Goal: Information Seeking & Learning: Learn about a topic

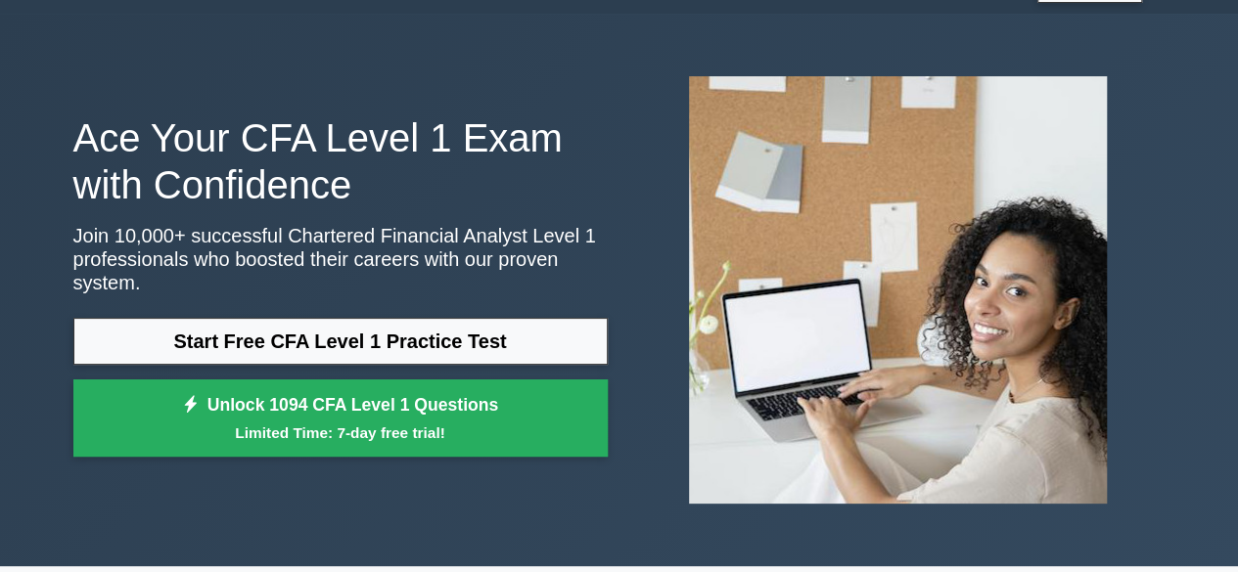
scroll to position [40, 0]
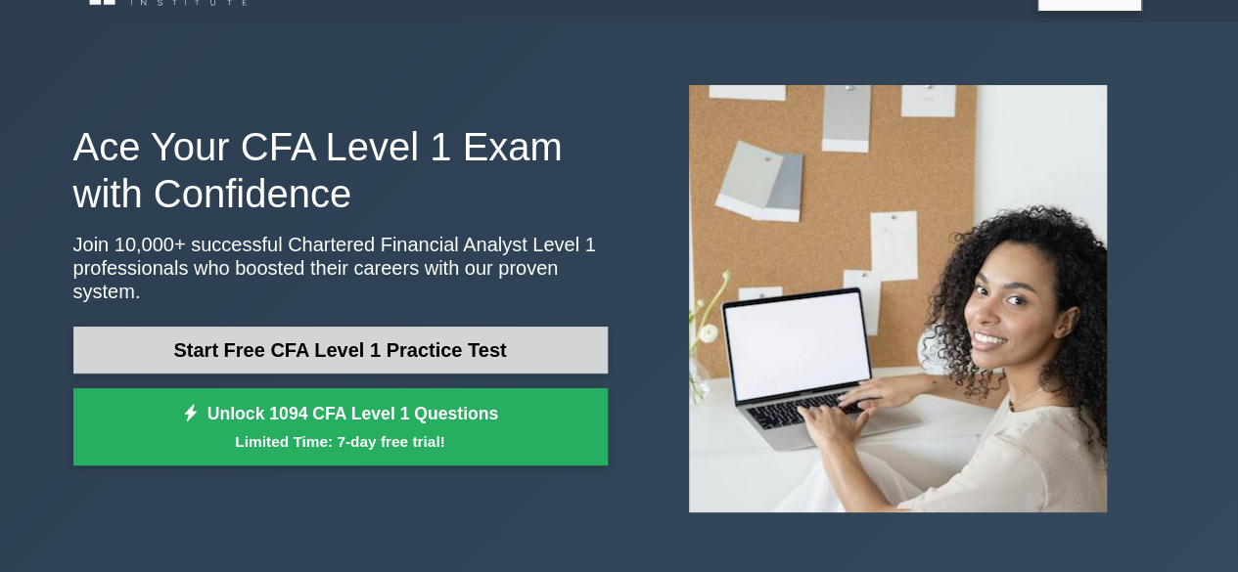
click at [539, 336] on link "Start Free CFA Level 1 Practice Test" at bounding box center [340, 350] width 534 height 47
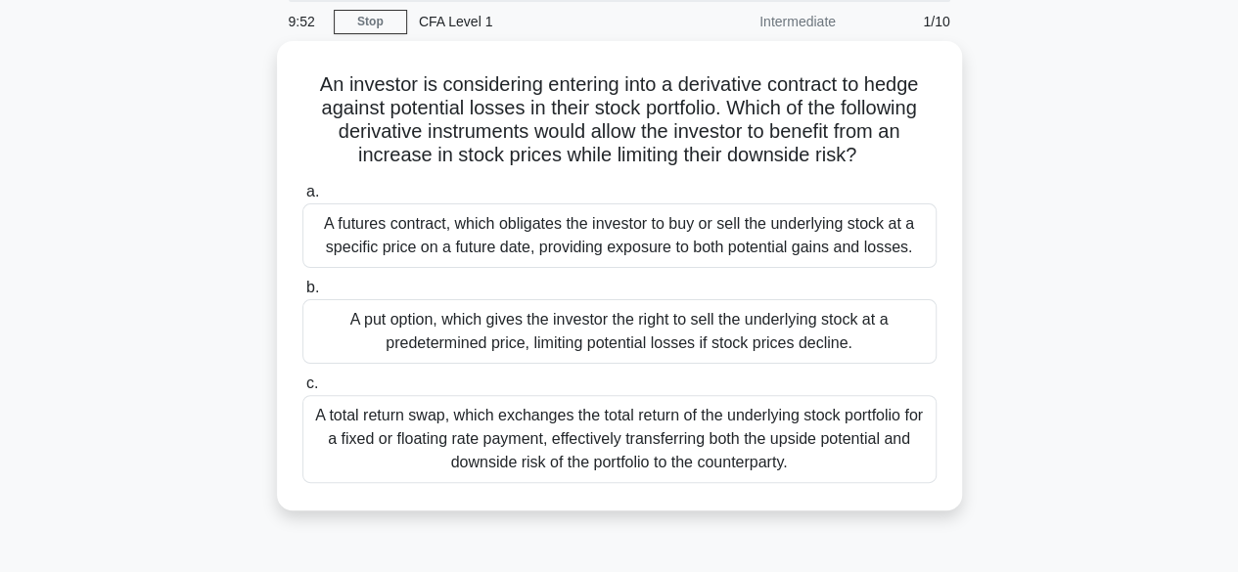
scroll to position [72, 0]
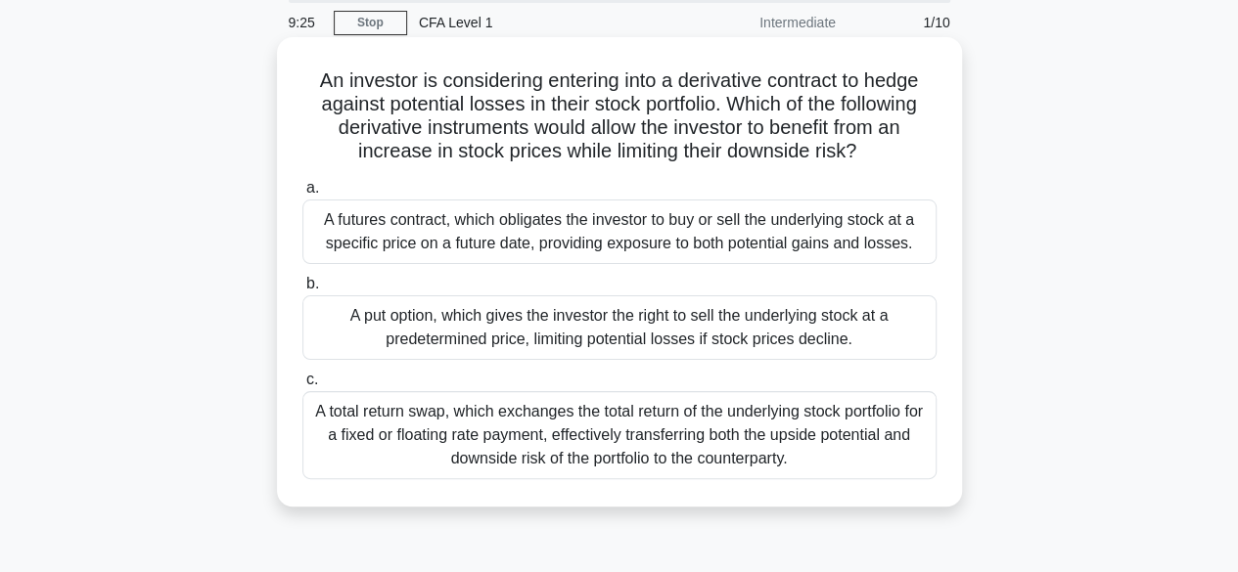
click at [599, 340] on div "A put option, which gives the investor the right to sell the underlying stock a…" at bounding box center [619, 328] width 634 height 65
click at [302, 291] on input "b. A put option, which gives the investor the right to sell the underlying stoc…" at bounding box center [302, 284] width 0 height 13
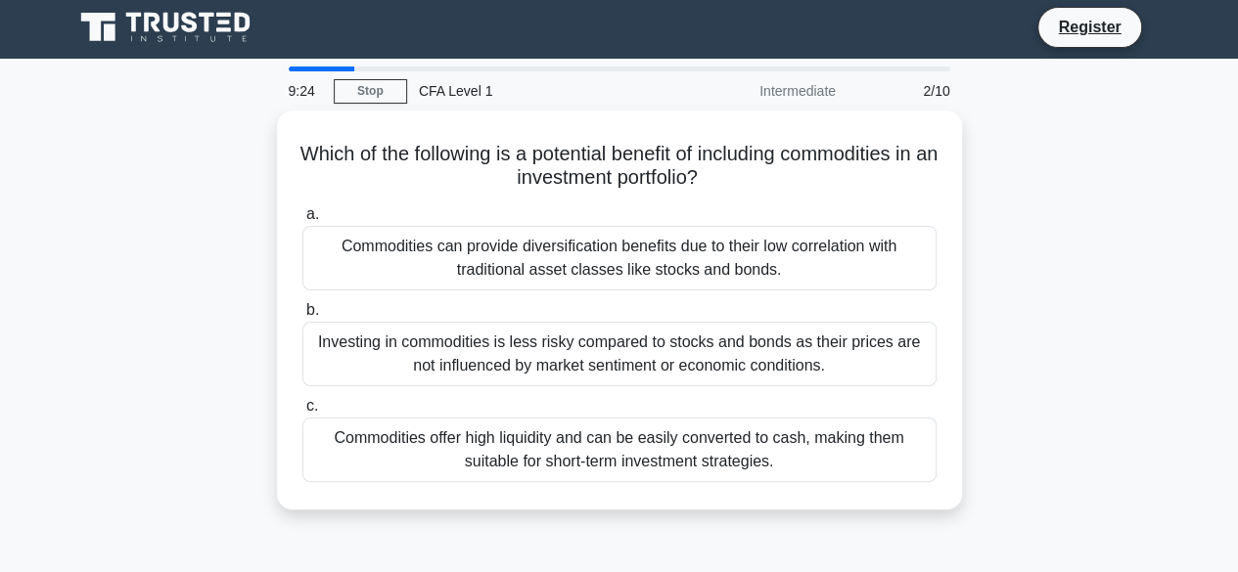
scroll to position [0, 0]
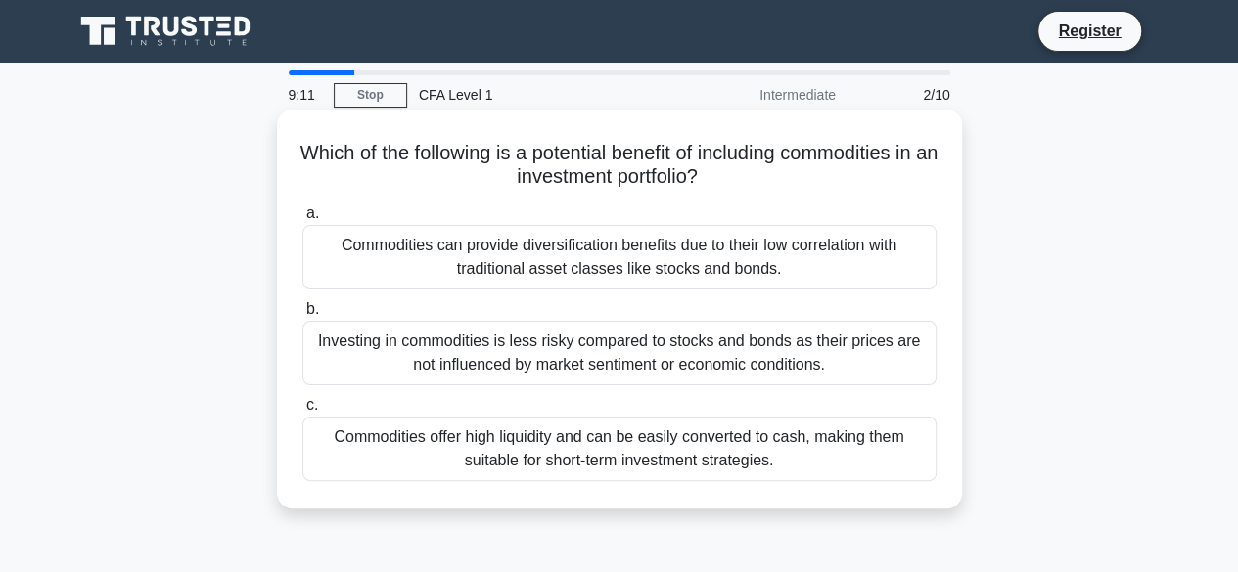
click at [422, 263] on div "Commodities can provide diversification benefits due to their low correlation w…" at bounding box center [619, 257] width 634 height 65
click at [302, 220] on input "a. Commodities can provide diversification benefits due to their low correlatio…" at bounding box center [302, 213] width 0 height 13
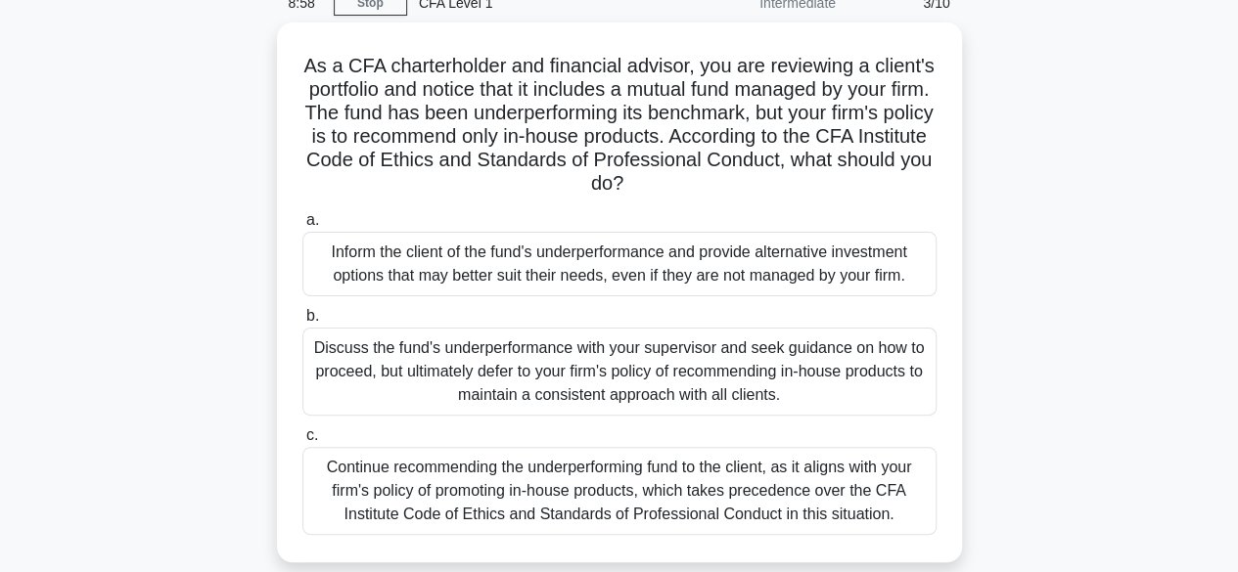
scroll to position [93, 0]
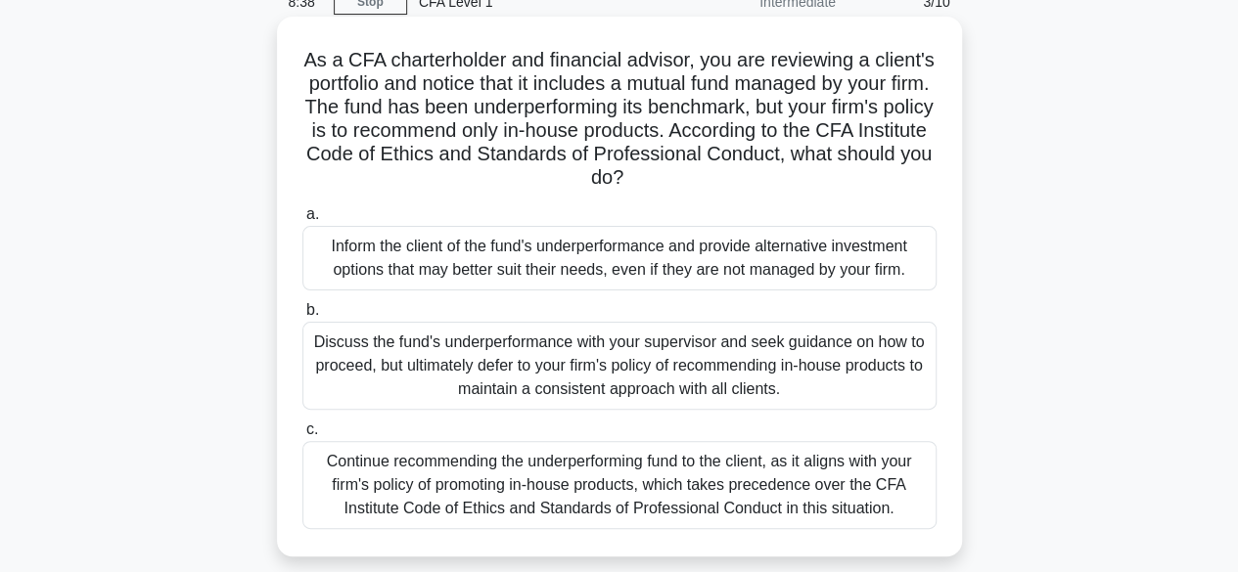
click at [603, 373] on div "Discuss the fund's underperformance with your supervisor and seek guidance on h…" at bounding box center [619, 366] width 634 height 88
click at [302, 317] on input "b. Discuss the fund's underperformance with your supervisor and seek guidance o…" at bounding box center [302, 310] width 0 height 13
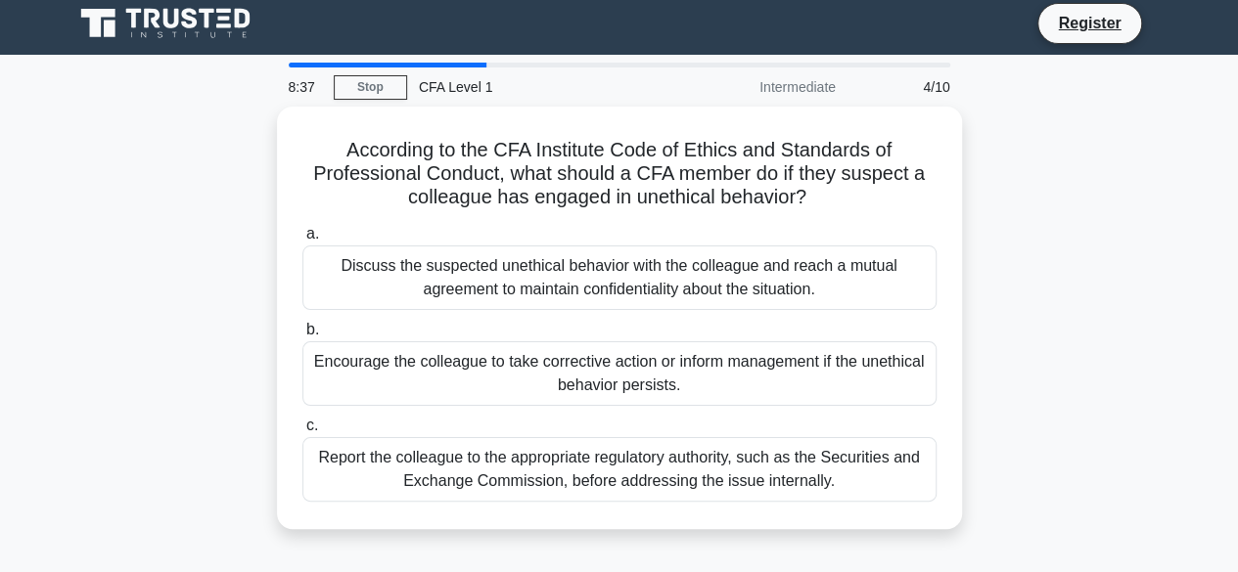
scroll to position [0, 0]
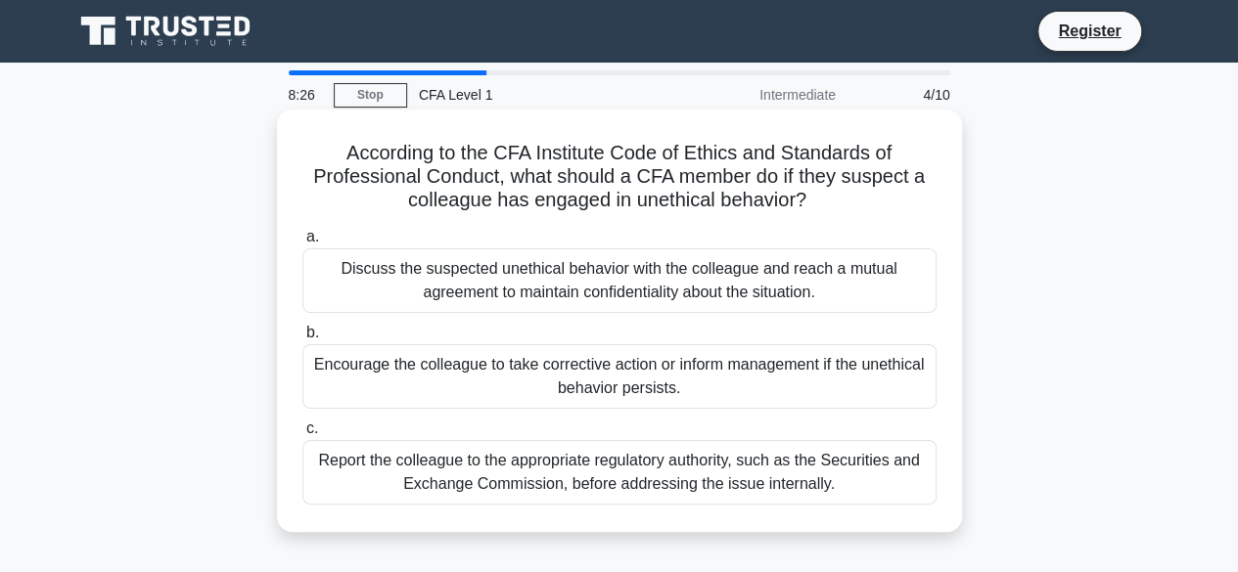
click at [505, 472] on div "Report the colleague to the appropriate regulatory authority, such as the Secur…" at bounding box center [619, 472] width 634 height 65
click at [302, 435] on input "c. Report the colleague to the appropriate regulatory authority, such as the Se…" at bounding box center [302, 429] width 0 height 13
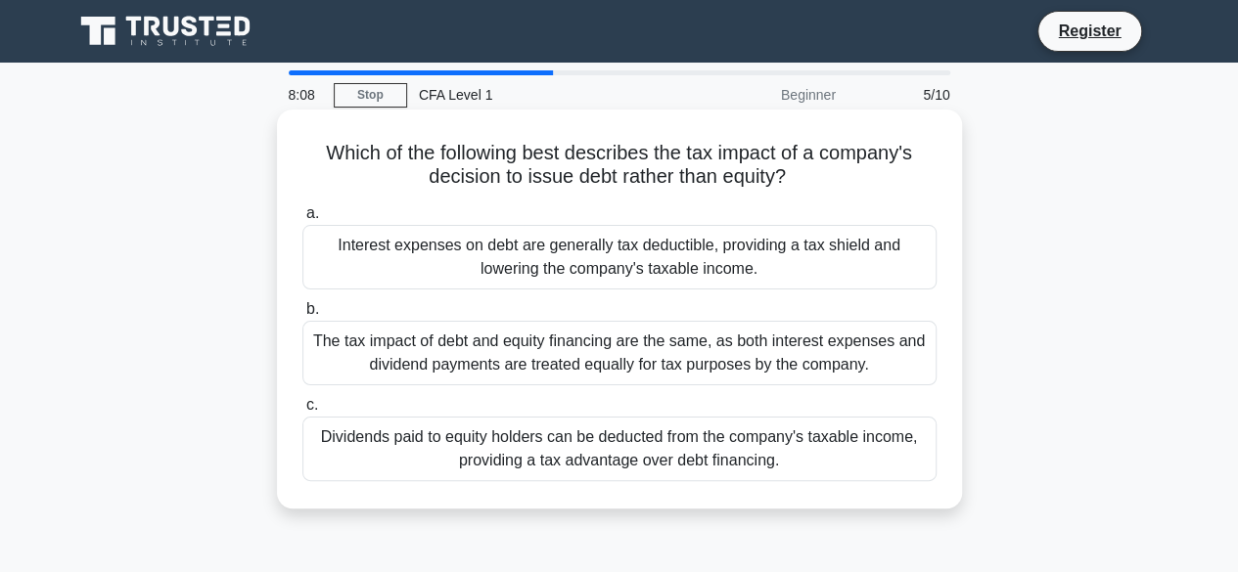
click at [707, 258] on div "Interest expenses on debt are generally tax deductible, providing a tax shield …" at bounding box center [619, 257] width 634 height 65
click at [302, 220] on input "a. Interest expenses on debt are generally tax deductible, providing a tax shie…" at bounding box center [302, 213] width 0 height 13
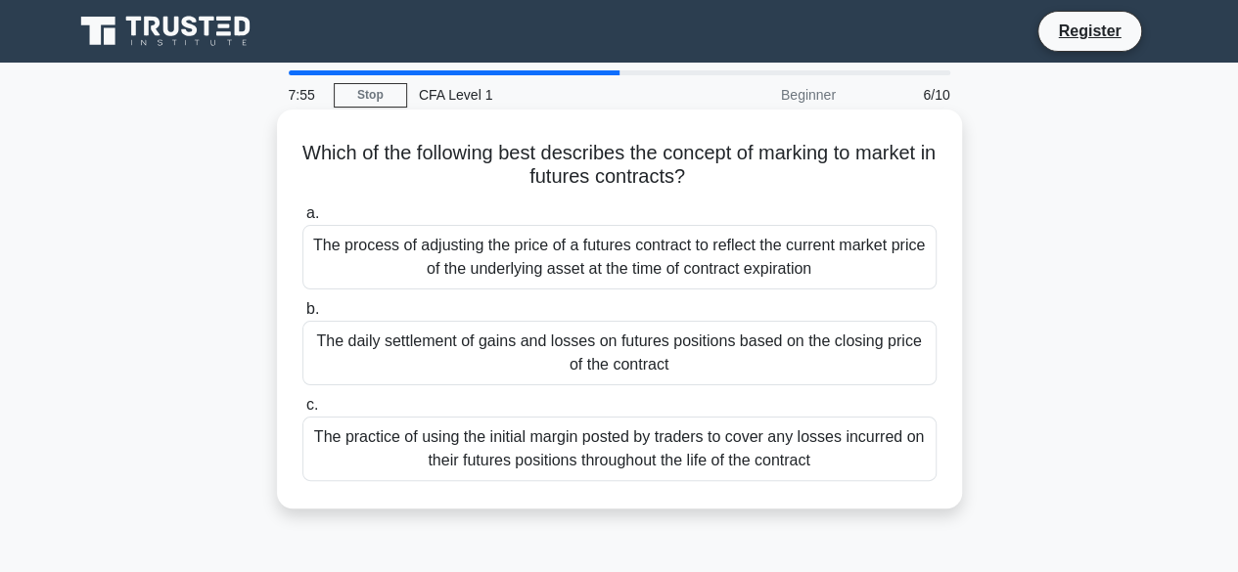
click at [551, 352] on div "The daily settlement of gains and losses on futures positions based on the clos…" at bounding box center [619, 353] width 634 height 65
click at [302, 316] on input "b. The daily settlement of gains and losses on futures positions based on the c…" at bounding box center [302, 309] width 0 height 13
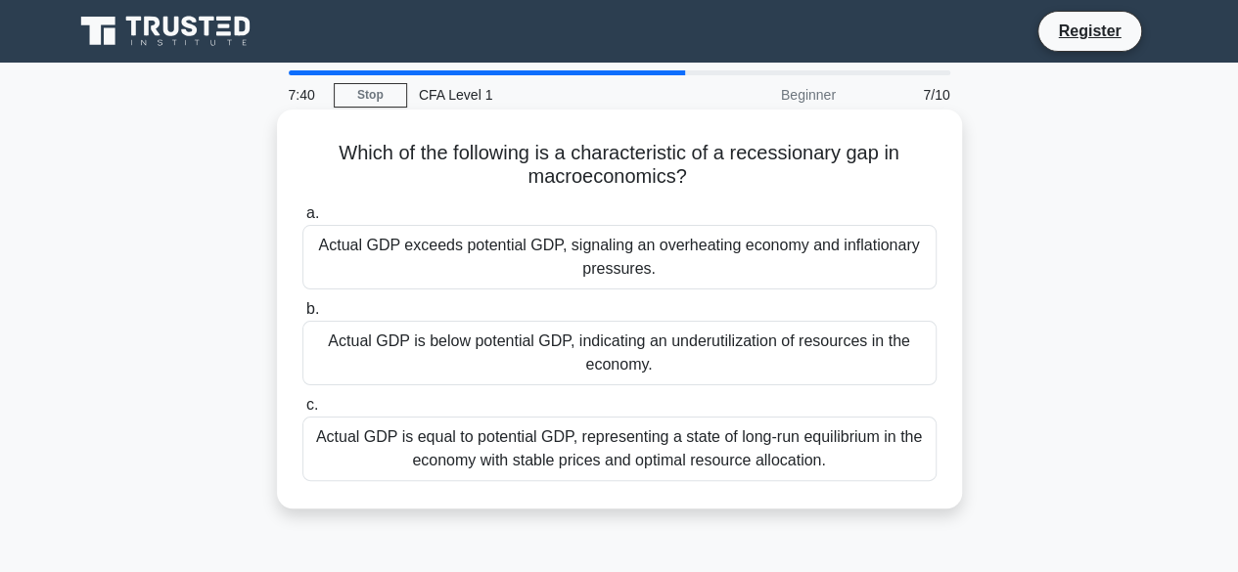
click at [645, 261] on div "Actual GDP exceeds potential GDP, signaling an overheating economy and inflatio…" at bounding box center [619, 257] width 634 height 65
click at [302, 220] on input "a. Actual GDP exceeds potential GDP, signaling an overheating economy and infla…" at bounding box center [302, 213] width 0 height 13
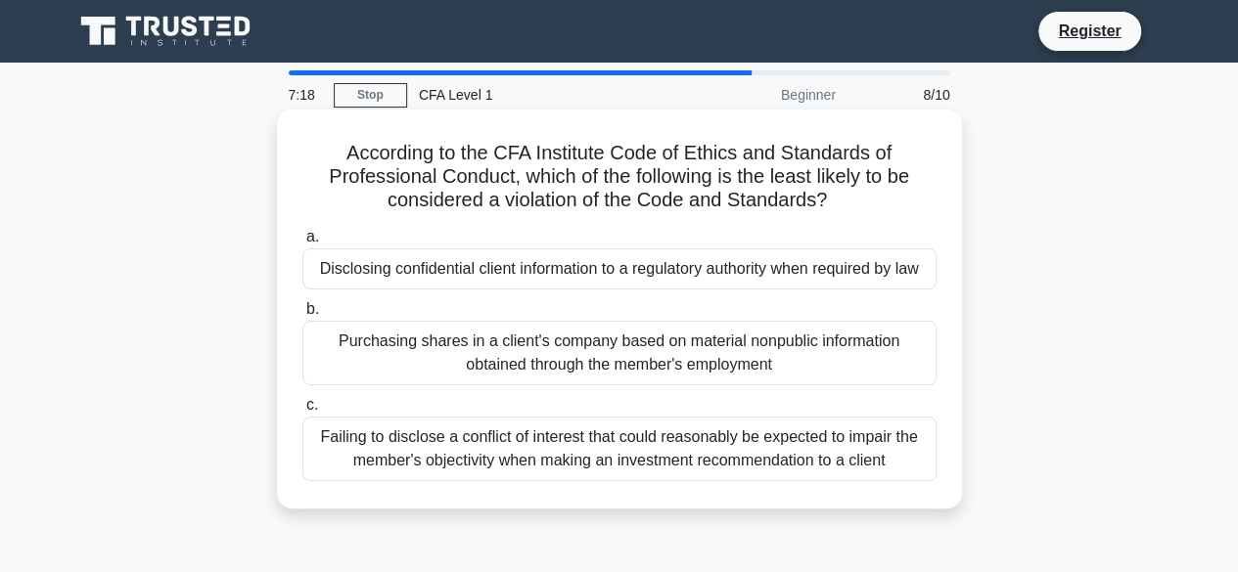
click at [612, 281] on div "Disclosing confidential client information to a regulatory authority when requi…" at bounding box center [619, 269] width 634 height 41
click at [302, 244] on input "a. Disclosing confidential client information to a regulatory authority when re…" at bounding box center [302, 237] width 0 height 13
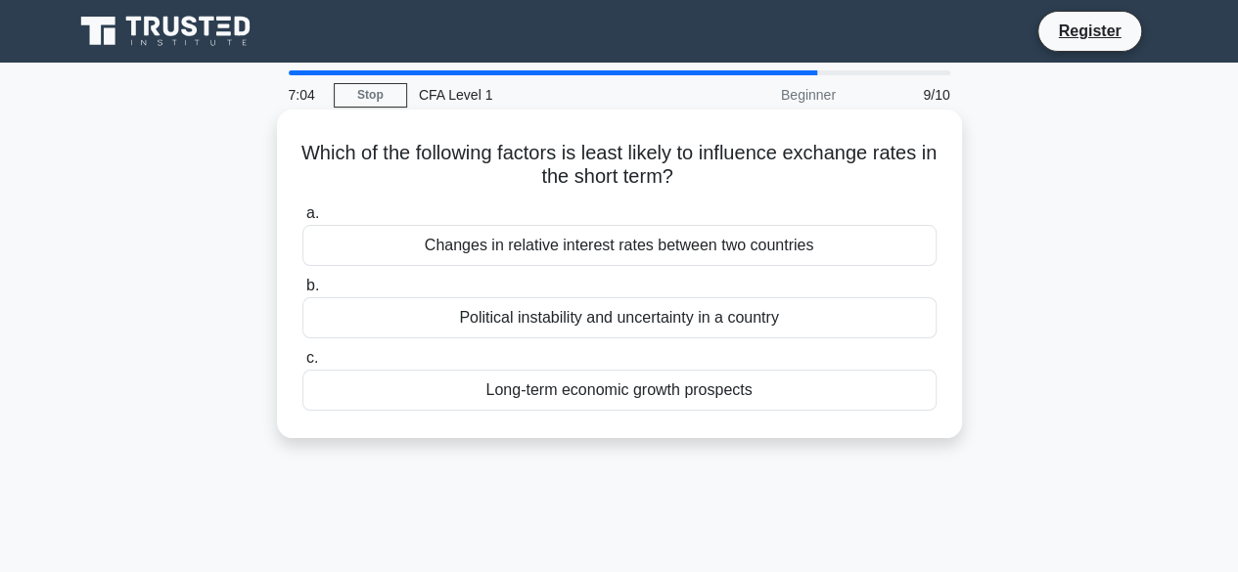
click at [643, 388] on div "Long-term economic growth prospects" at bounding box center [619, 390] width 634 height 41
click at [302, 365] on input "c. Long-term economic growth prospects" at bounding box center [302, 358] width 0 height 13
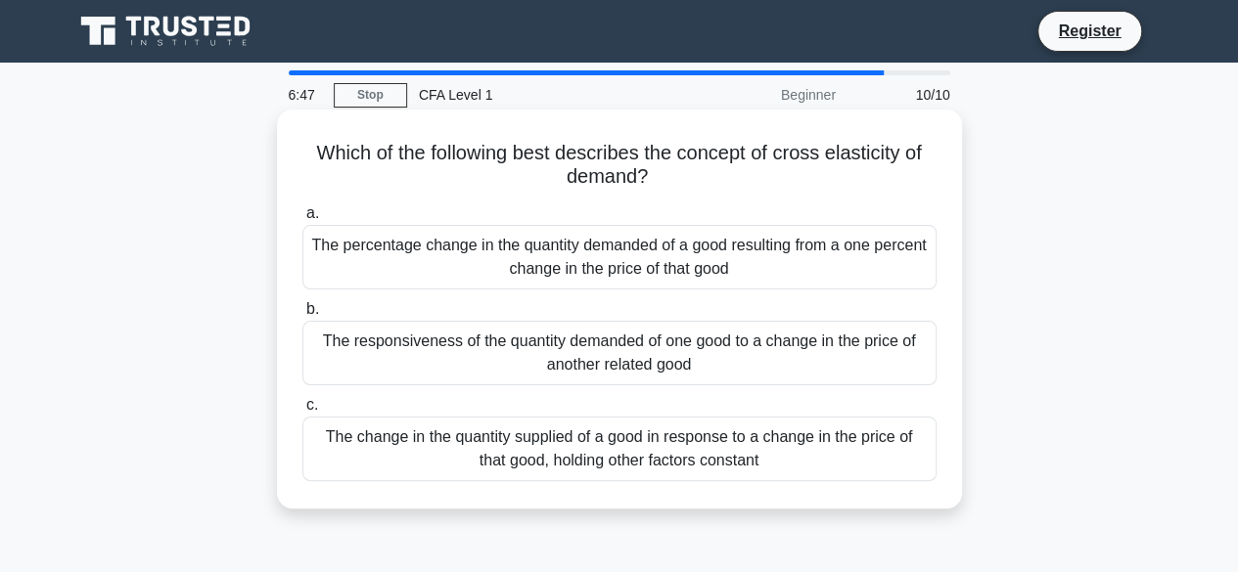
click at [630, 349] on div "The responsiveness of the quantity demanded of one good to a change in the pric…" at bounding box center [619, 353] width 634 height 65
click at [302, 316] on input "b. The responsiveness of the quantity demanded of one good to a change in the p…" at bounding box center [302, 309] width 0 height 13
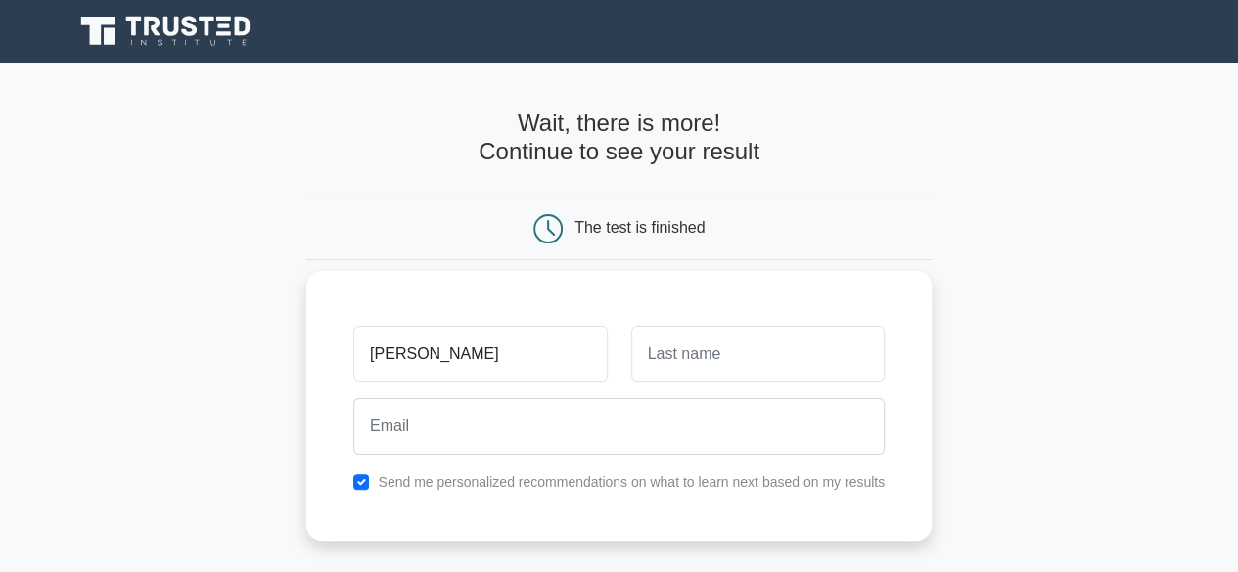
type input "[PERSON_NAME]"
click at [710, 363] on input "text" at bounding box center [757, 354] width 253 height 57
type input "mbaazi"
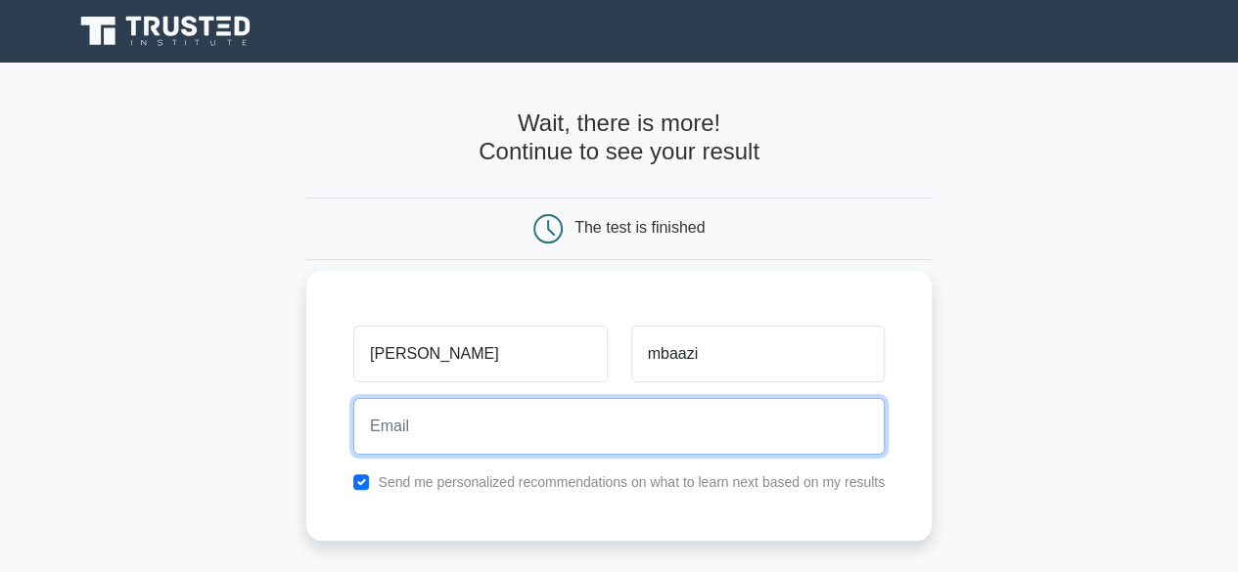
click at [490, 432] on input "email" at bounding box center [618, 426] width 531 height 57
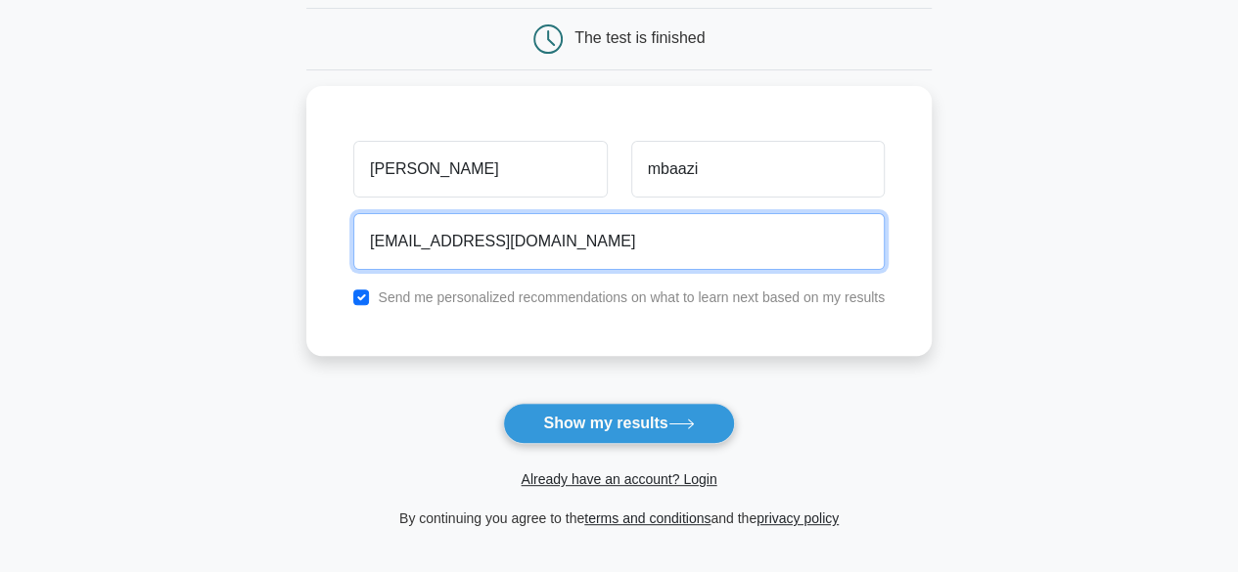
scroll to position [221, 0]
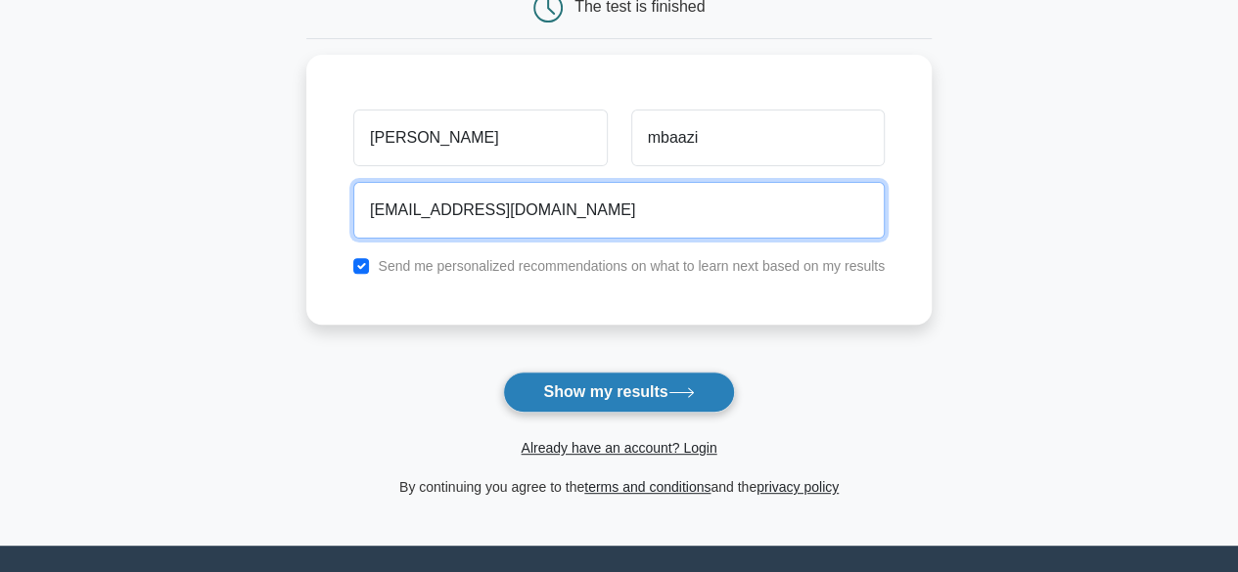
type input "stoicsocrates@gmail.com"
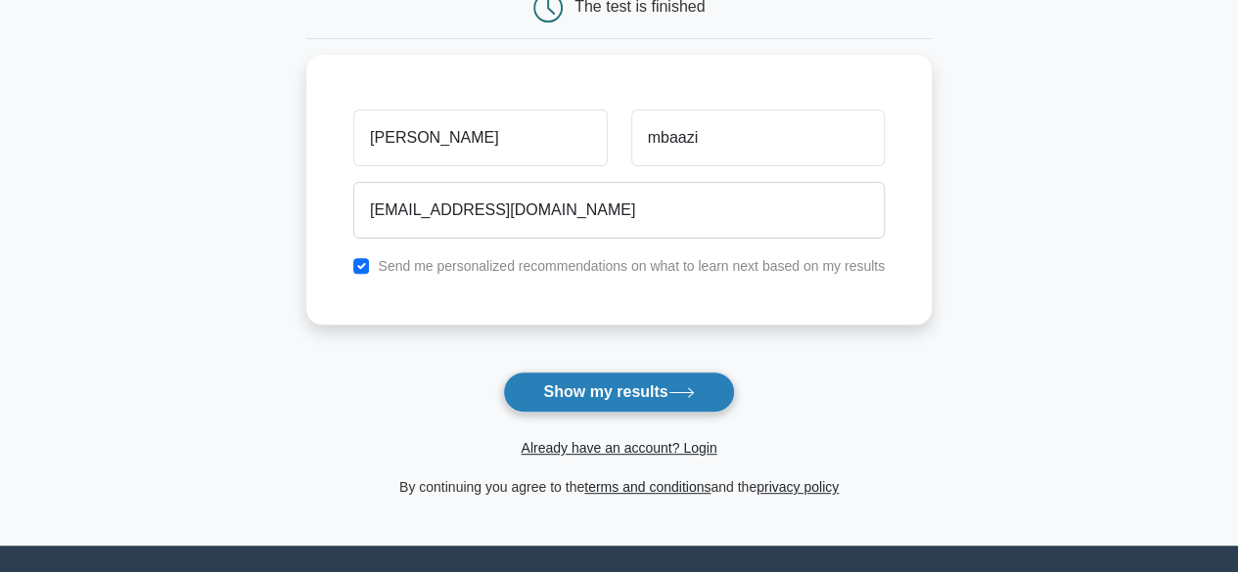
click at [674, 372] on button "Show my results" at bounding box center [618, 392] width 231 height 41
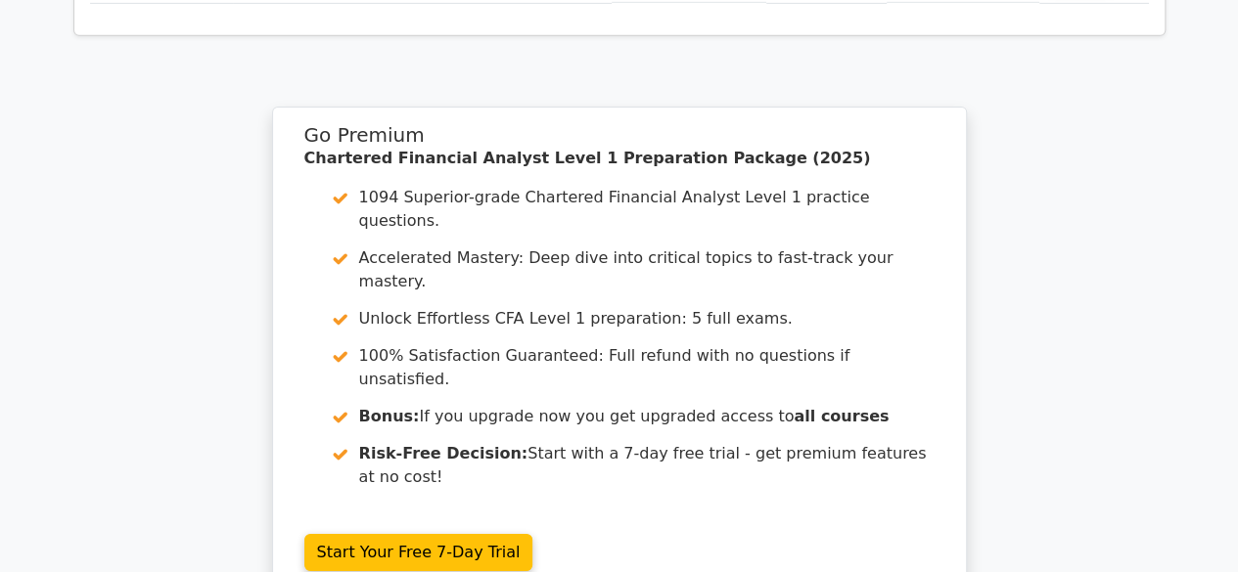
scroll to position [3200, 0]
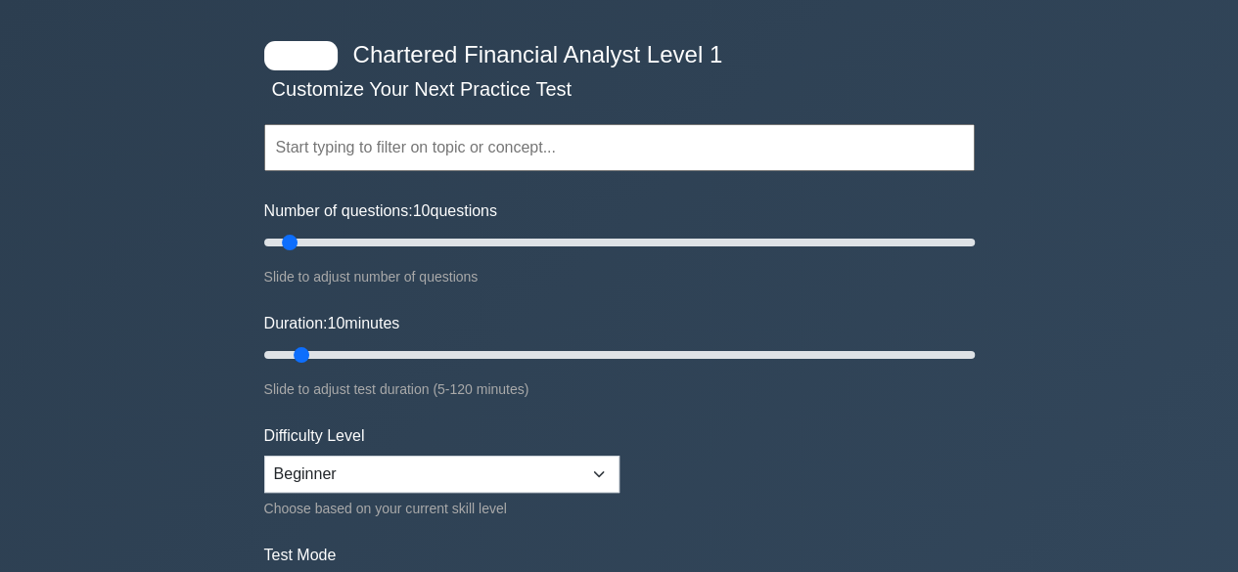
scroll to position [74, 0]
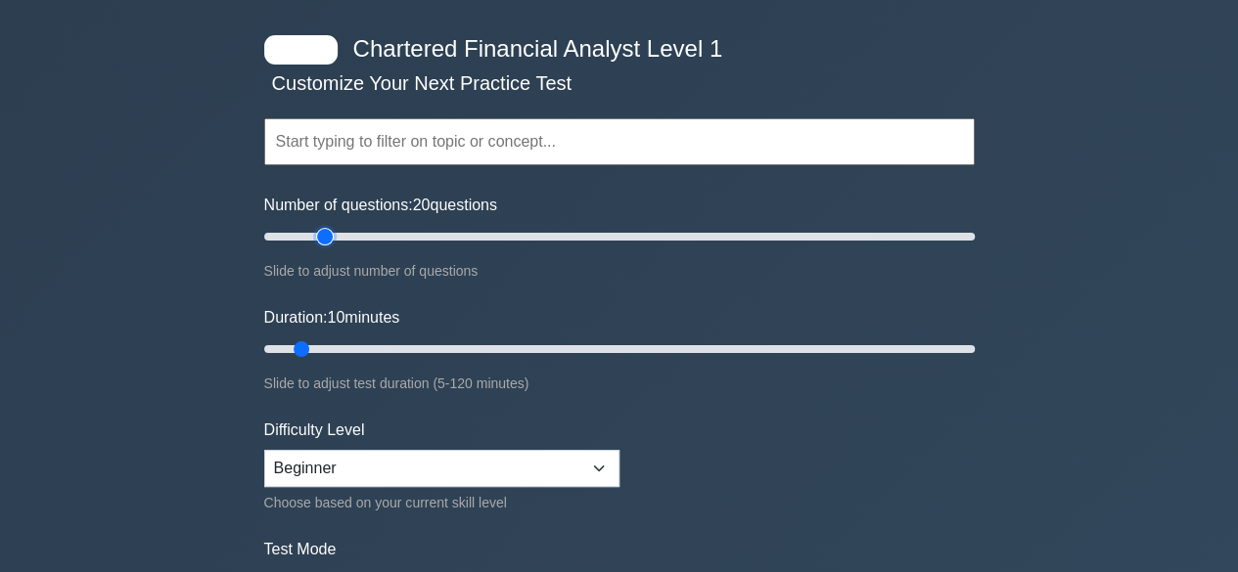
type input "20"
click at [320, 240] on input "Number of questions: 20 questions" at bounding box center [619, 236] width 710 height 23
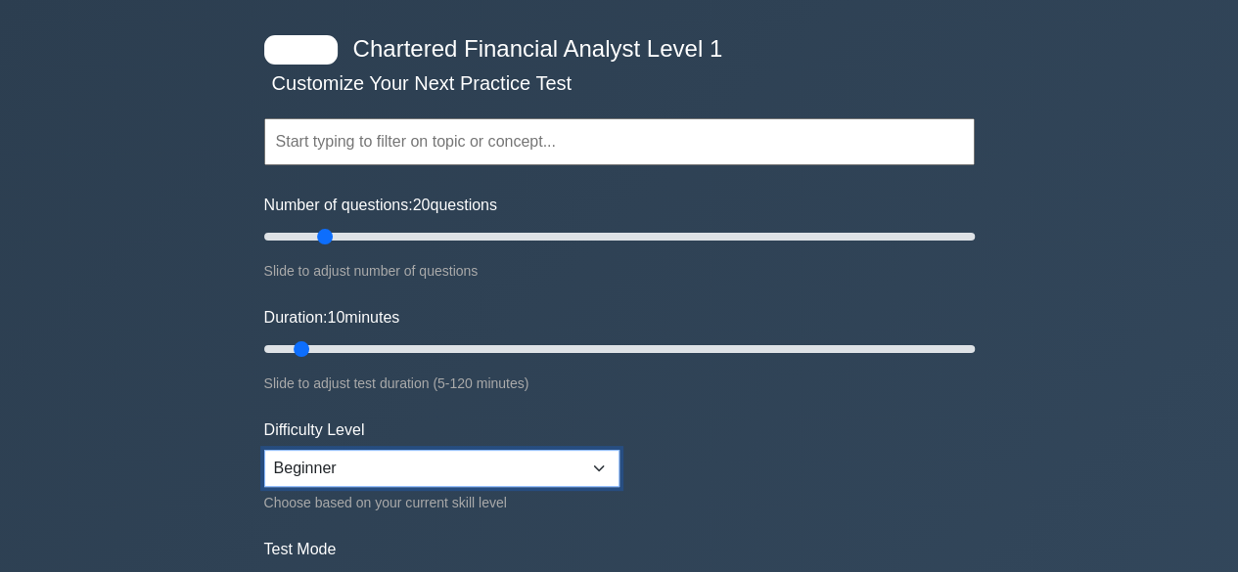
click at [597, 463] on select "Beginner Intermediate Expert" at bounding box center [441, 468] width 355 height 37
click at [264, 450] on select "Beginner Intermediate Expert" at bounding box center [441, 468] width 355 height 37
drag, startPoint x: 588, startPoint y: 465, endPoint x: 435, endPoint y: 502, distance: 157.1
click at [435, 502] on div "Difficulty Level Beginner Intermediate Expert Choose based on your current skil…" at bounding box center [441, 467] width 355 height 96
select select "intermediate"
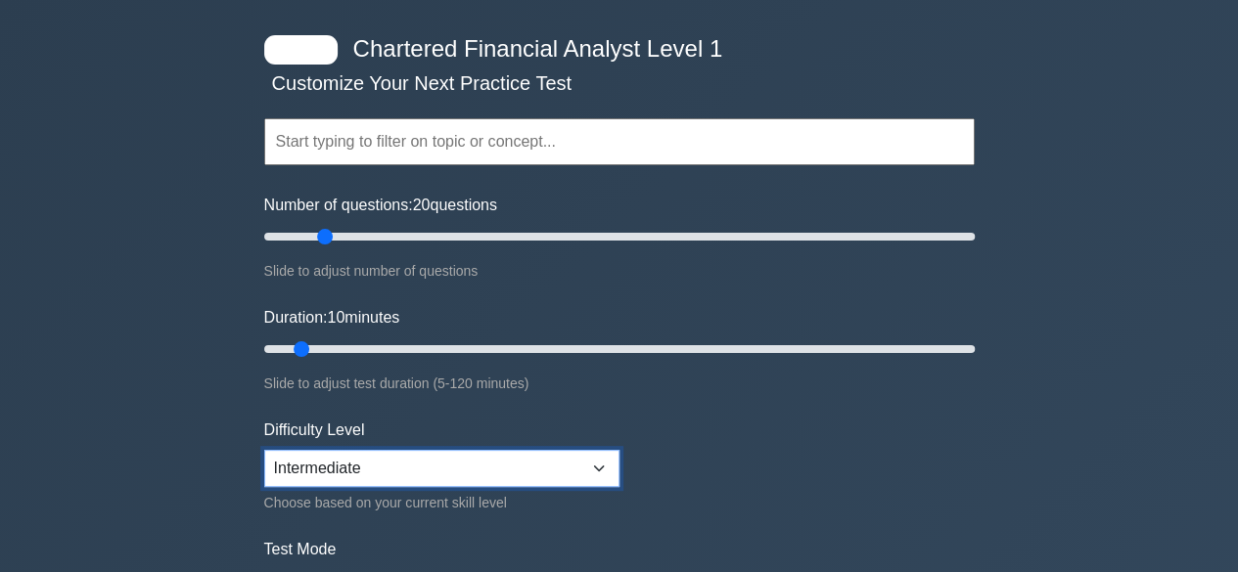
click at [264, 450] on select "Beginner Intermediate Expert" at bounding box center [441, 468] width 355 height 37
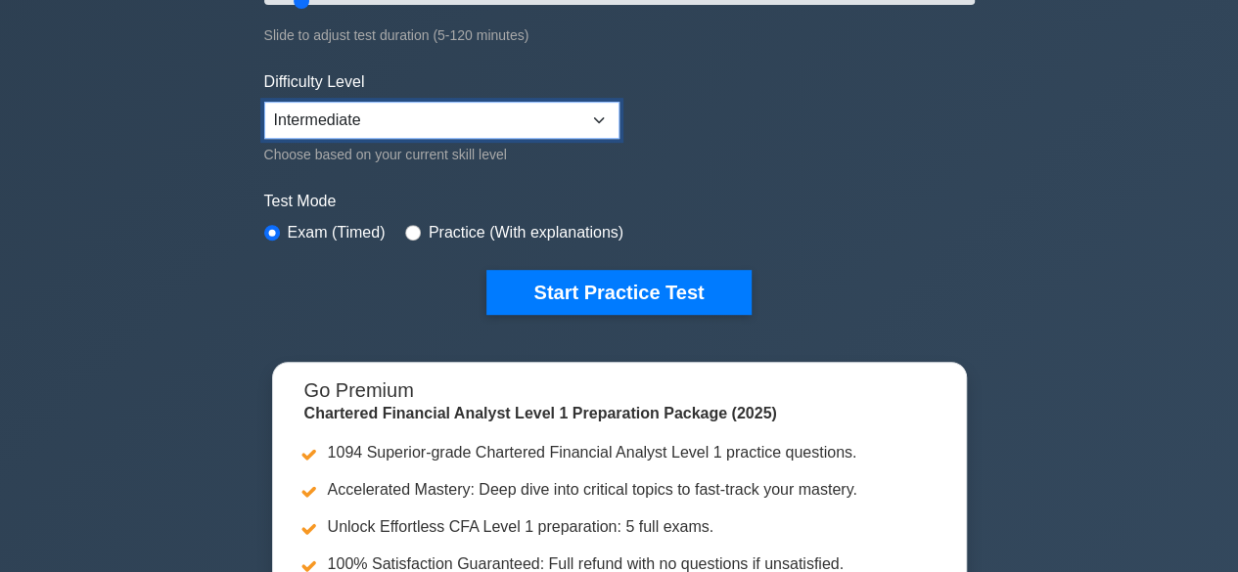
scroll to position [440, 0]
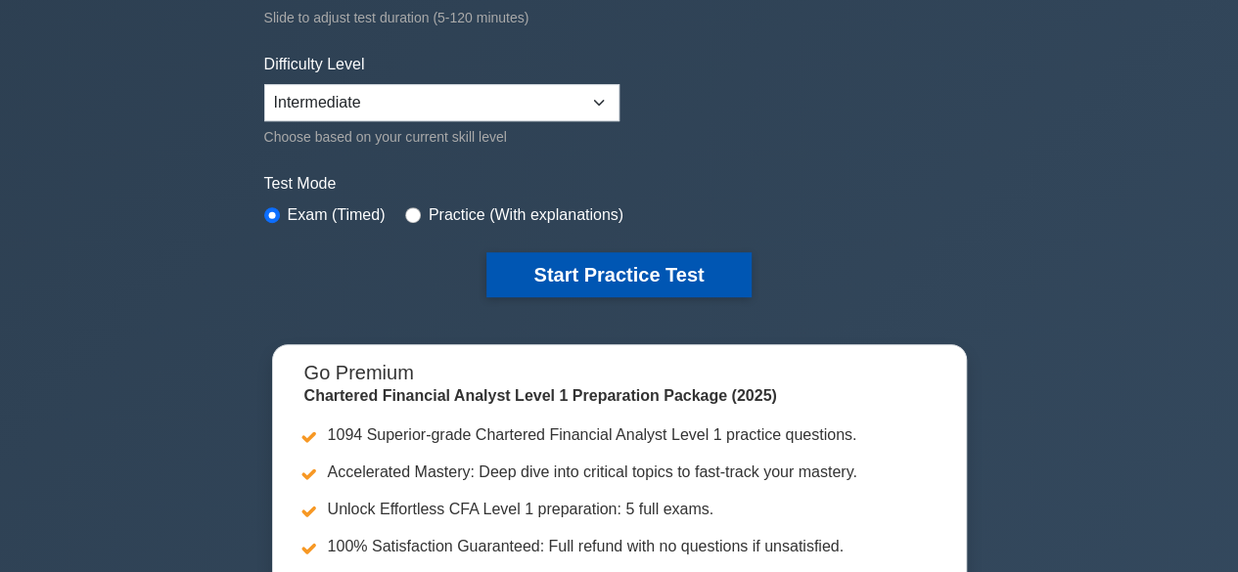
click at [560, 262] on button "Start Practice Test" at bounding box center [618, 274] width 264 height 45
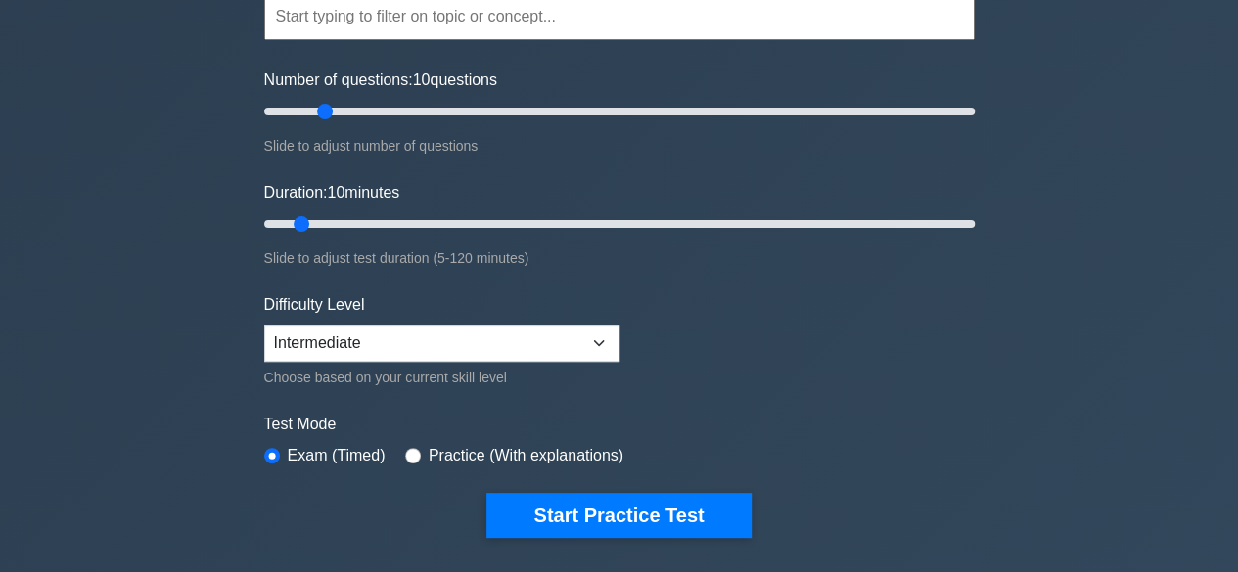
scroll to position [145, 0]
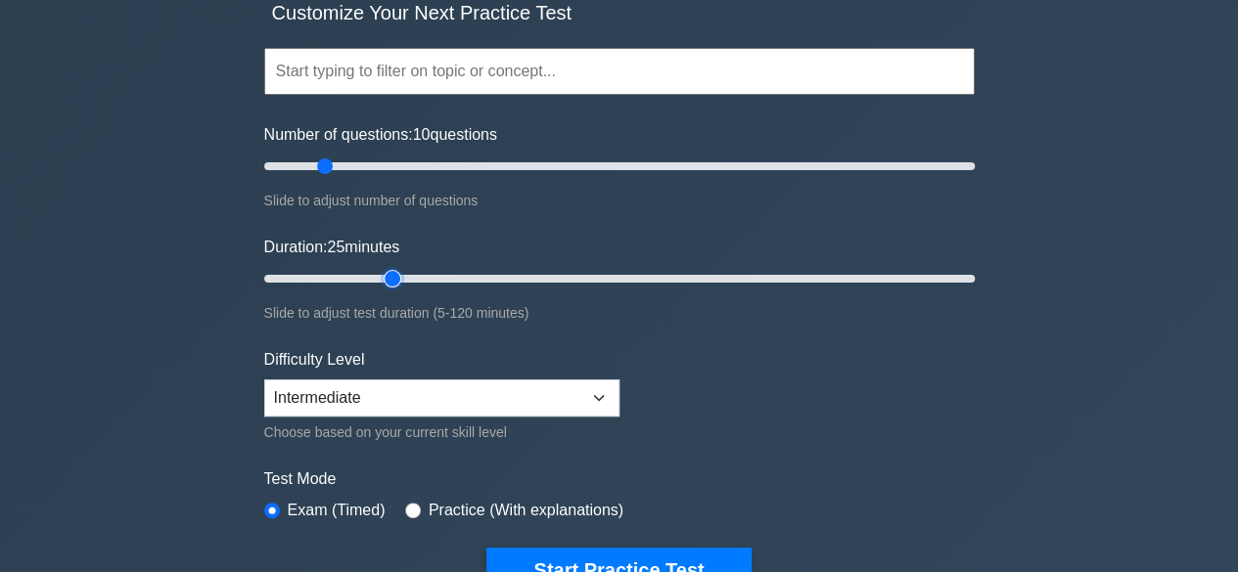
type input "25"
click at [378, 272] on input "Duration: 25 minutes" at bounding box center [619, 278] width 710 height 23
click at [607, 555] on button "Start Practice Test" at bounding box center [618, 570] width 264 height 45
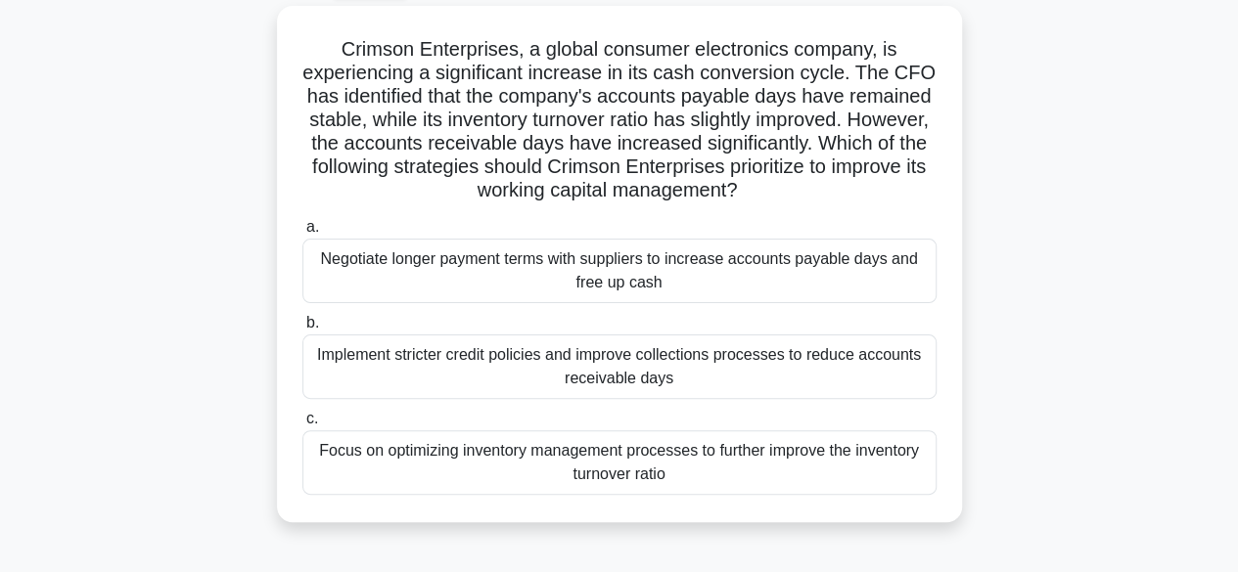
scroll to position [124, 0]
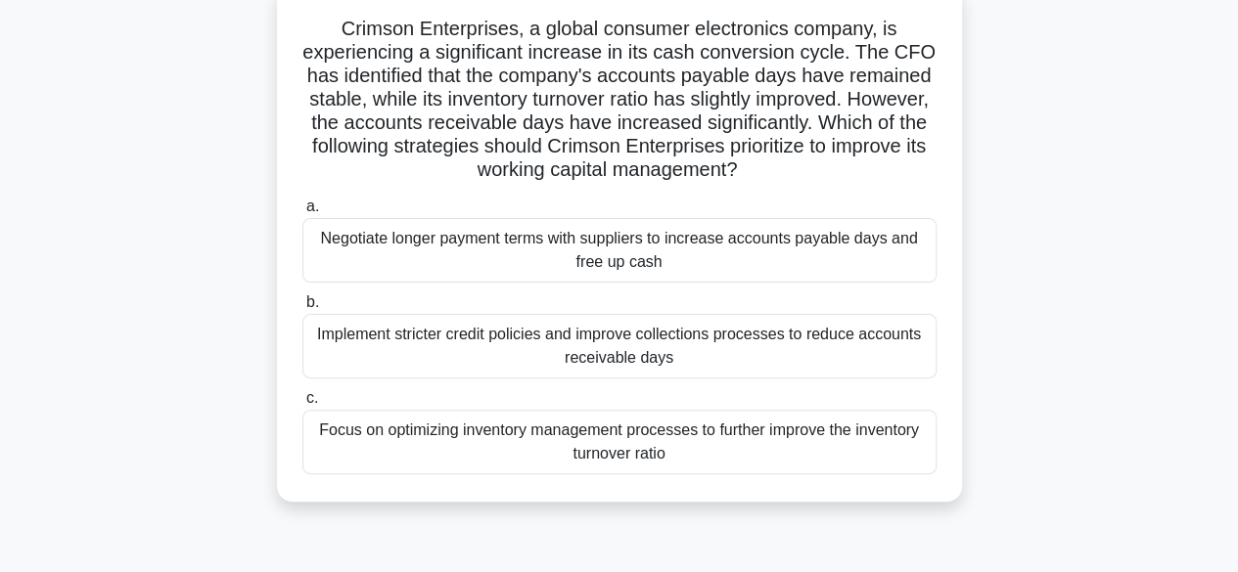
click at [816, 360] on div "Implement stricter credit policies and improve collections processes to reduce …" at bounding box center [619, 346] width 634 height 65
click at [302, 309] on input "b. Implement stricter credit policies and improve collections processes to redu…" at bounding box center [302, 303] width 0 height 13
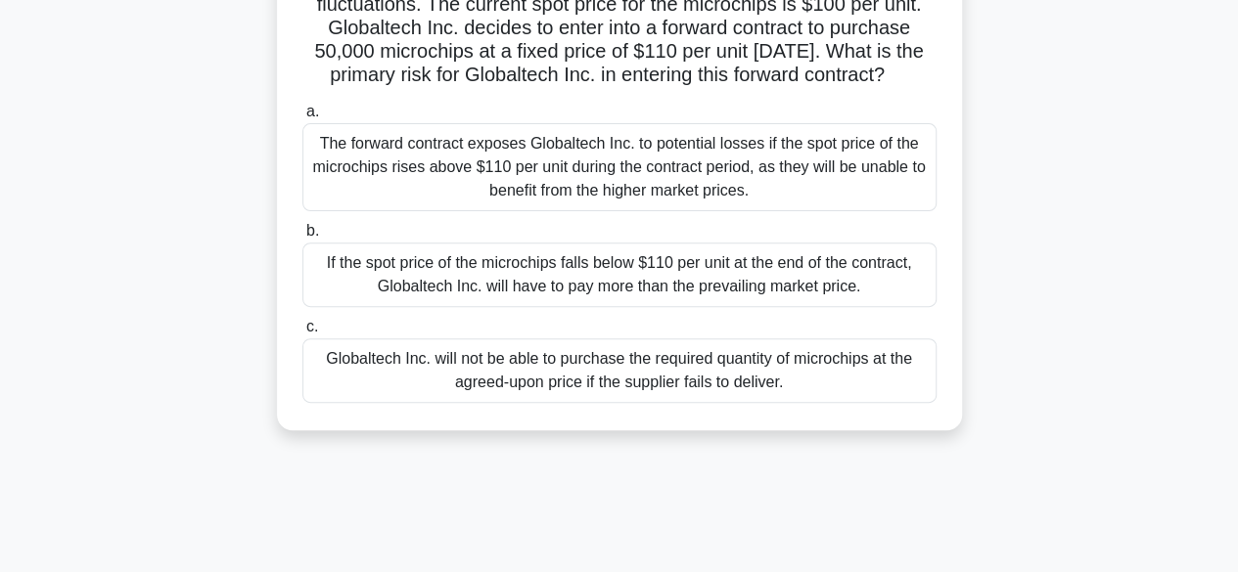
scroll to position [249, 0]
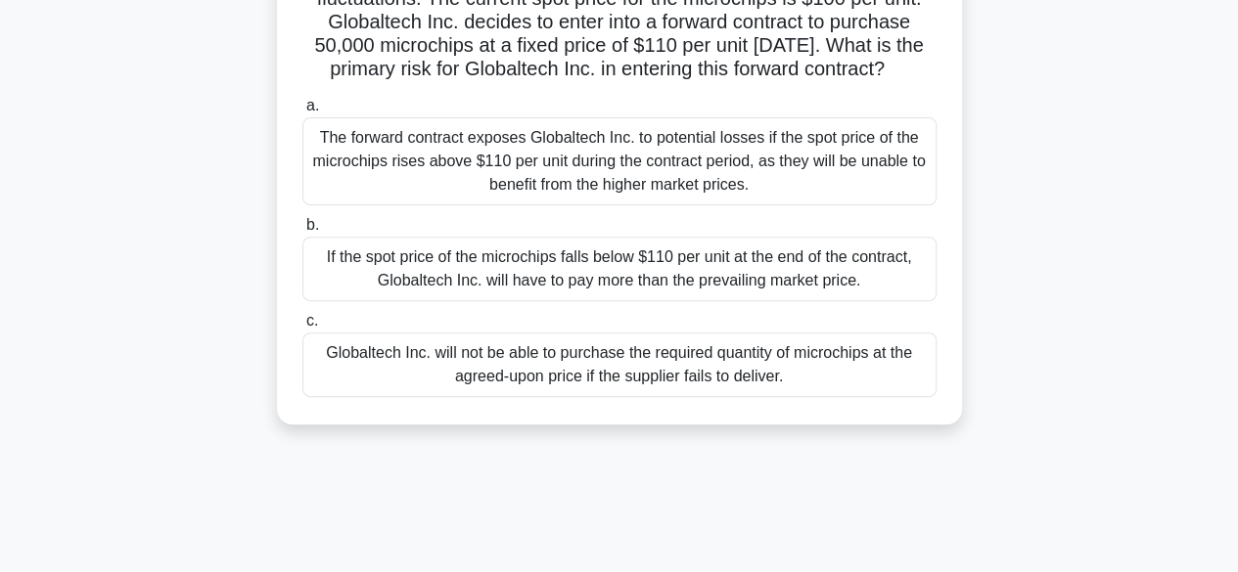
click at [857, 297] on div "If the spot price of the microchips falls below $110 per unit at the end of the…" at bounding box center [619, 269] width 634 height 65
click at [302, 232] on input "b. If the spot price of the microchips falls below $110 per unit at the end of …" at bounding box center [302, 225] width 0 height 13
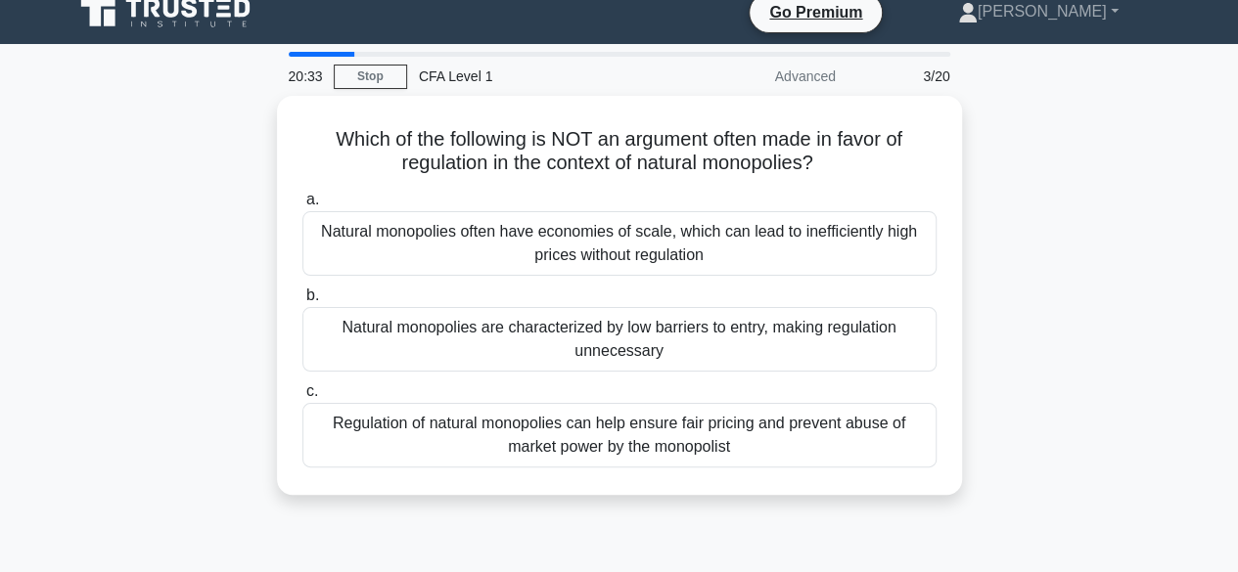
scroll to position [16, 0]
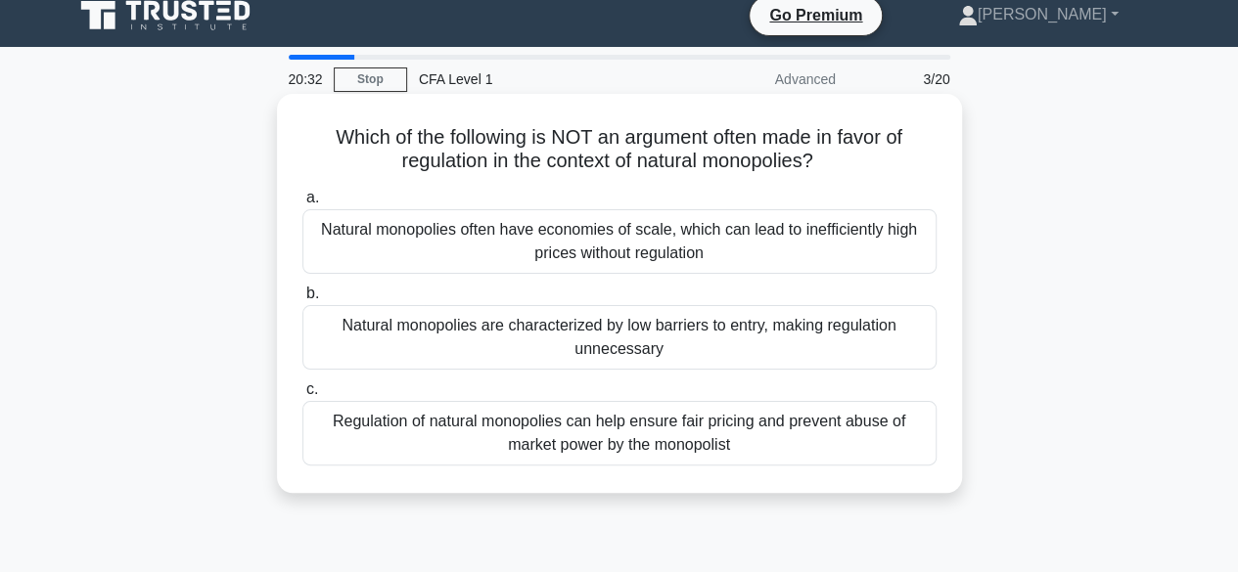
click at [892, 356] on div "Natural monopolies are characterized by low barriers to entry, making regulatio…" at bounding box center [619, 337] width 634 height 65
click at [302, 300] on input "b. Natural monopolies are characterized by low barriers to entry, making regula…" at bounding box center [302, 294] width 0 height 13
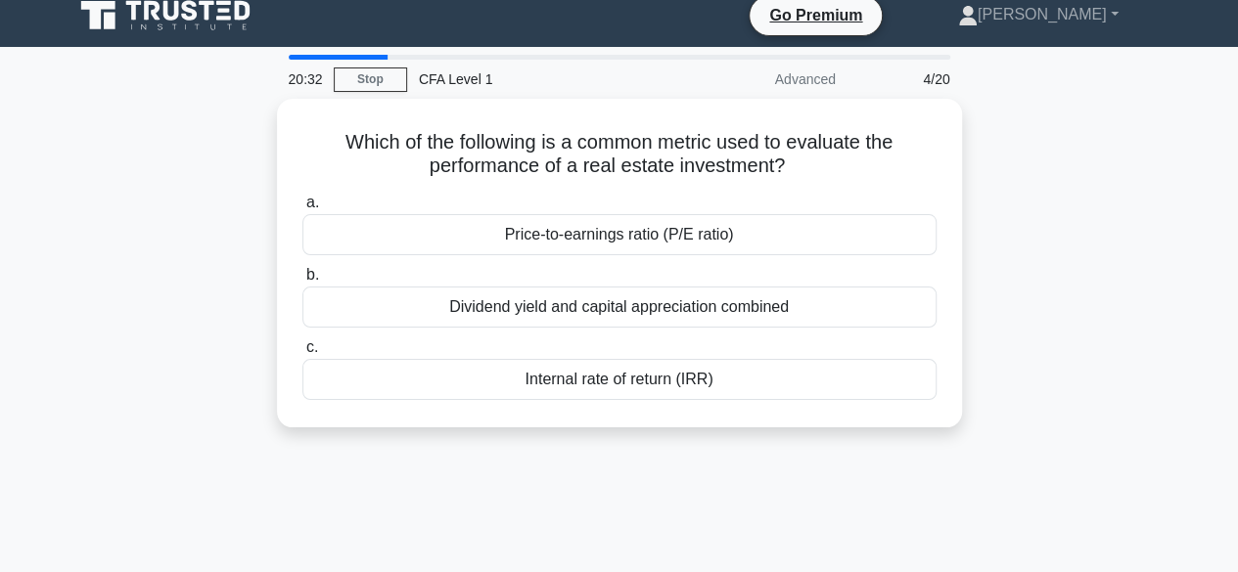
scroll to position [0, 0]
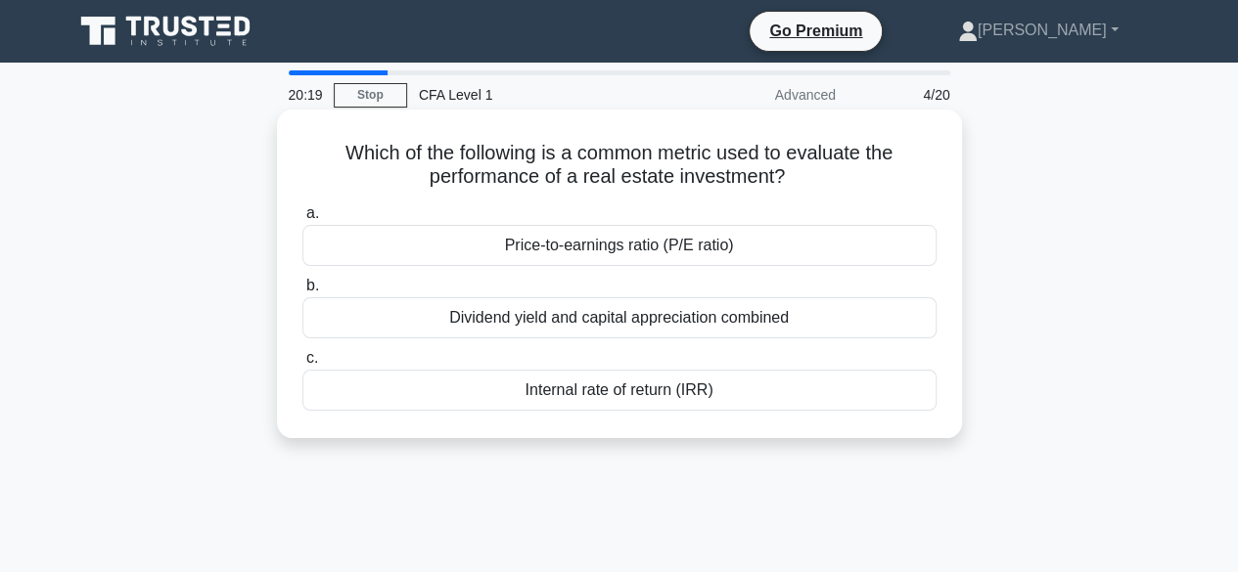
click at [900, 392] on div "Internal rate of return (IRR)" at bounding box center [619, 390] width 634 height 41
click at [302, 365] on input "c. Internal rate of return (IRR)" at bounding box center [302, 358] width 0 height 13
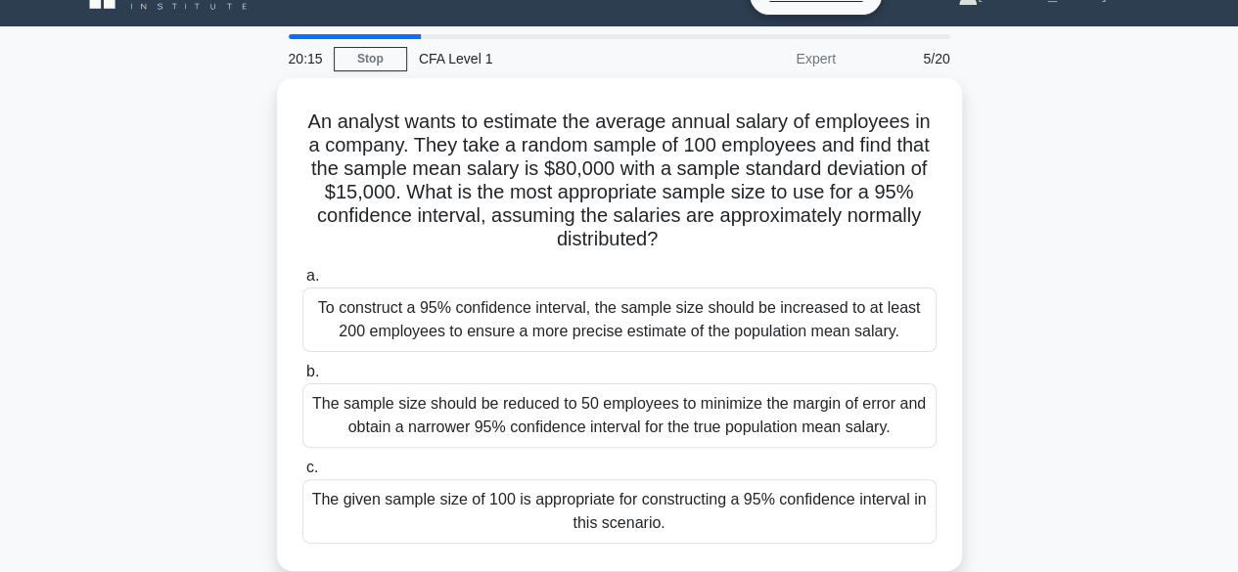
scroll to position [38, 0]
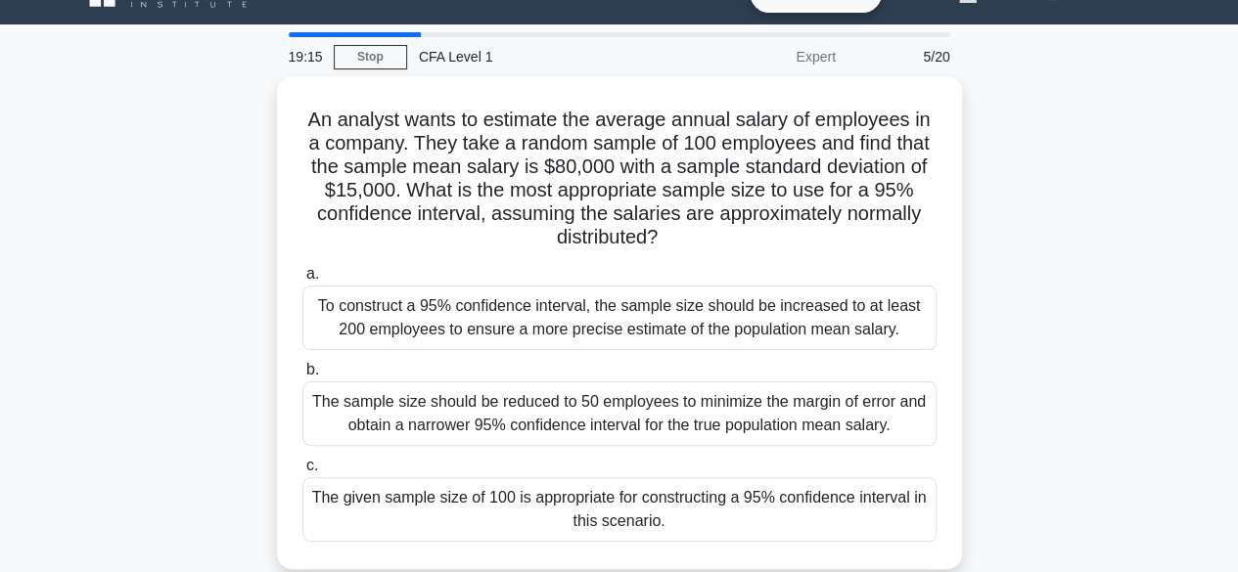
click at [800, 534] on div "The given sample size of 100 is appropriate for constructing a 95% confidence i…" at bounding box center [619, 510] width 634 height 65
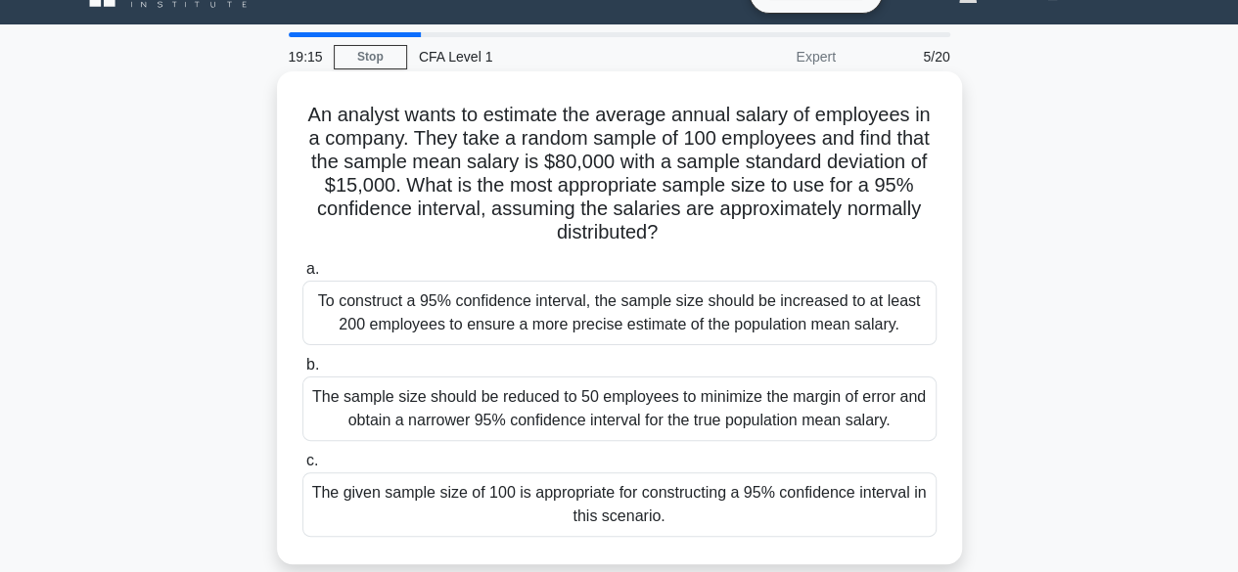
click at [302, 468] on input "c. The given sample size of 100 is appropriate for constructing a 95% confidenc…" at bounding box center [302, 461] width 0 height 13
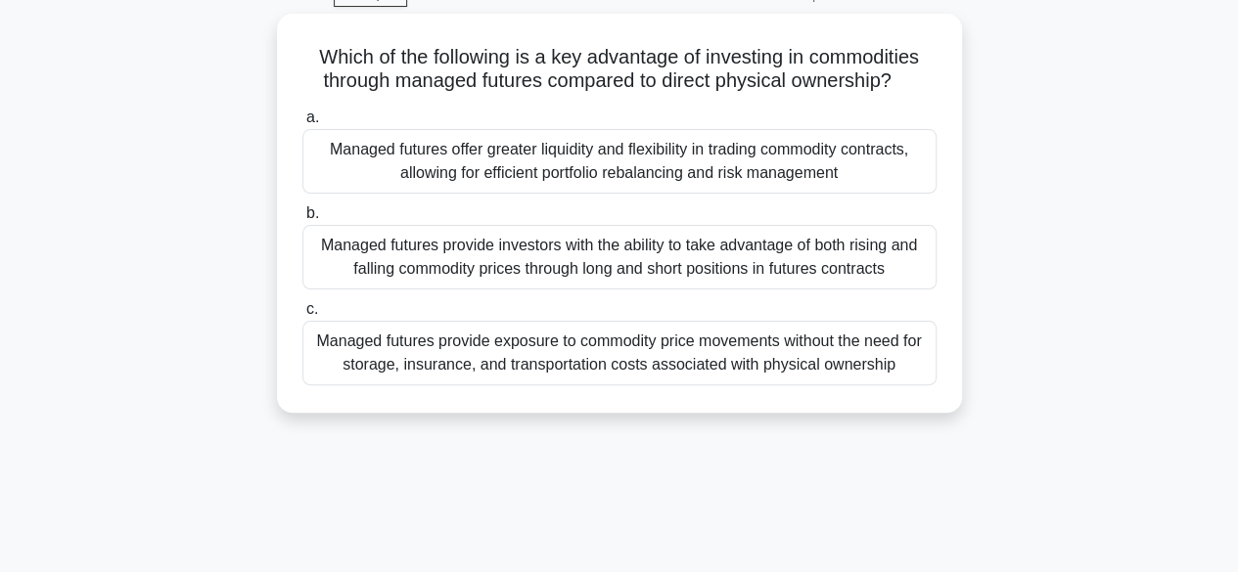
scroll to position [0, 0]
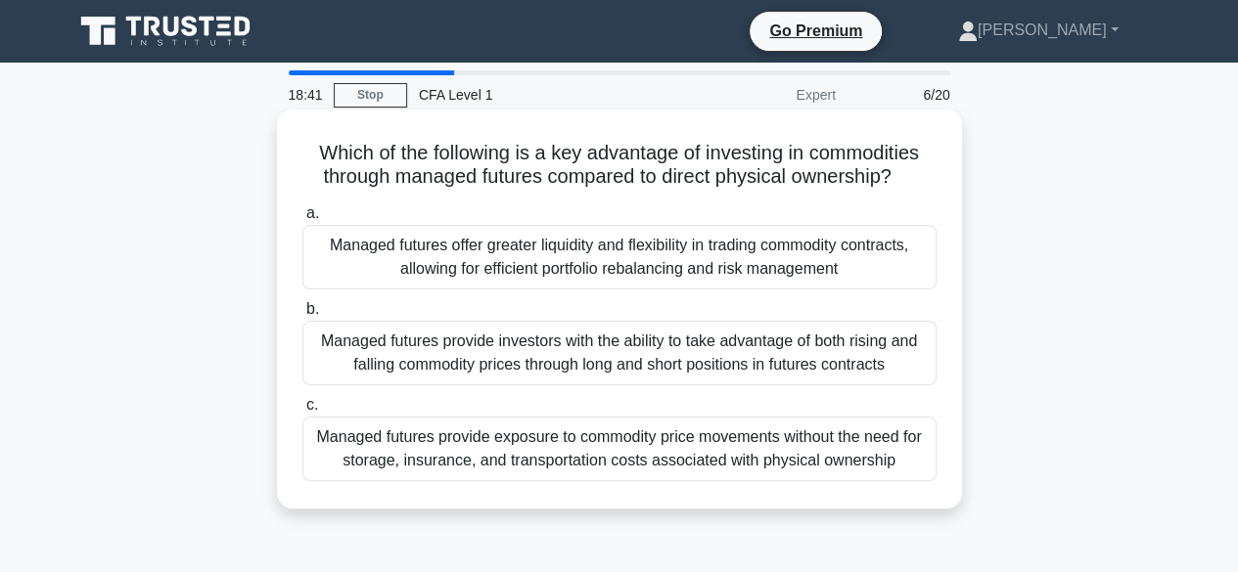
click at [745, 440] on div "Managed futures provide exposure to commodity price movements without the need …" at bounding box center [619, 449] width 634 height 65
click at [302, 412] on input "c. Managed futures provide exposure to commodity price movements without the ne…" at bounding box center [302, 405] width 0 height 13
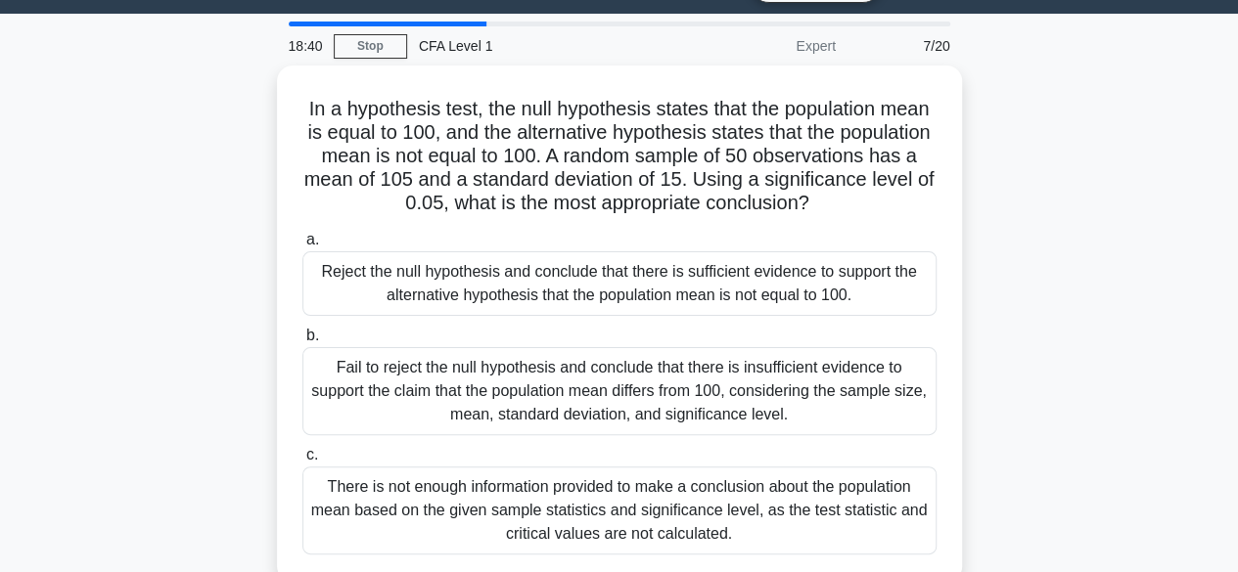
scroll to position [55, 0]
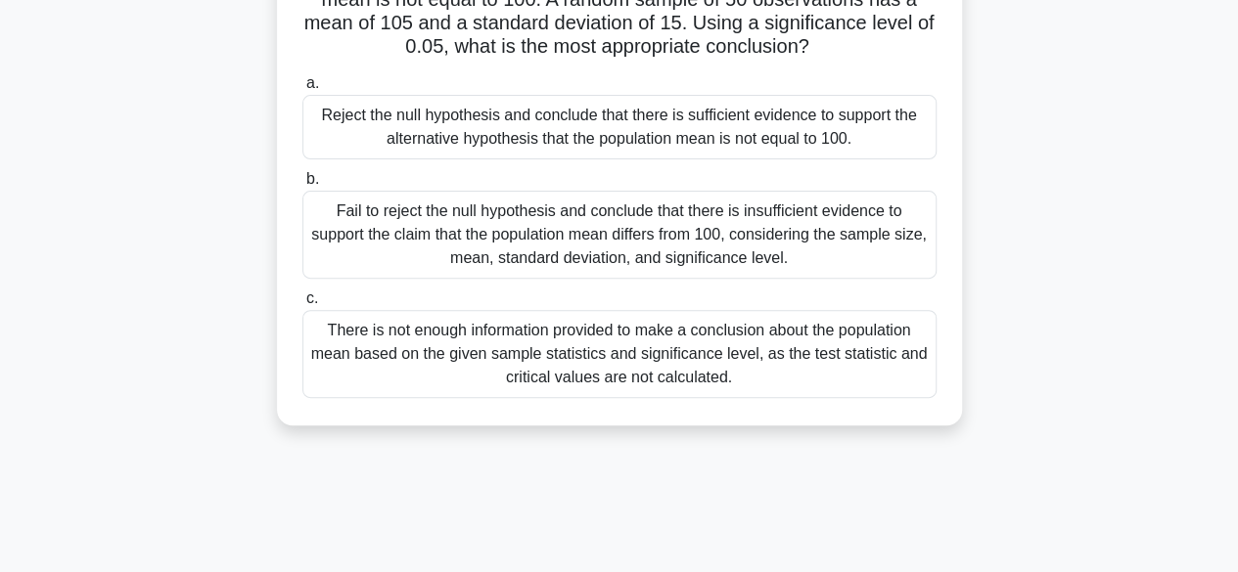
click at [730, 356] on div "There is not enough information provided to make a conclusion about the populat…" at bounding box center [619, 354] width 634 height 88
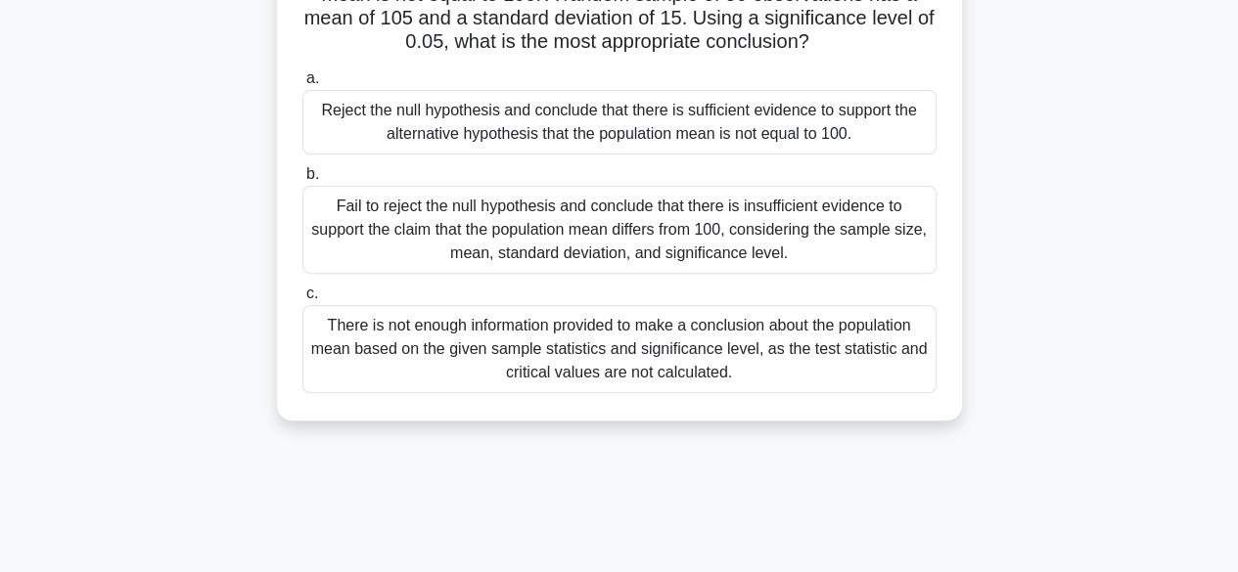
click at [302, 300] on input "c. There is not enough information provided to make a conclusion about the popu…" at bounding box center [302, 294] width 0 height 13
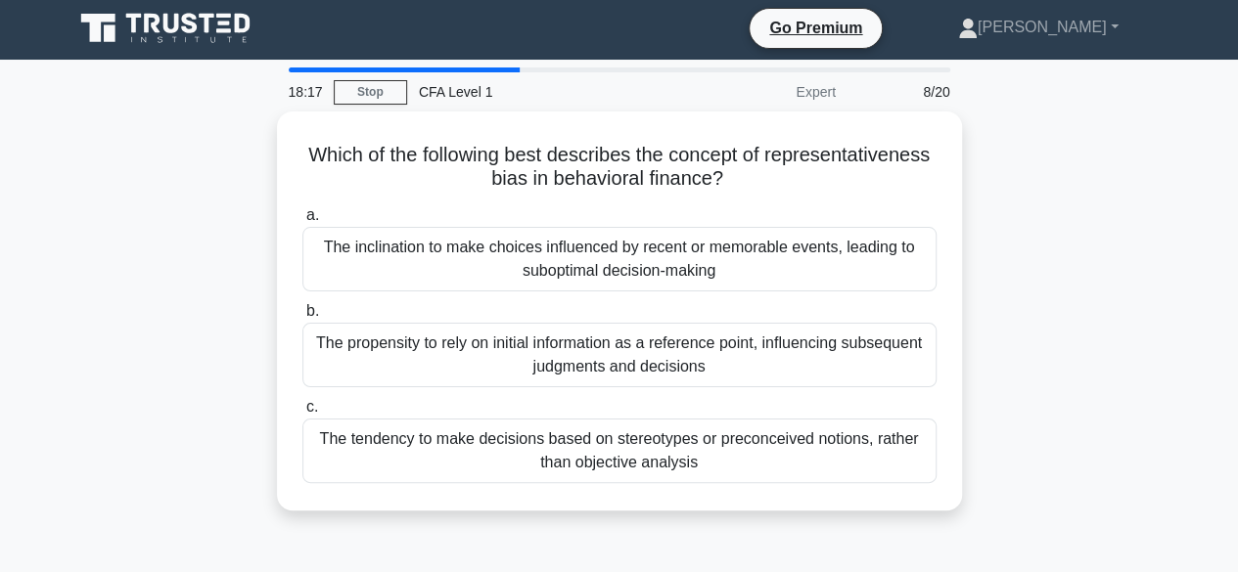
scroll to position [0, 0]
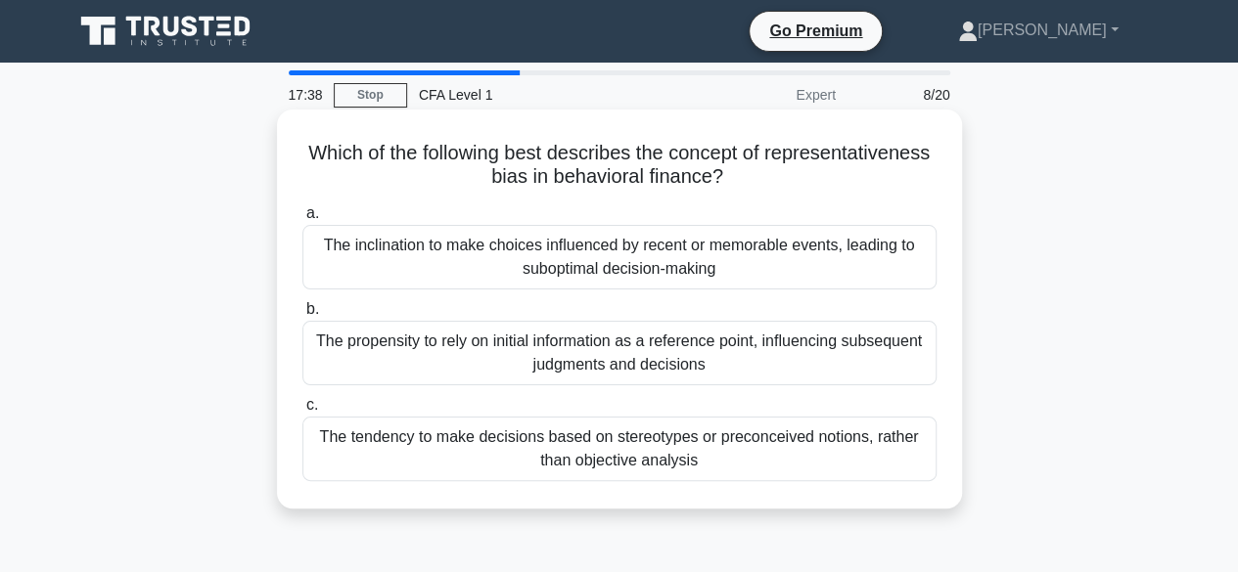
click at [802, 358] on div "The propensity to rely on initial information as a reference point, influencing…" at bounding box center [619, 353] width 634 height 65
click at [302, 316] on input "b. The propensity to rely on initial information as a reference point, influenc…" at bounding box center [302, 309] width 0 height 13
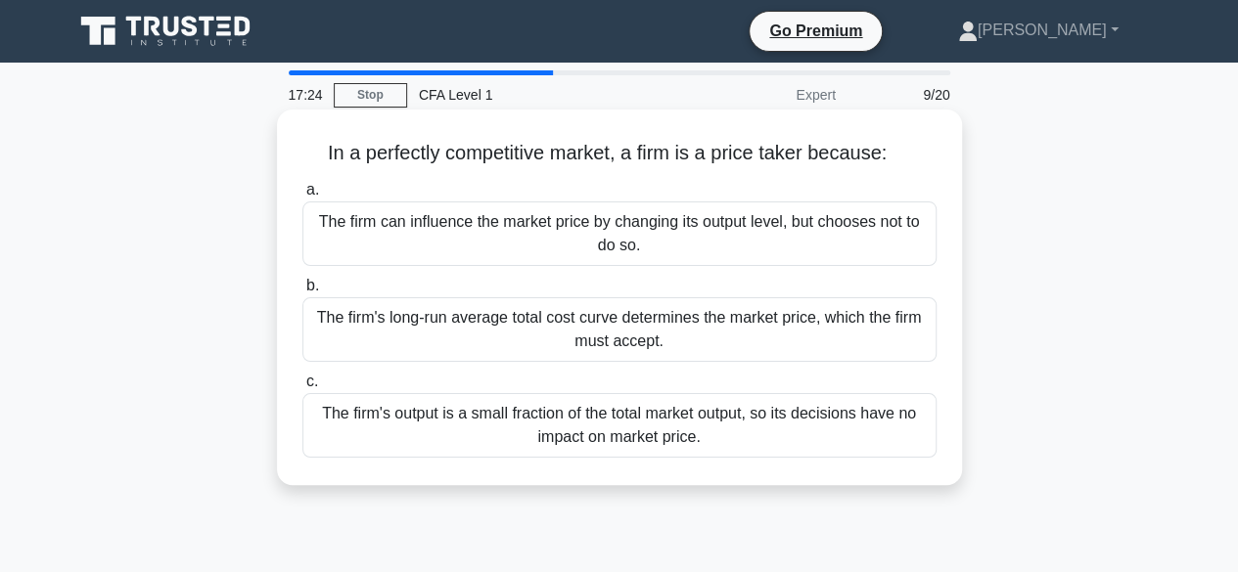
click at [832, 458] on div "The firm's output is a small fraction of the total market output, so its decisi…" at bounding box center [619, 425] width 634 height 65
click at [302, 388] on input "c. The firm's output is a small fraction of the total market output, so its dec…" at bounding box center [302, 382] width 0 height 13
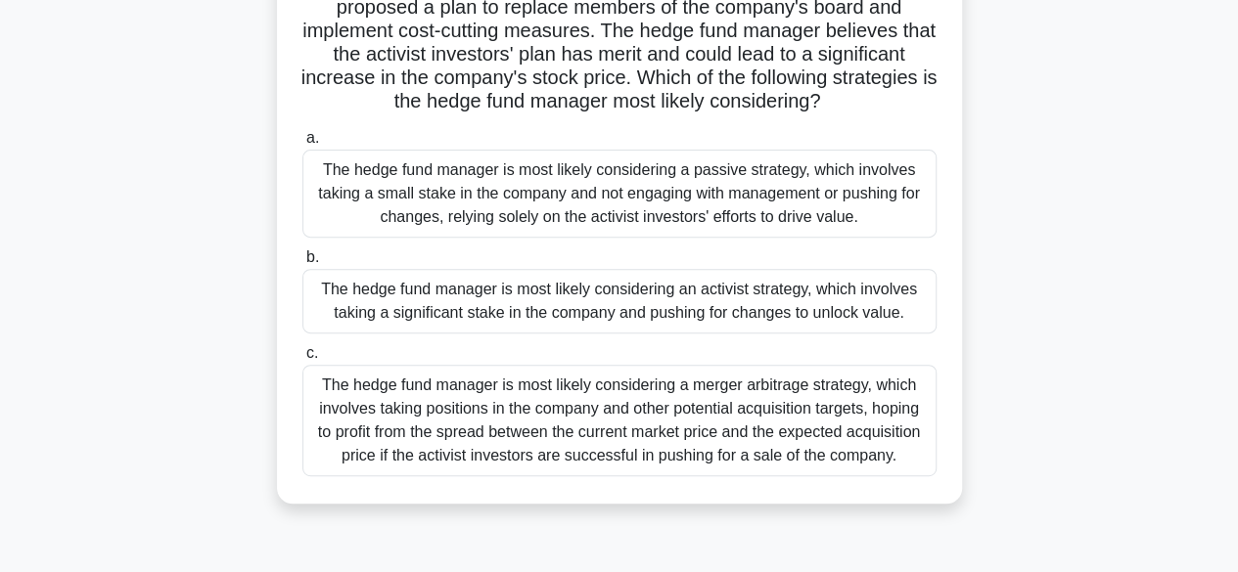
scroll to position [246, 0]
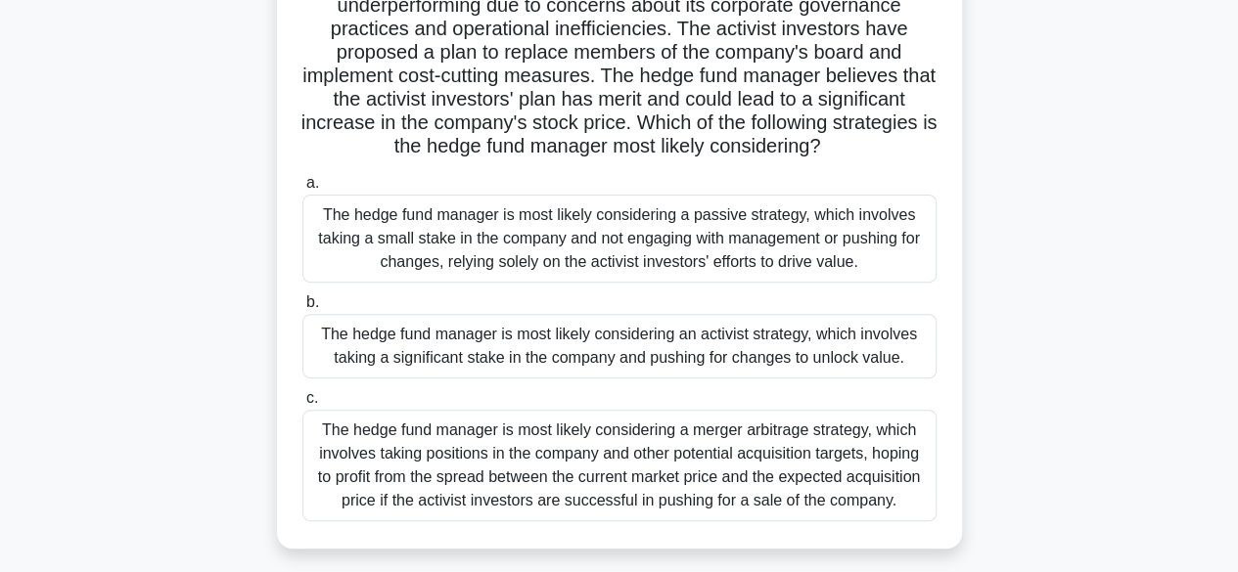
click at [886, 256] on div "The hedge fund manager is most likely considering a passive strategy, which inv…" at bounding box center [619, 239] width 634 height 88
click at [302, 190] on input "a. The hedge fund manager is most likely considering a passive strategy, which …" at bounding box center [302, 183] width 0 height 13
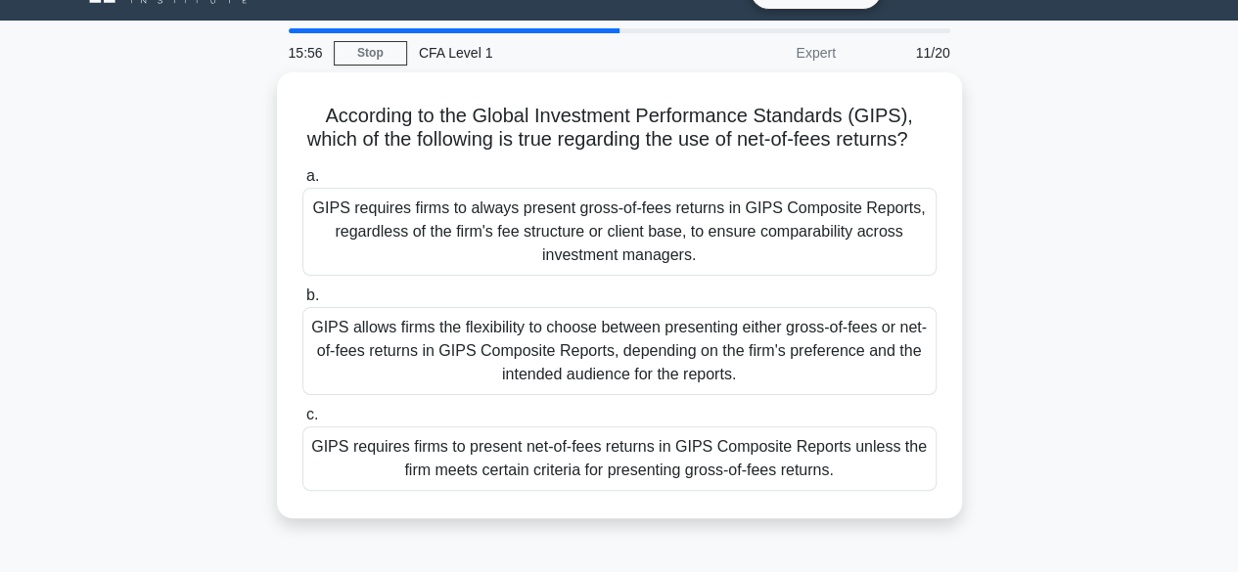
scroll to position [41, 0]
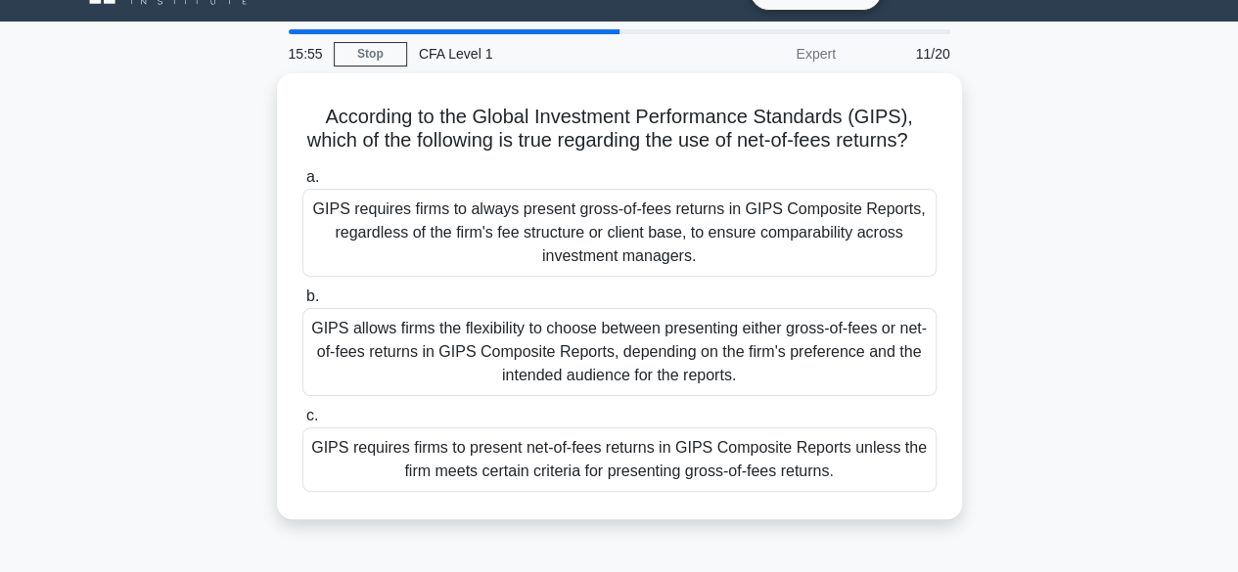
click at [857, 262] on div "GIPS requires firms to always present gross-of-fees returns in GIPS Composite R…" at bounding box center [619, 233] width 634 height 88
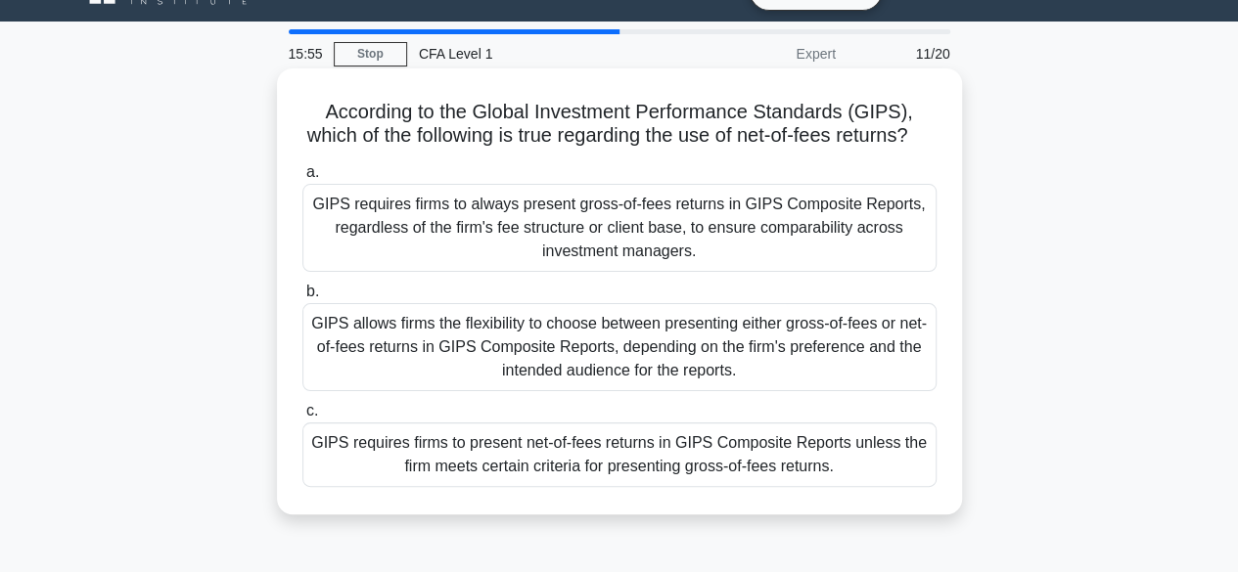
click at [302, 179] on input "a. GIPS requires firms to always present gross-of-fees returns in GIPS Composit…" at bounding box center [302, 172] width 0 height 13
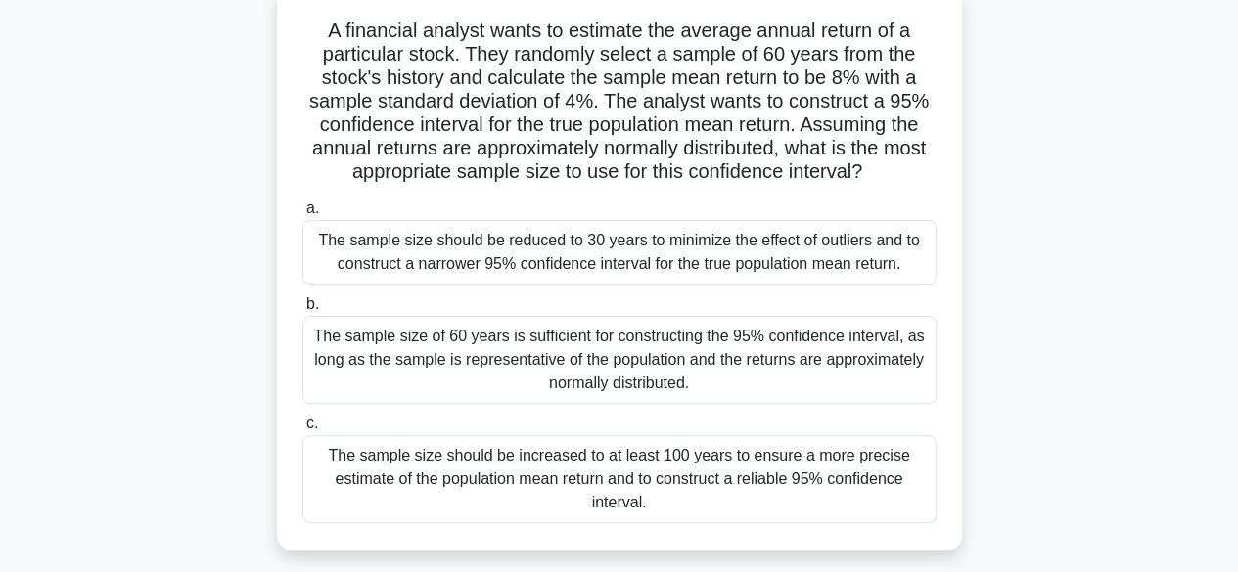
scroll to position [130, 0]
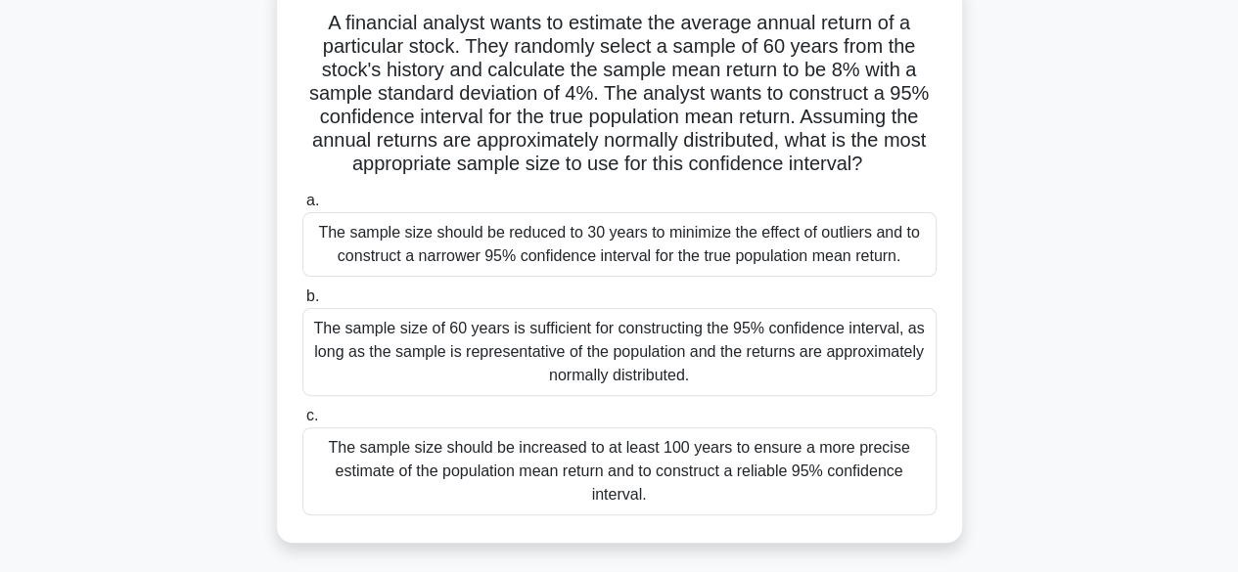
click at [865, 378] on div "The sample size of 60 years is sufficient for constructing the 95% confidence i…" at bounding box center [619, 352] width 634 height 88
click at [302, 303] on input "b. The sample size of 60 years is sufficient for constructing the 95% confidenc…" at bounding box center [302, 297] width 0 height 13
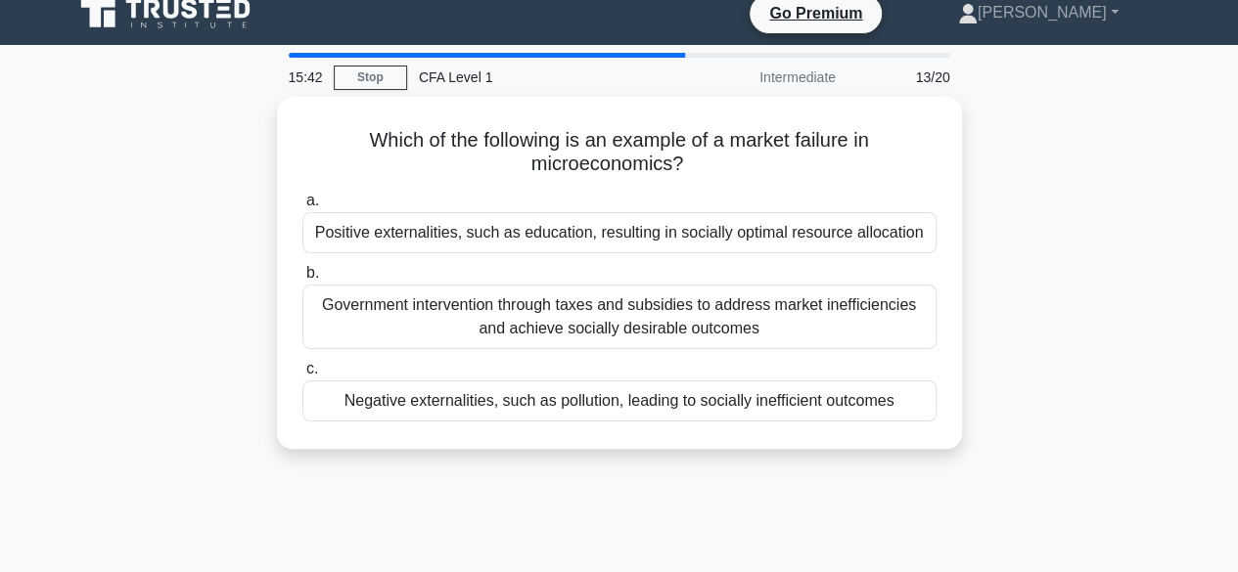
scroll to position [0, 0]
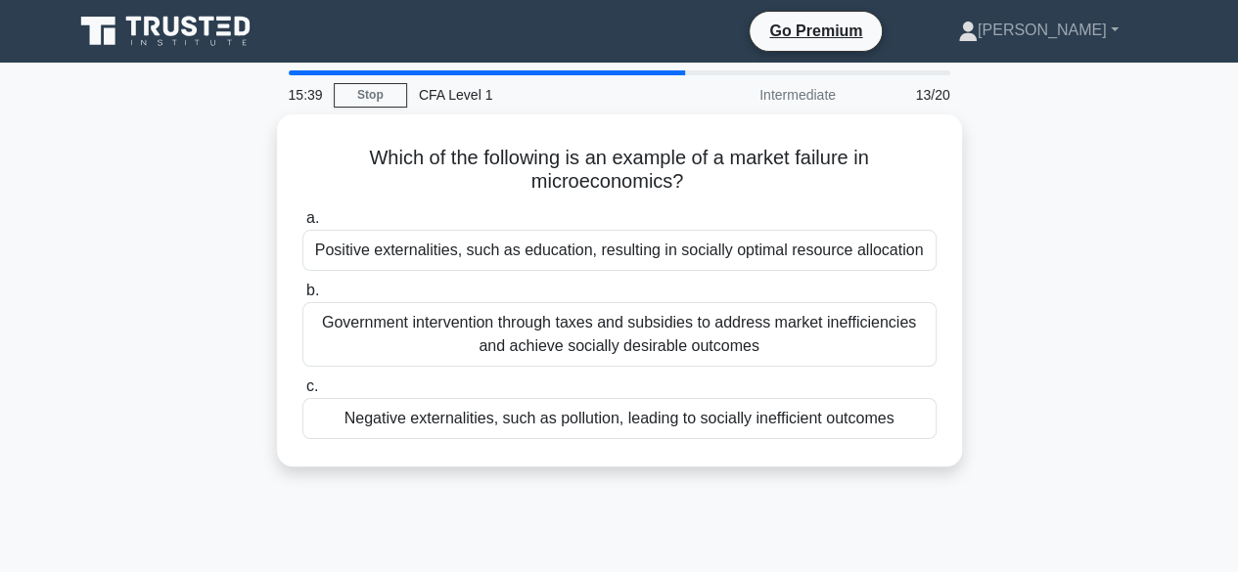
click at [1089, 394] on div "Which of the following is an example of a market failure in microeconomics? .sp…" at bounding box center [620, 302] width 1116 height 376
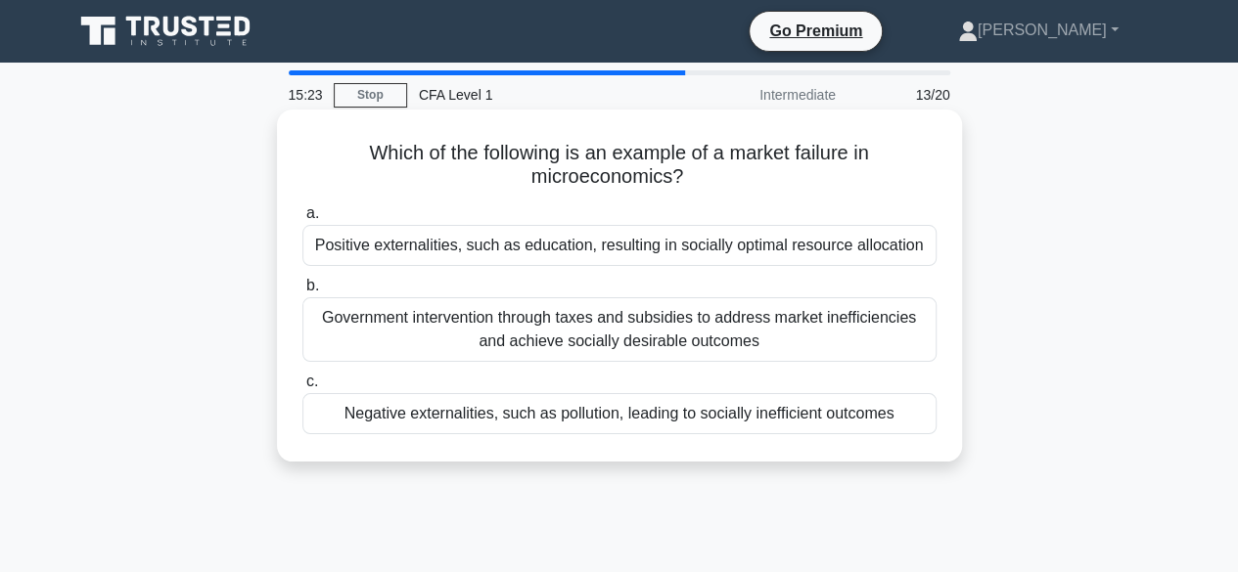
click at [873, 351] on div "Government intervention through taxes and subsidies to address market inefficie…" at bounding box center [619, 329] width 634 height 65
click at [302, 293] on input "b. Government intervention through taxes and subsidies to address market ineffi…" at bounding box center [302, 286] width 0 height 13
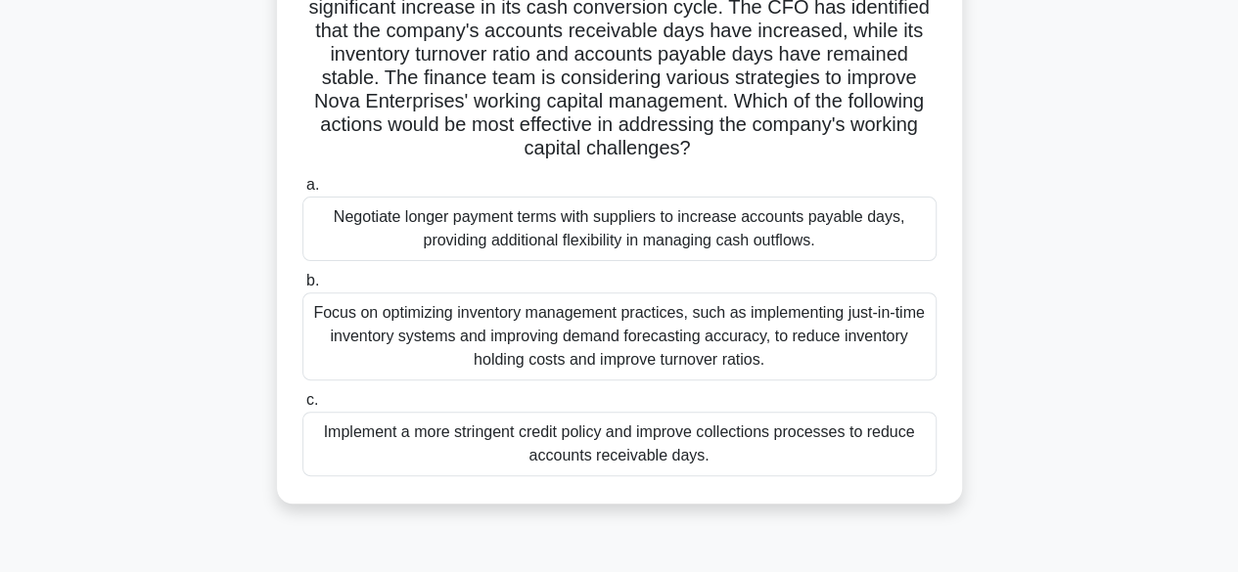
scroll to position [171, 0]
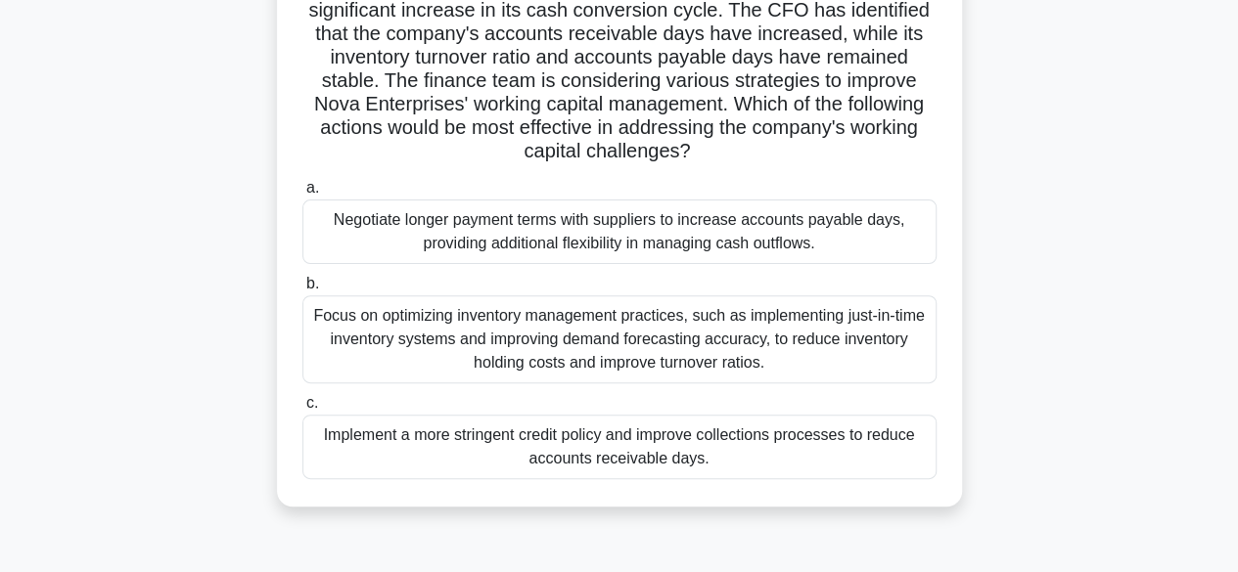
click at [894, 457] on div "Implement a more stringent credit policy and improve collections processes to r…" at bounding box center [619, 447] width 634 height 65
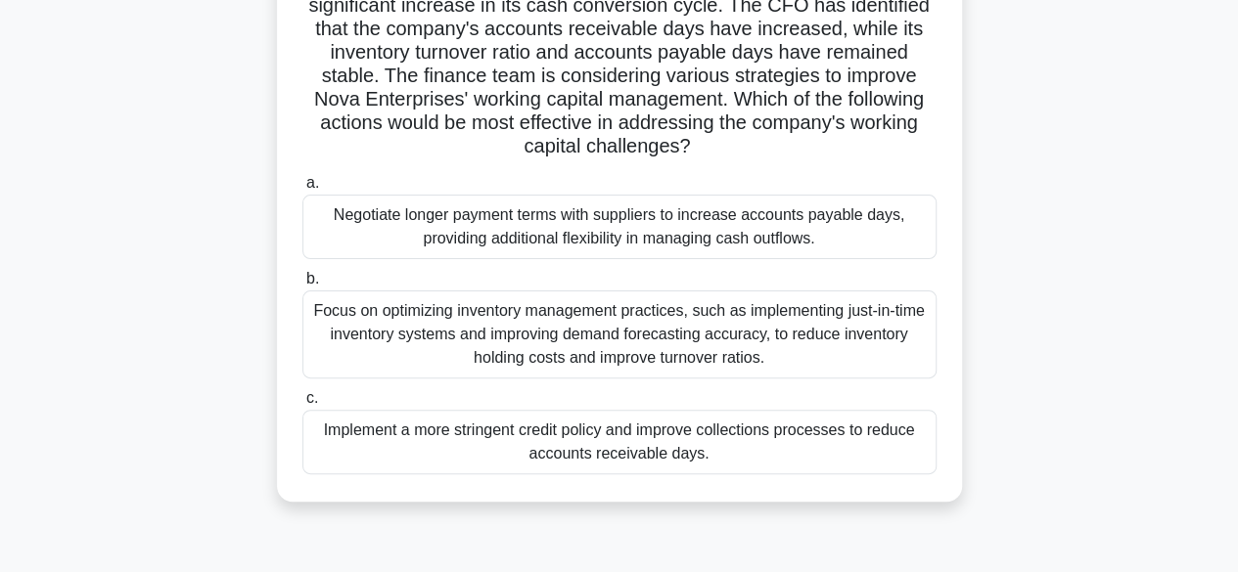
click at [302, 405] on input "c. Implement a more stringent credit policy and improve collections processes t…" at bounding box center [302, 398] width 0 height 13
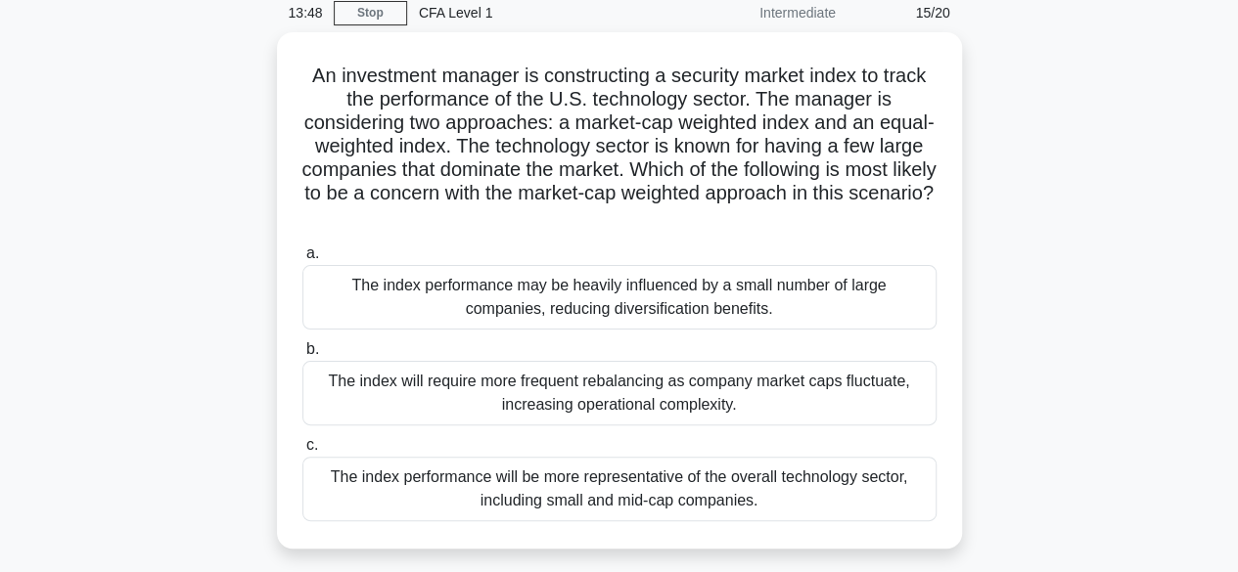
scroll to position [84, 0]
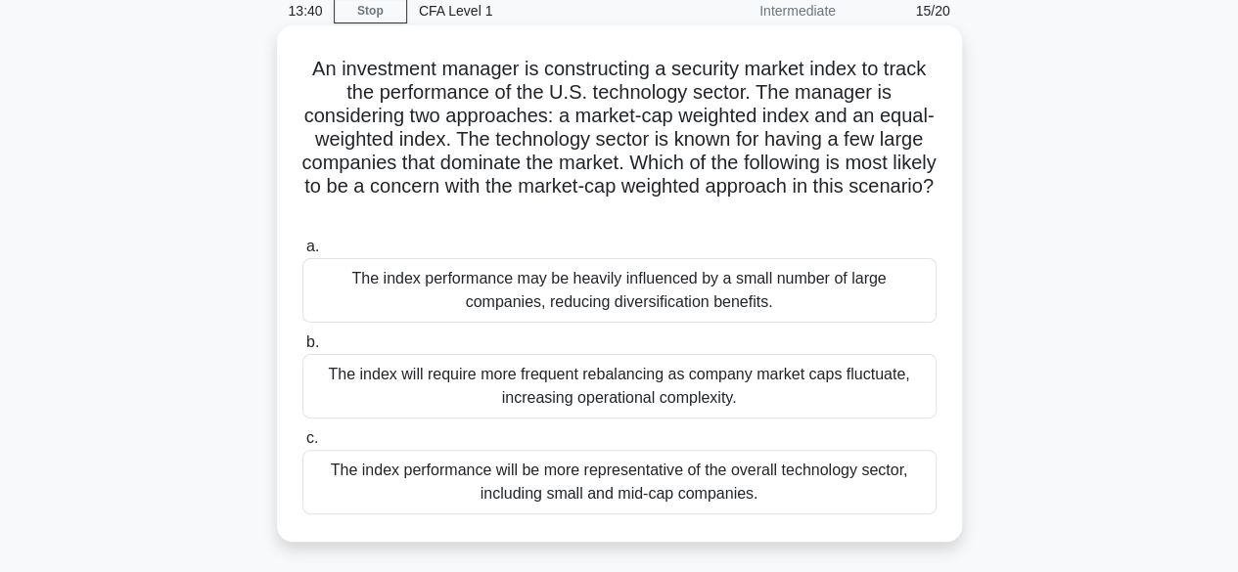
click at [752, 322] on div "The index performance may be heavily influenced by a small number of large comp…" at bounding box center [619, 290] width 634 height 65
click at [302, 253] on input "a. The index performance may be heavily influenced by a small number of large c…" at bounding box center [302, 247] width 0 height 13
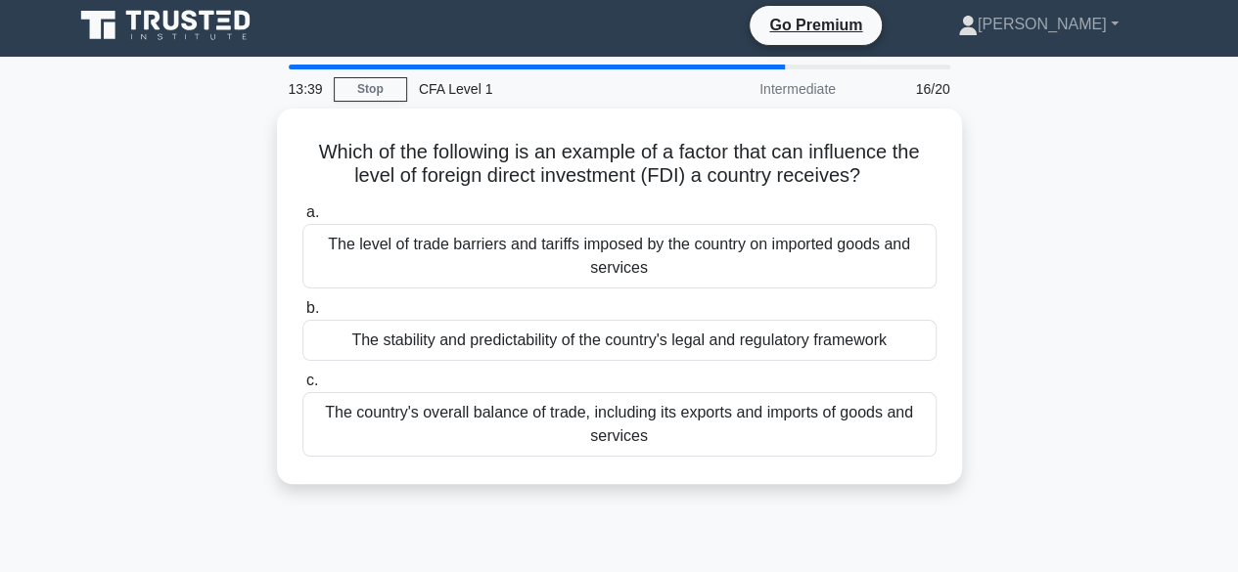
scroll to position [0, 0]
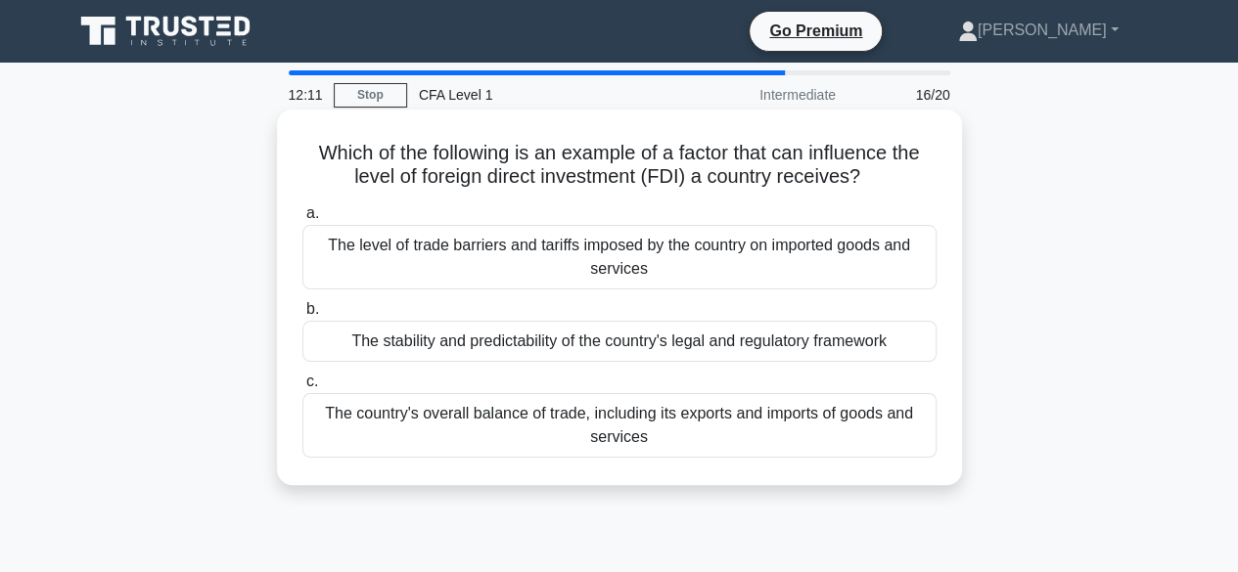
click at [650, 335] on div "The stability and predictability of the country's legal and regulatory framework" at bounding box center [619, 341] width 634 height 41
click at [302, 316] on input "b. The stability and predictability of the country's legal and regulatory frame…" at bounding box center [302, 309] width 0 height 13
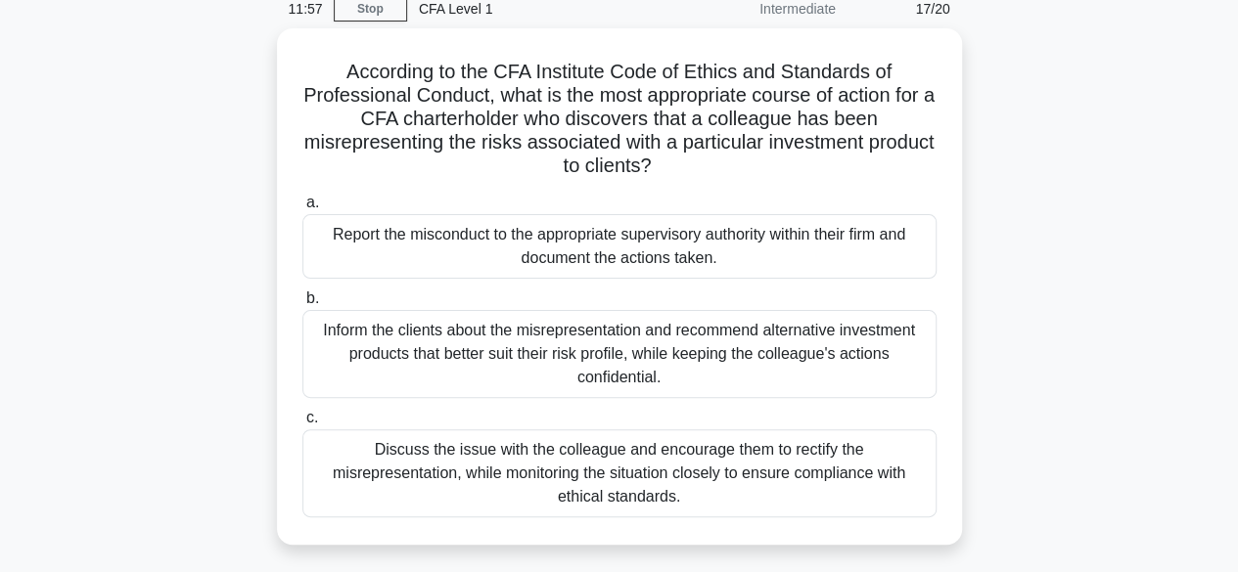
scroll to position [84, 0]
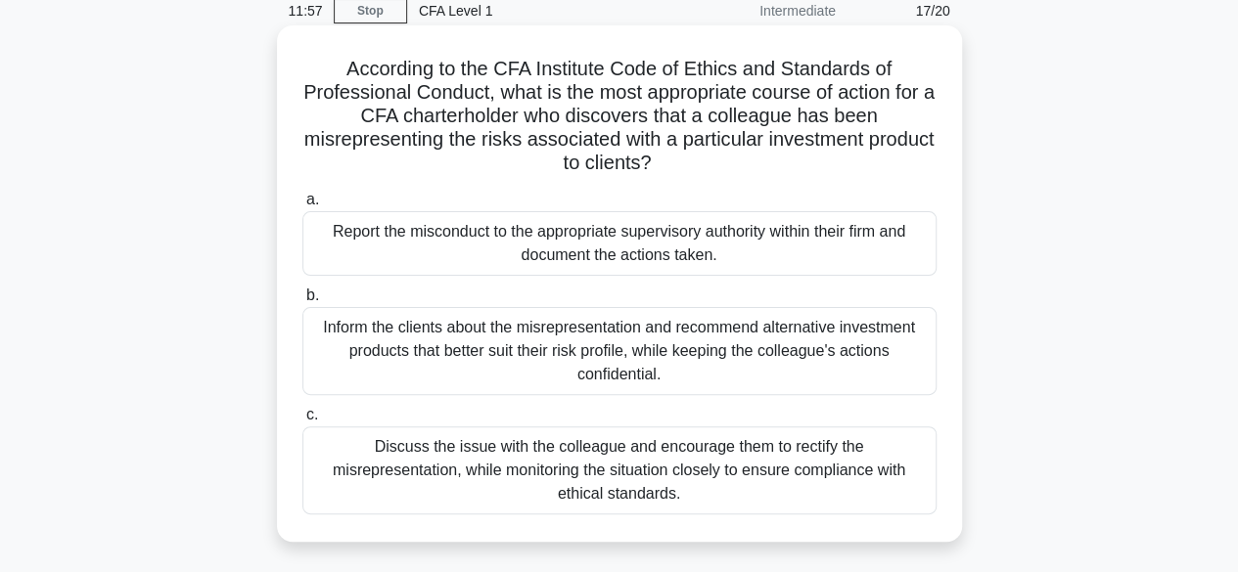
click at [888, 250] on div "Report the misconduct to the appropriate supervisory authority within their fir…" at bounding box center [619, 243] width 634 height 65
click at [302, 206] on input "a. Report the misconduct to the appropriate supervisory authority within their …" at bounding box center [302, 200] width 0 height 13
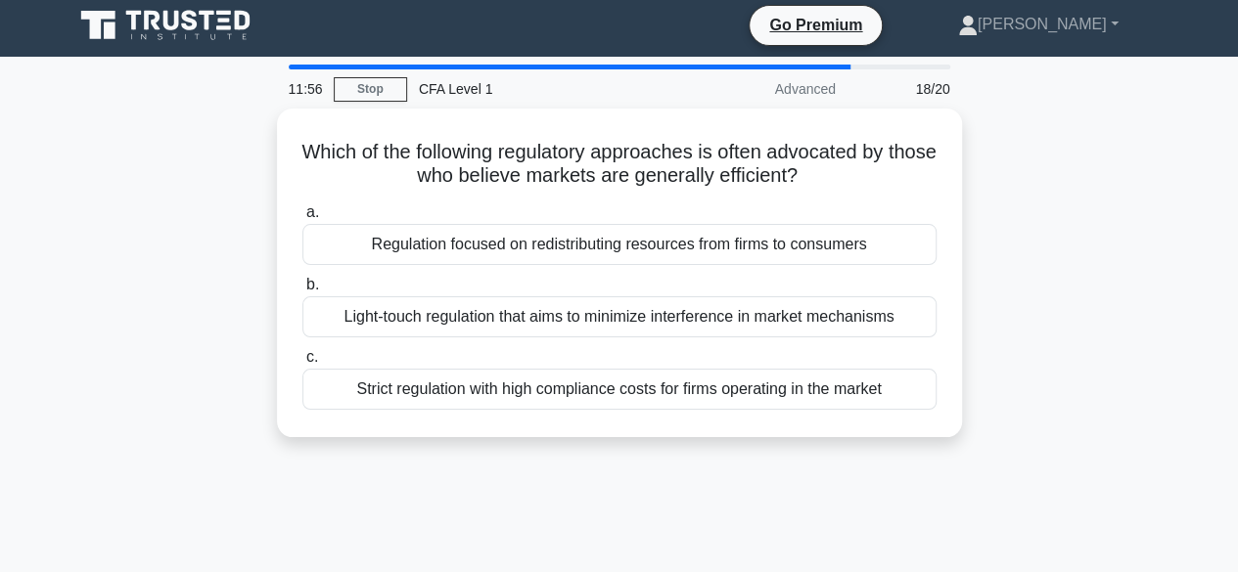
scroll to position [0, 0]
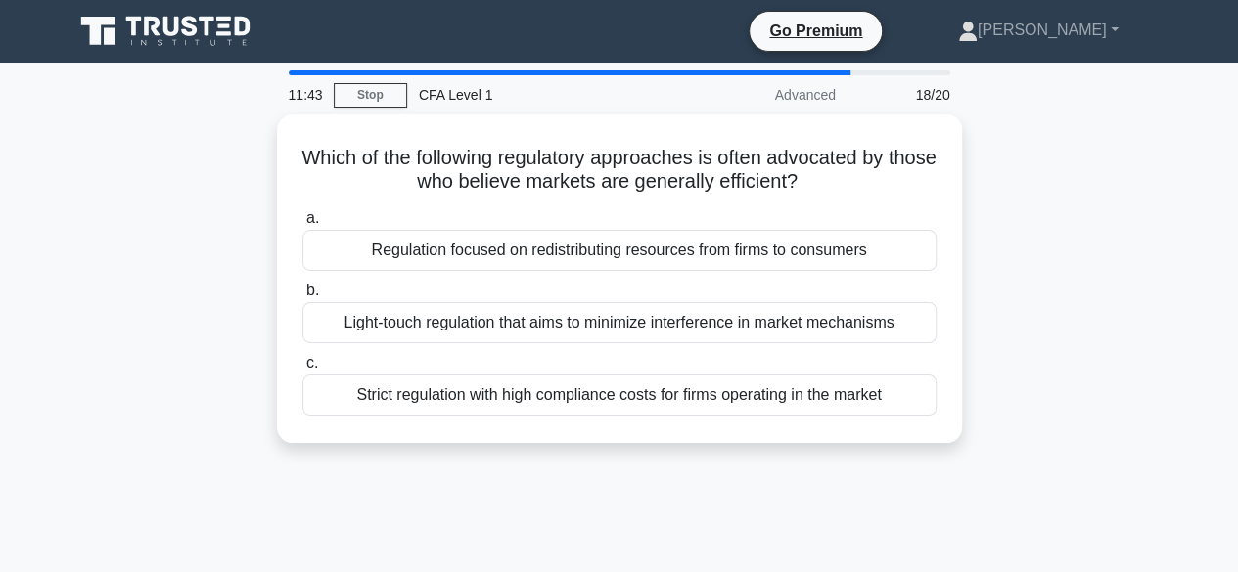
click at [869, 320] on div "Light-touch regulation that aims to minimize interference in market mechanisms" at bounding box center [619, 322] width 634 height 41
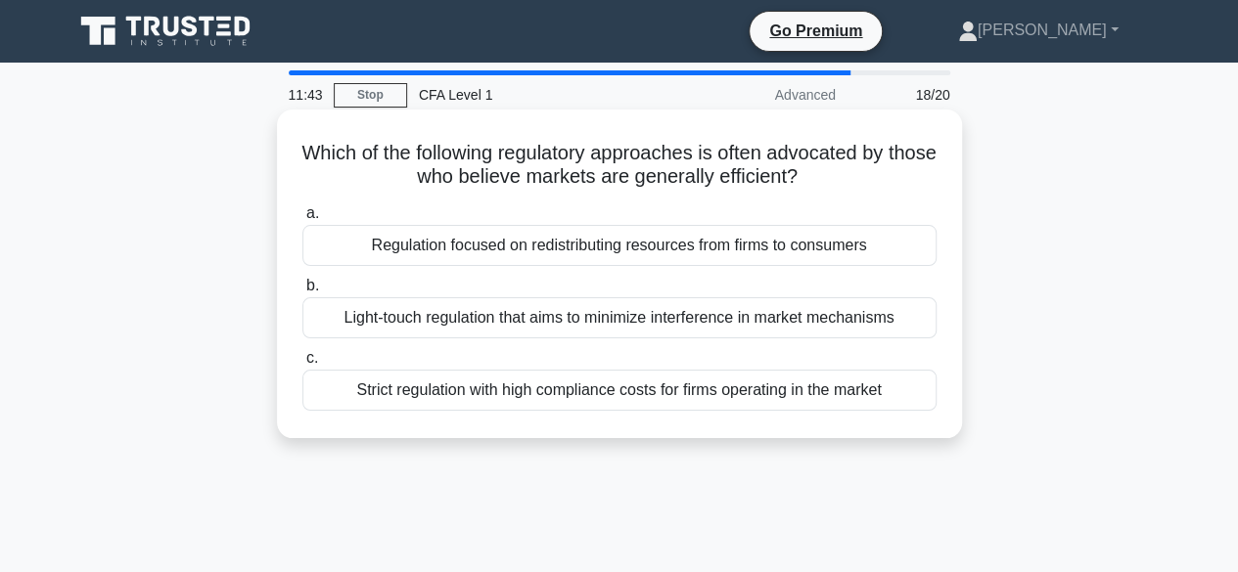
click at [302, 293] on input "b. Light-touch regulation that aims to minimize interference in market mechanis…" at bounding box center [302, 286] width 0 height 13
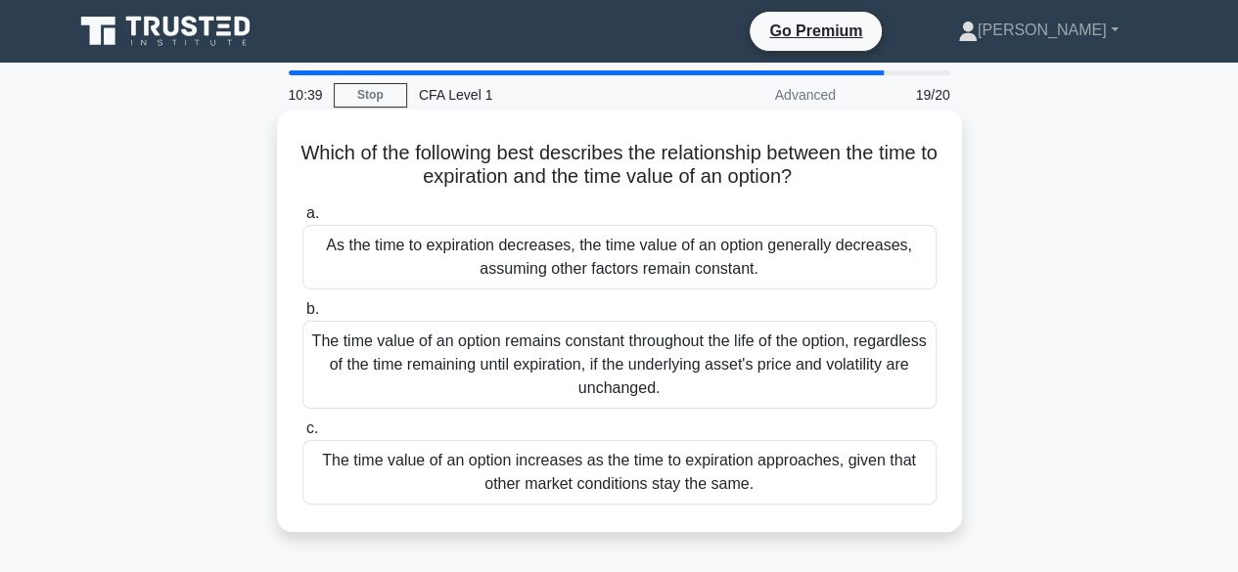
click at [731, 483] on div "The time value of an option increases as the time to expiration approaches, giv…" at bounding box center [619, 472] width 634 height 65
click at [302, 435] on input "c. The time value of an option increases as the time to expiration approaches, …" at bounding box center [302, 429] width 0 height 13
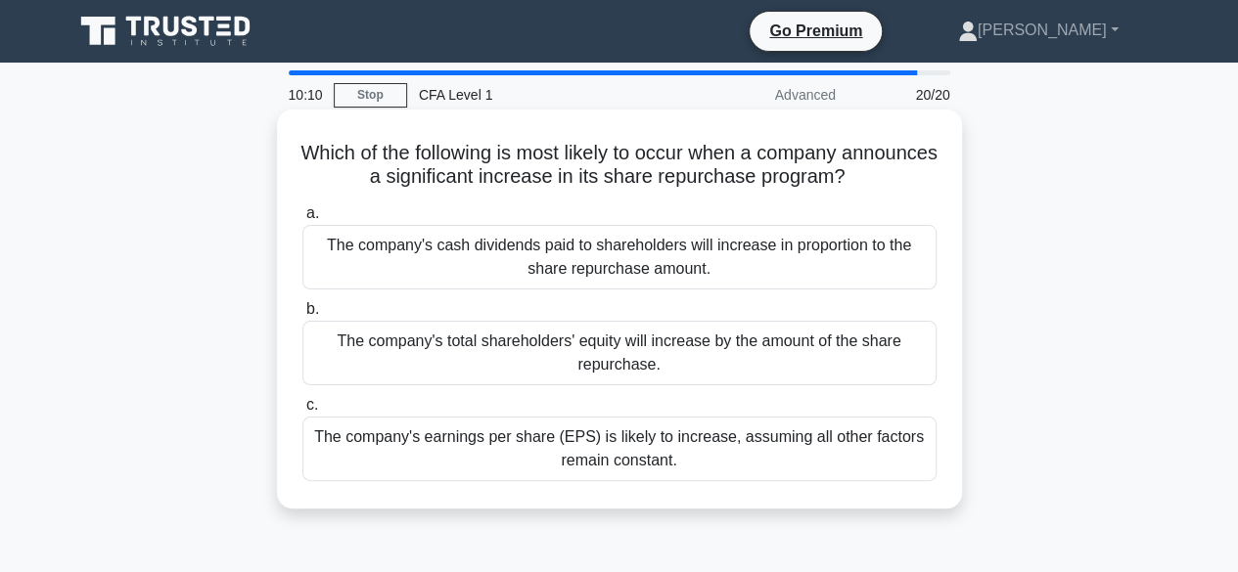
click at [734, 454] on div "The company's earnings per share (EPS) is likely to increase, assuming all othe…" at bounding box center [619, 449] width 634 height 65
click at [302, 412] on input "c. The company's earnings per share (EPS) is likely to increase, assuming all o…" at bounding box center [302, 405] width 0 height 13
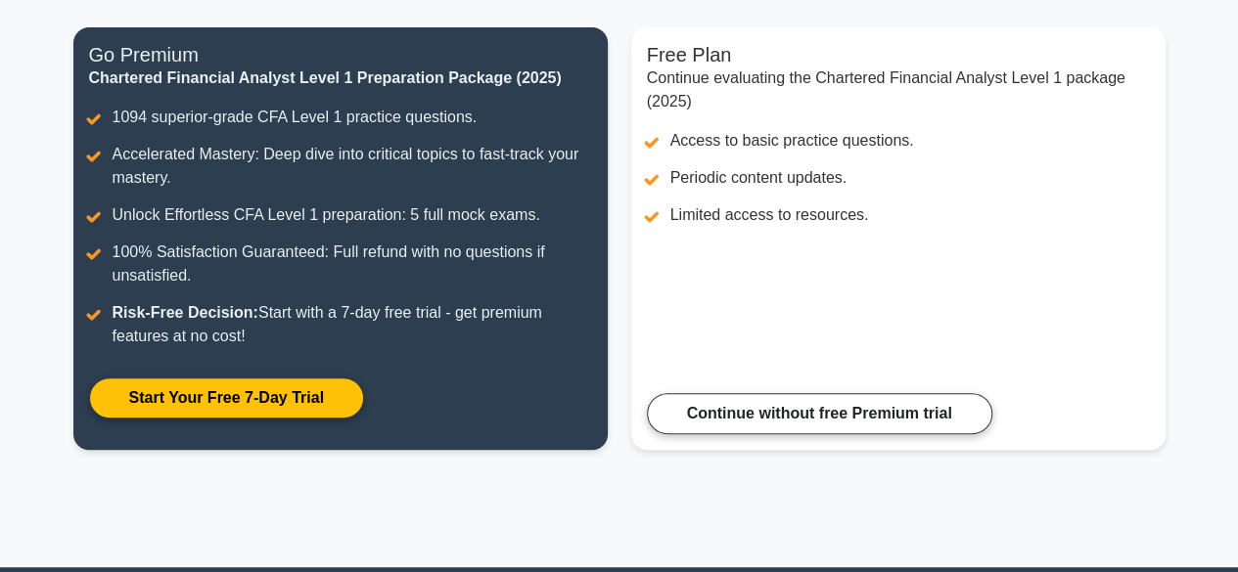
scroll to position [245, 0]
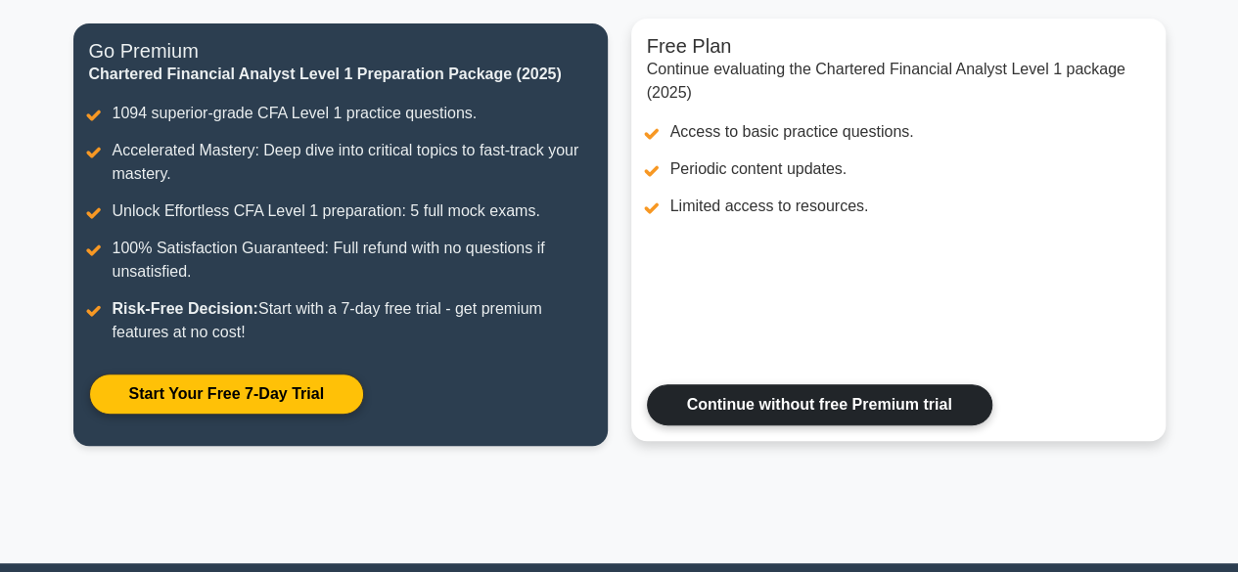
click at [922, 408] on link "Continue without free Premium trial" at bounding box center [819, 405] width 345 height 41
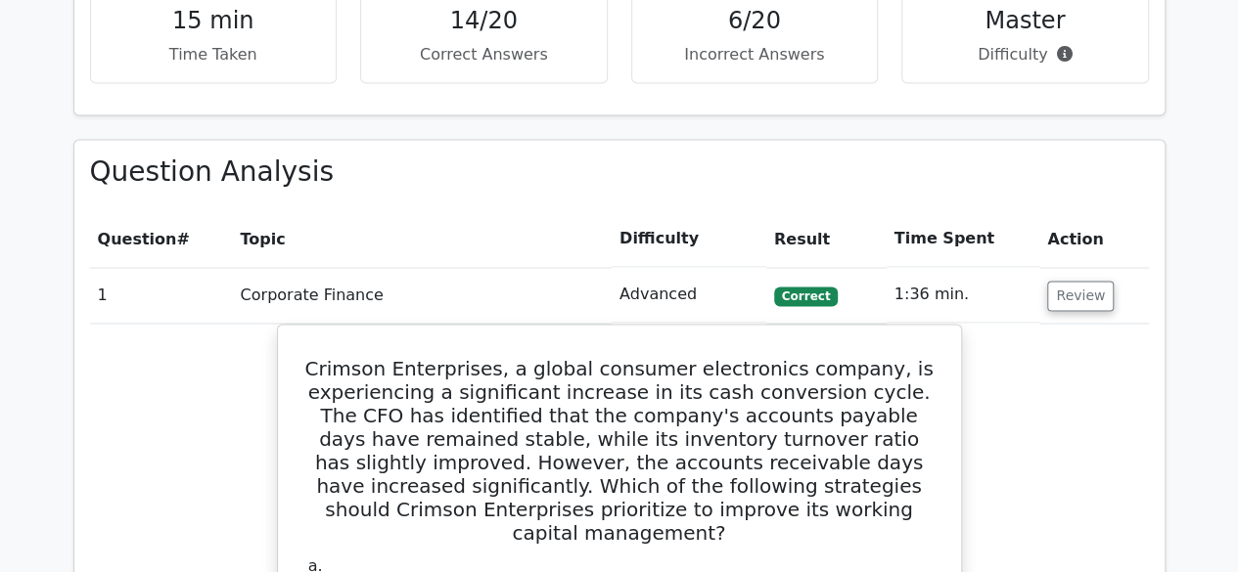
scroll to position [1513, 0]
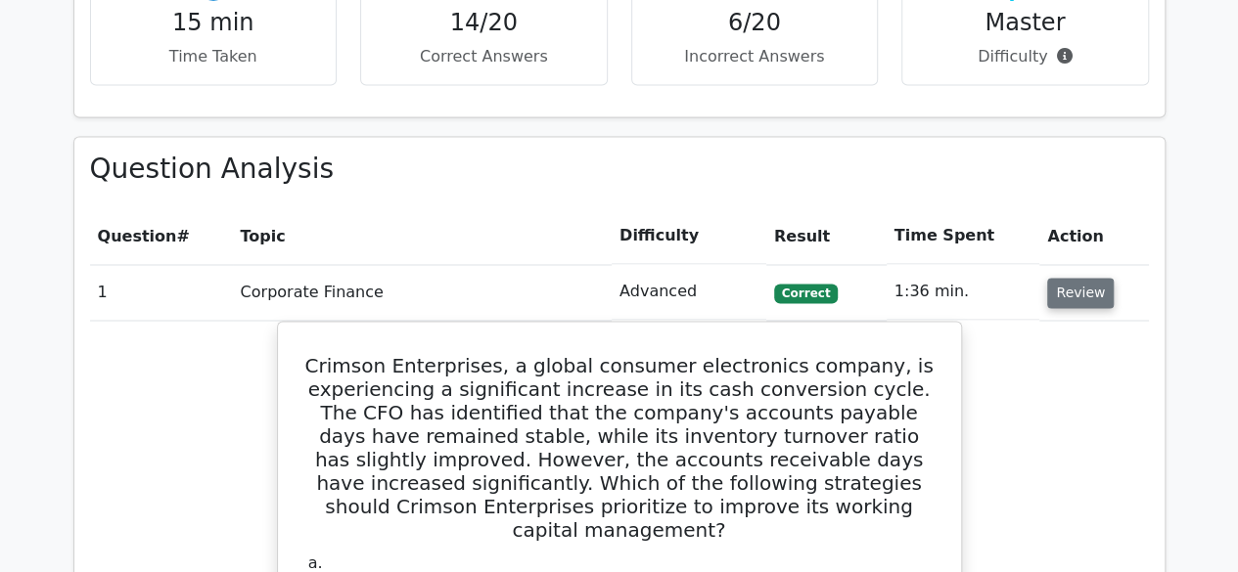
click at [1084, 278] on button "Review" at bounding box center [1080, 293] width 67 height 30
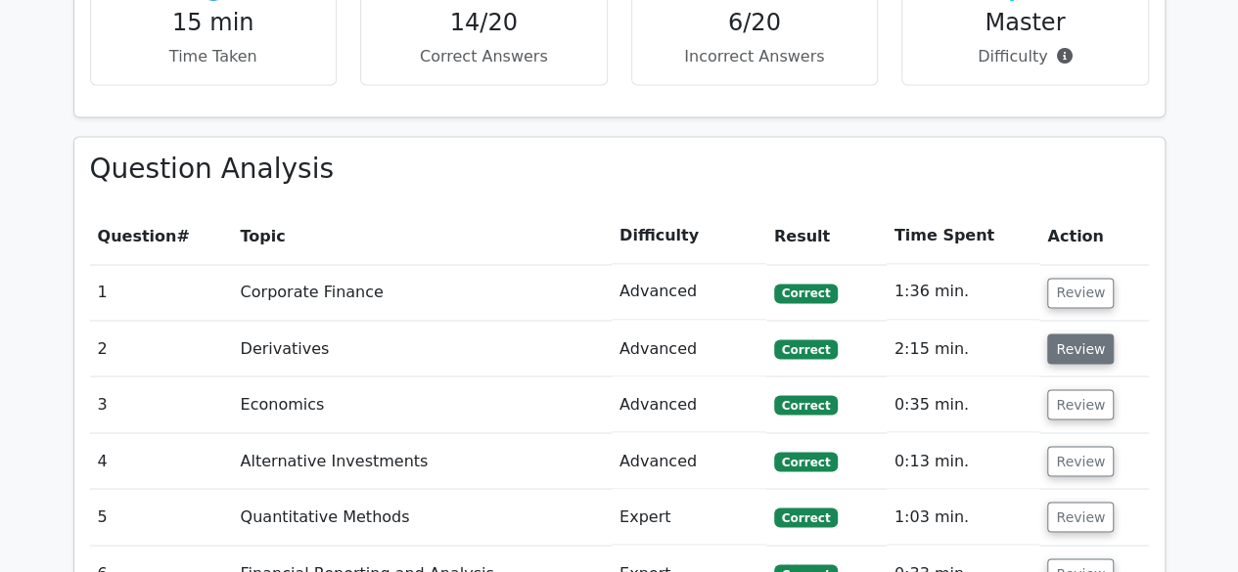
click at [1085, 334] on button "Review" at bounding box center [1080, 349] width 67 height 30
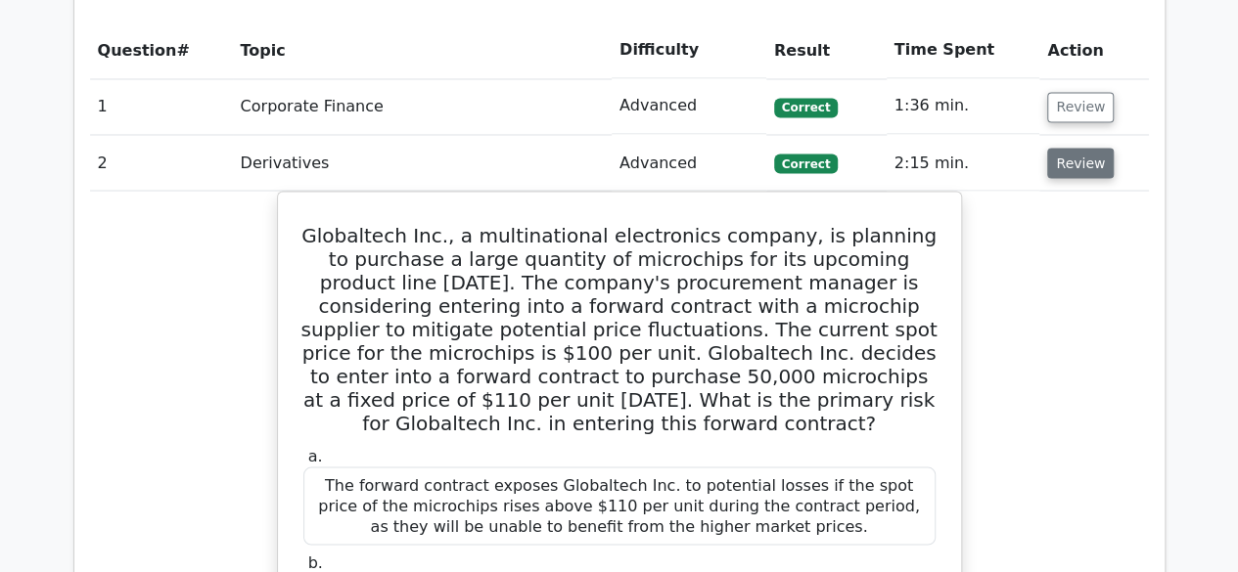
scroll to position [1700, 0]
click at [1084, 147] on button "Review" at bounding box center [1080, 162] width 67 height 30
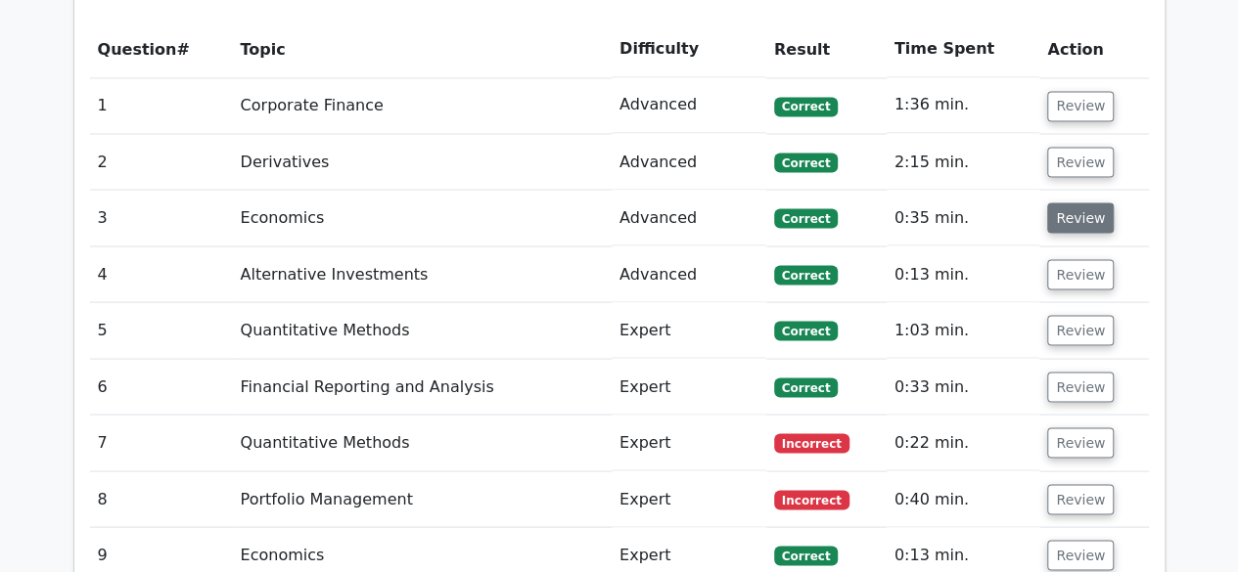
click at [1082, 203] on button "Review" at bounding box center [1080, 218] width 67 height 30
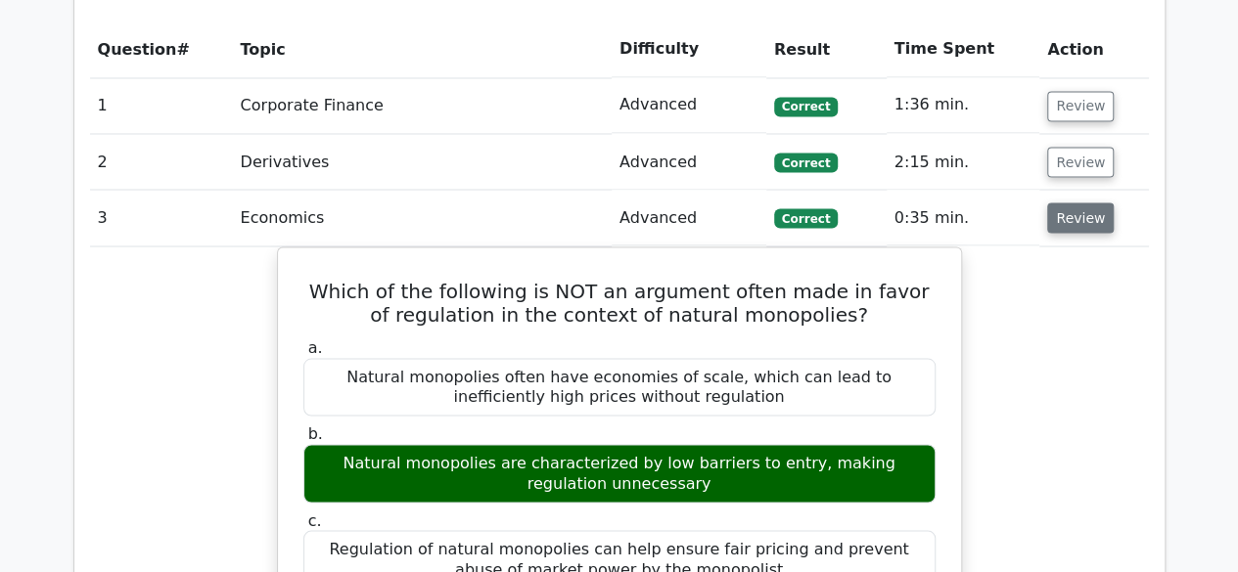
click at [1079, 203] on button "Review" at bounding box center [1080, 218] width 67 height 30
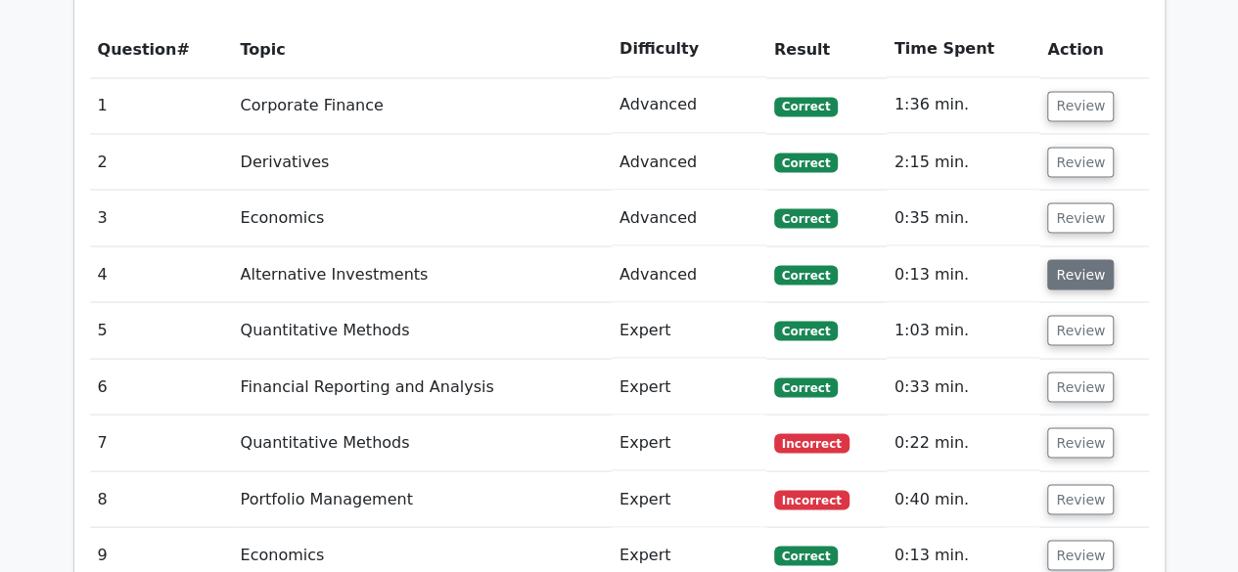
click at [1092, 259] on button "Review" at bounding box center [1080, 274] width 67 height 30
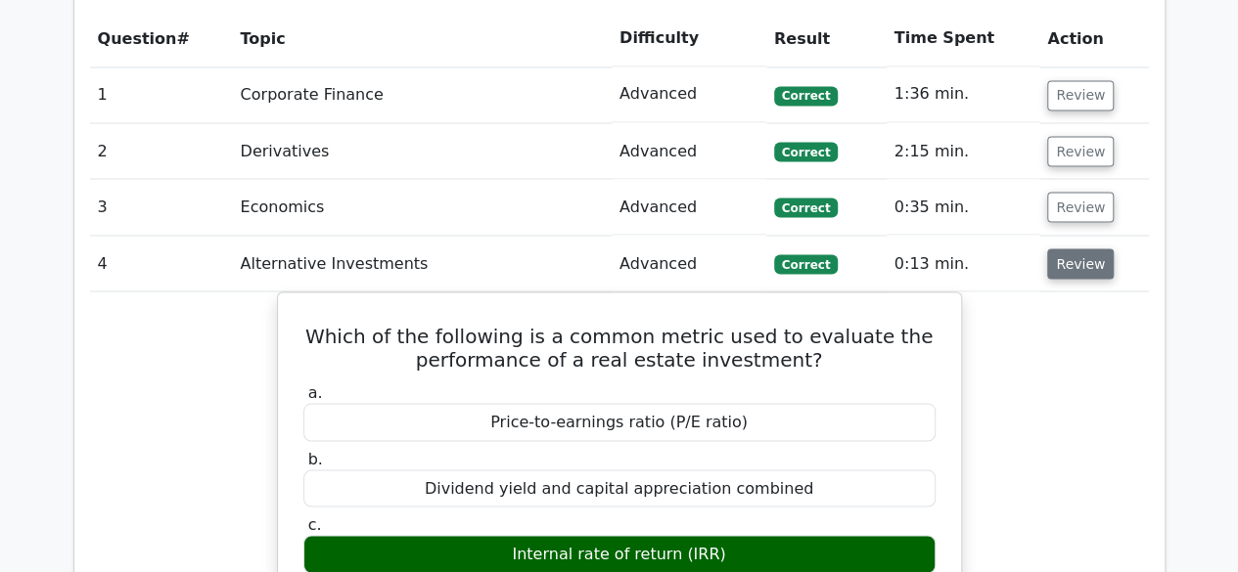
scroll to position [1709, 0]
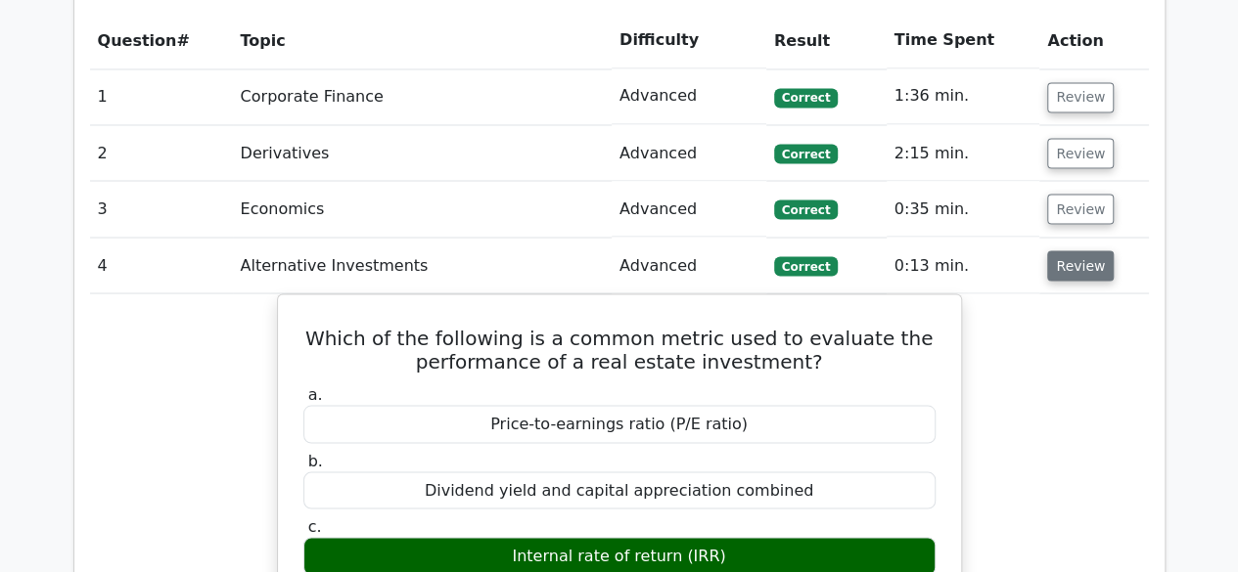
click at [1096, 251] on button "Review" at bounding box center [1080, 266] width 67 height 30
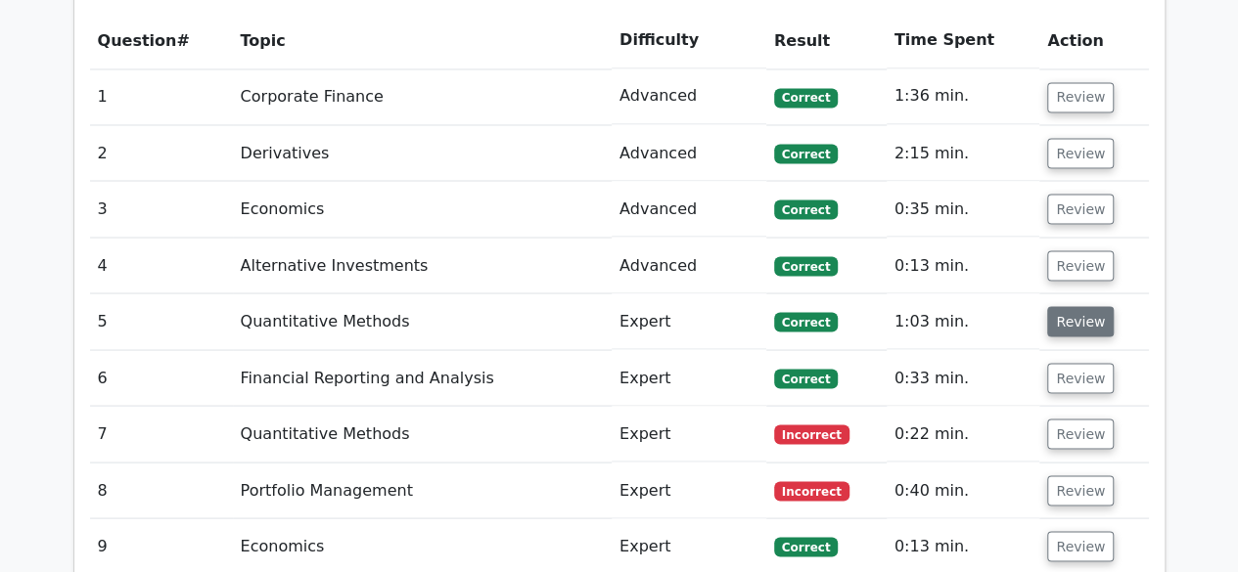
click at [1096, 306] on button "Review" at bounding box center [1080, 321] width 67 height 30
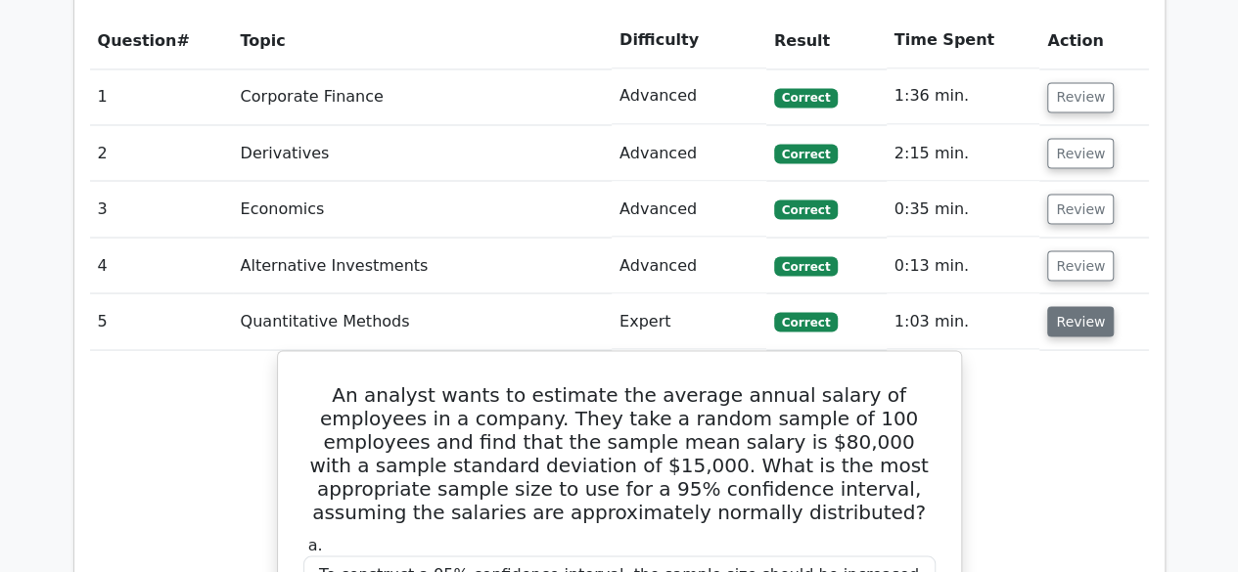
click at [1092, 306] on button "Review" at bounding box center [1080, 321] width 67 height 30
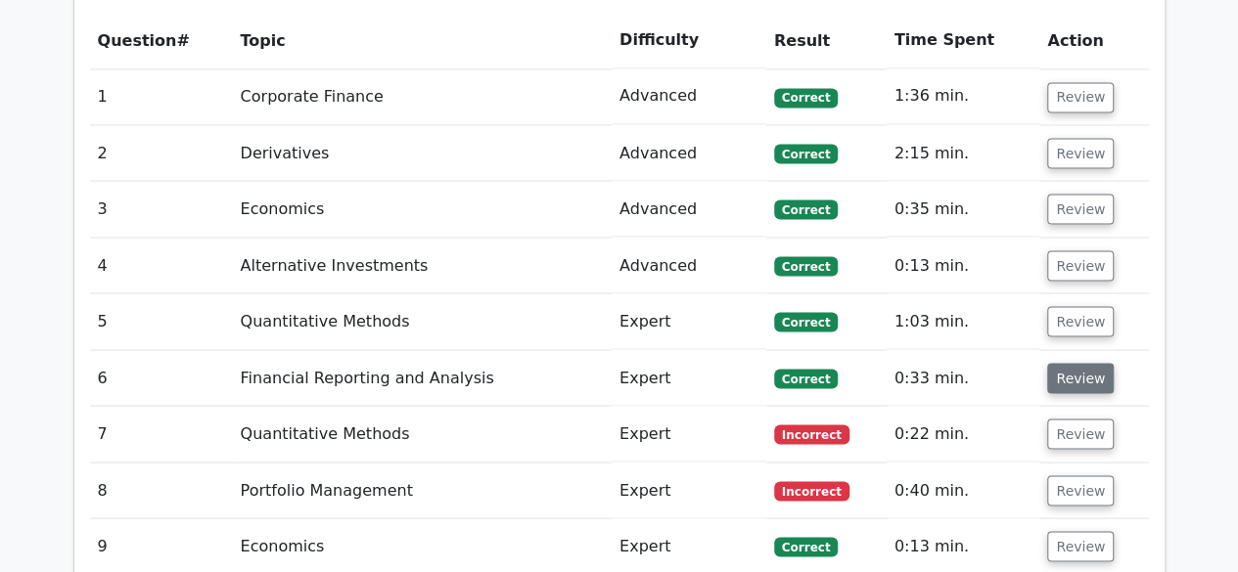
click at [1081, 363] on button "Review" at bounding box center [1080, 378] width 67 height 30
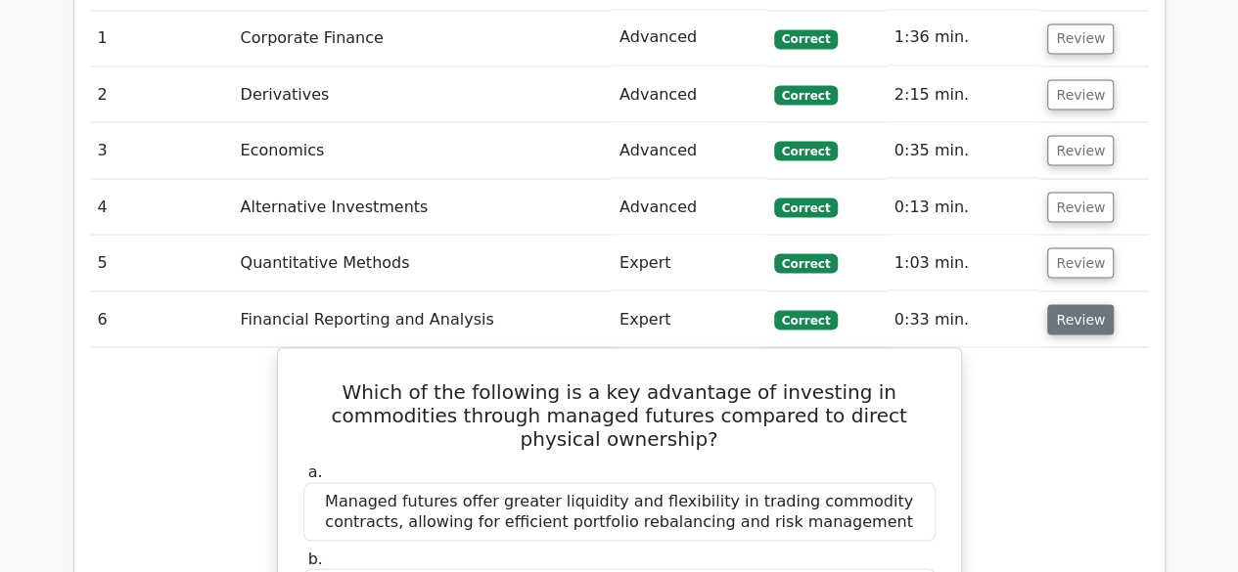
scroll to position [1763, 0]
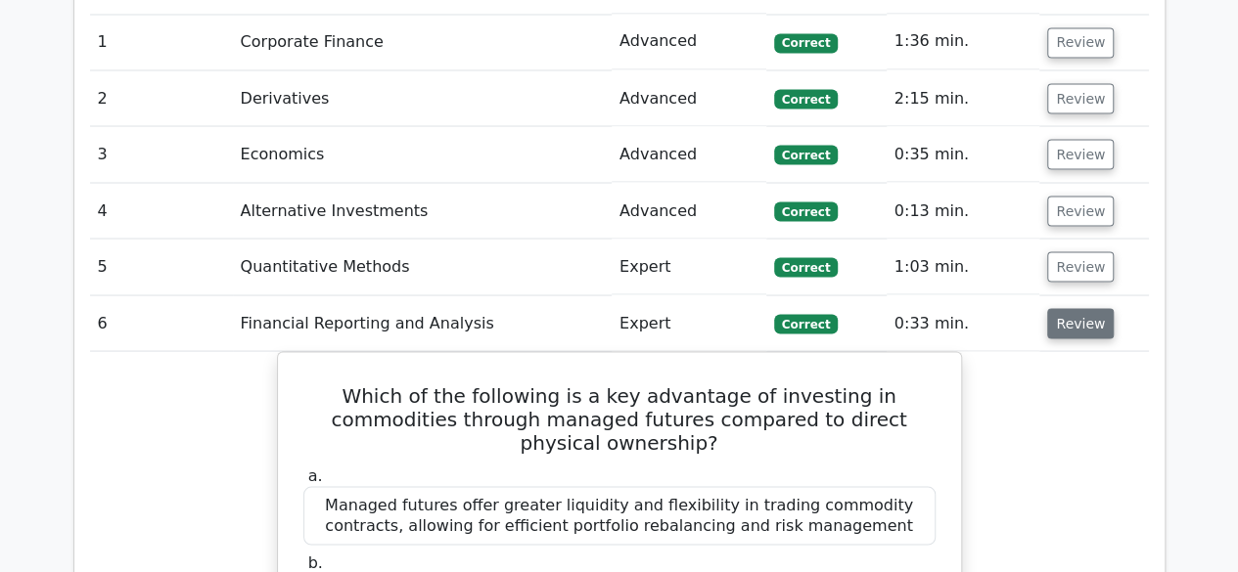
click at [1096, 308] on button "Review" at bounding box center [1080, 323] width 67 height 30
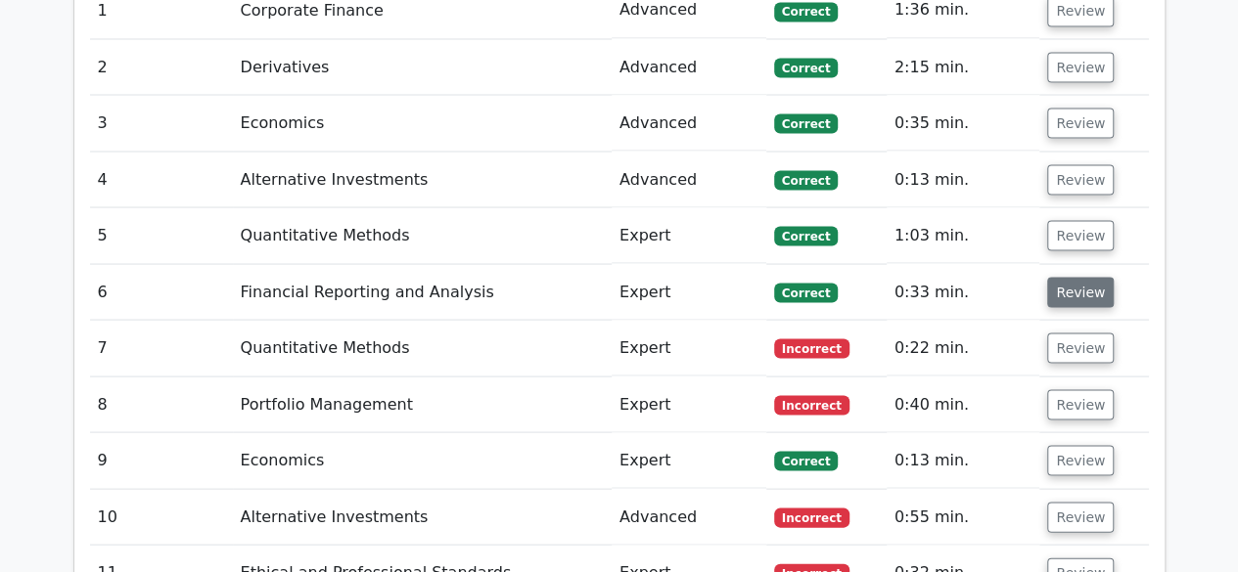
scroll to position [1797, 0]
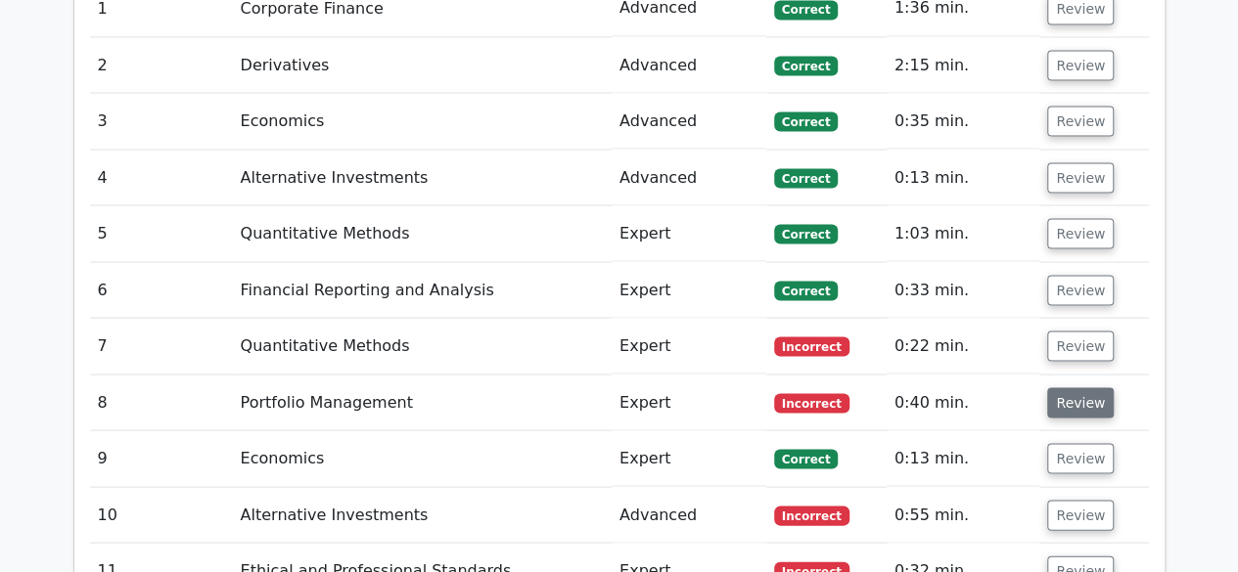
click at [1093, 388] on button "Review" at bounding box center [1080, 403] width 67 height 30
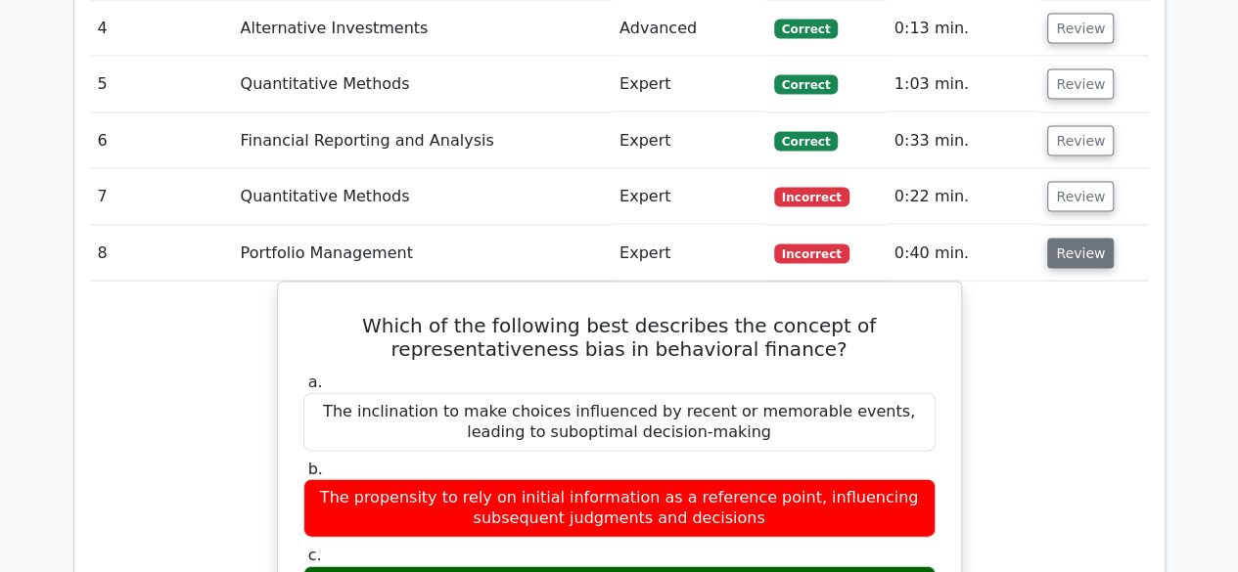
scroll to position [1945, 0]
click at [1086, 239] on button "Review" at bounding box center [1080, 254] width 67 height 30
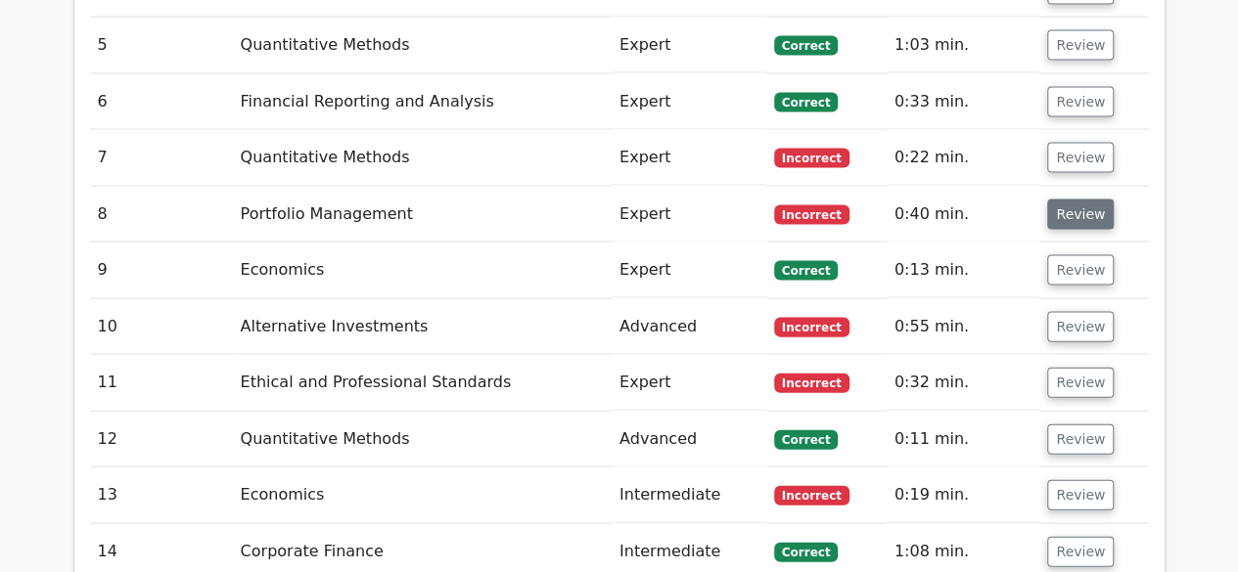
scroll to position [1985, 0]
click at [1084, 312] on button "Review" at bounding box center [1080, 327] width 67 height 30
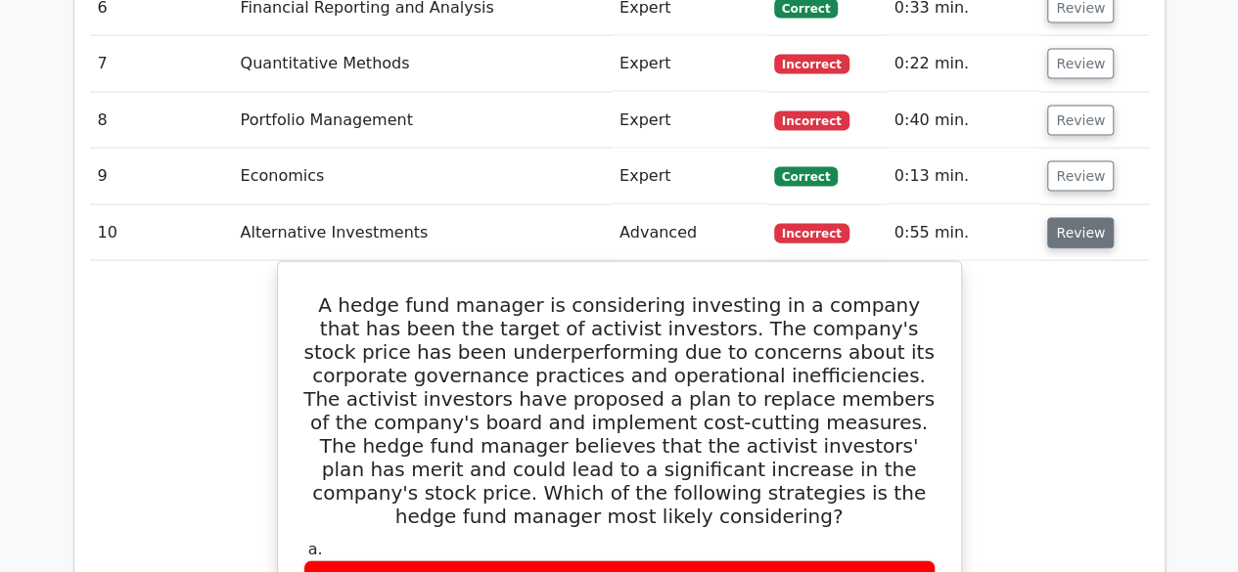
scroll to position [2078, 0]
click at [1088, 218] on button "Review" at bounding box center [1080, 233] width 67 height 30
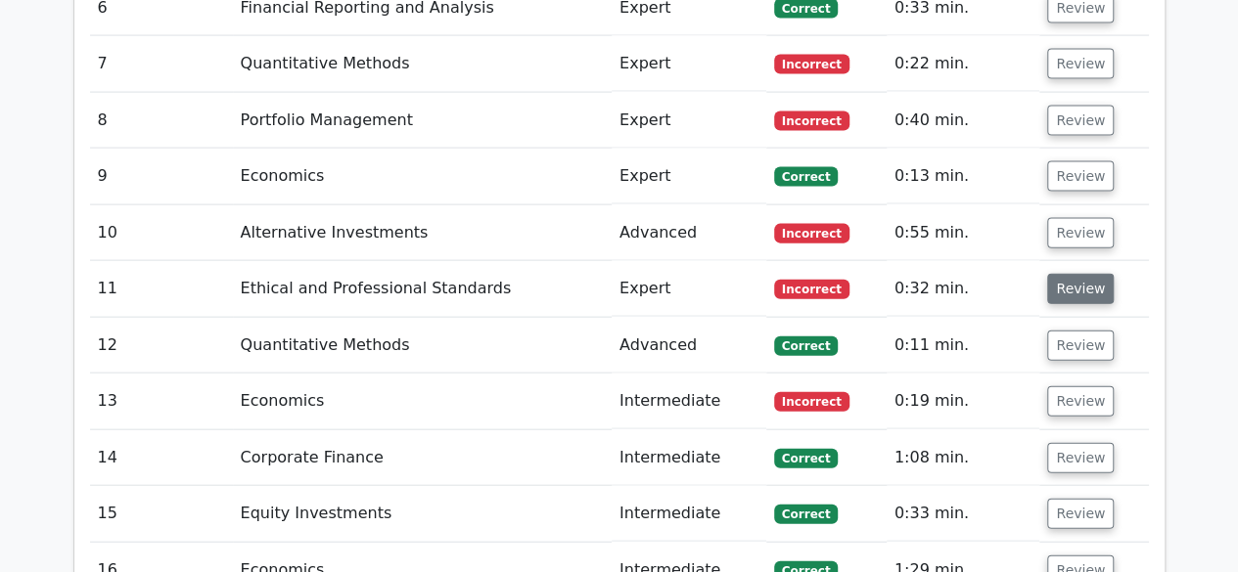
click at [1092, 274] on button "Review" at bounding box center [1080, 289] width 67 height 30
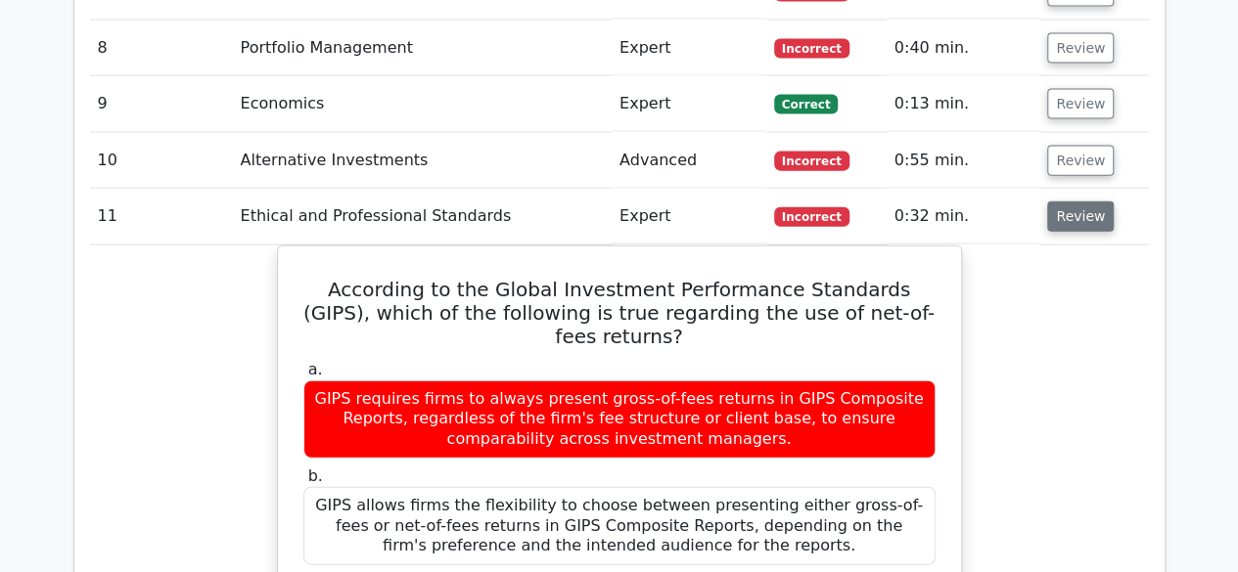
scroll to position [2151, 0]
click at [1098, 202] on button "Review" at bounding box center [1080, 217] width 67 height 30
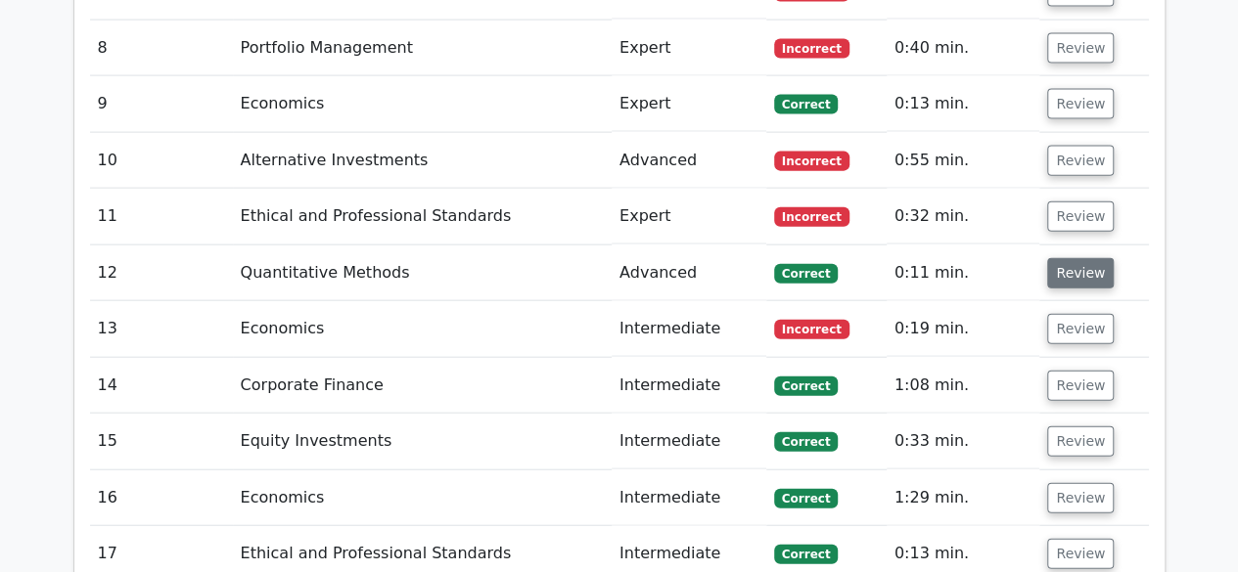
click at [1091, 258] on button "Review" at bounding box center [1080, 273] width 67 height 30
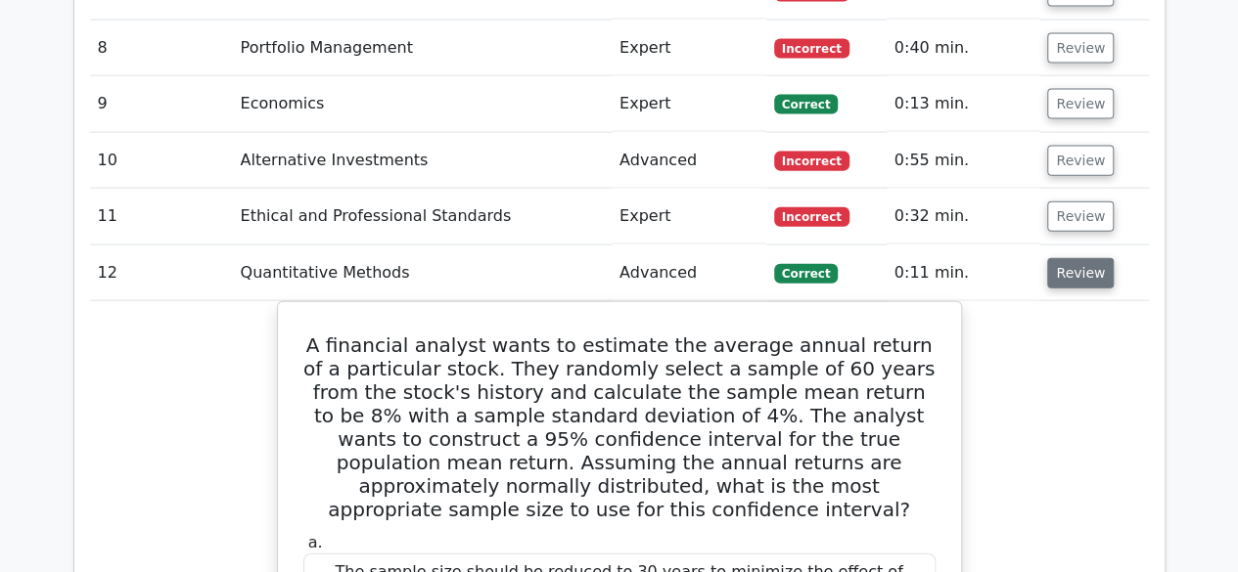
click at [1085, 258] on button "Review" at bounding box center [1080, 273] width 67 height 30
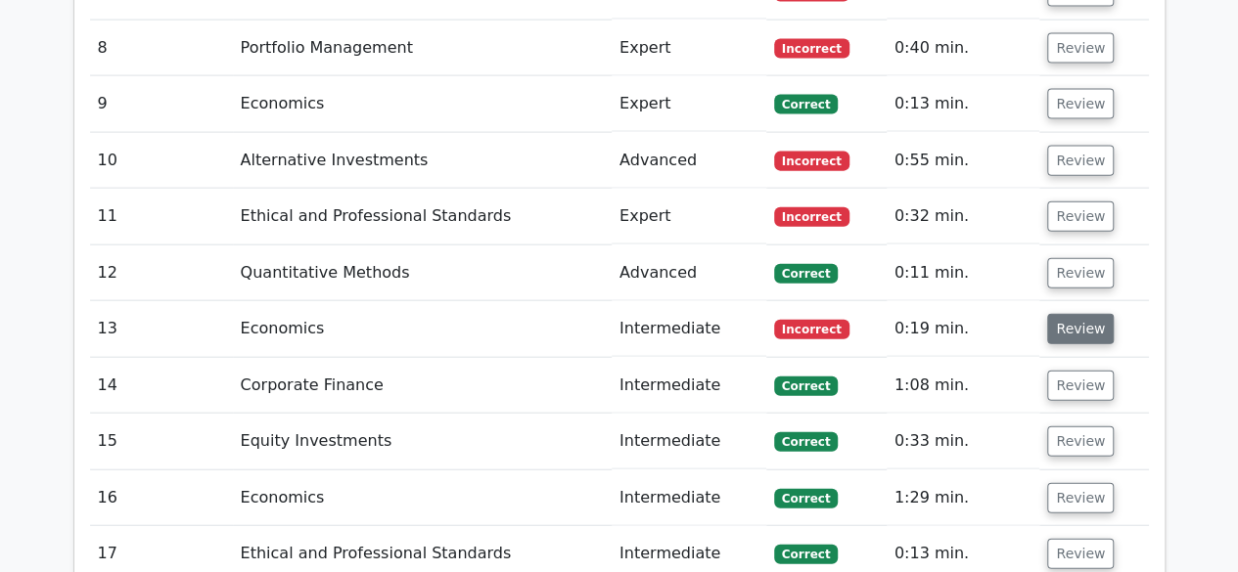
click at [1088, 314] on button "Review" at bounding box center [1080, 329] width 67 height 30
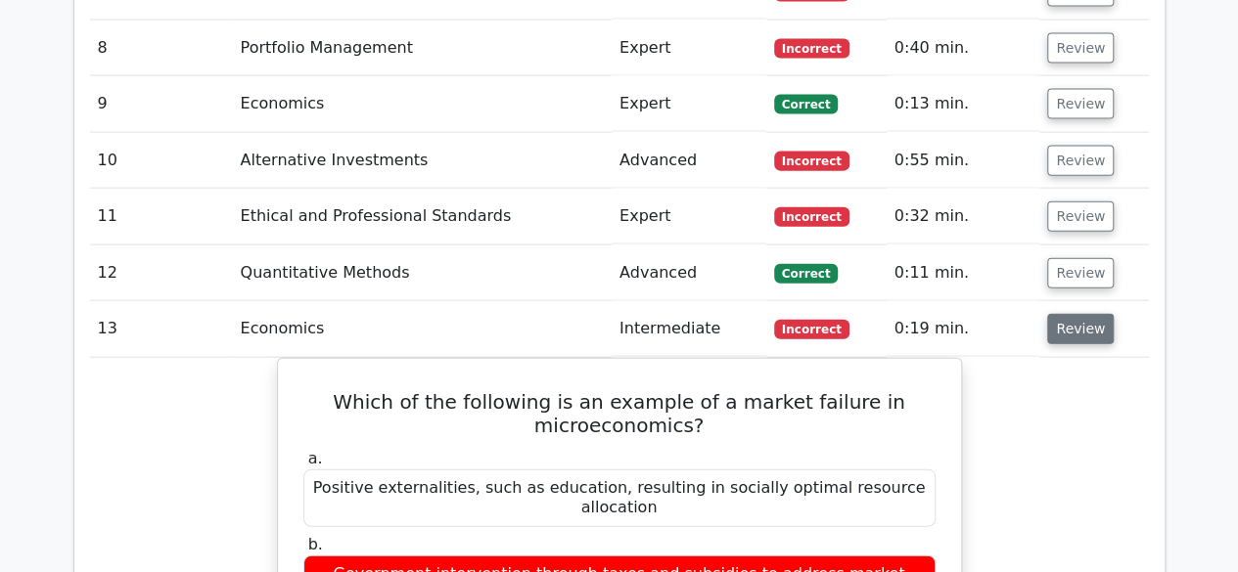
click at [1091, 314] on button "Review" at bounding box center [1080, 329] width 67 height 30
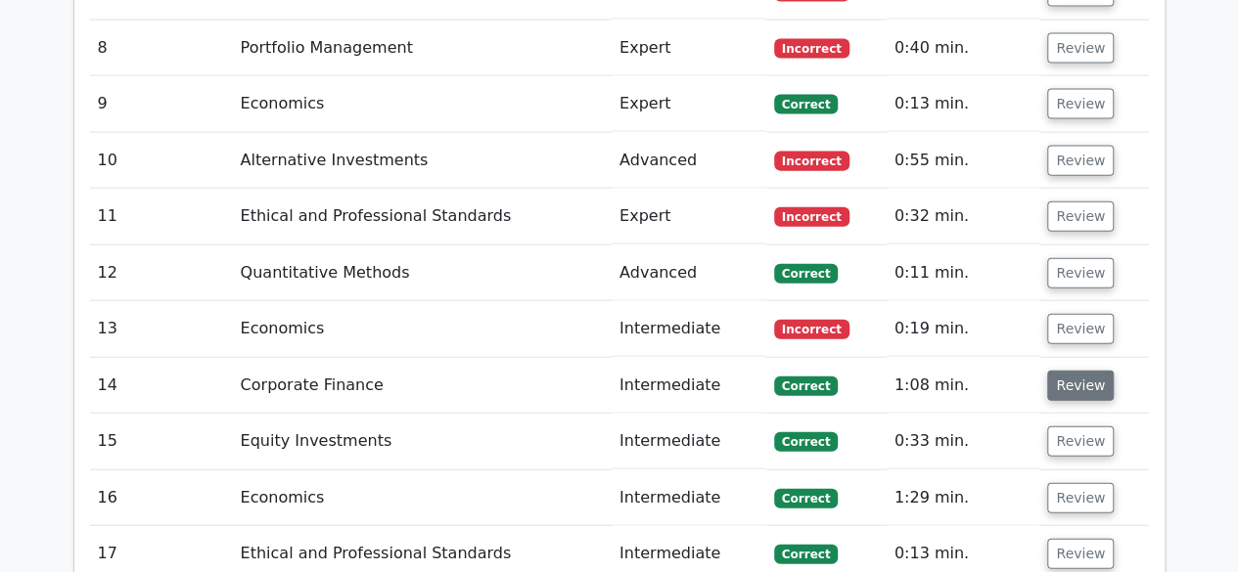
click at [1096, 371] on button "Review" at bounding box center [1080, 386] width 67 height 30
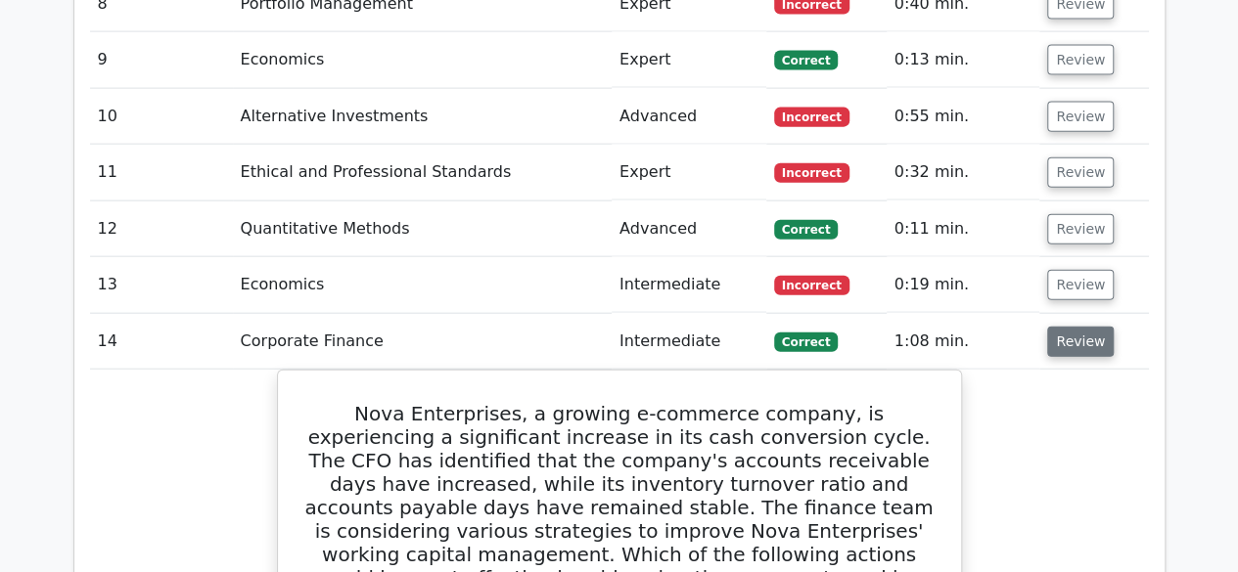
click at [1093, 327] on button "Review" at bounding box center [1080, 342] width 67 height 30
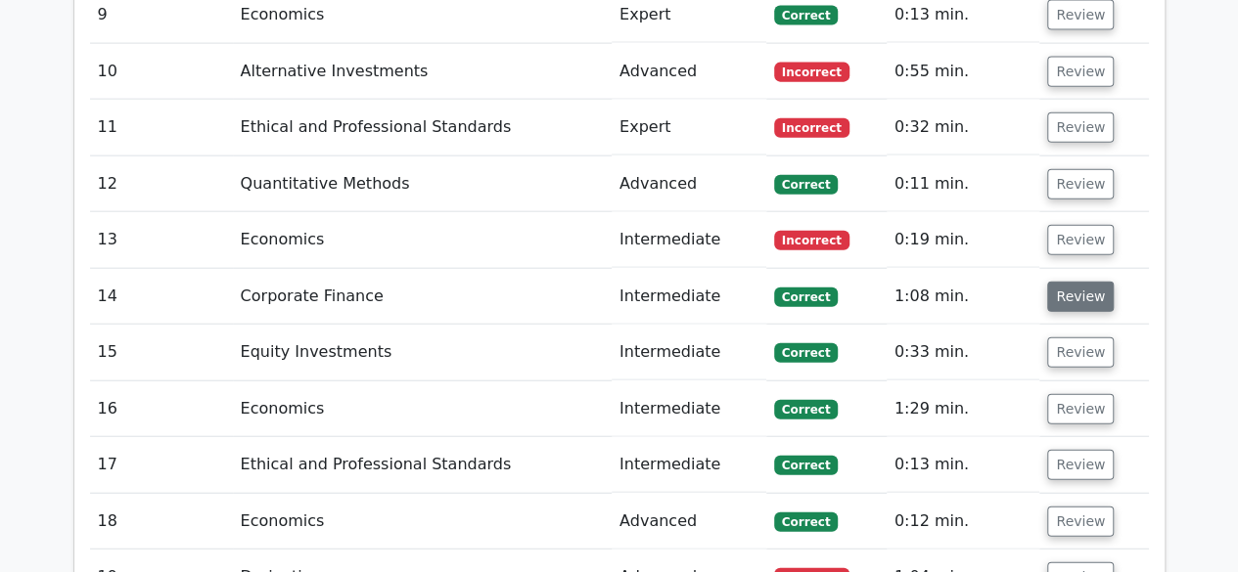
scroll to position [2241, 0]
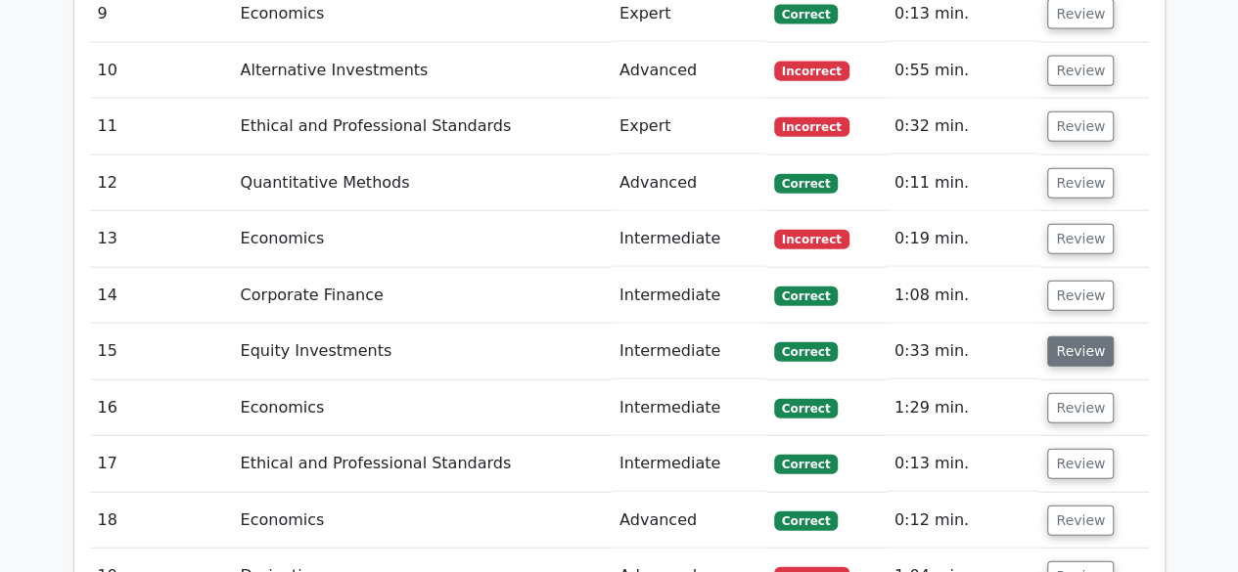
click at [1084, 337] on button "Review" at bounding box center [1080, 352] width 67 height 30
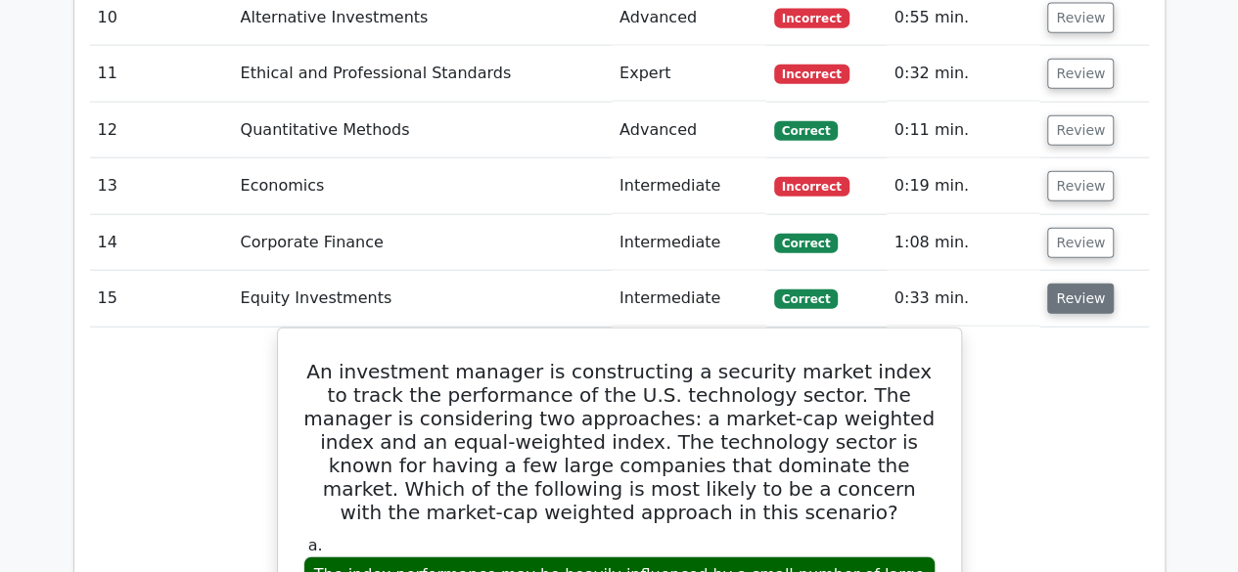
scroll to position [2298, 0]
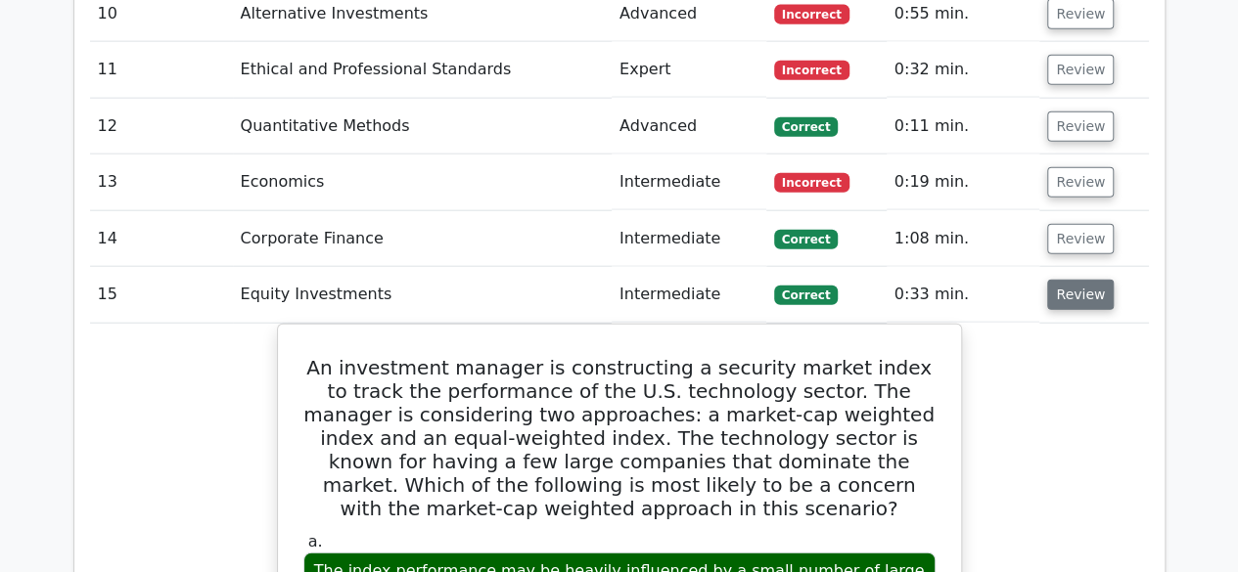
click at [1089, 280] on button "Review" at bounding box center [1080, 295] width 67 height 30
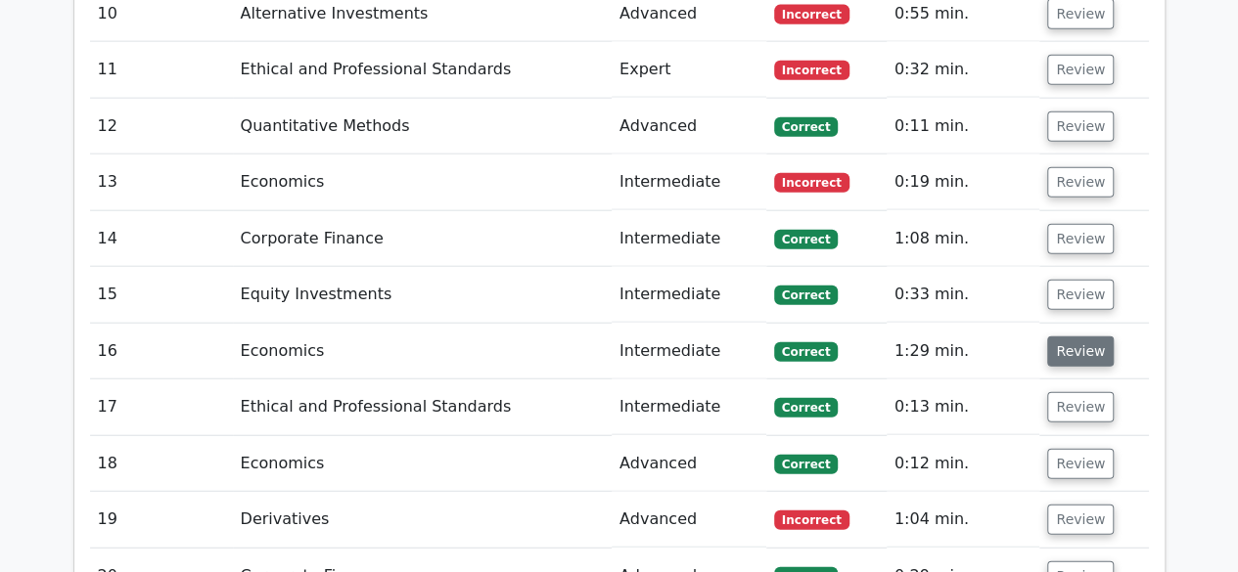
click at [1085, 337] on button "Review" at bounding box center [1080, 352] width 67 height 30
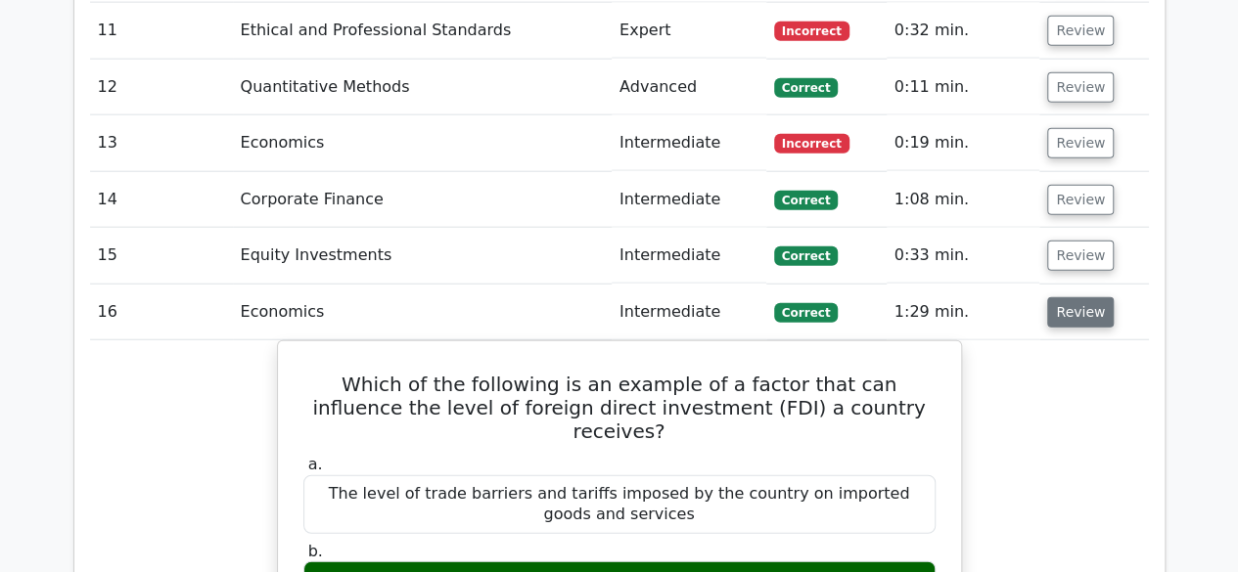
scroll to position [2336, 0]
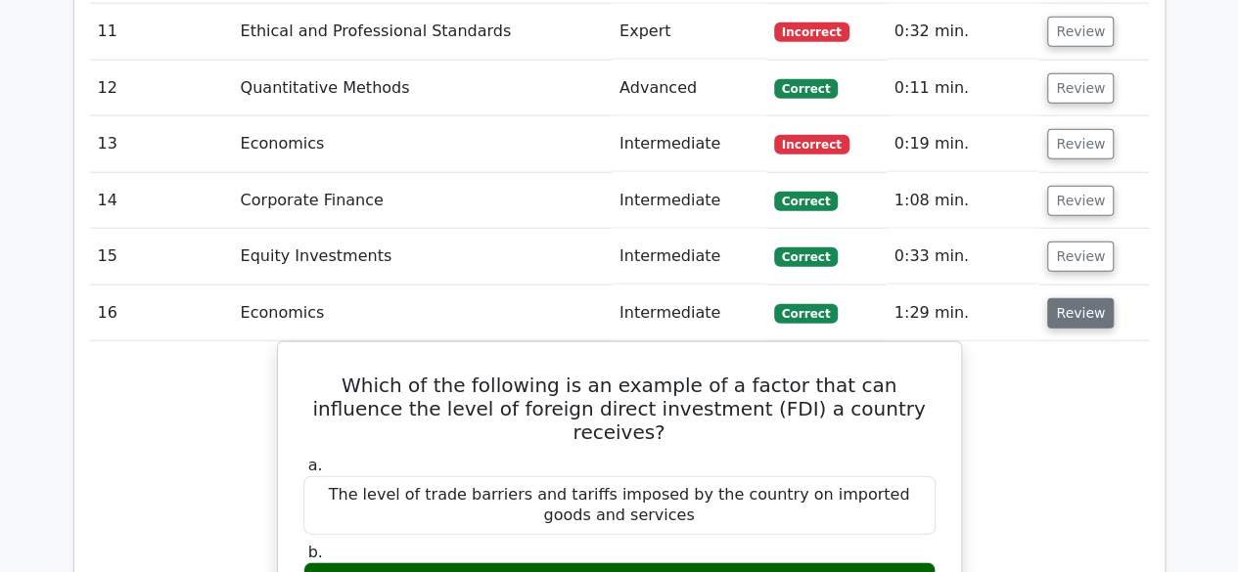
click at [1097, 298] on button "Review" at bounding box center [1080, 313] width 67 height 30
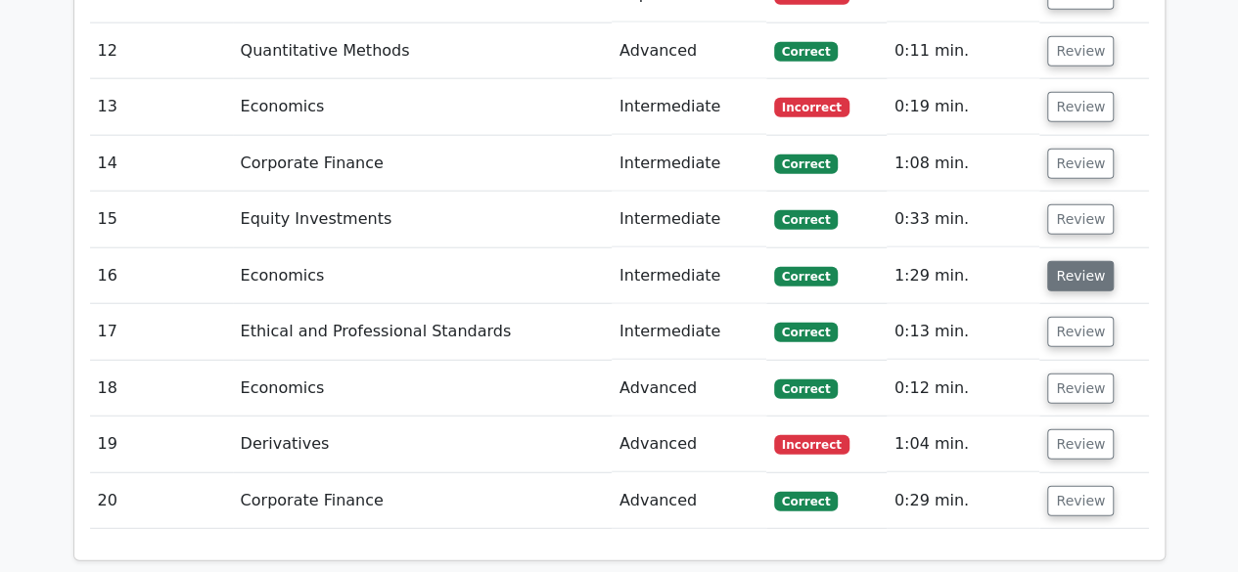
scroll to position [2374, 0]
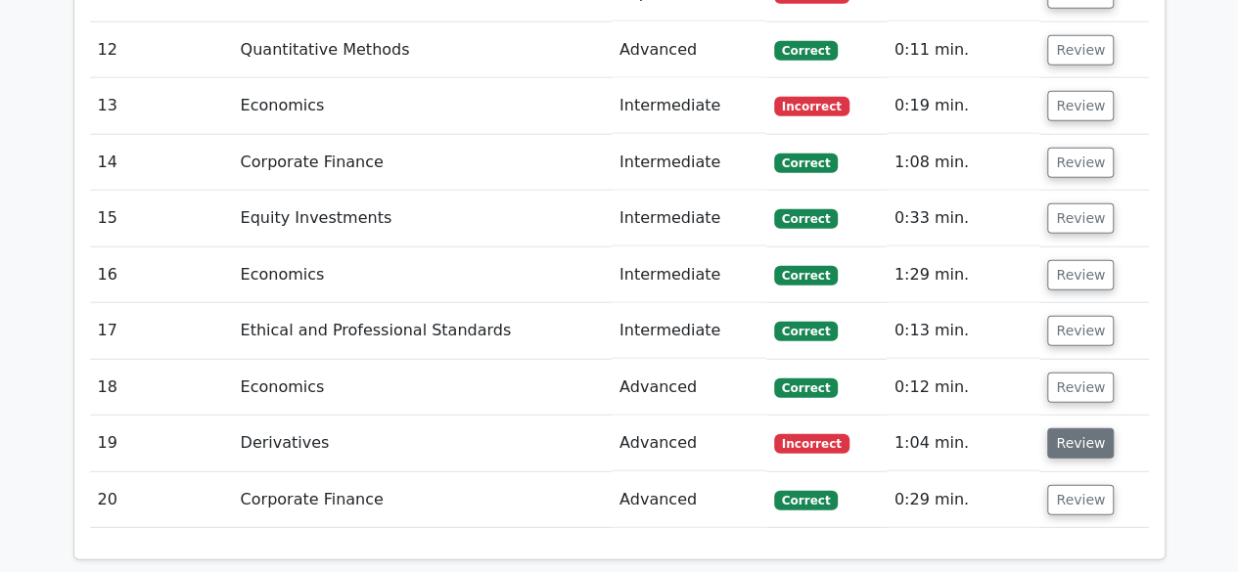
click at [1089, 429] on button "Review" at bounding box center [1080, 444] width 67 height 30
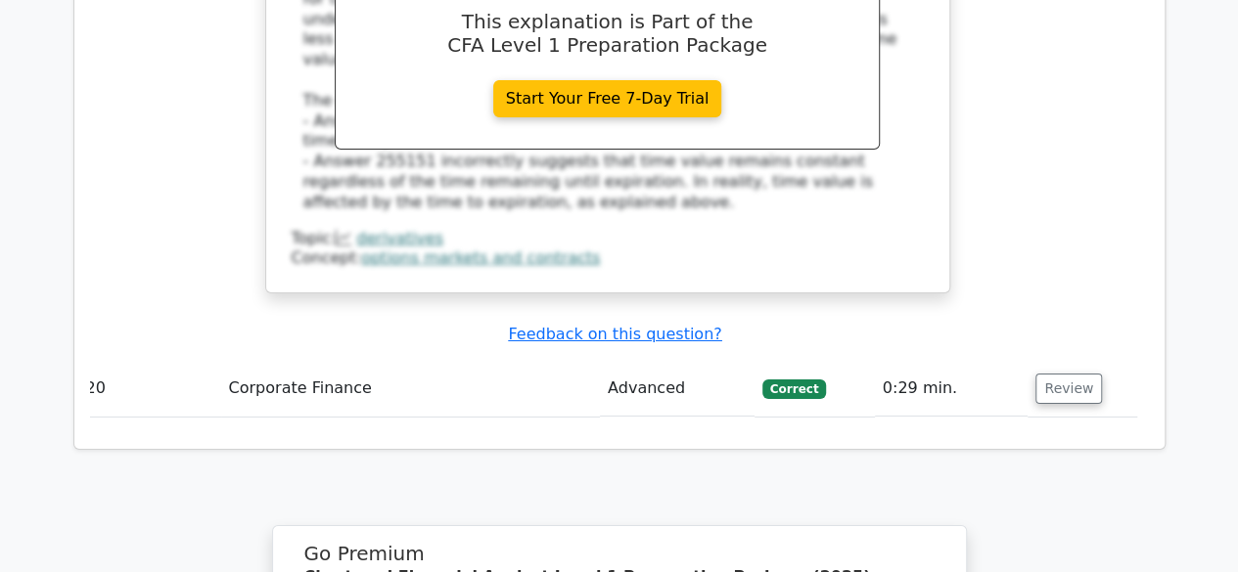
scroll to position [3348, 0]
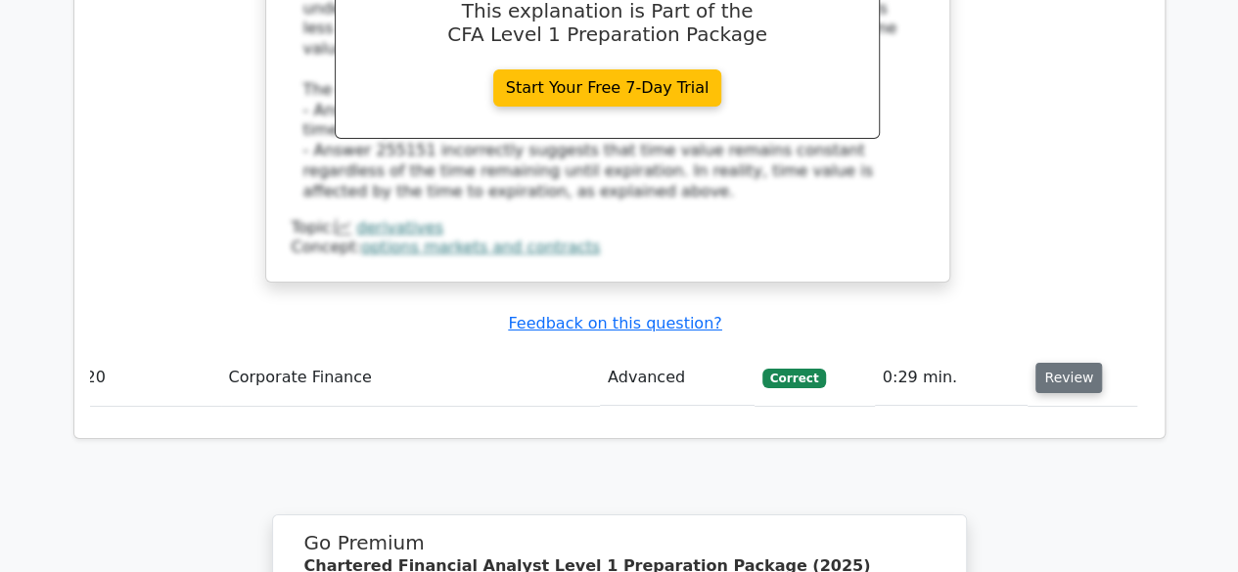
click at [1075, 363] on button "Review" at bounding box center [1068, 378] width 67 height 30
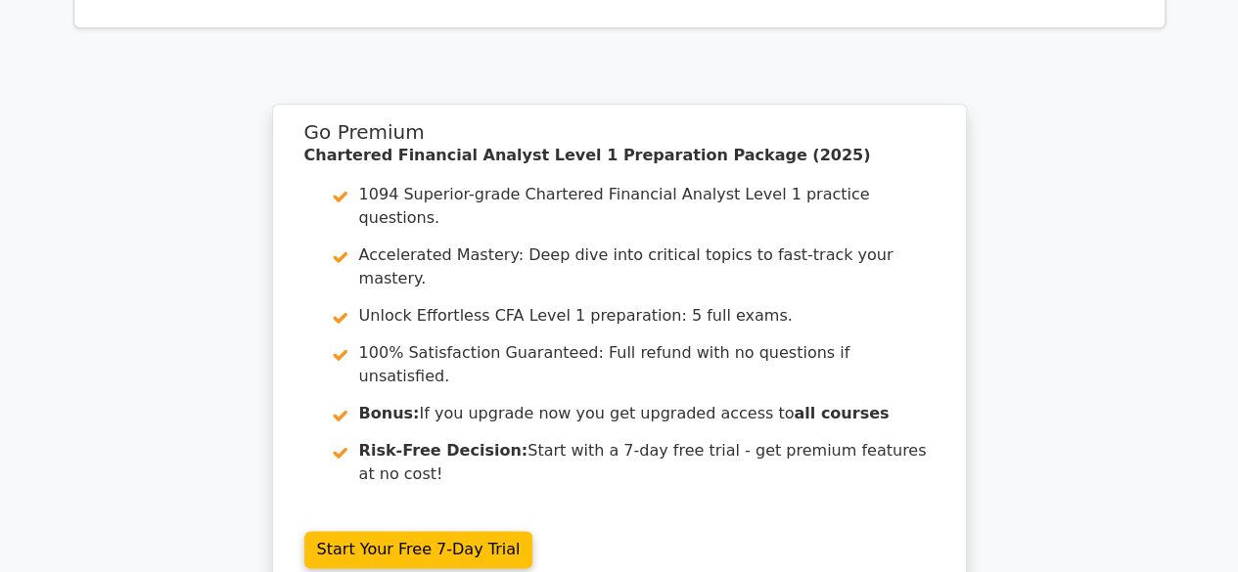
scroll to position [4715, 0]
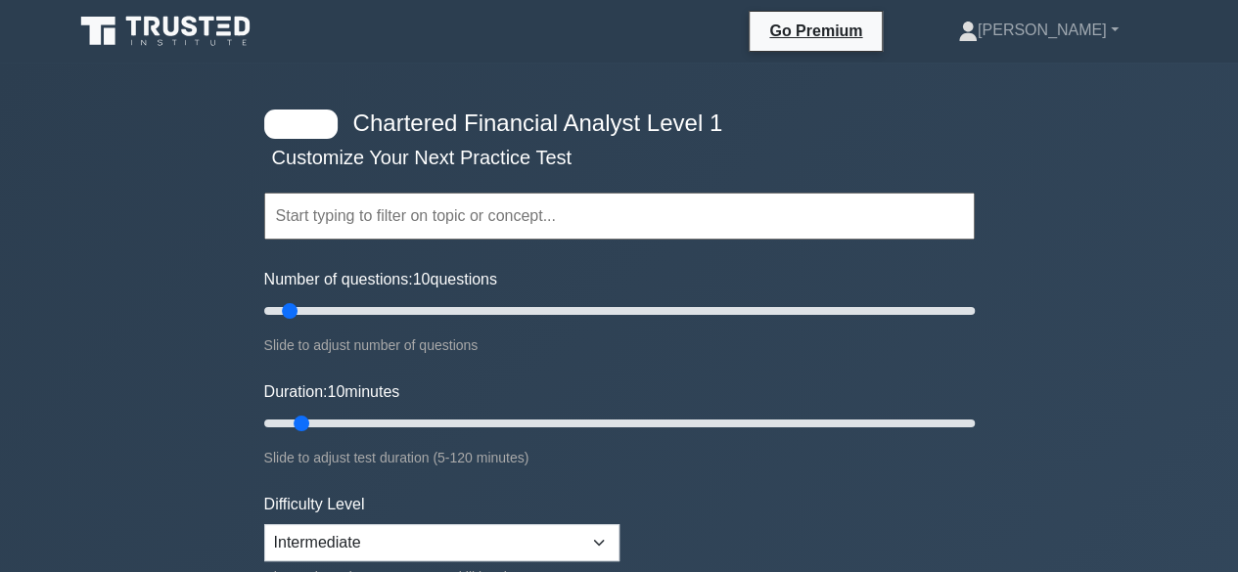
click at [614, 217] on input "text" at bounding box center [619, 216] width 710 height 47
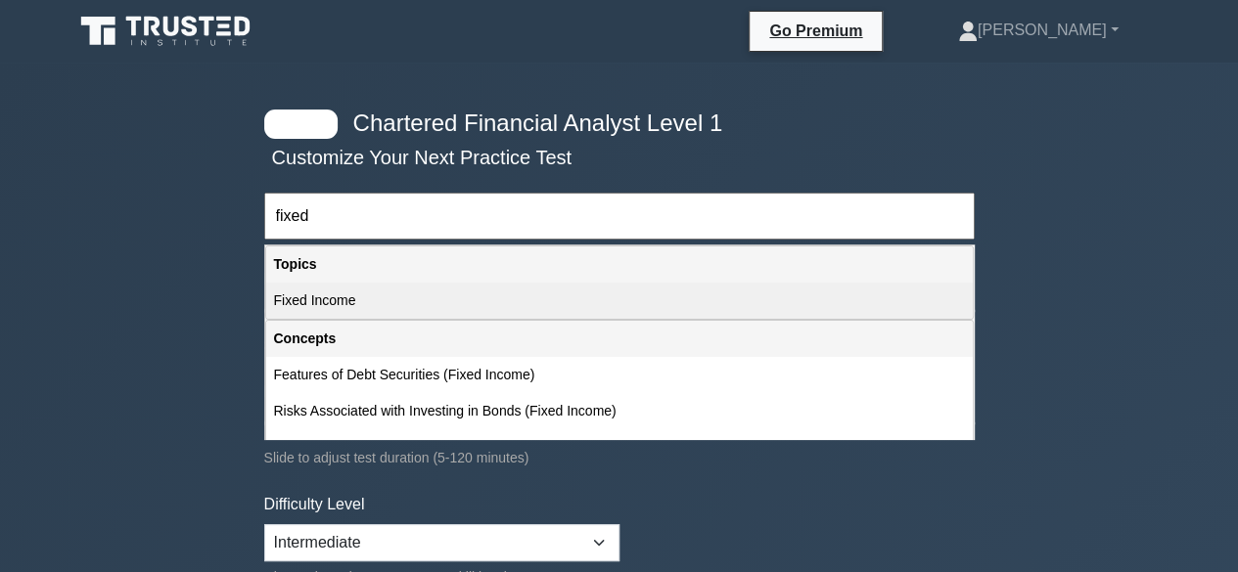
click at [359, 290] on div "Fixed Income" at bounding box center [619, 301] width 707 height 36
type input "Fixed Income"
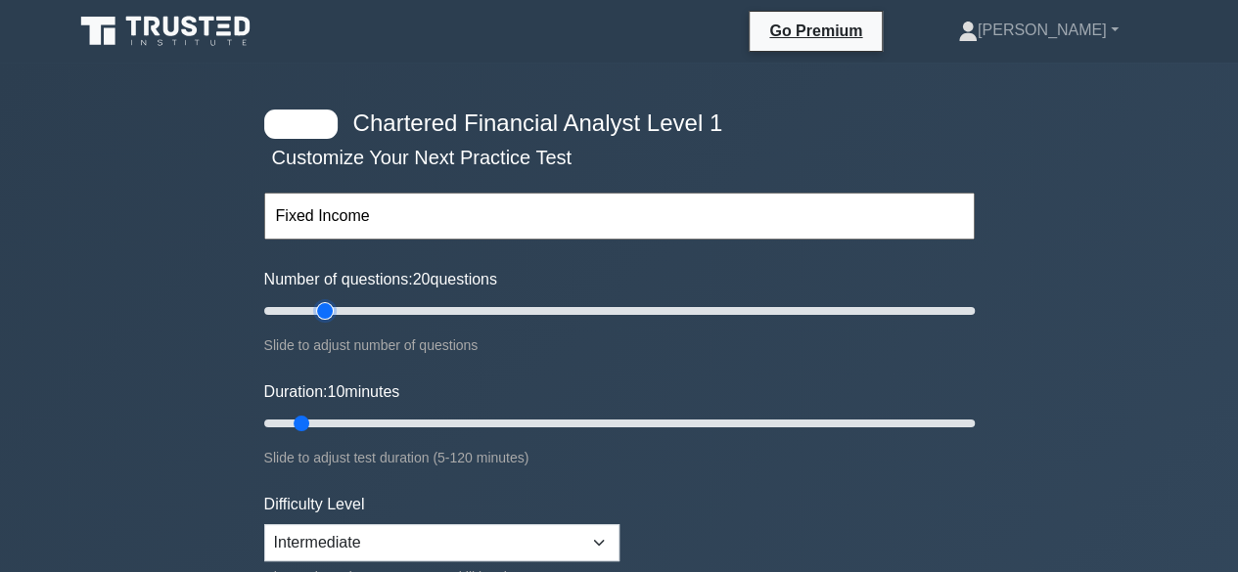
type input "20"
click at [320, 318] on input "Number of questions: 20 questions" at bounding box center [619, 310] width 710 height 23
click at [391, 424] on input "Duration: 25 minutes" at bounding box center [619, 423] width 710 height 23
type input "20"
click at [373, 425] on input "Duration: 20 minutes" at bounding box center [619, 423] width 710 height 23
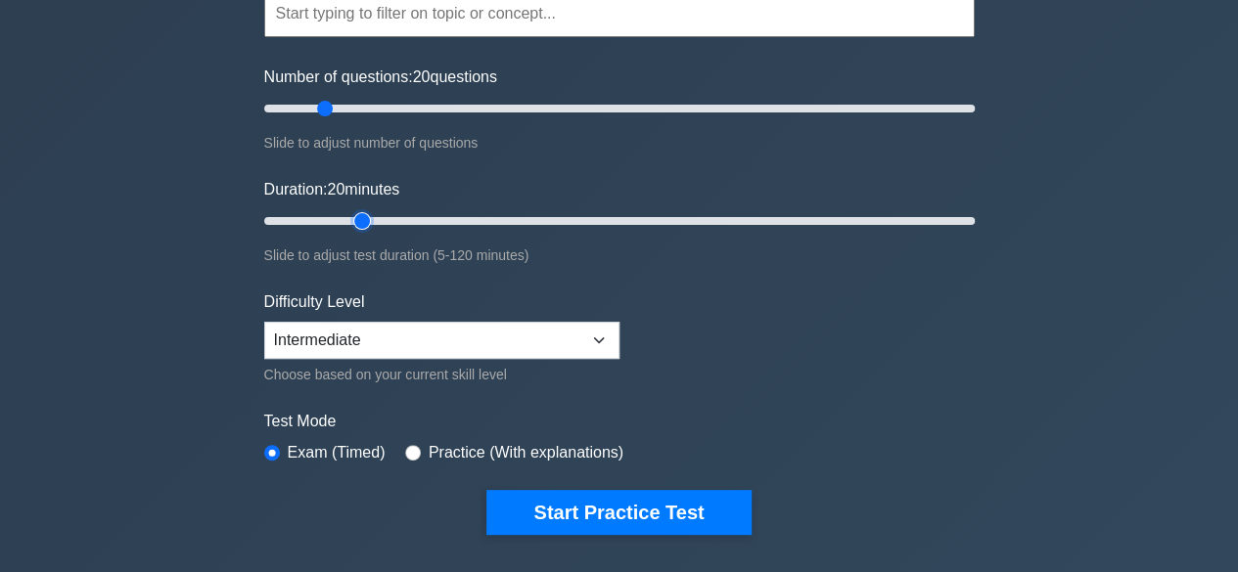
scroll to position [205, 0]
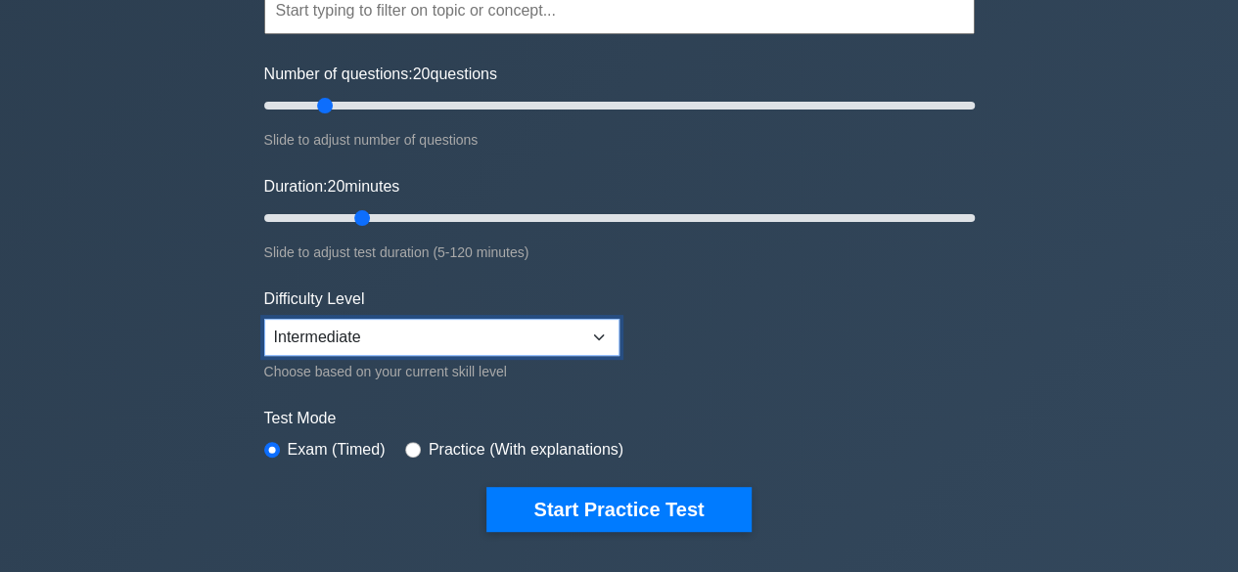
click at [584, 337] on select "Beginner Intermediate Expert" at bounding box center [441, 337] width 355 height 37
select select "beginner"
click at [264, 319] on select "Beginner Intermediate Expert" at bounding box center [441, 337] width 355 height 37
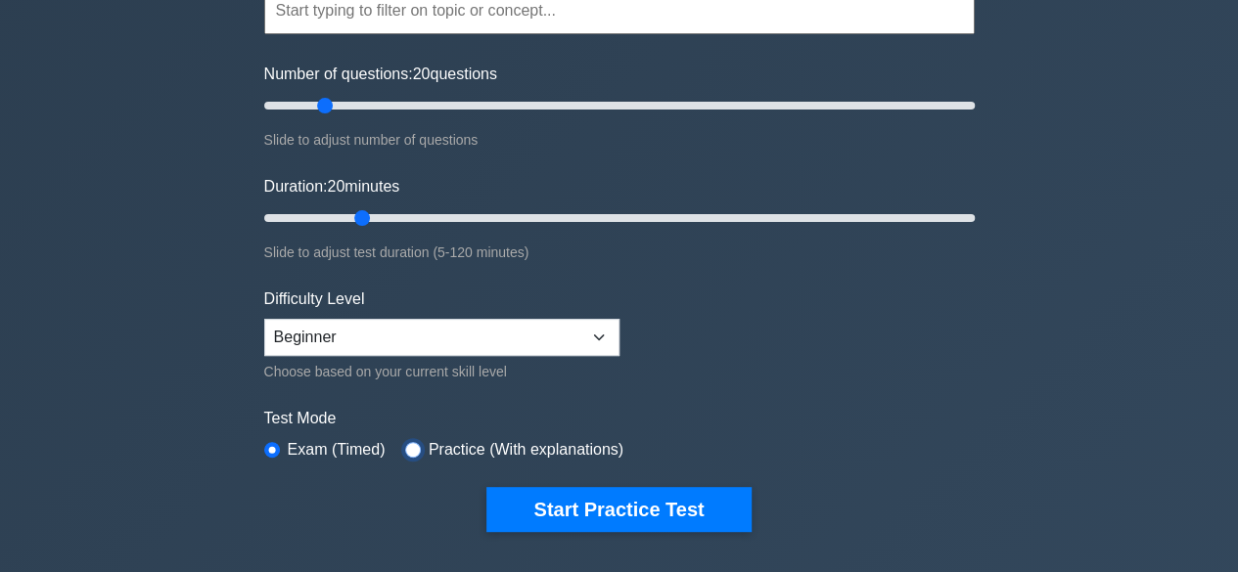
click at [405, 445] on input "radio" at bounding box center [413, 450] width 16 height 16
radio input "true"
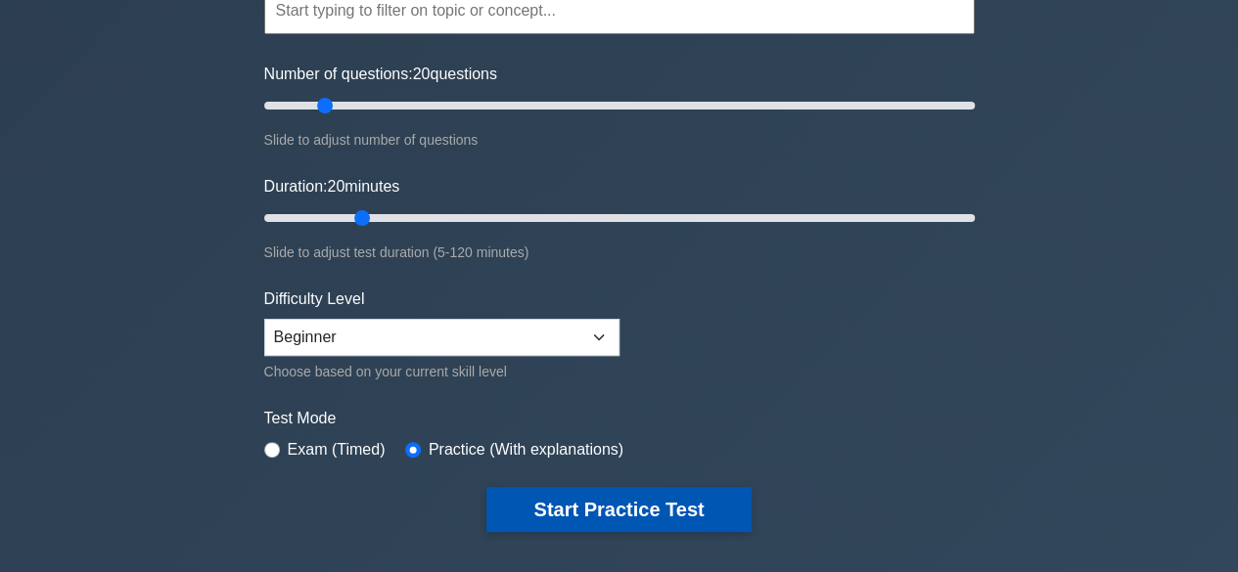
click at [626, 504] on button "Start Practice Test" at bounding box center [618, 509] width 264 height 45
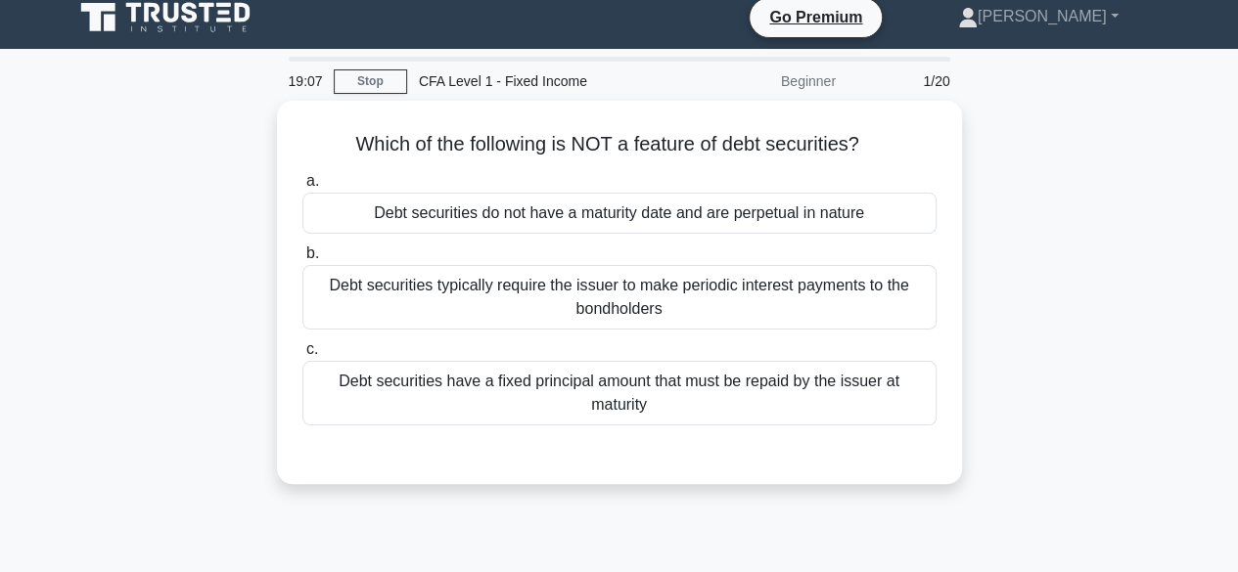
scroll to position [16, 0]
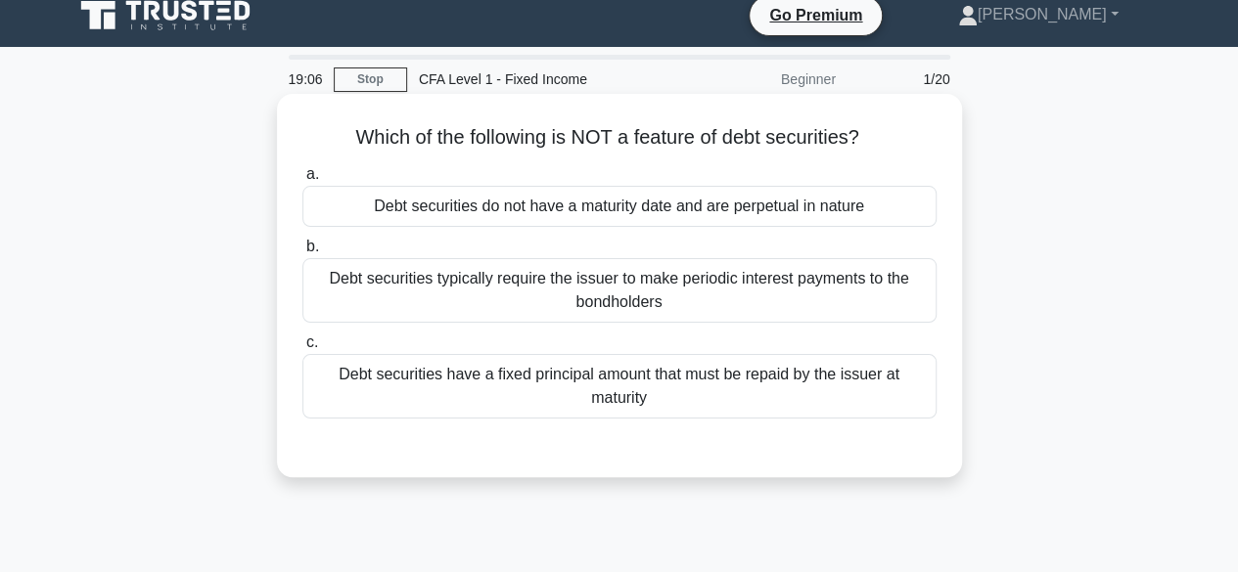
click at [885, 200] on div "Debt securities do not have a maturity date and are perpetual in nature" at bounding box center [619, 206] width 634 height 41
click at [302, 181] on input "a. Debt securities do not have a maturity date and are perpetual in nature" at bounding box center [302, 174] width 0 height 13
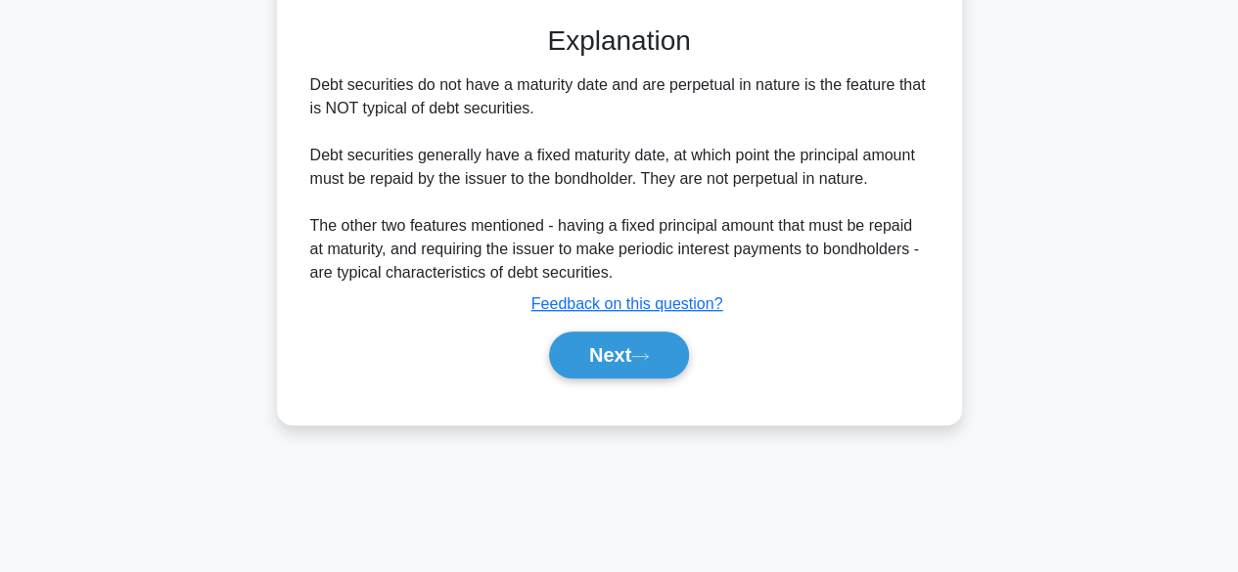
scroll to position [438, 0]
click at [652, 370] on button "Next" at bounding box center [619, 354] width 140 height 47
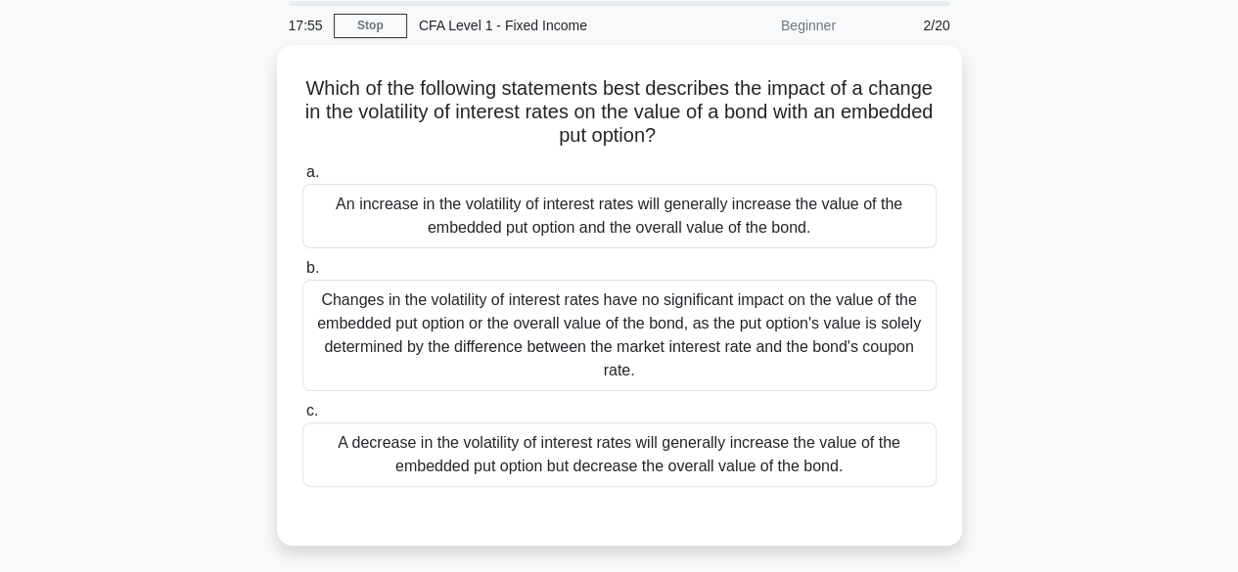
scroll to position [68, 0]
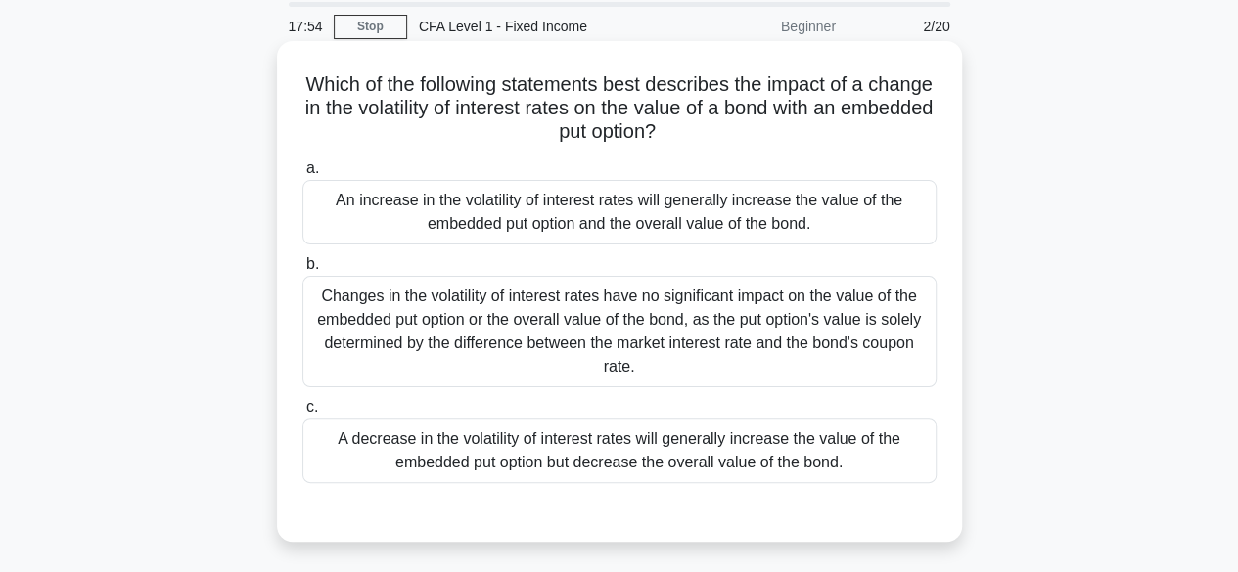
click at [853, 204] on div "An increase in the volatility of interest rates will generally increase the val…" at bounding box center [619, 212] width 634 height 65
click at [302, 175] on input "a. An increase in the volatility of interest rates will generally increase the …" at bounding box center [302, 168] width 0 height 13
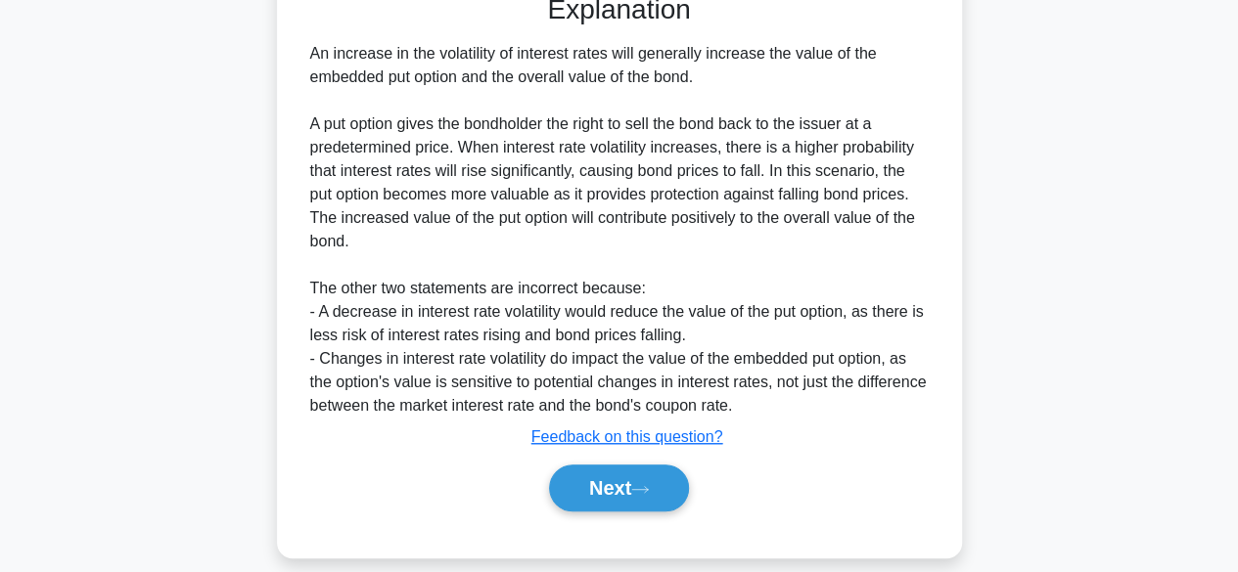
scroll to position [599, 0]
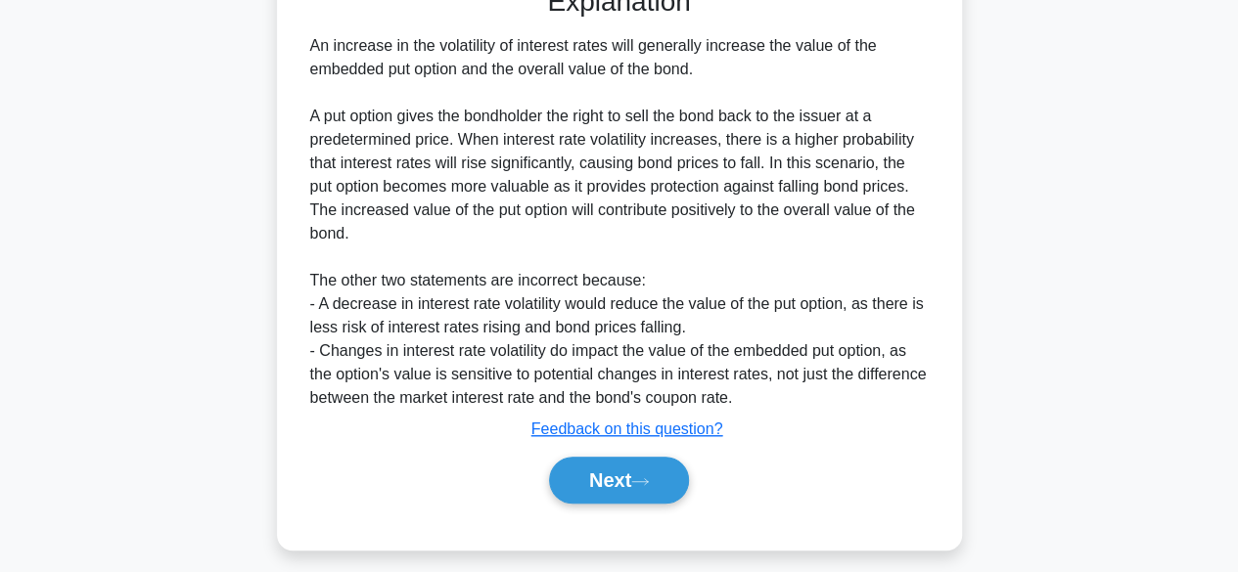
click at [1072, 294] on div "Which of the following statements best describes the impact of a change in the …" at bounding box center [620, 45] width 1116 height 1058
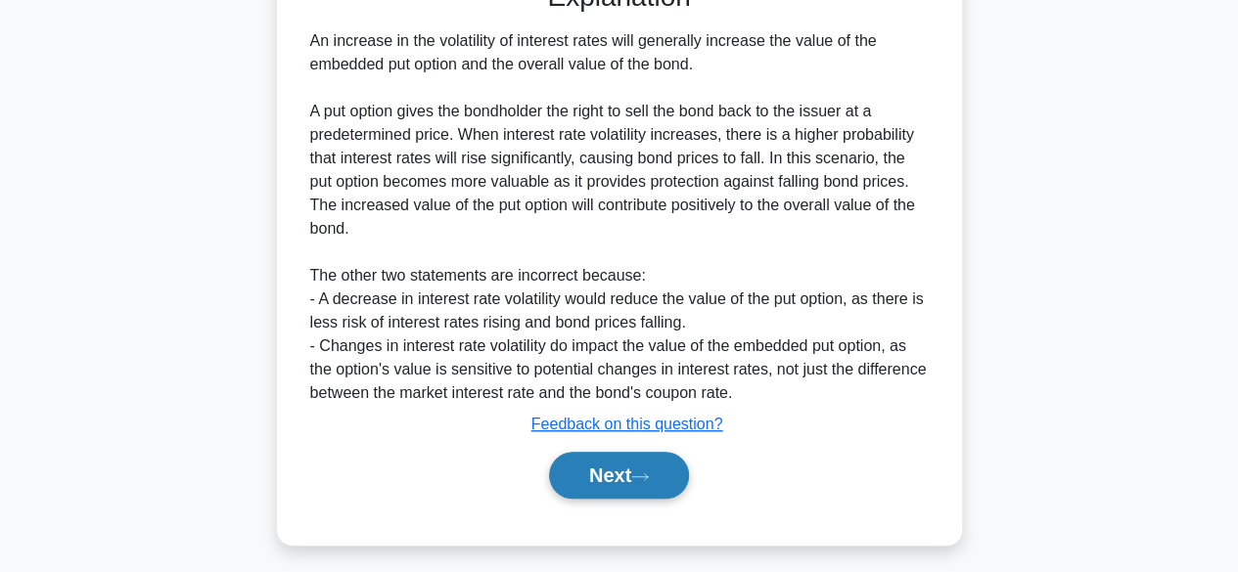
click at [669, 487] on button "Next" at bounding box center [619, 475] width 140 height 47
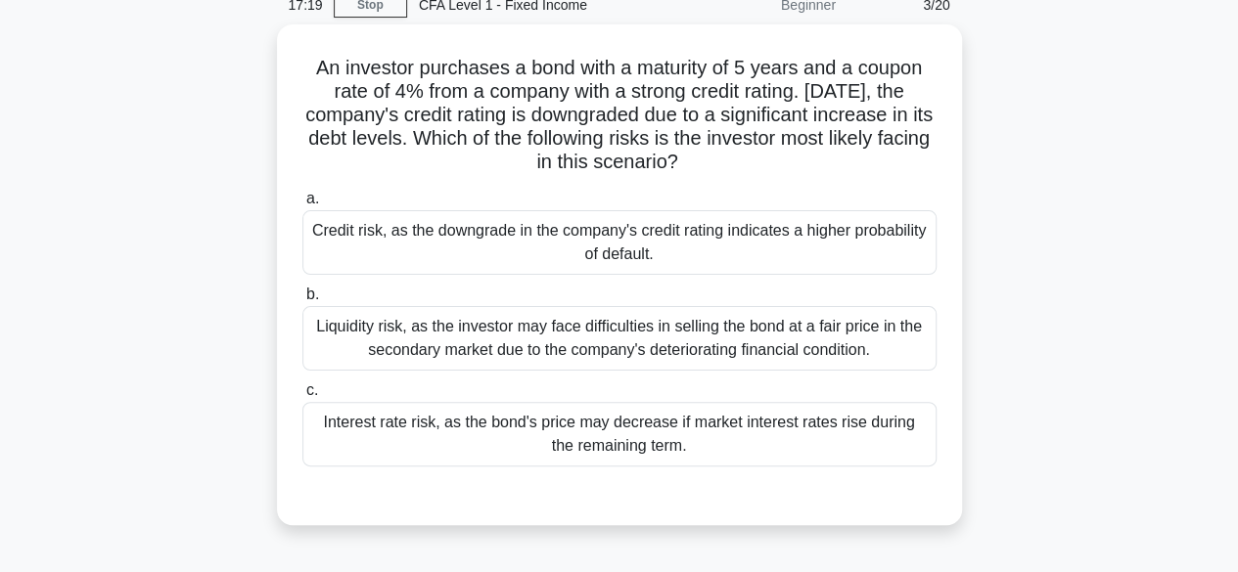
scroll to position [88, 0]
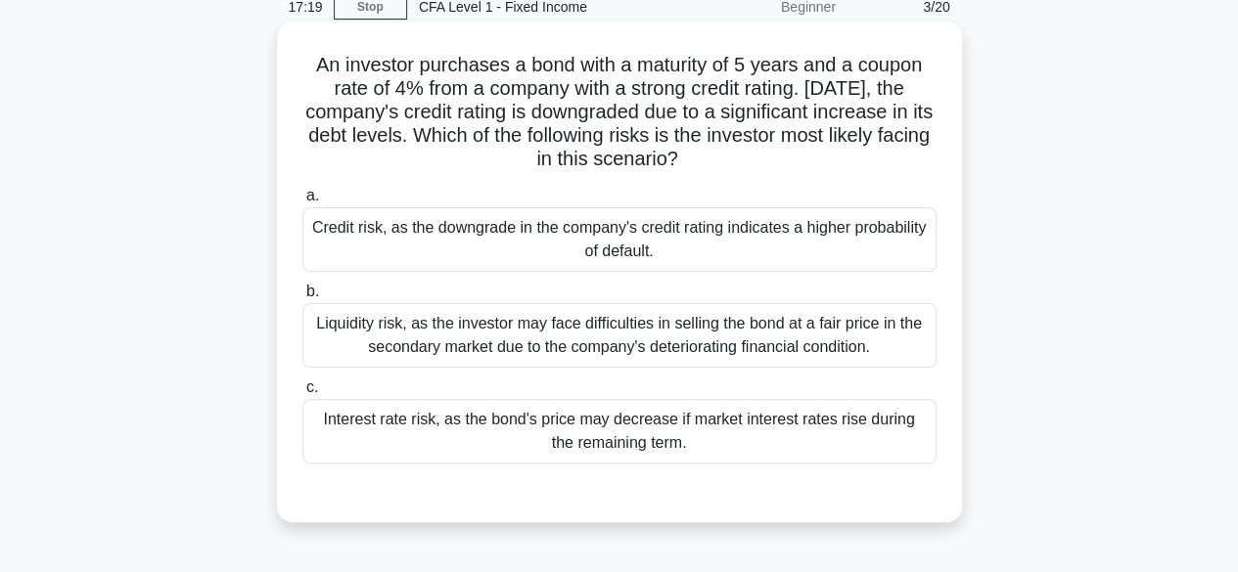
click at [904, 226] on div "Credit risk, as the downgrade in the company's credit rating indicates a higher…" at bounding box center [619, 239] width 634 height 65
click at [302, 203] on input "a. Credit risk, as the downgrade in the company's credit rating indicates a hig…" at bounding box center [302, 196] width 0 height 13
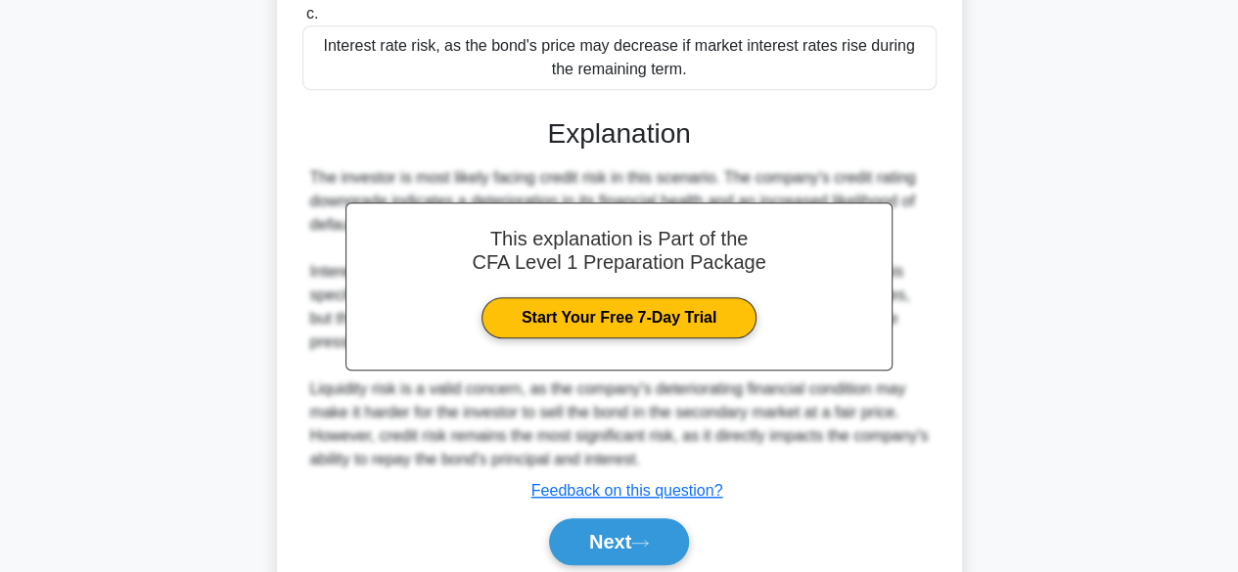
scroll to position [536, 0]
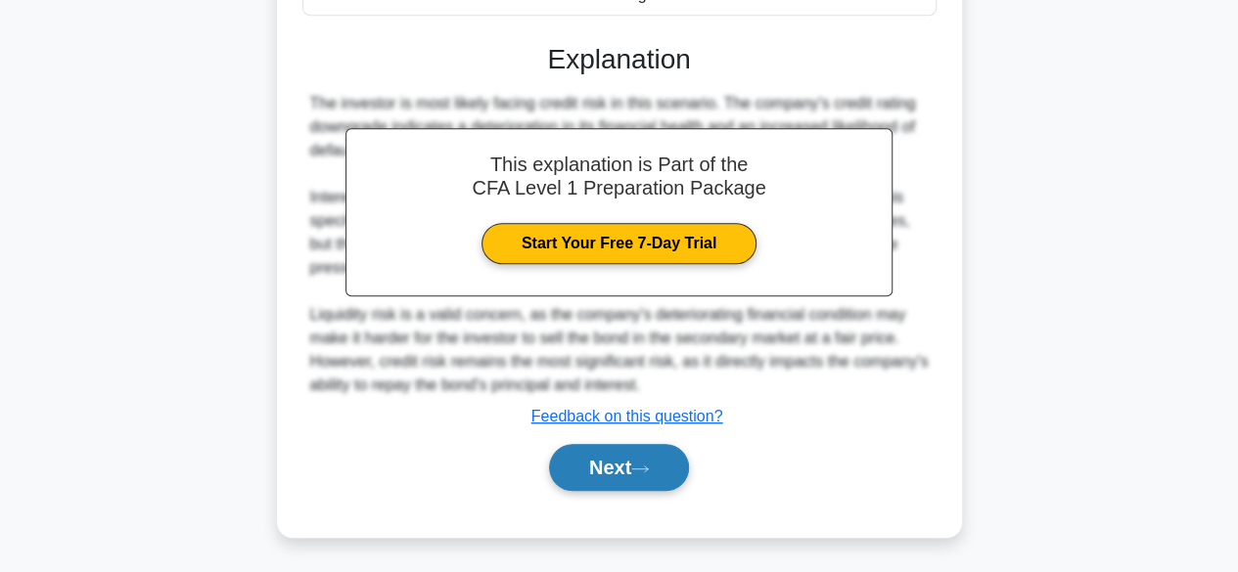
click at [665, 458] on button "Next" at bounding box center [619, 467] width 140 height 47
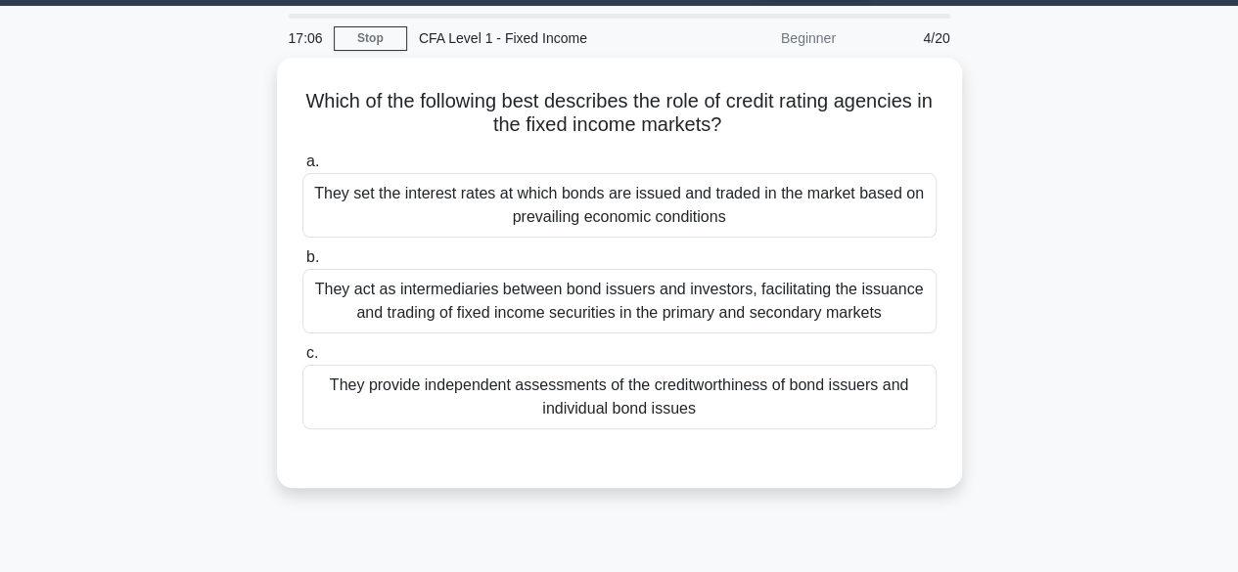
scroll to position [58, 0]
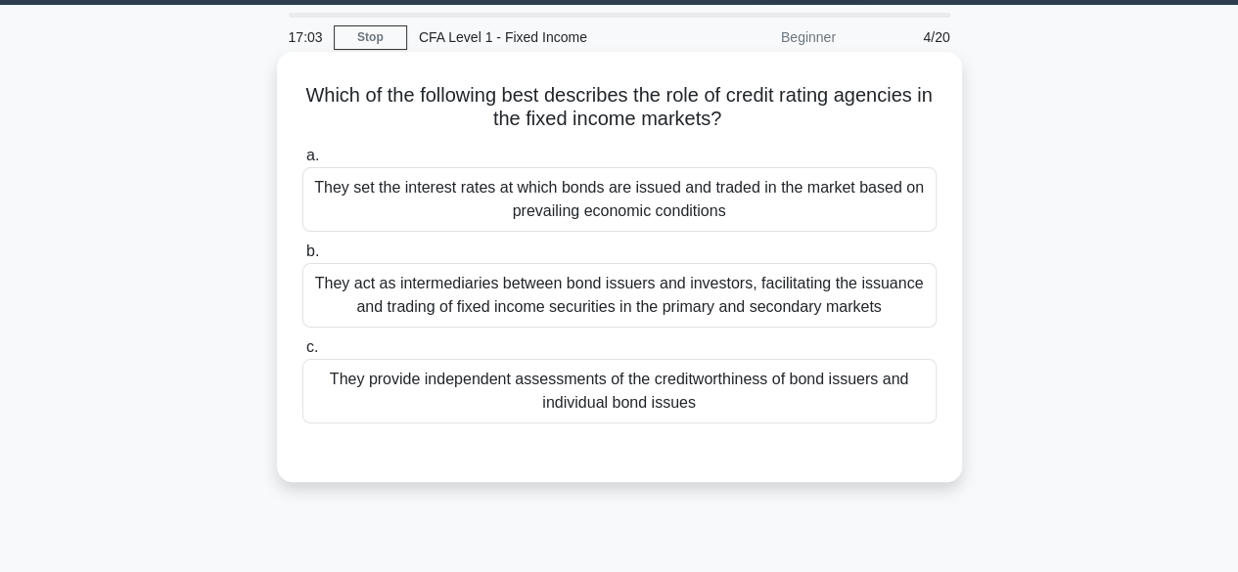
click at [856, 394] on div "They provide independent assessments of the creditworthiness of bond issuers an…" at bounding box center [619, 391] width 634 height 65
click at [302, 354] on input "c. They provide independent assessments of the creditworthiness of bond issuers…" at bounding box center [302, 348] width 0 height 13
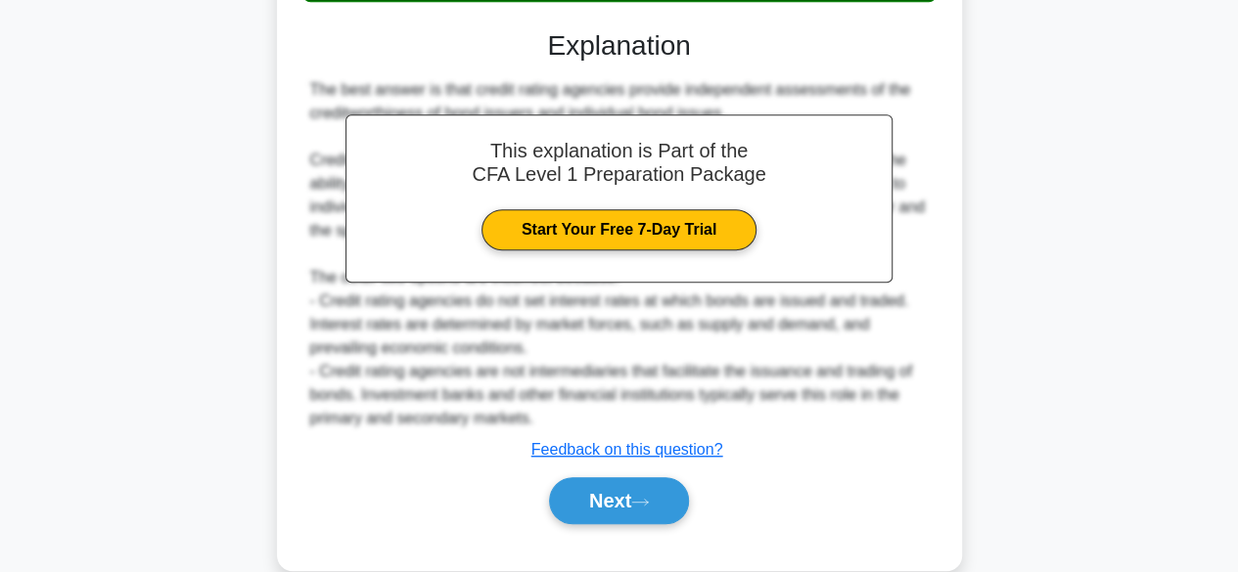
scroll to position [513, 0]
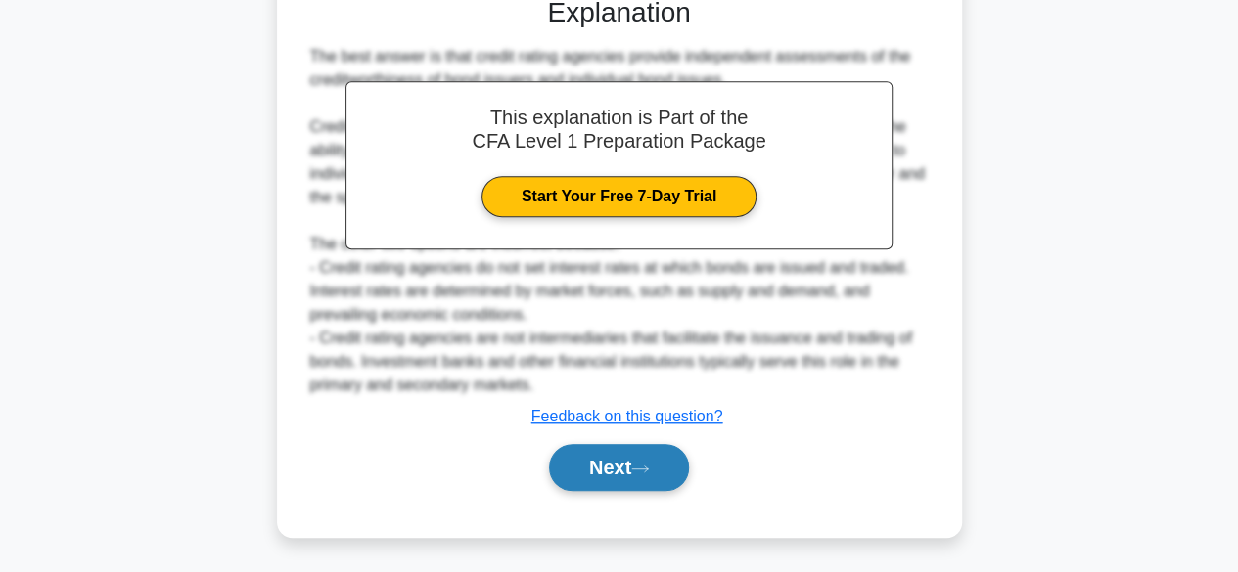
click at [663, 479] on button "Next" at bounding box center [619, 467] width 140 height 47
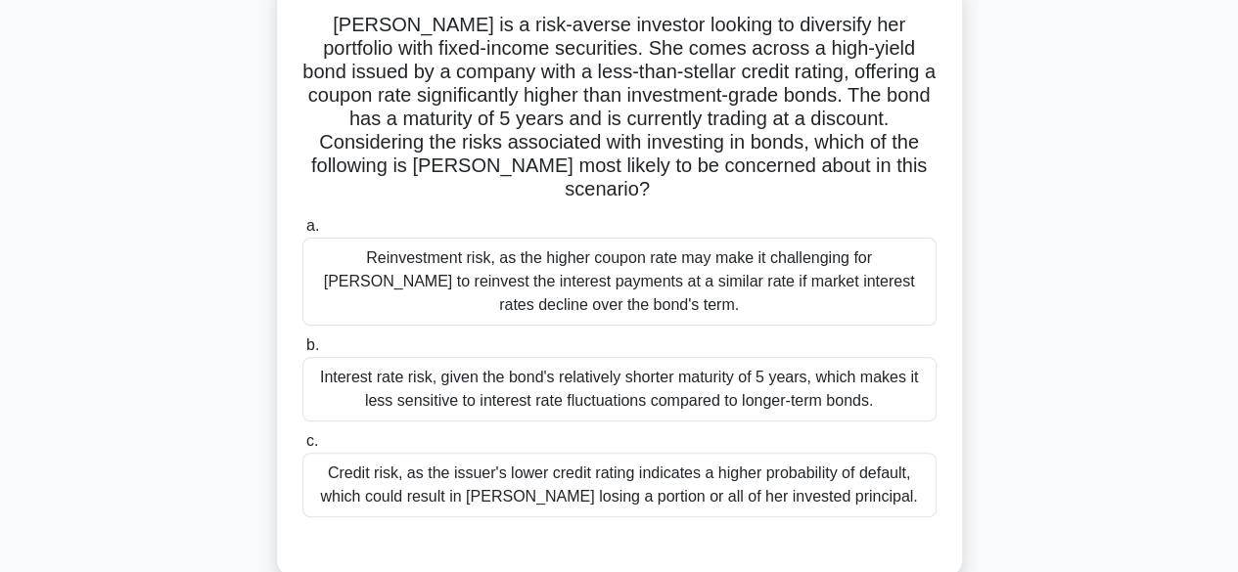
scroll to position [133, 0]
click at [878, 464] on div "Credit risk, as the issuer's lower credit rating indicates a higher probability…" at bounding box center [619, 485] width 634 height 65
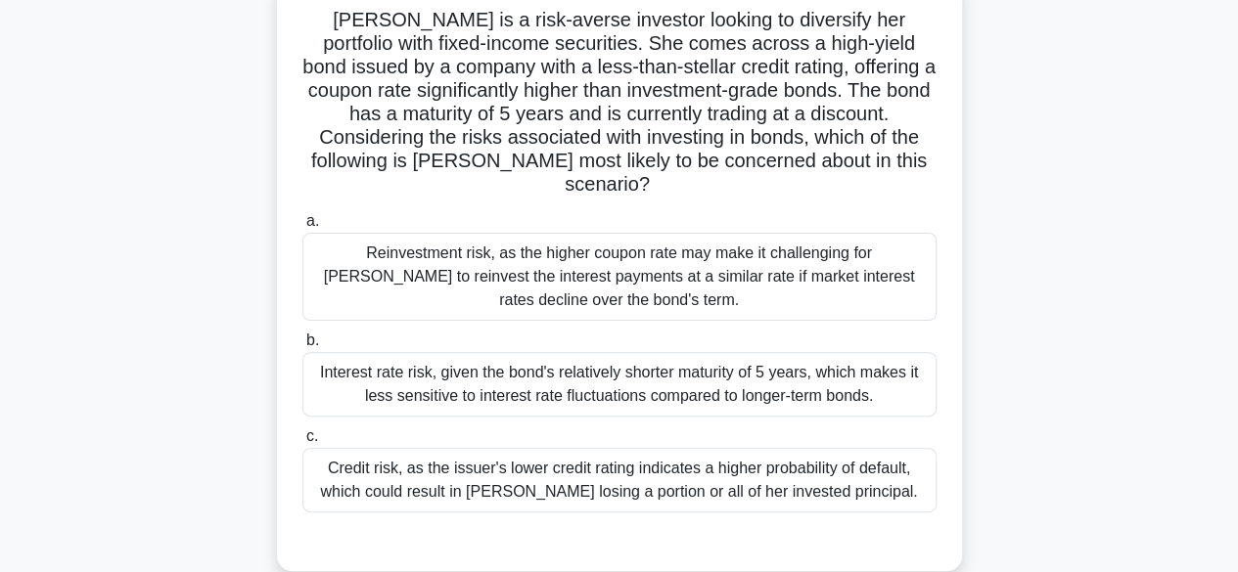
click at [302, 443] on input "c. Credit risk, as the issuer's lower credit rating indicates a higher probabil…" at bounding box center [302, 437] width 0 height 13
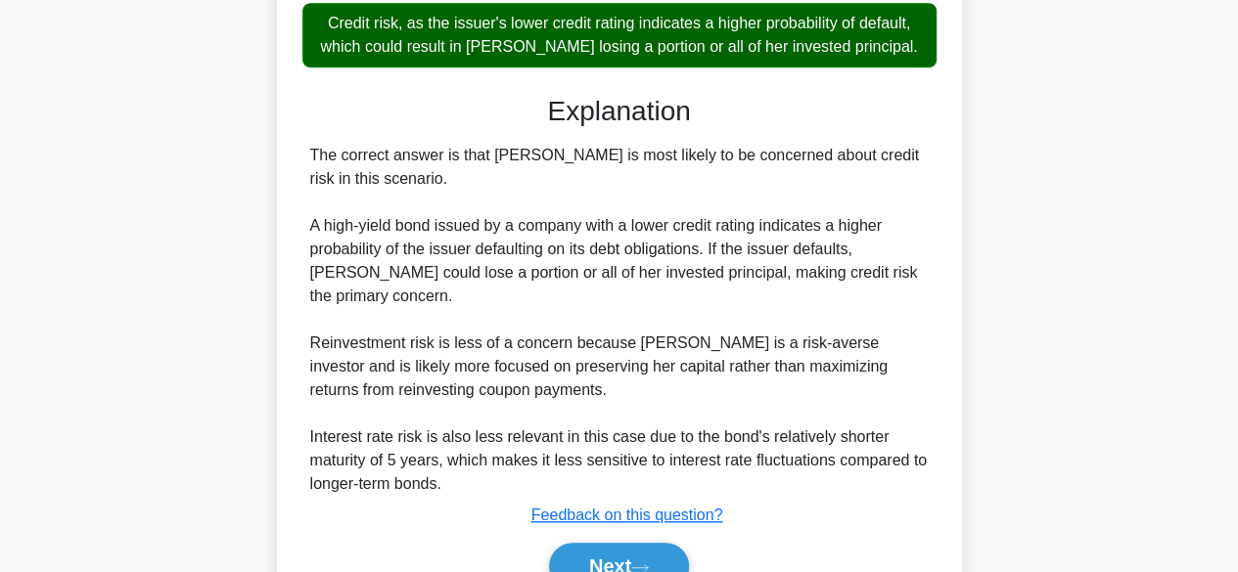
scroll to position [579, 0]
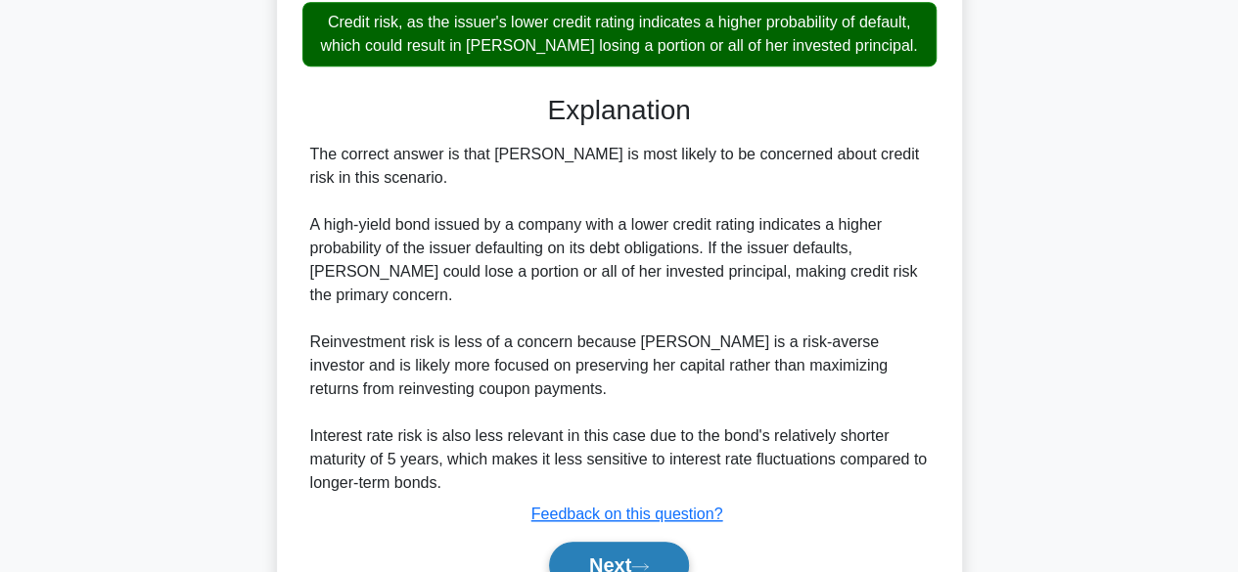
click at [638, 545] on button "Next" at bounding box center [619, 565] width 140 height 47
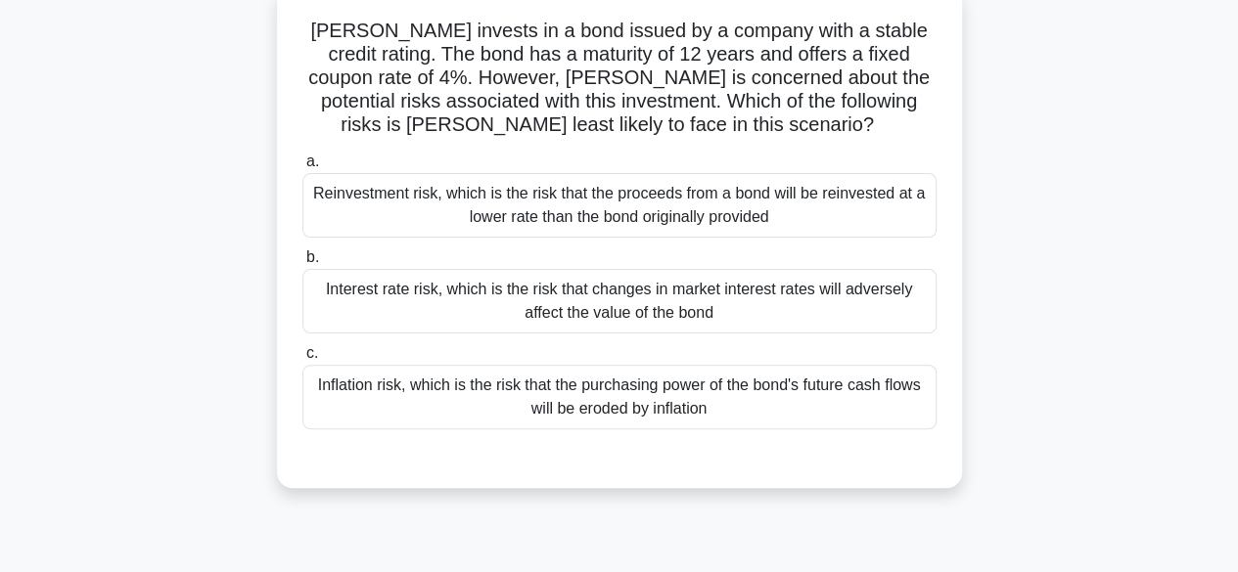
scroll to position [127, 0]
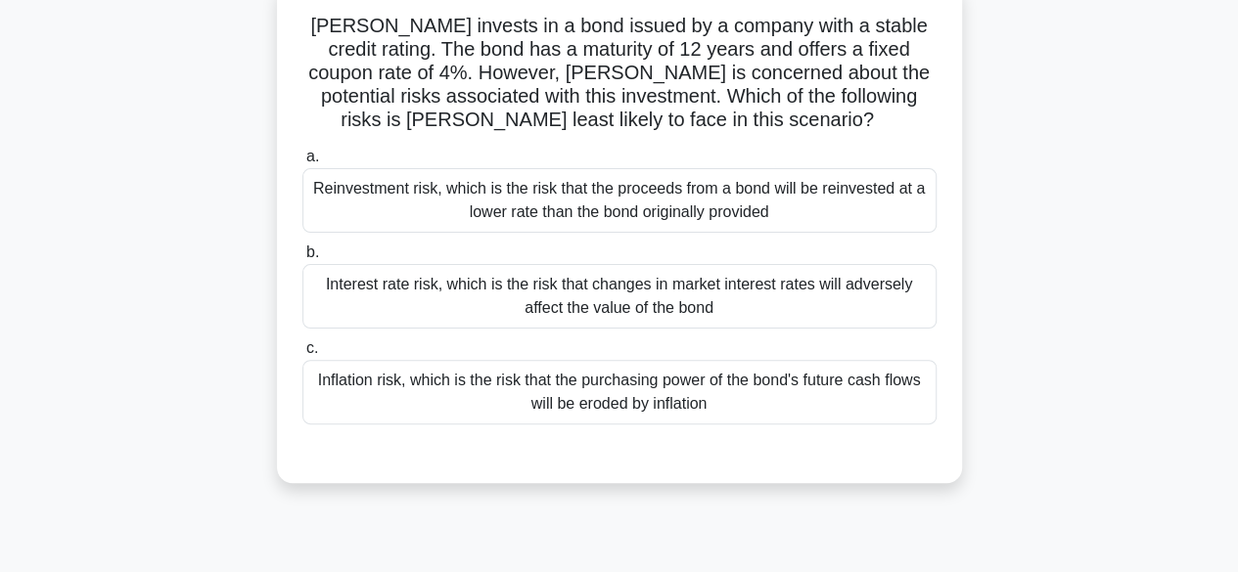
click at [904, 203] on div "Reinvestment risk, which is the risk that the proceeds from a bond will be rein…" at bounding box center [619, 200] width 634 height 65
click at [302, 163] on input "a. Reinvestment risk, which is the risk that the proceeds from a bond will be r…" at bounding box center [302, 157] width 0 height 13
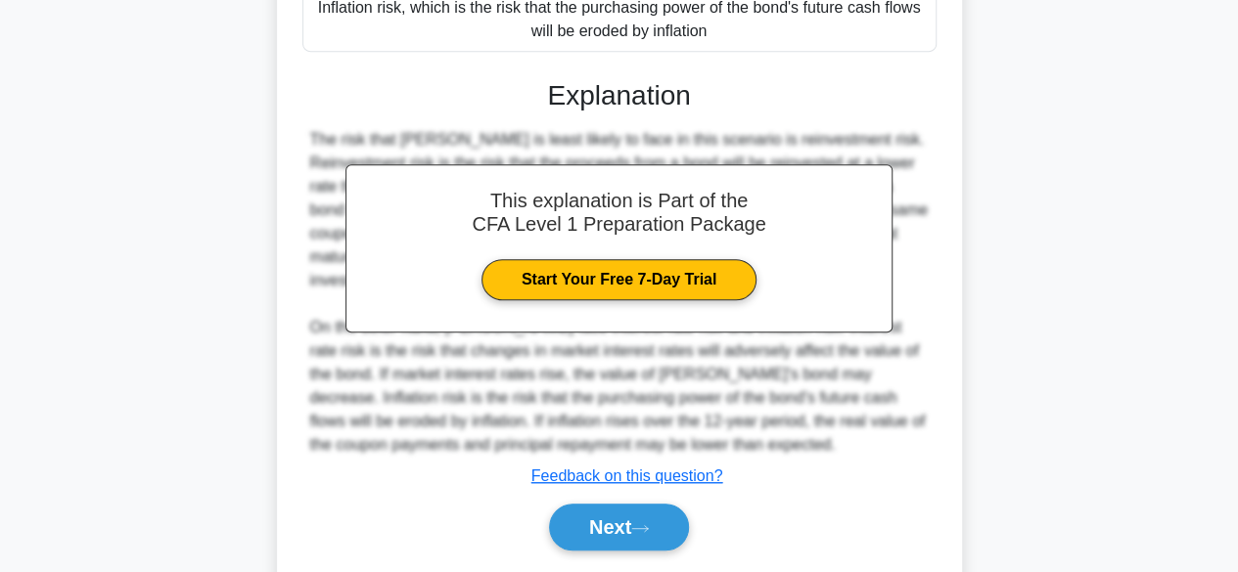
scroll to position [536, 0]
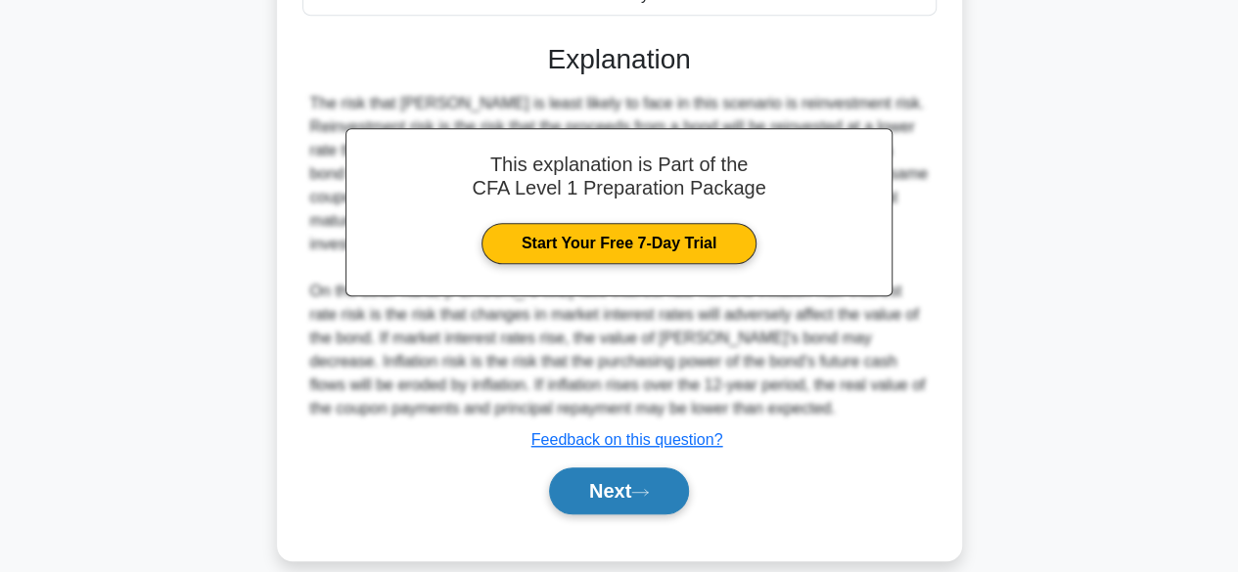
click at [670, 477] on button "Next" at bounding box center [619, 491] width 140 height 47
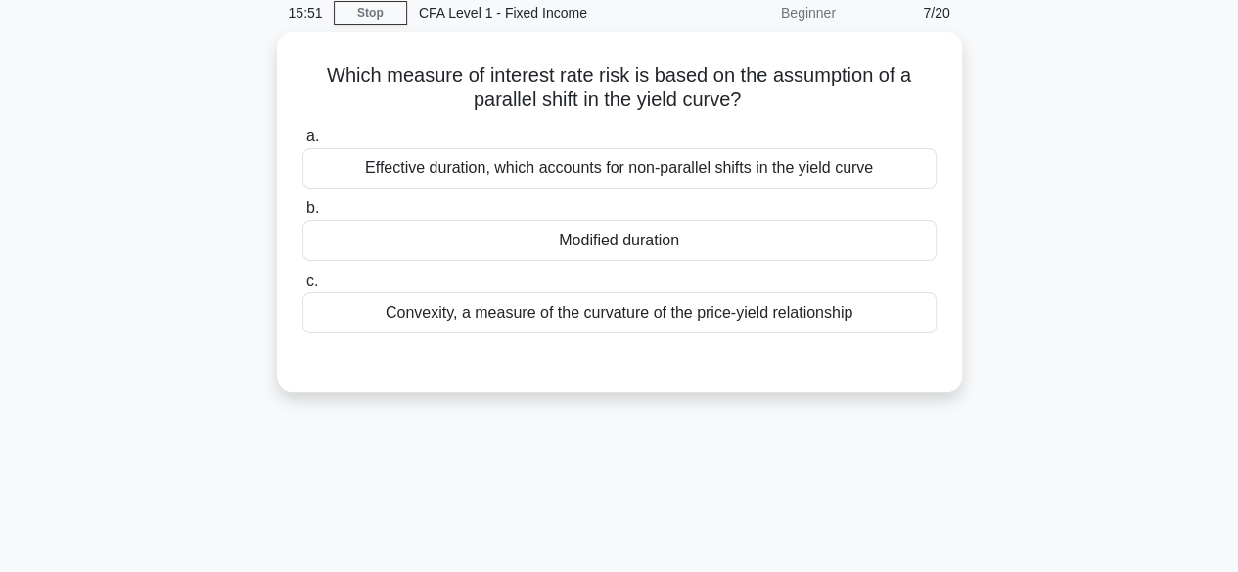
scroll to position [0, 0]
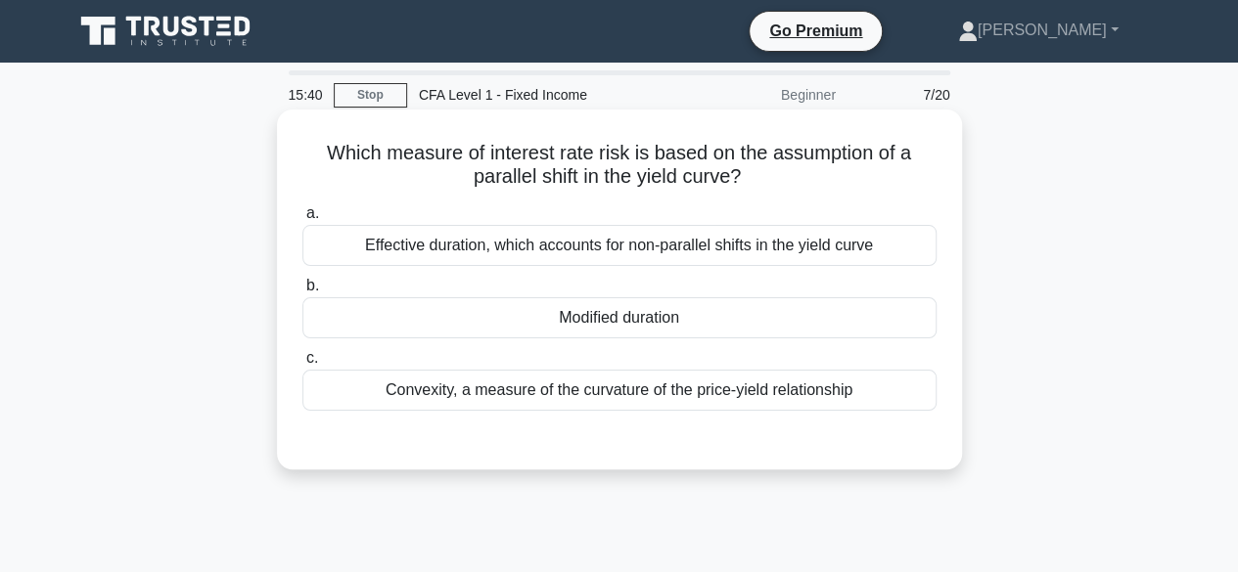
click at [847, 404] on div "Convexity, a measure of the curvature of the price-yield relationship" at bounding box center [619, 390] width 634 height 41
click at [302, 365] on input "c. Convexity, a measure of the curvature of the price-yield relationship" at bounding box center [302, 358] width 0 height 13
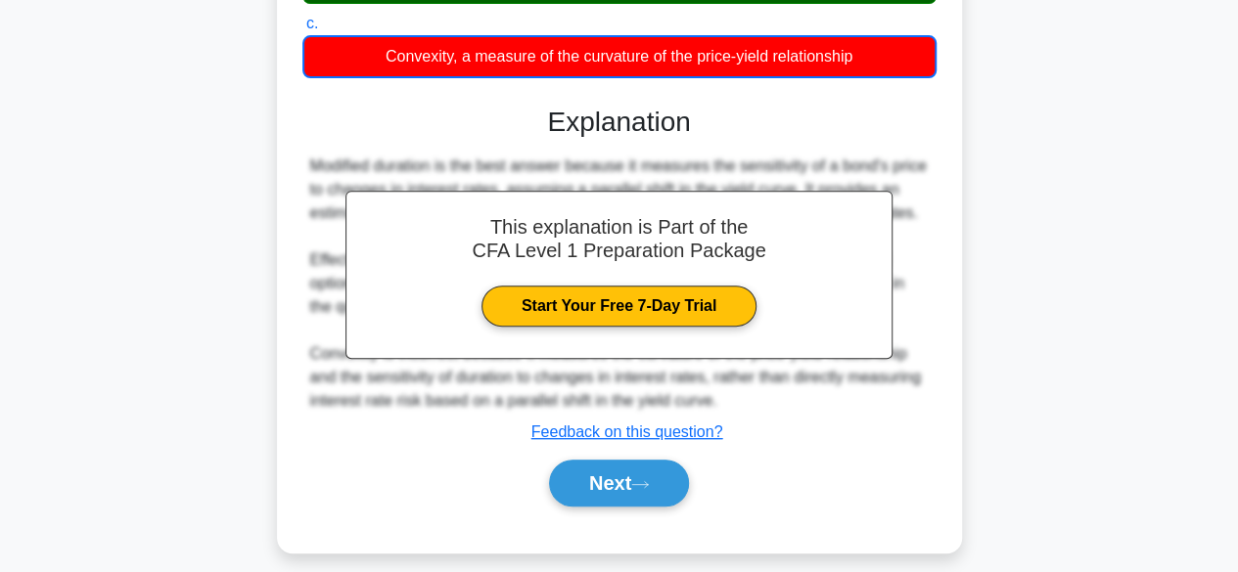
scroll to position [338, 0]
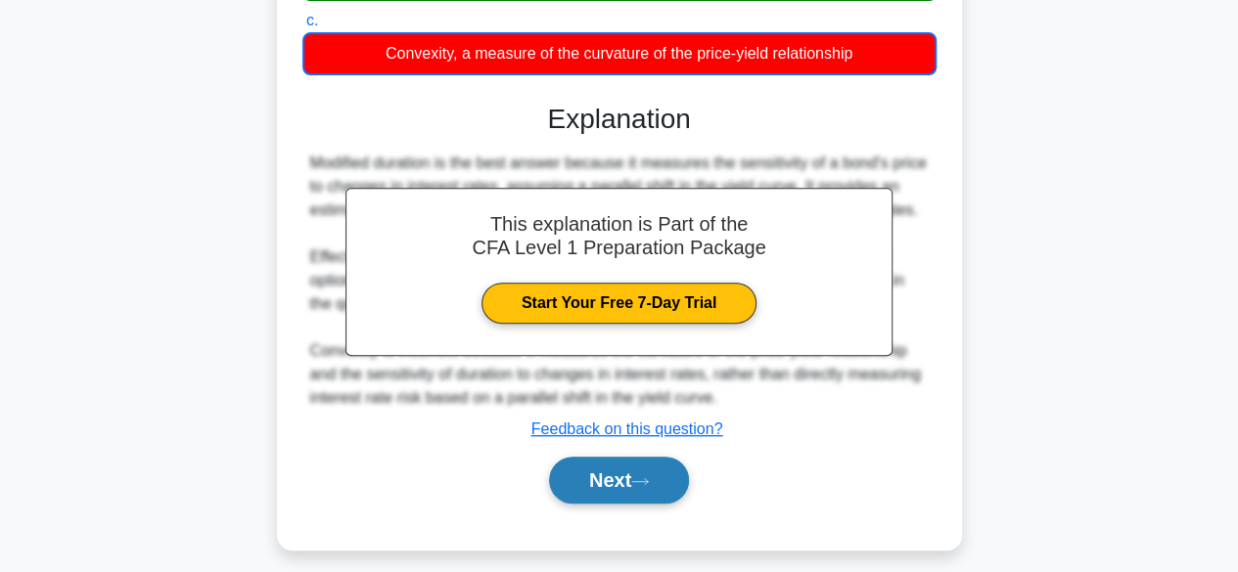
click at [650, 464] on button "Next" at bounding box center [619, 480] width 140 height 47
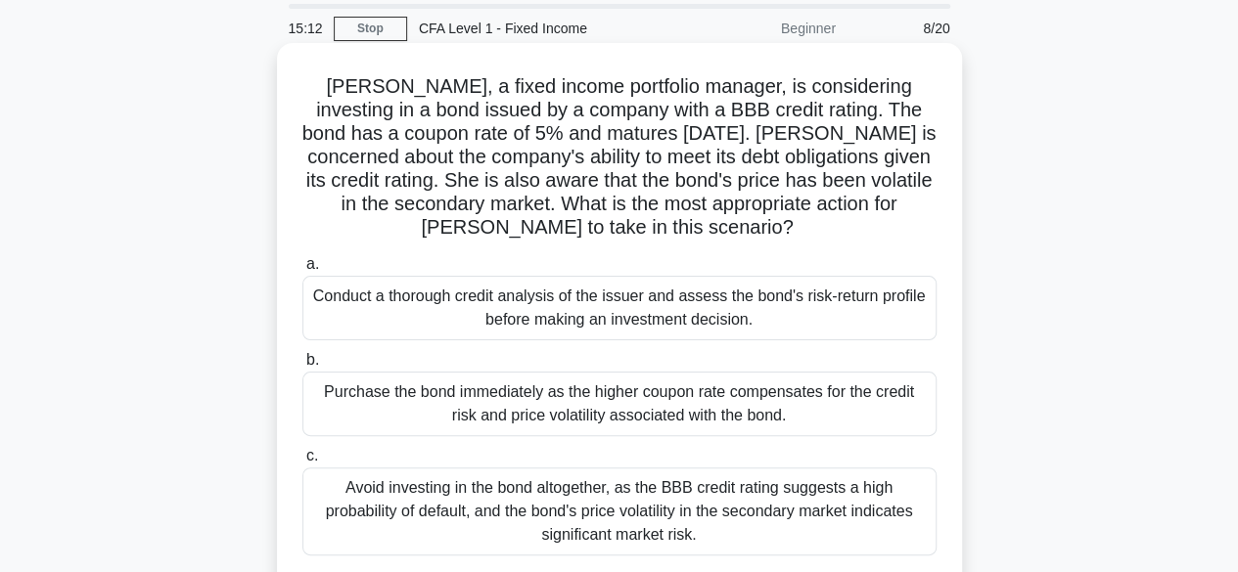
scroll to position [98, 0]
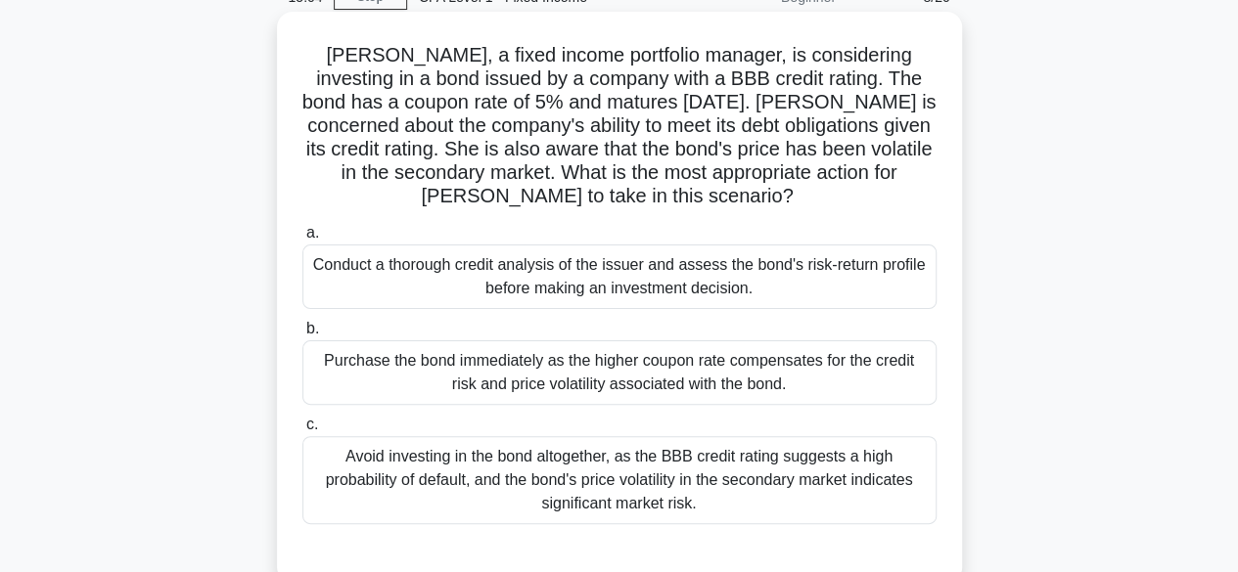
click at [542, 271] on div "Conduct a thorough credit analysis of the issuer and assess the bond's risk-ret…" at bounding box center [619, 277] width 634 height 65
click at [302, 240] on input "a. Conduct a thorough credit analysis of the issuer and assess the bond's risk-…" at bounding box center [302, 233] width 0 height 13
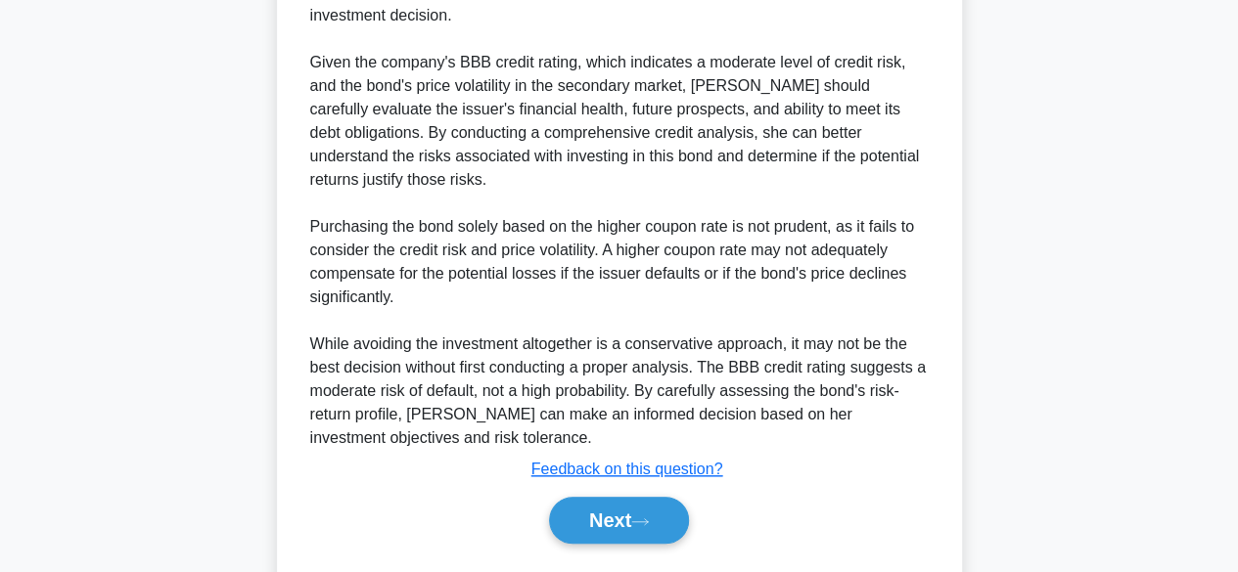
scroll to position [771, 0]
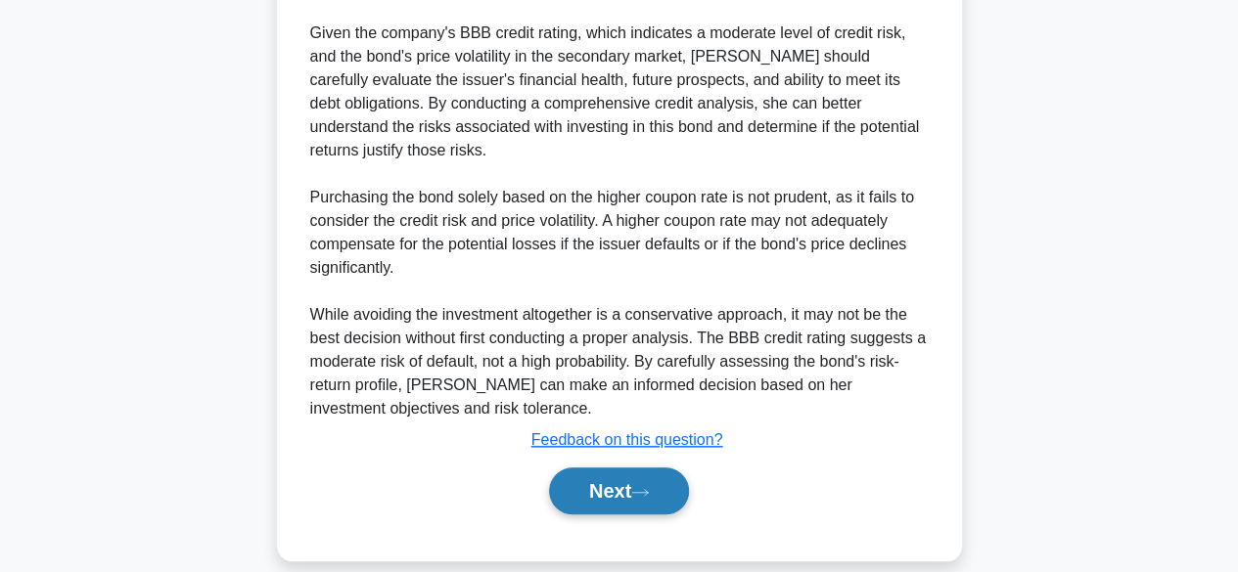
click at [602, 468] on button "Next" at bounding box center [619, 491] width 140 height 47
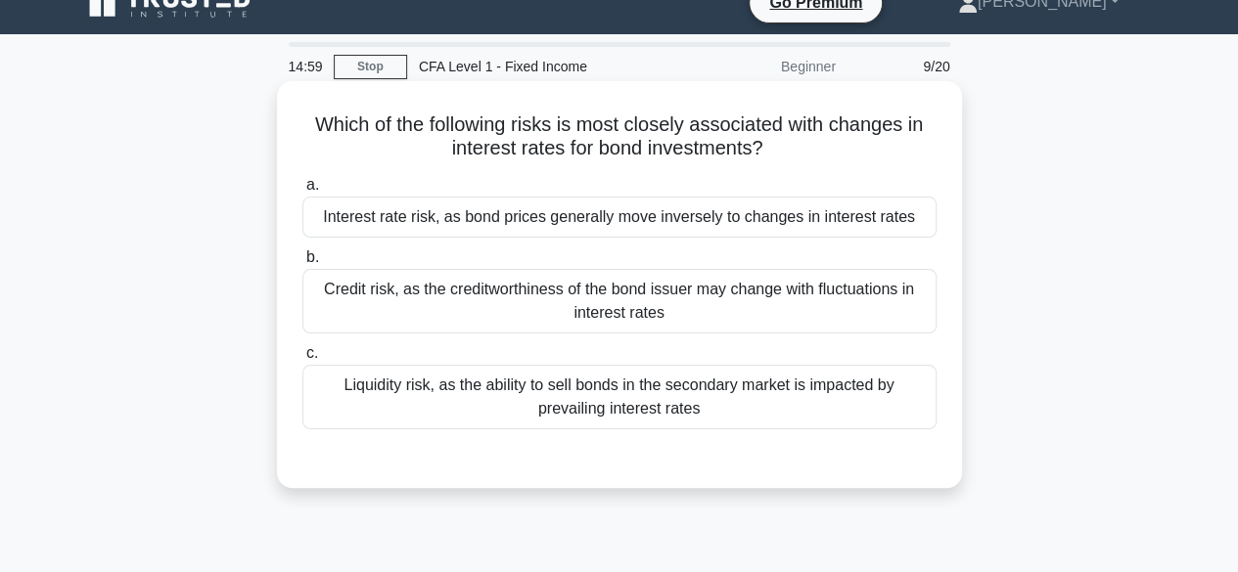
scroll to position [0, 0]
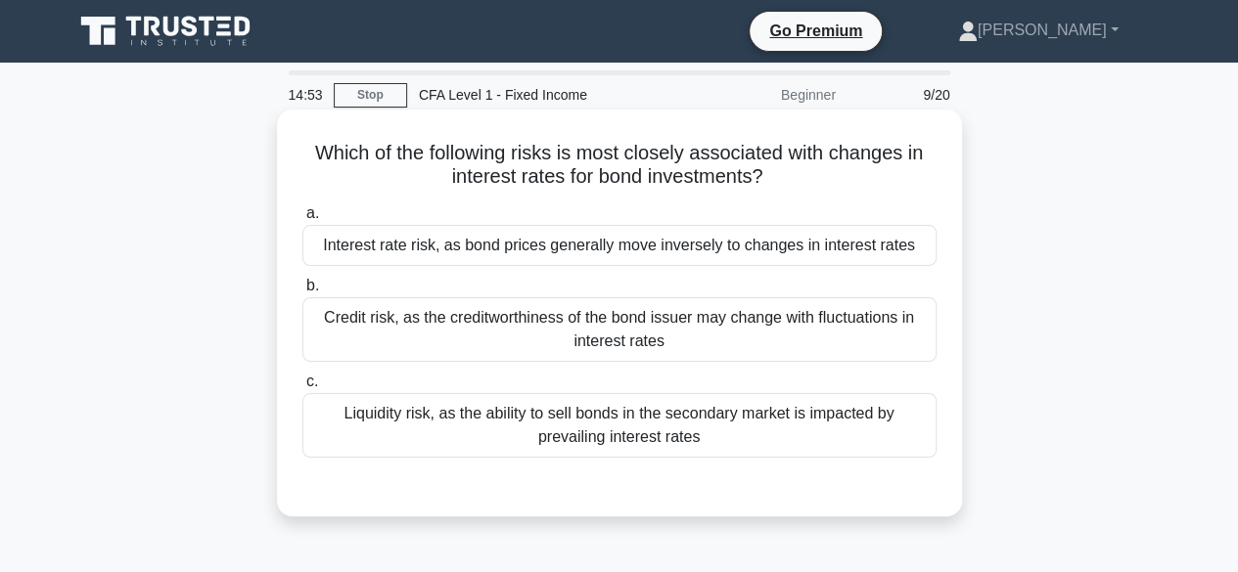
click at [560, 253] on div "Interest rate risk, as bond prices generally move inversely to changes in inter…" at bounding box center [619, 245] width 634 height 41
click at [302, 220] on input "a. Interest rate risk, as bond prices generally move inversely to changes in in…" at bounding box center [302, 213] width 0 height 13
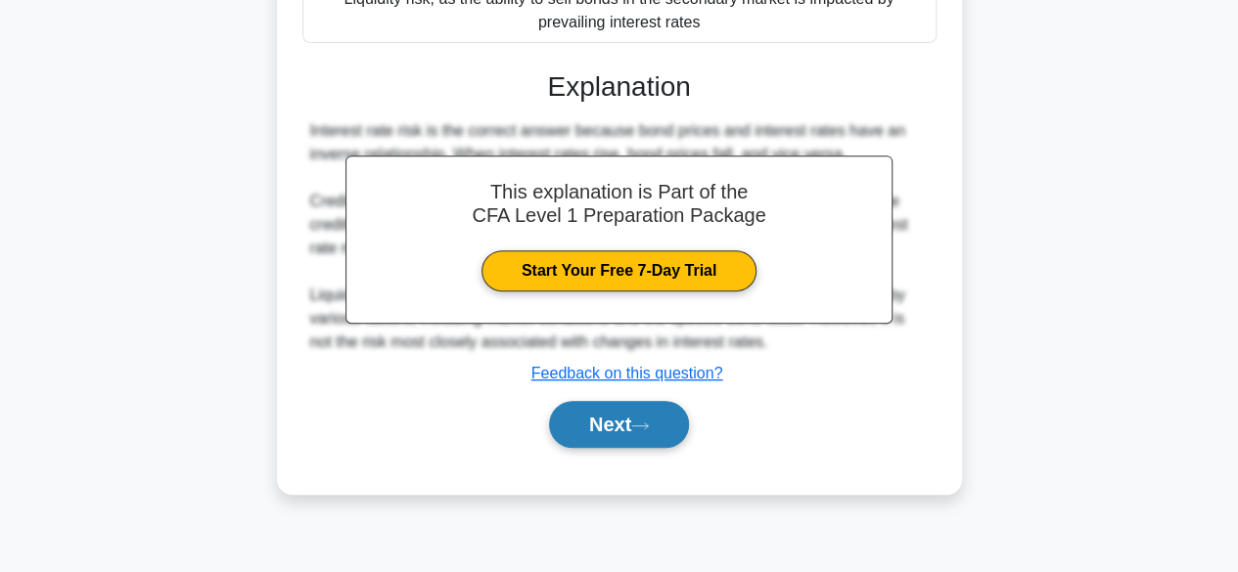
scroll to position [484, 0]
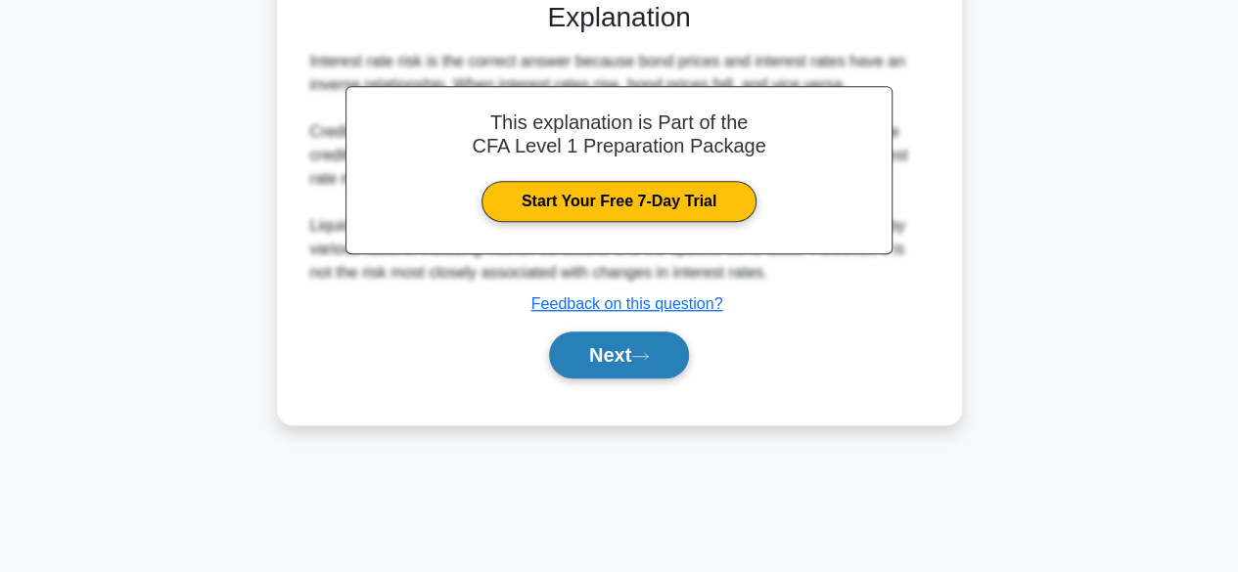
click at [576, 336] on button "Next" at bounding box center [619, 355] width 140 height 47
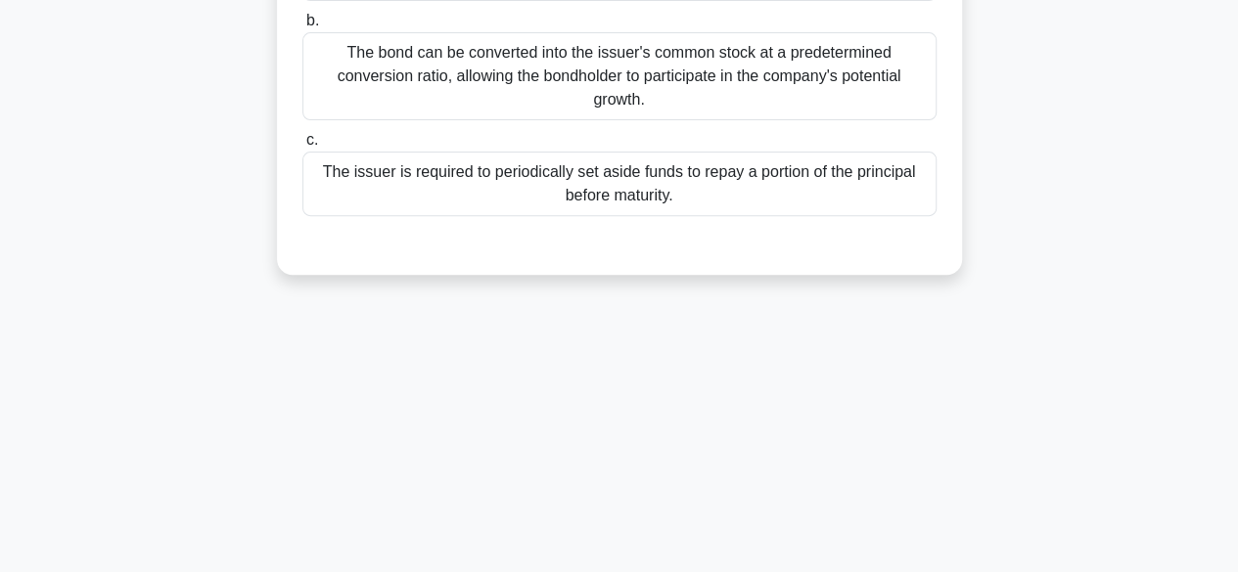
scroll to position [0, 0]
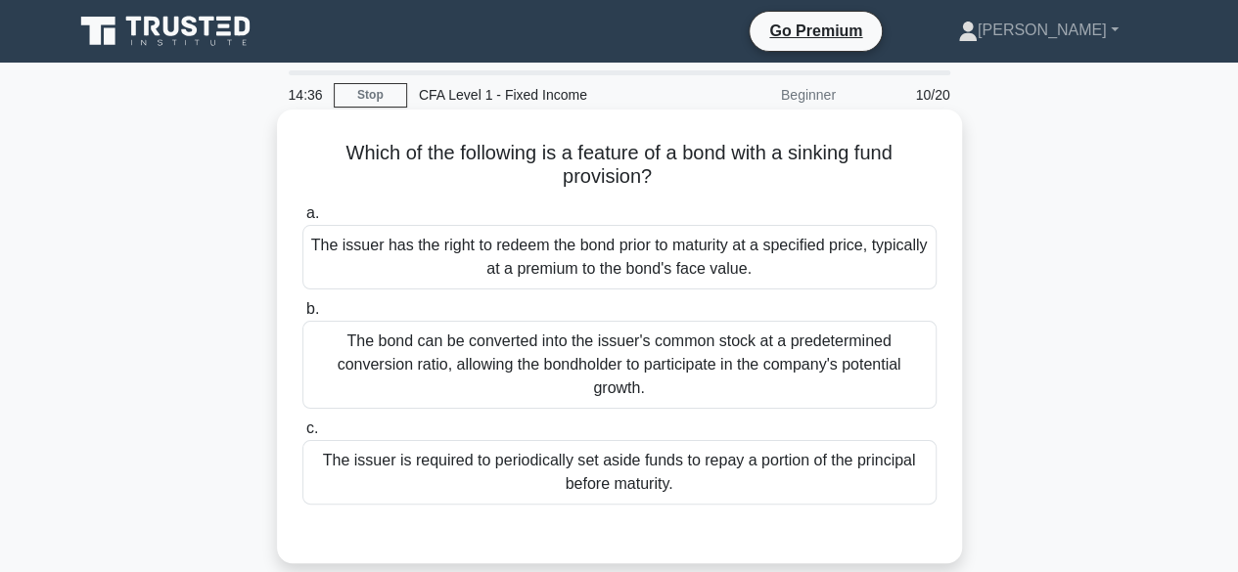
click at [712, 479] on div "The issuer is required to periodically set aside funds to repay a portion of th…" at bounding box center [619, 472] width 634 height 65
click at [302, 435] on input "c. The issuer is required to periodically set aside funds to repay a portion of…" at bounding box center [302, 429] width 0 height 13
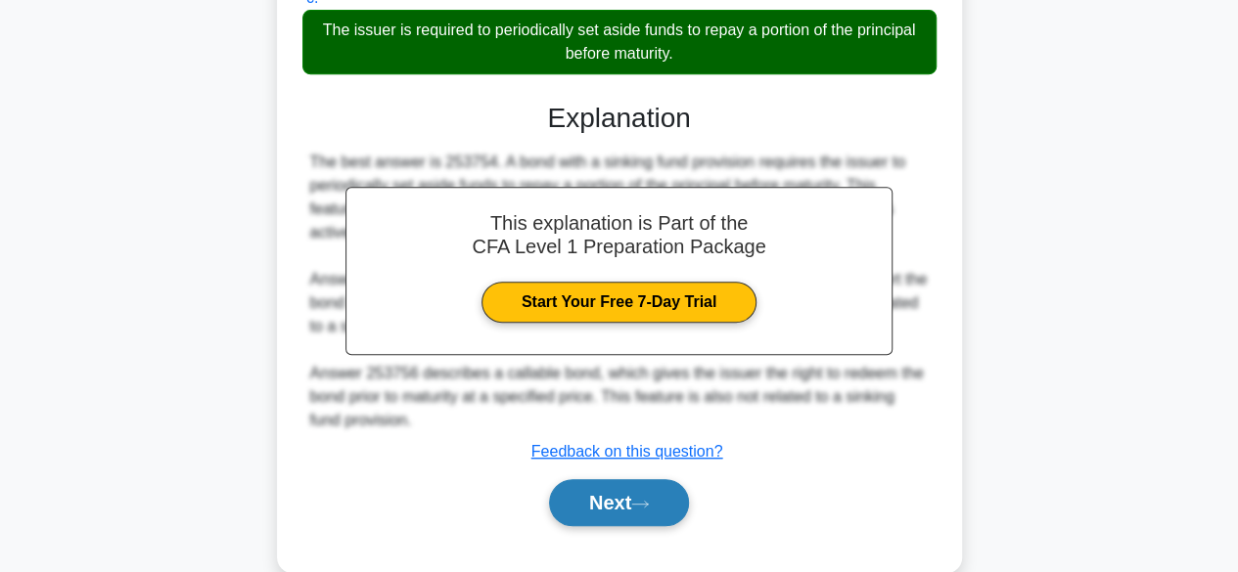
scroll to position [484, 0]
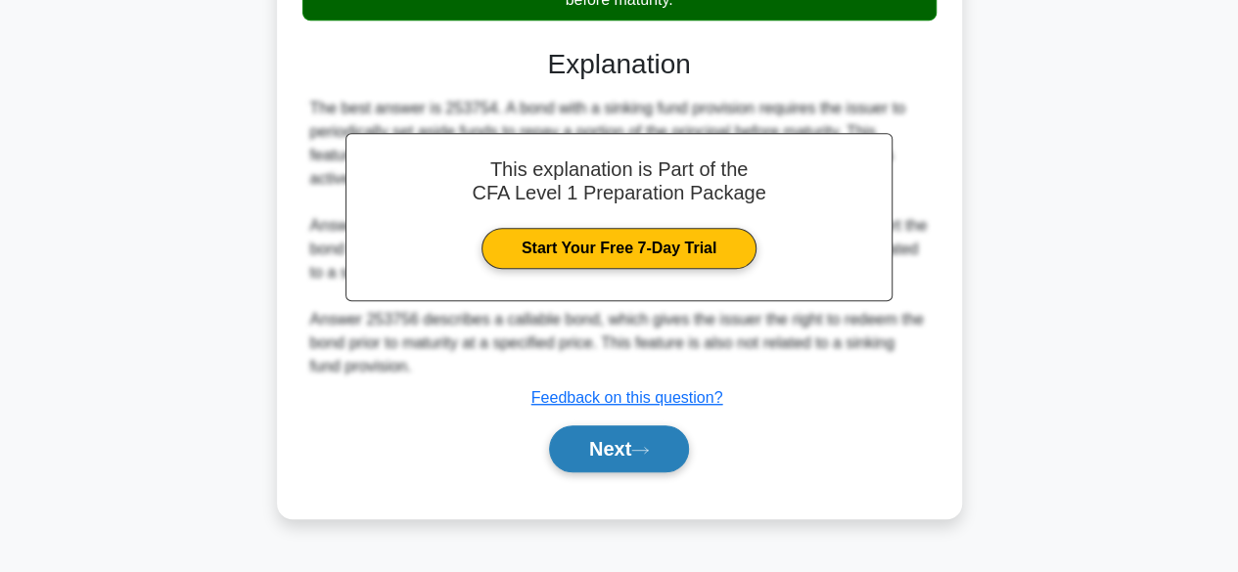
click at [622, 453] on button "Next" at bounding box center [619, 449] width 140 height 47
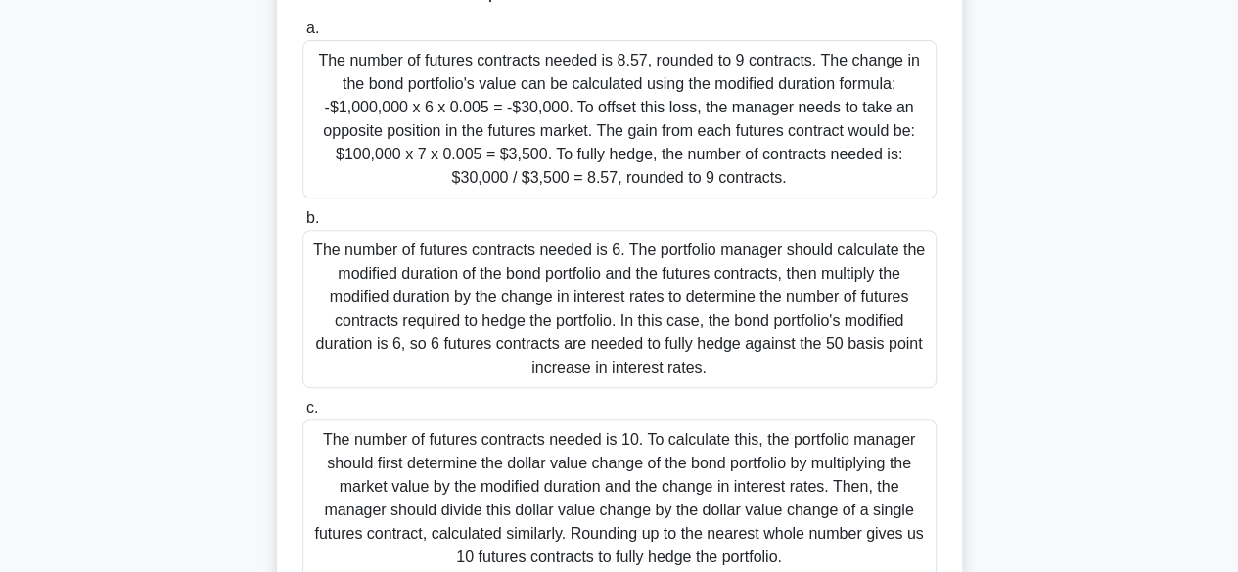
scroll to position [331, 0]
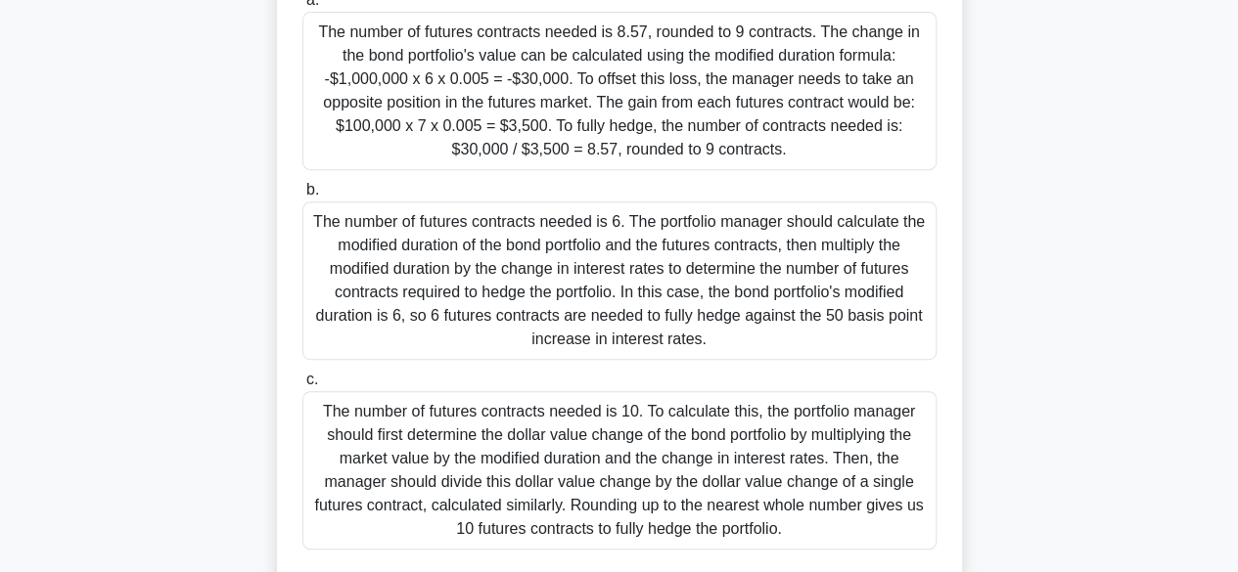
click at [704, 270] on div "The number of futures contracts needed is 6. The portfolio manager should calcu…" at bounding box center [619, 281] width 634 height 159
click at [302, 197] on input "b. The number of futures contracts needed is 6. The portfolio manager should ca…" at bounding box center [302, 190] width 0 height 13
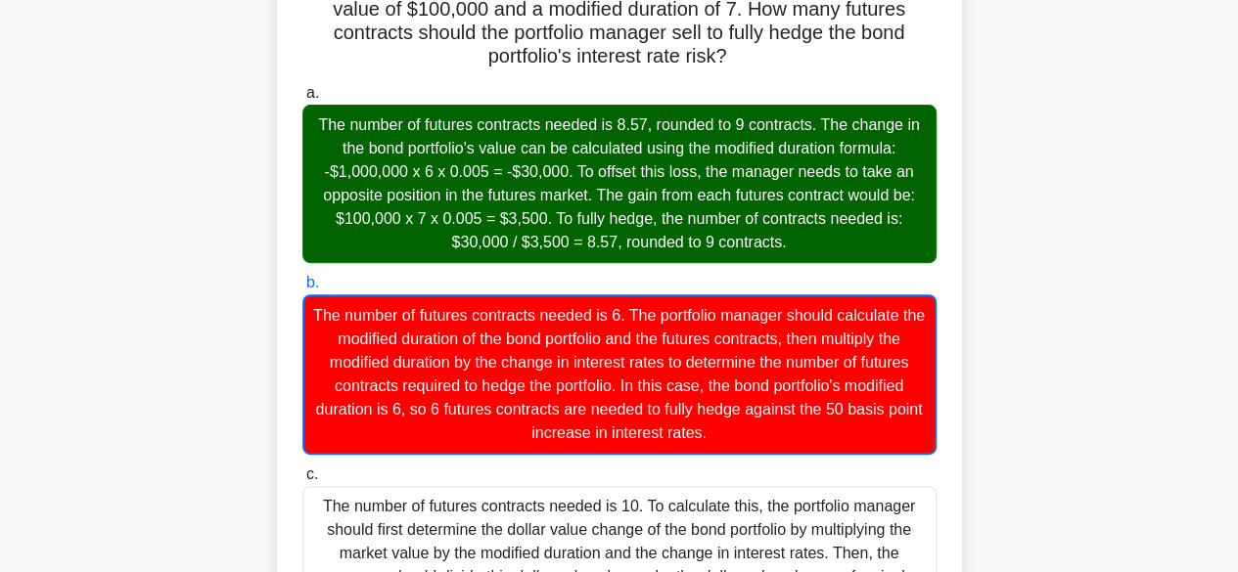
scroll to position [237, 0]
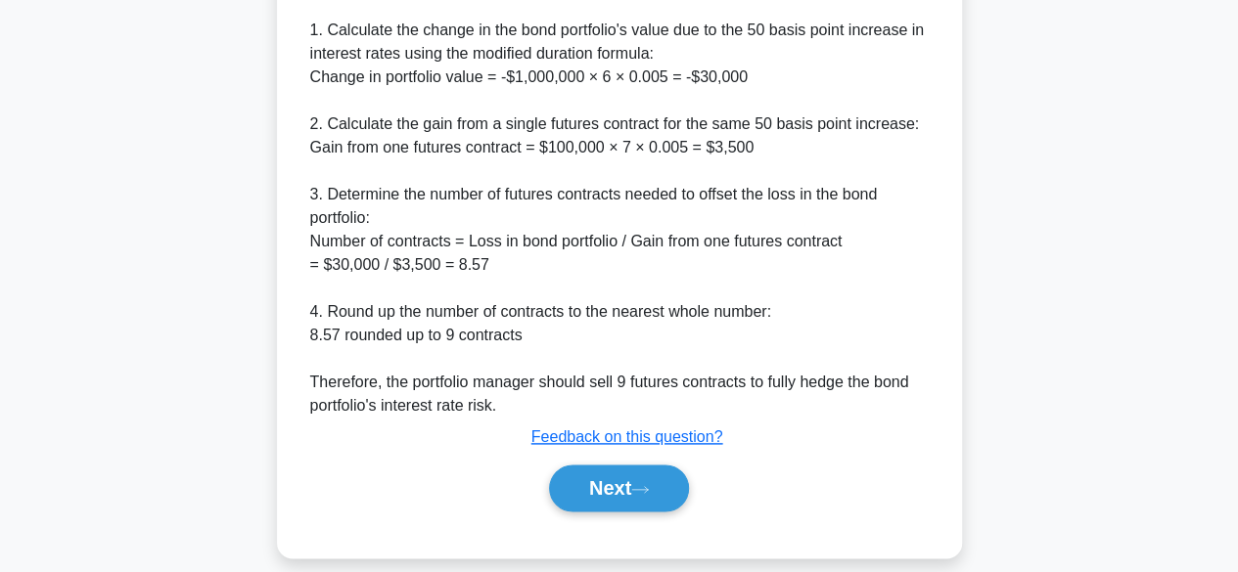
scroll to position [1043, 0]
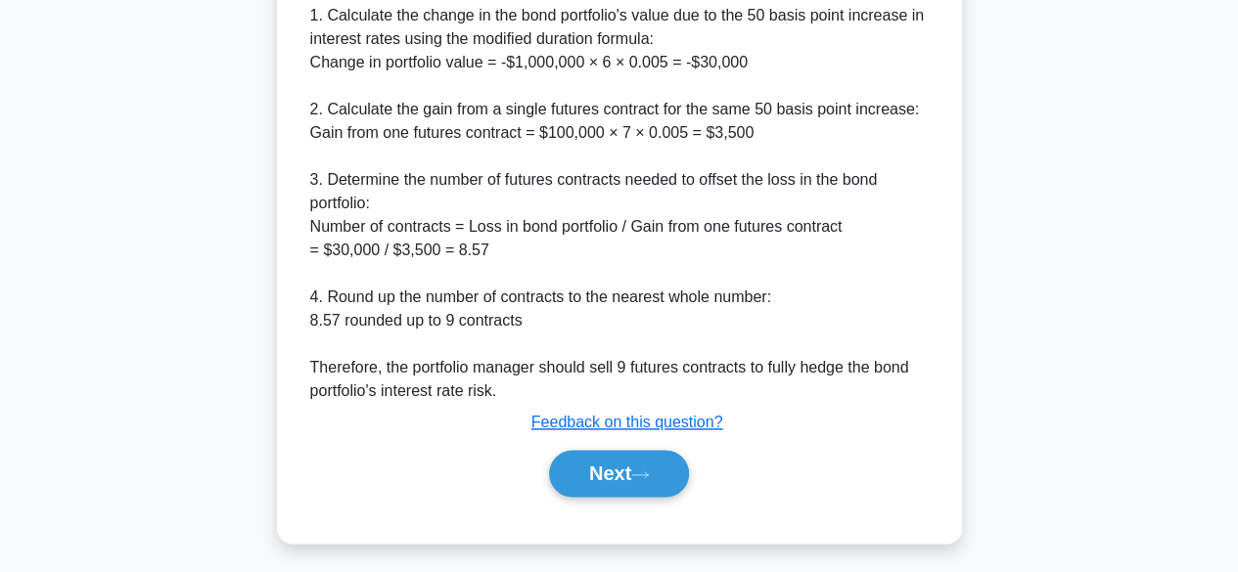
scroll to position [1055, 0]
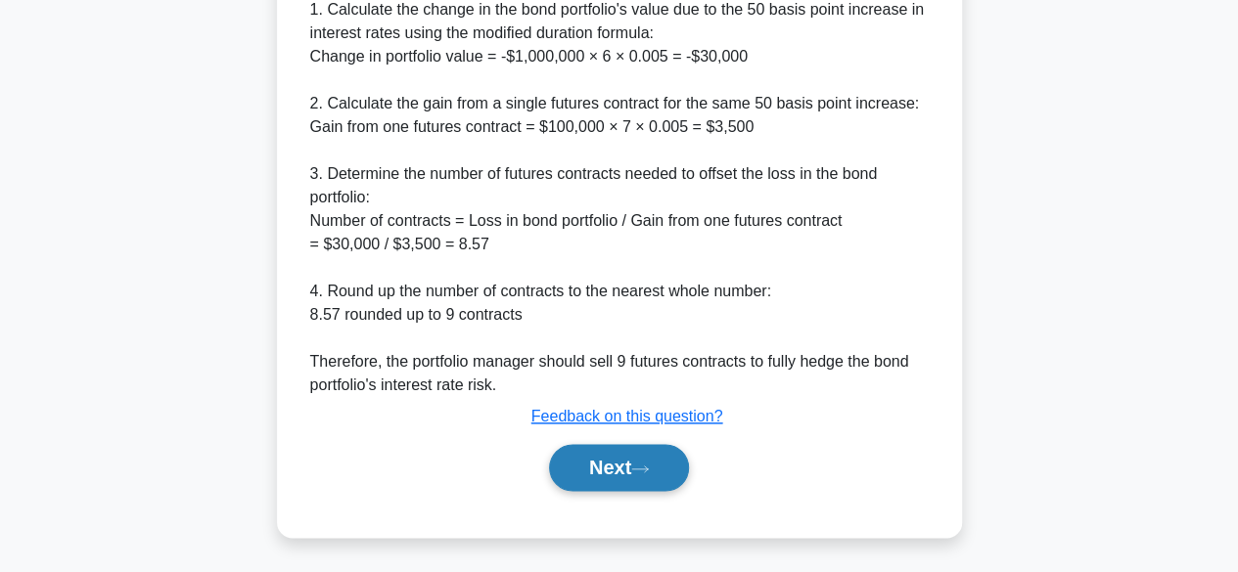
click at [662, 479] on button "Next" at bounding box center [619, 467] width 140 height 47
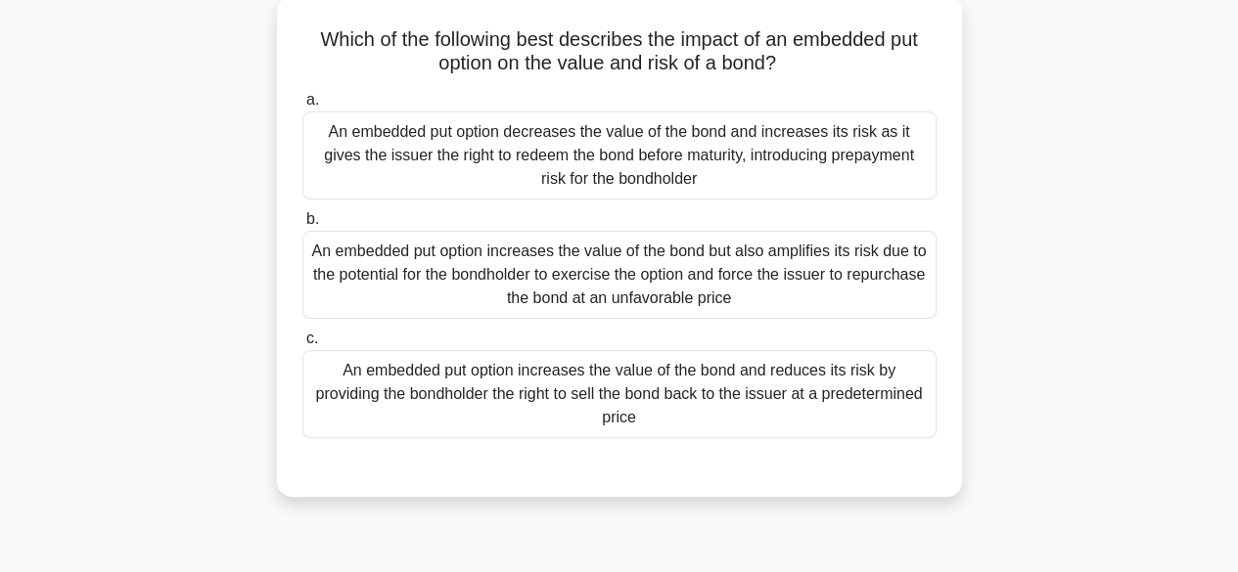
scroll to position [123, 0]
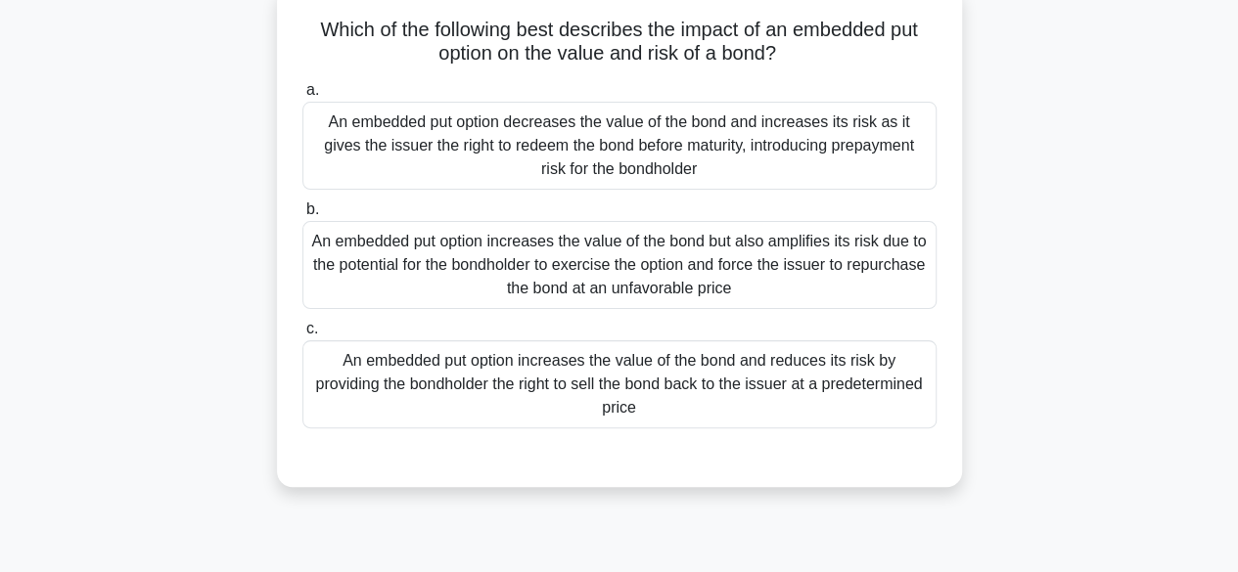
click at [714, 262] on div "An embedded put option increases the value of the bond but also amplifies its r…" at bounding box center [619, 265] width 634 height 88
click at [302, 216] on input "b. An embedded put option increases the value of the bond but also amplifies it…" at bounding box center [302, 210] width 0 height 13
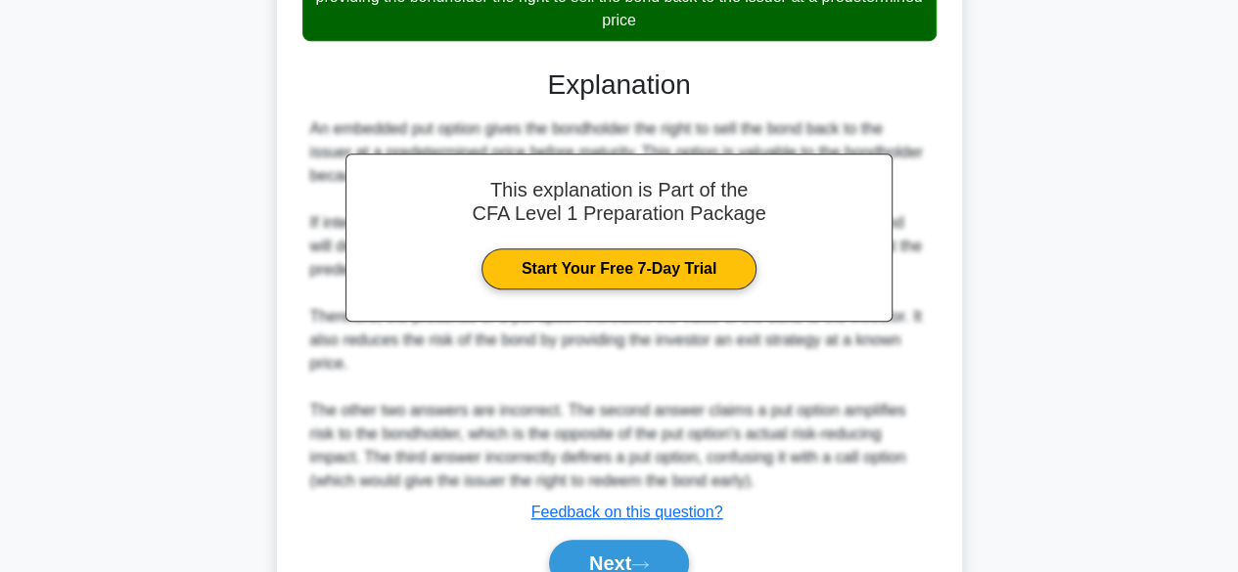
scroll to position [609, 0]
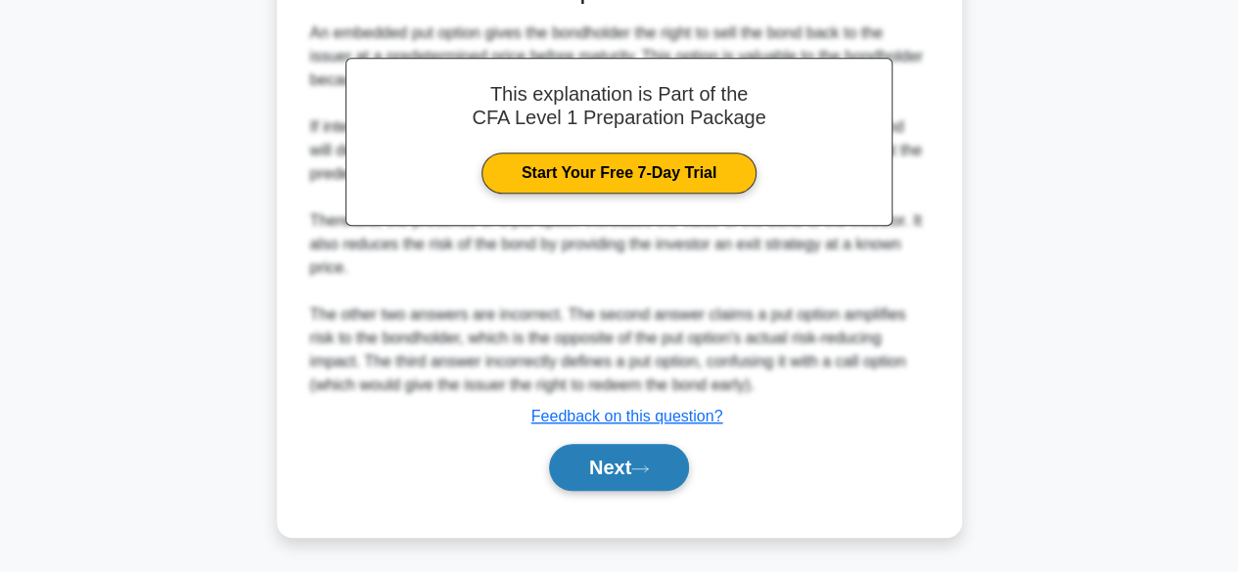
click at [659, 476] on button "Next" at bounding box center [619, 467] width 140 height 47
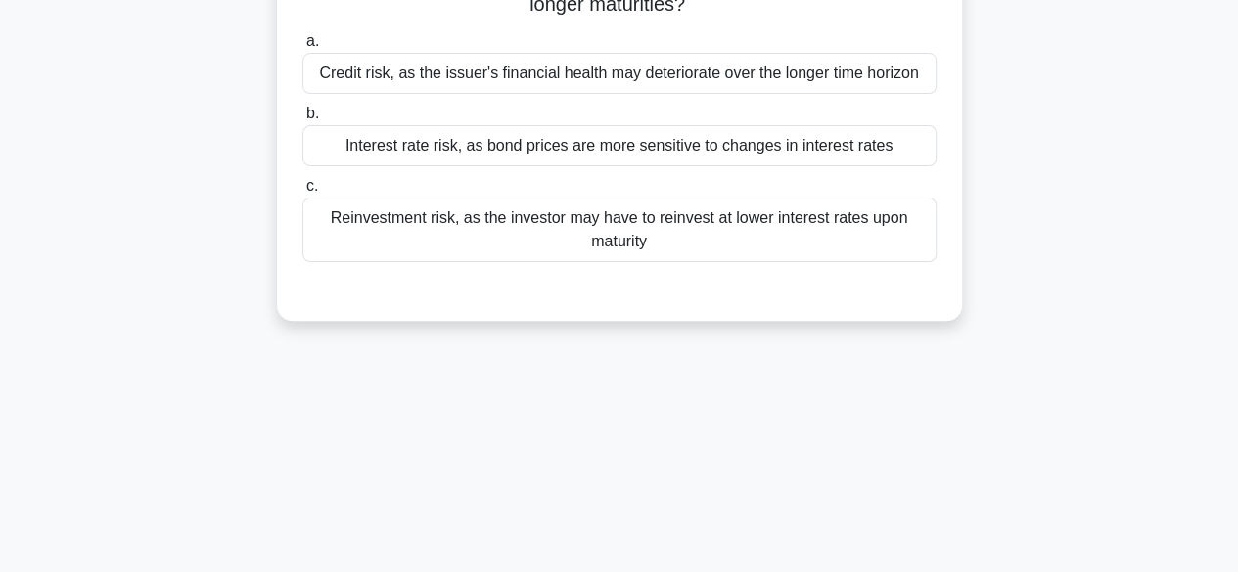
scroll to position [0, 0]
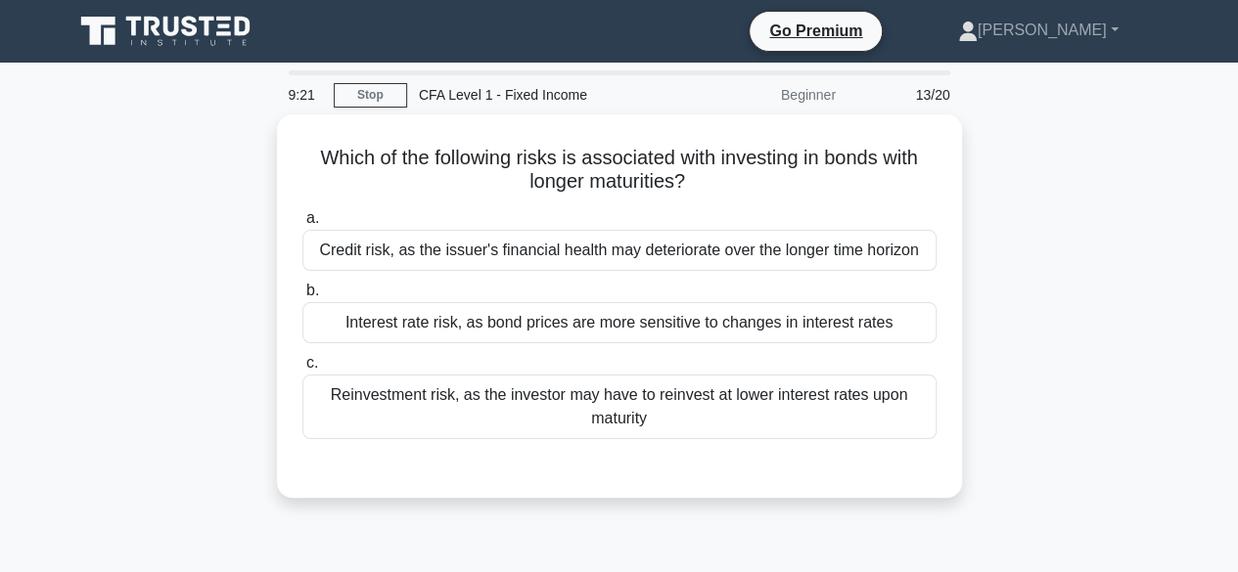
click at [1005, 240] on div "Which of the following risks is associated with investing in bonds with longer …" at bounding box center [620, 317] width 1116 height 407
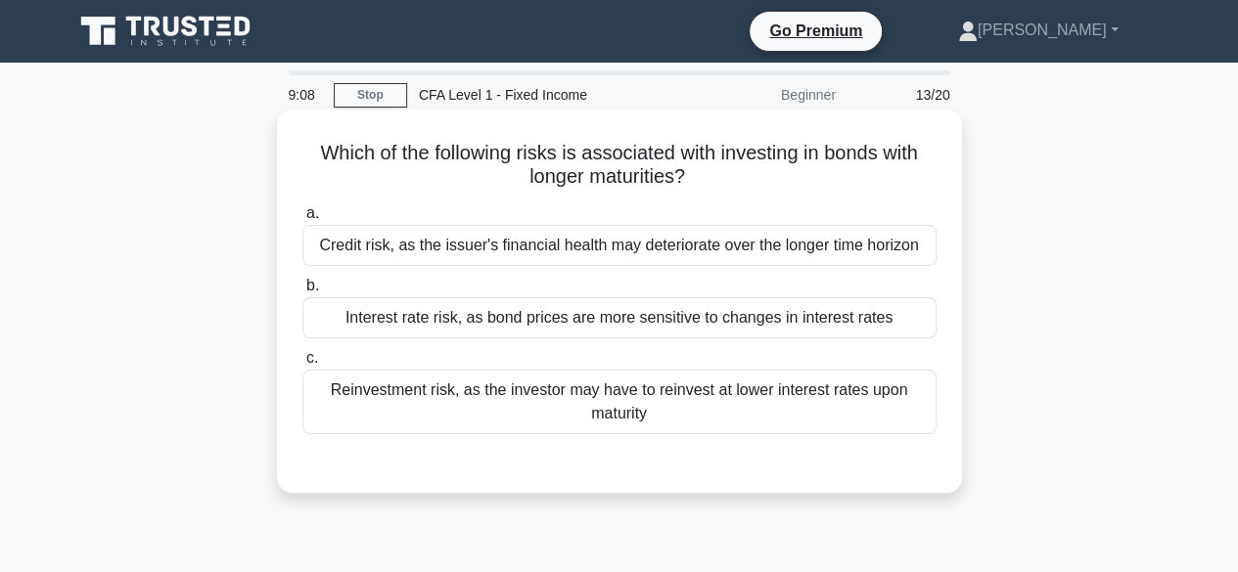
click at [742, 410] on div "Reinvestment risk, as the investor may have to reinvest at lower interest rates…" at bounding box center [619, 402] width 634 height 65
click at [302, 365] on input "c. Reinvestment risk, as the investor may have to reinvest at lower interest ra…" at bounding box center [302, 358] width 0 height 13
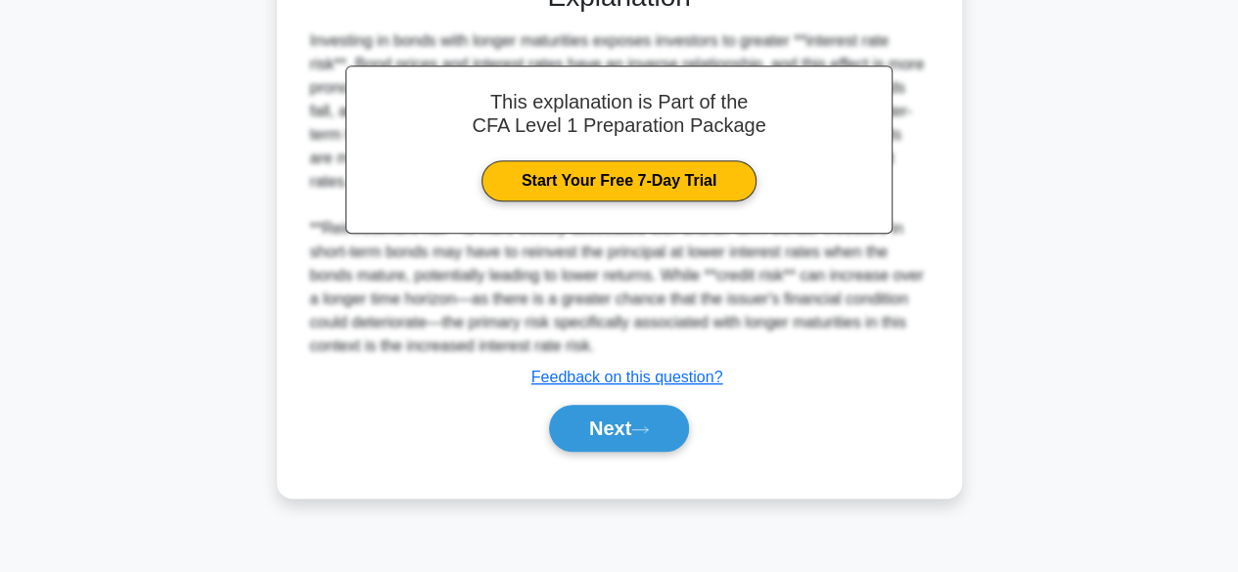
scroll to position [484, 0]
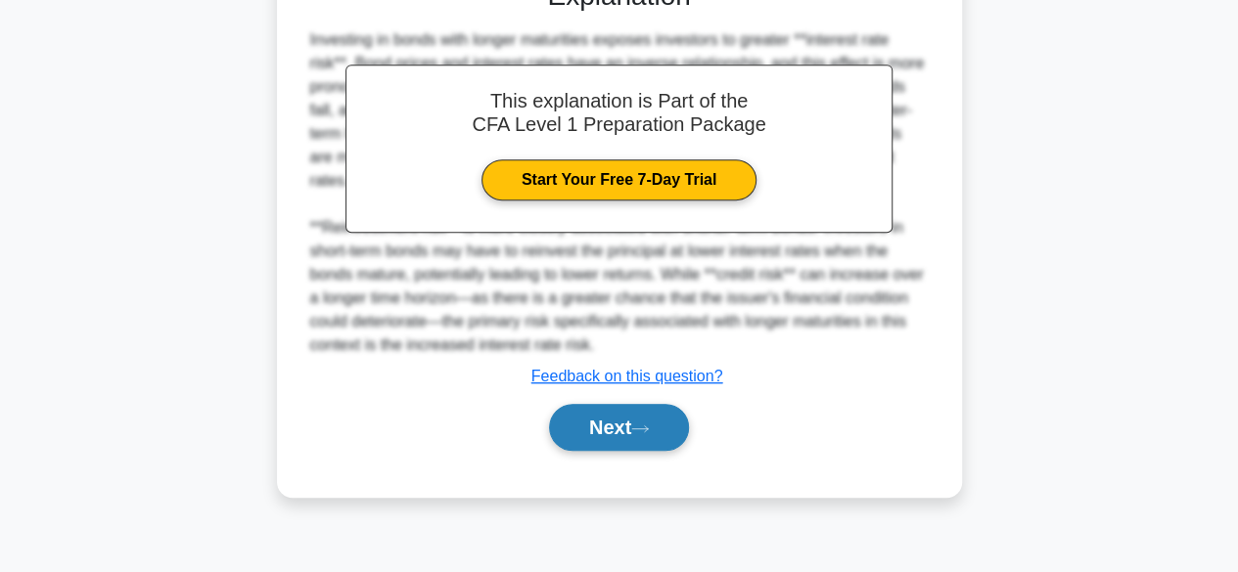
click at [649, 427] on icon at bounding box center [640, 429] width 18 height 11
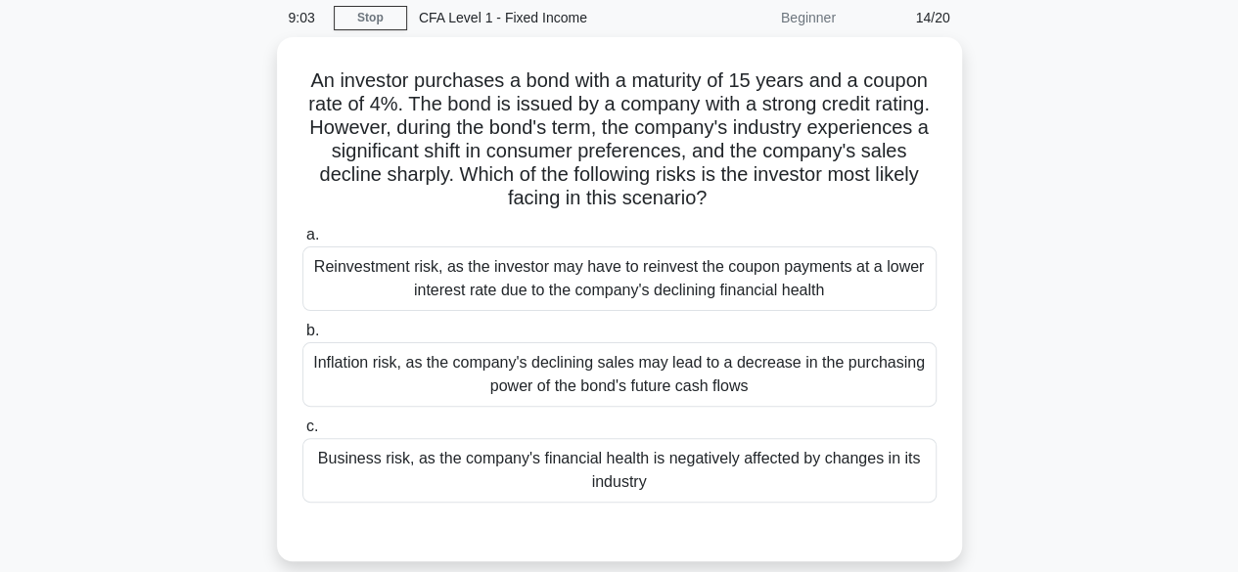
scroll to position [73, 0]
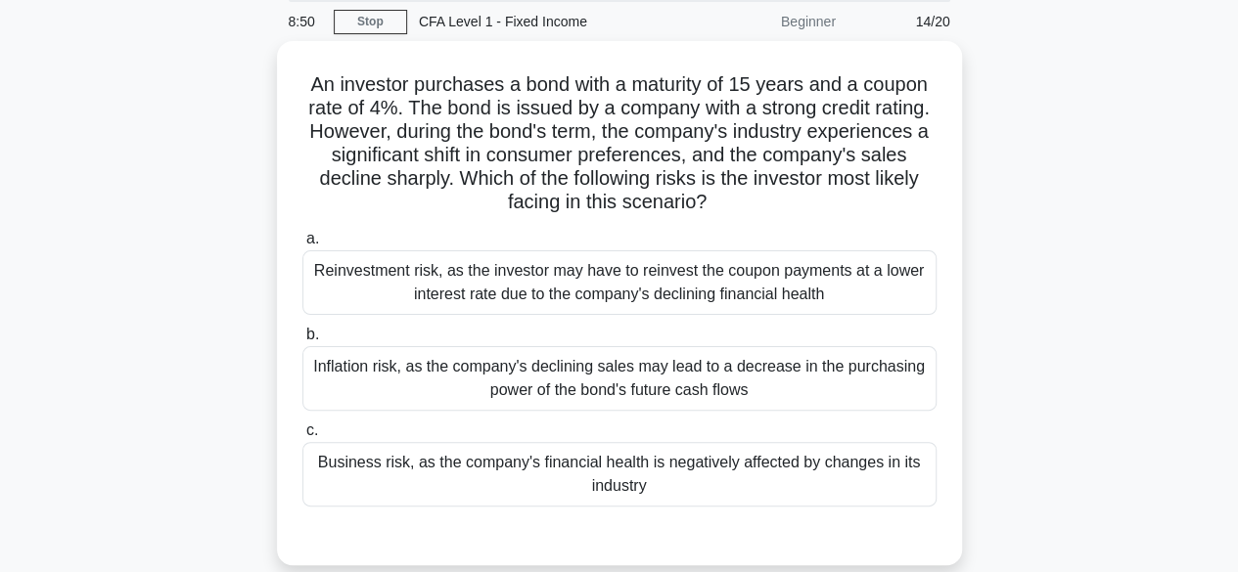
click at [840, 487] on div "Business risk, as the company's financial health is negatively affected by chan…" at bounding box center [619, 474] width 634 height 65
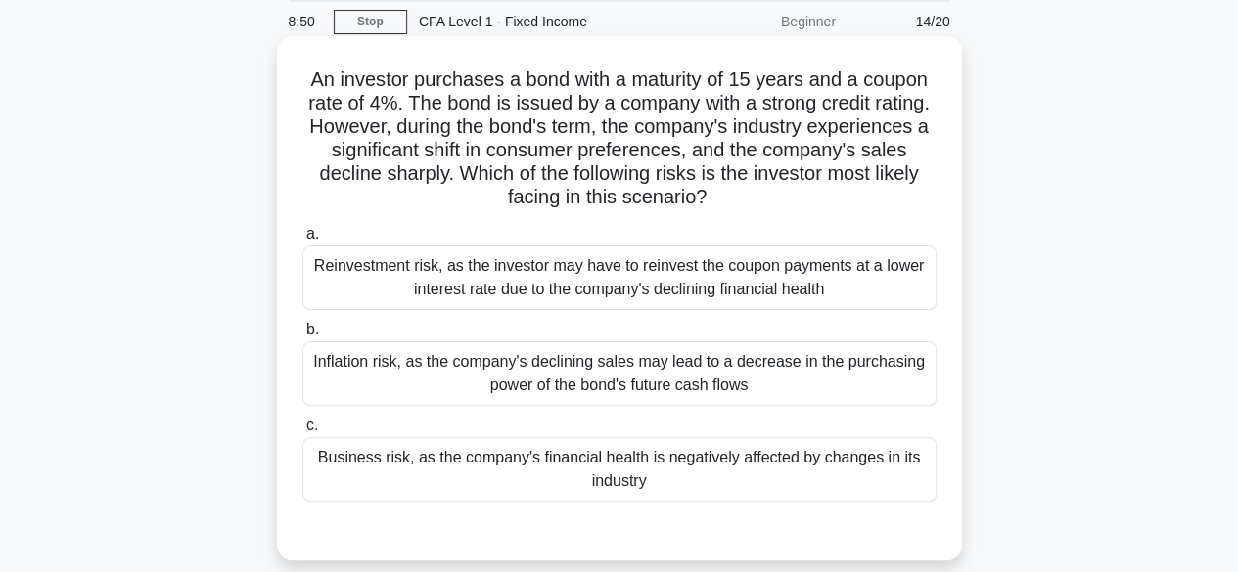
click at [302, 433] on input "c. Business risk, as the company's financial health is negatively affected by c…" at bounding box center [302, 426] width 0 height 13
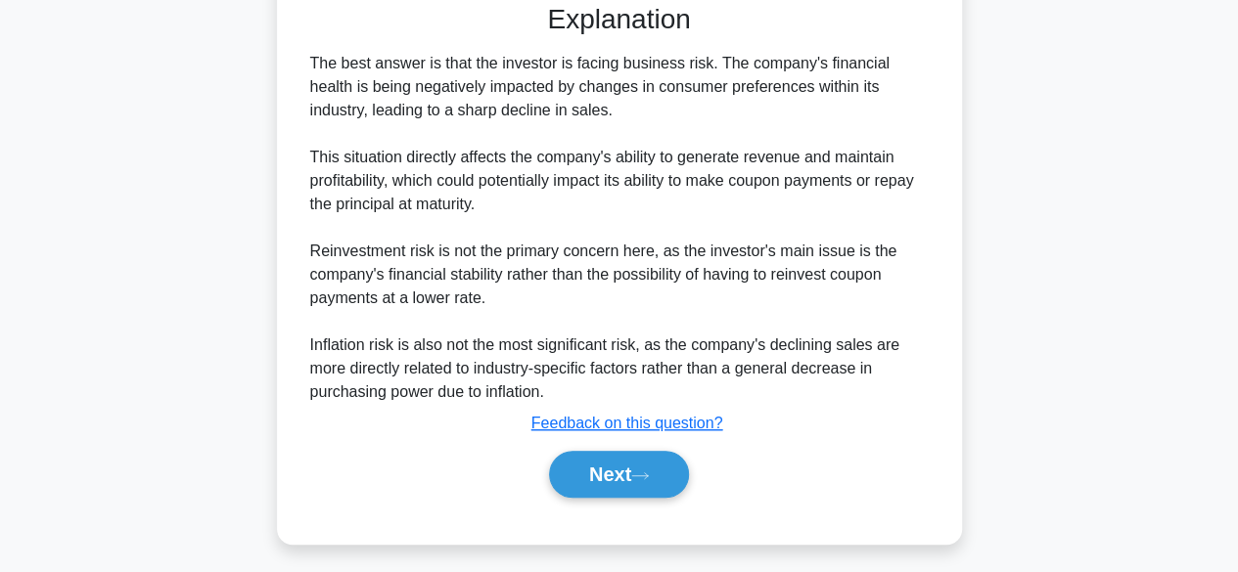
scroll to position [607, 0]
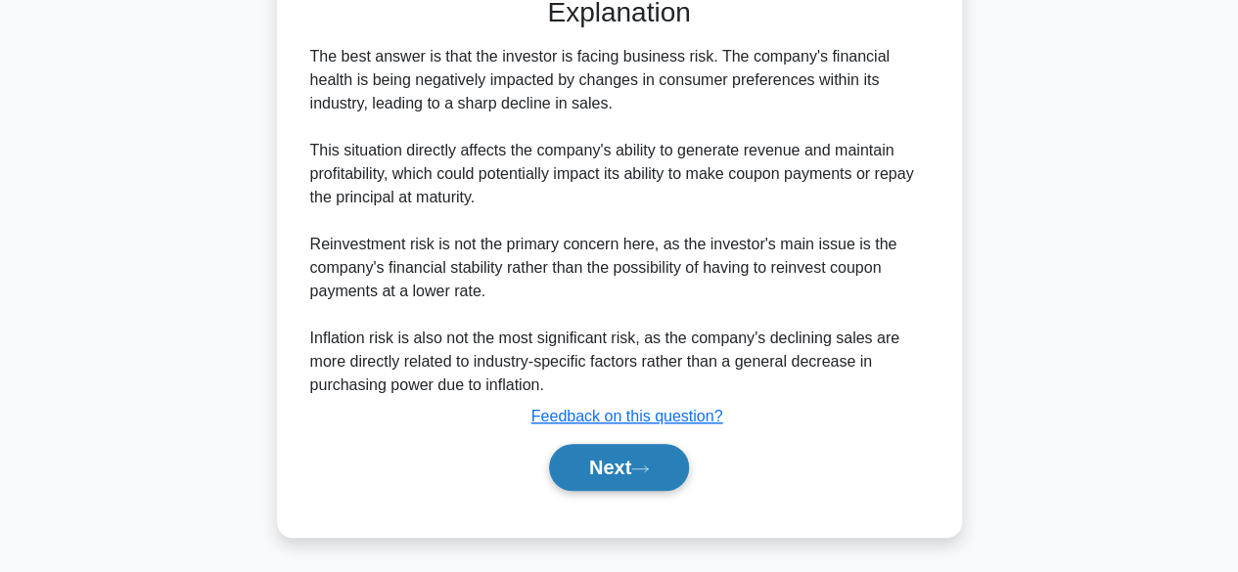
click at [672, 468] on button "Next" at bounding box center [619, 467] width 140 height 47
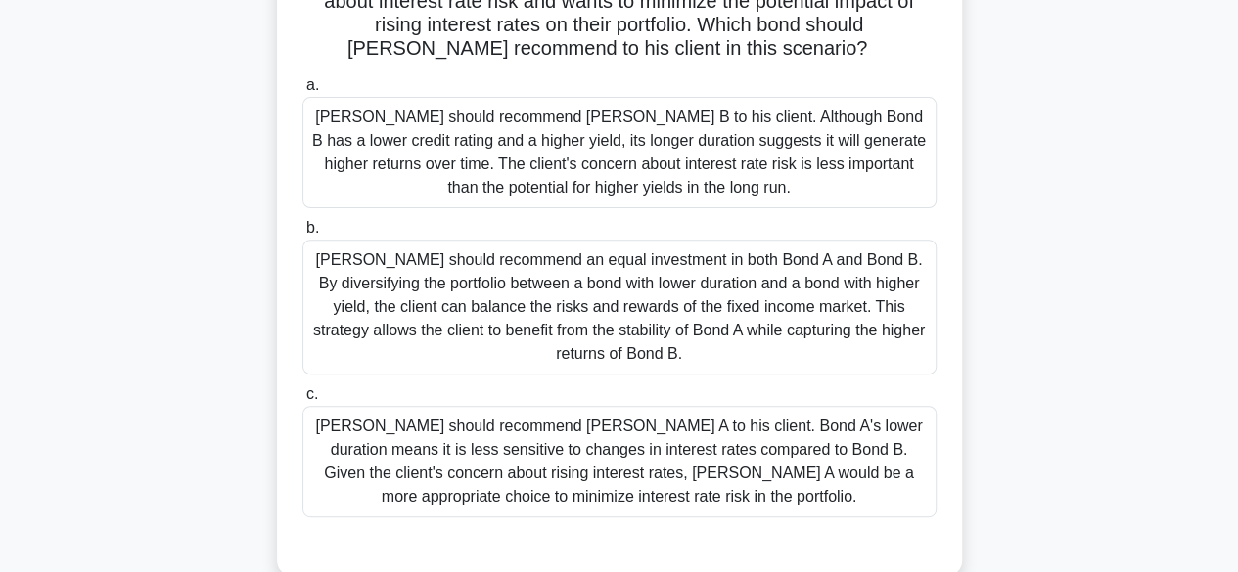
scroll to position [251, 0]
click at [808, 269] on div "[PERSON_NAME] should recommend an equal investment in both Bond A and Bond B. B…" at bounding box center [619, 306] width 634 height 135
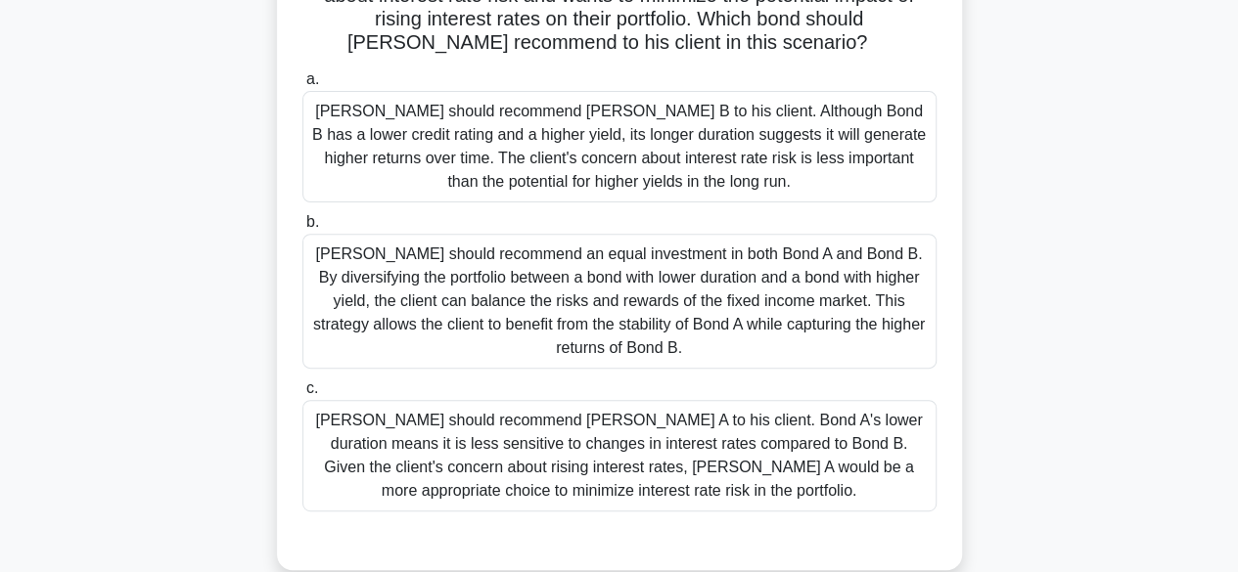
click at [302, 229] on input "b. [PERSON_NAME] should recommend an equal investment in both Bond A and Bond B…" at bounding box center [302, 222] width 0 height 13
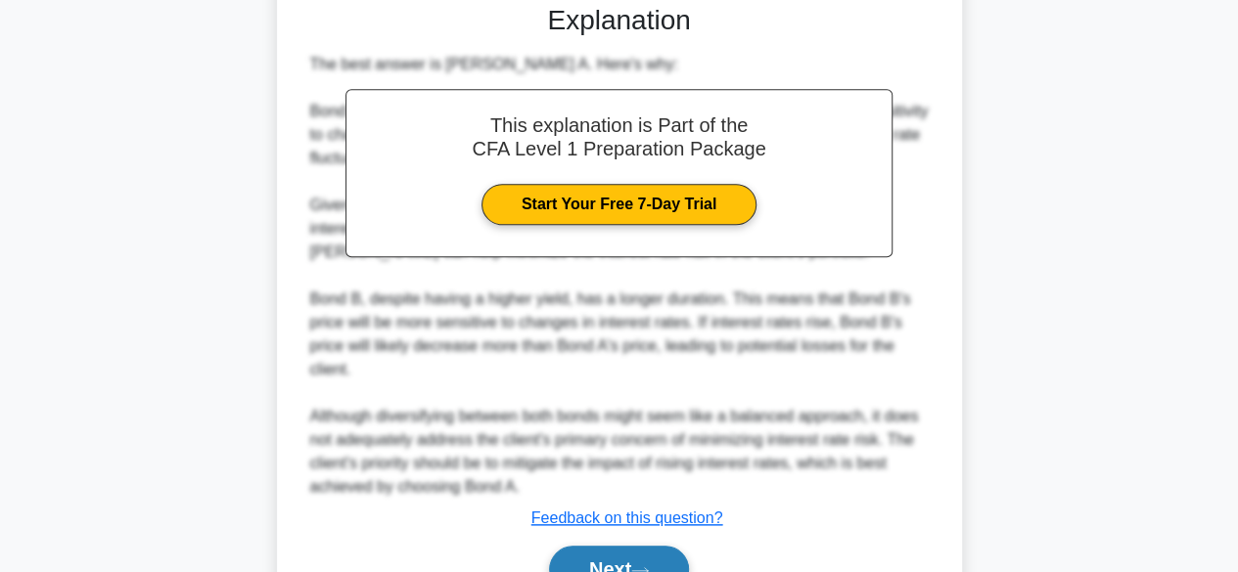
click at [667, 548] on button "Next" at bounding box center [619, 569] width 140 height 47
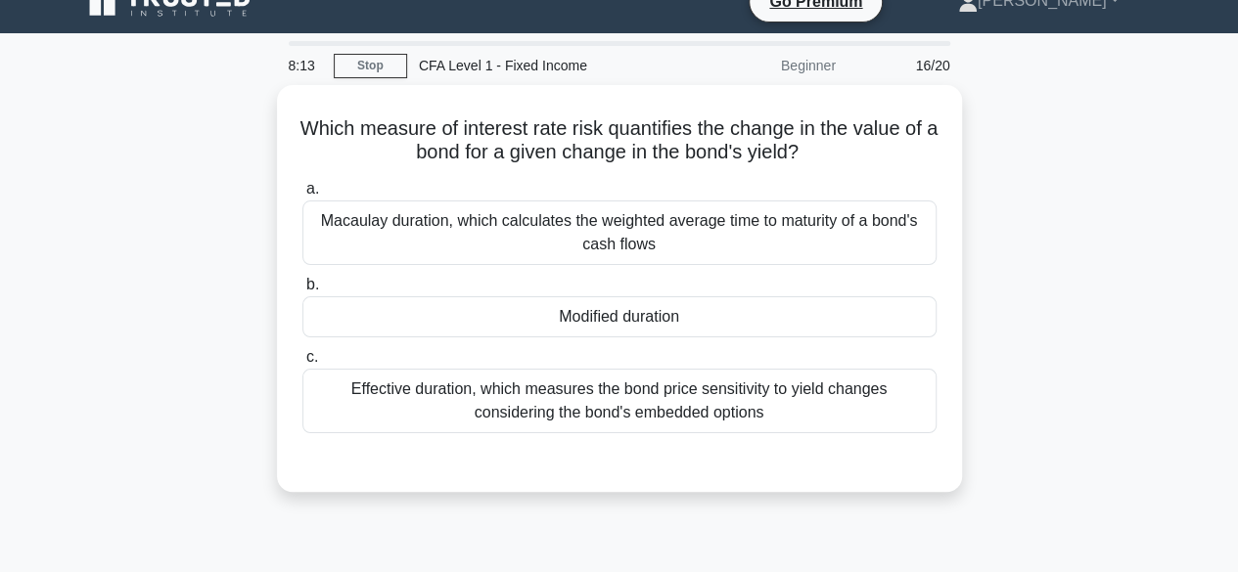
scroll to position [0, 0]
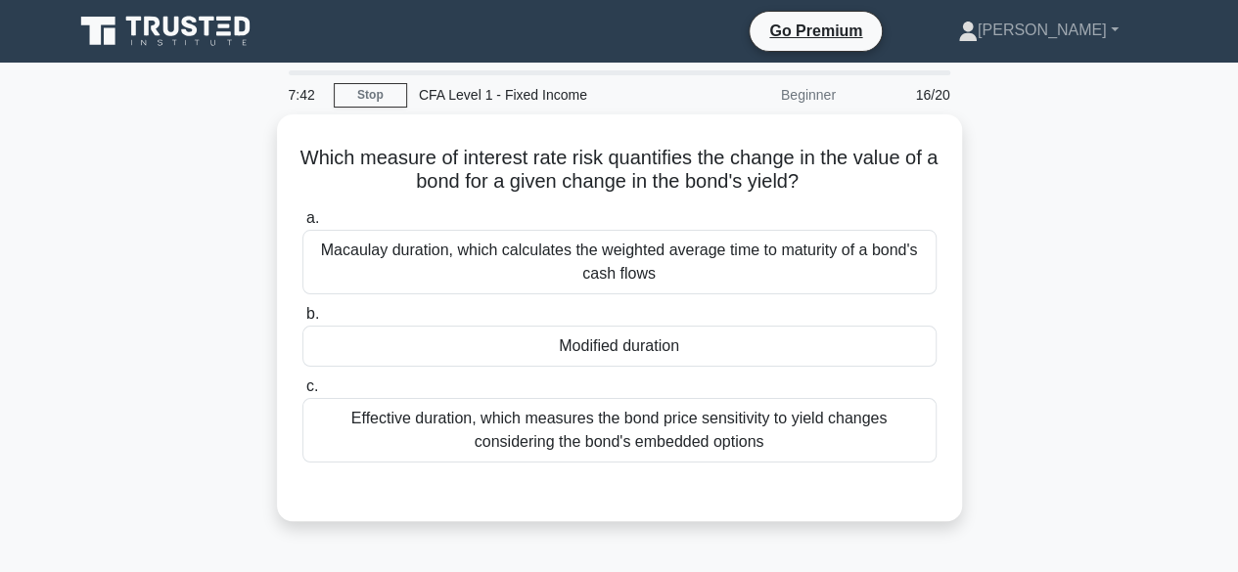
click at [671, 438] on div "Effective duration, which measures the bond price sensitivity to yield changes …" at bounding box center [619, 430] width 634 height 65
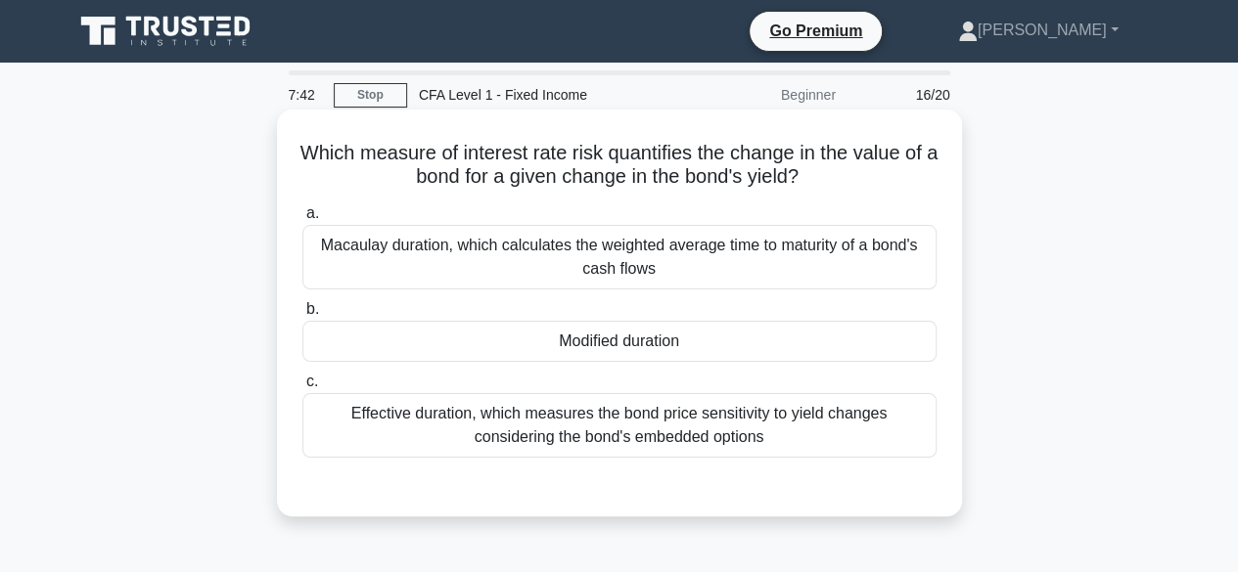
click at [302, 388] on input "c. Effective duration, which measures the bond price sensitivity to yield chang…" at bounding box center [302, 382] width 0 height 13
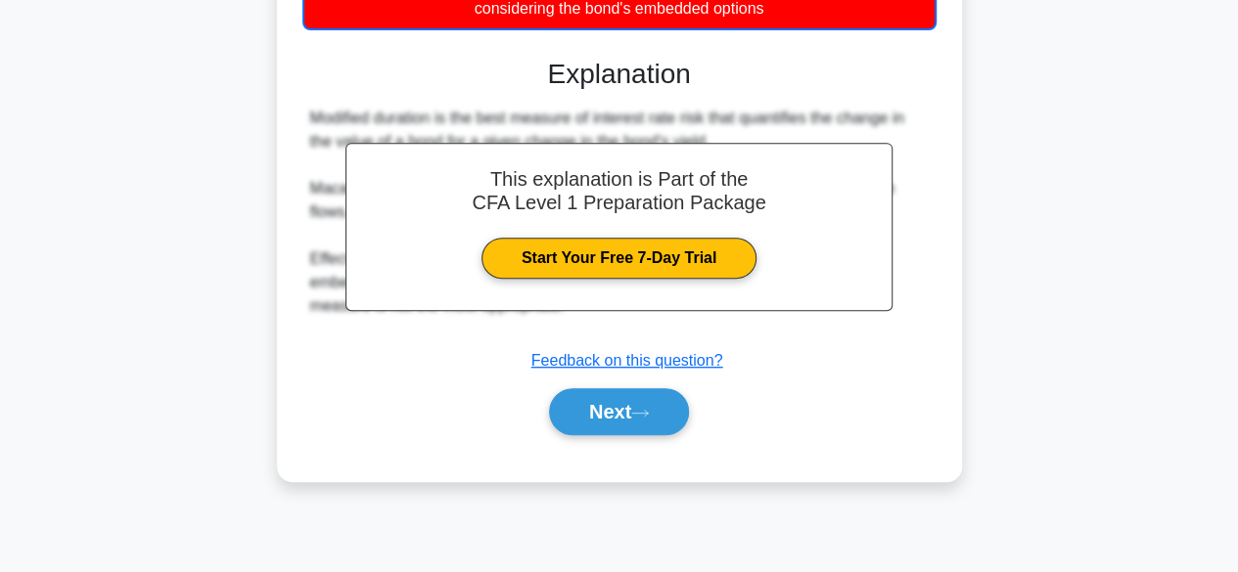
scroll to position [484, 0]
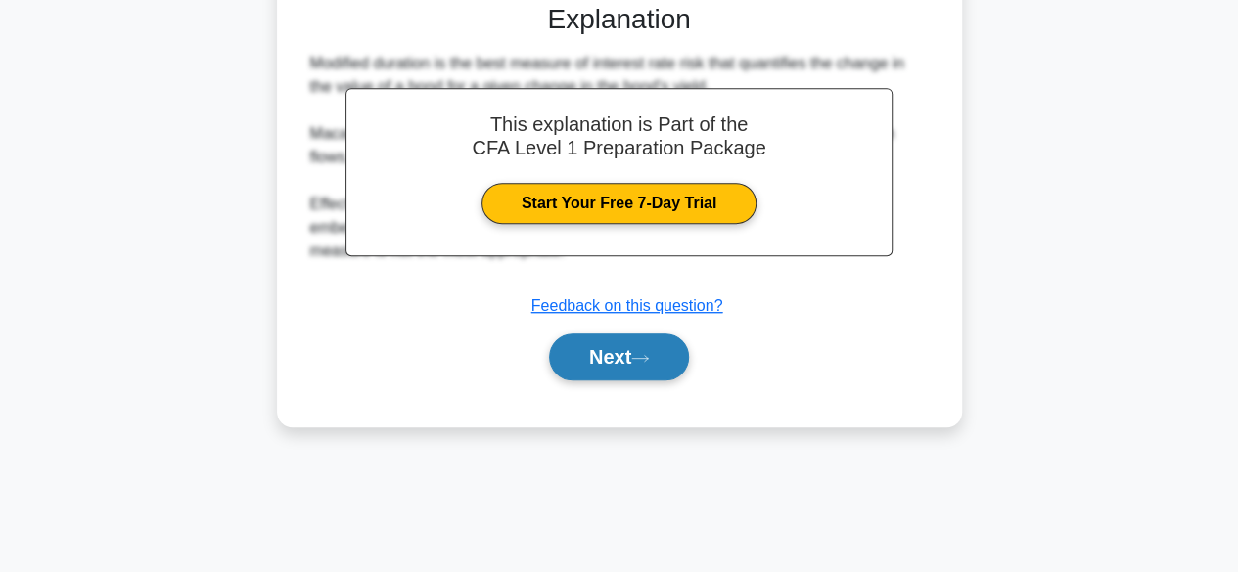
click at [640, 368] on button "Next" at bounding box center [619, 357] width 140 height 47
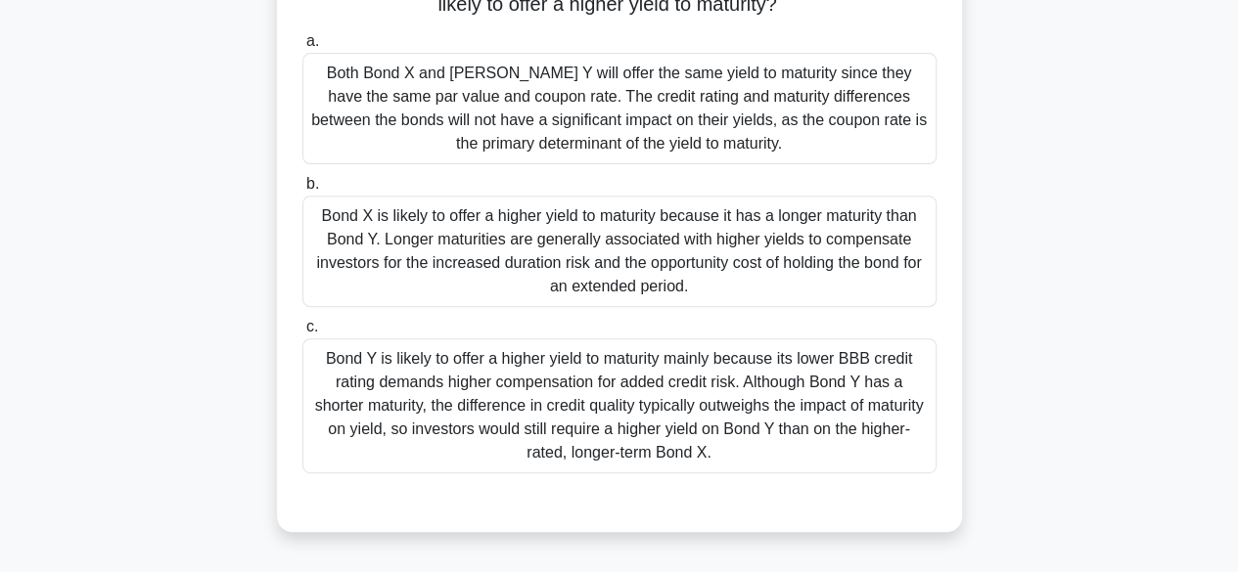
scroll to position [264, 0]
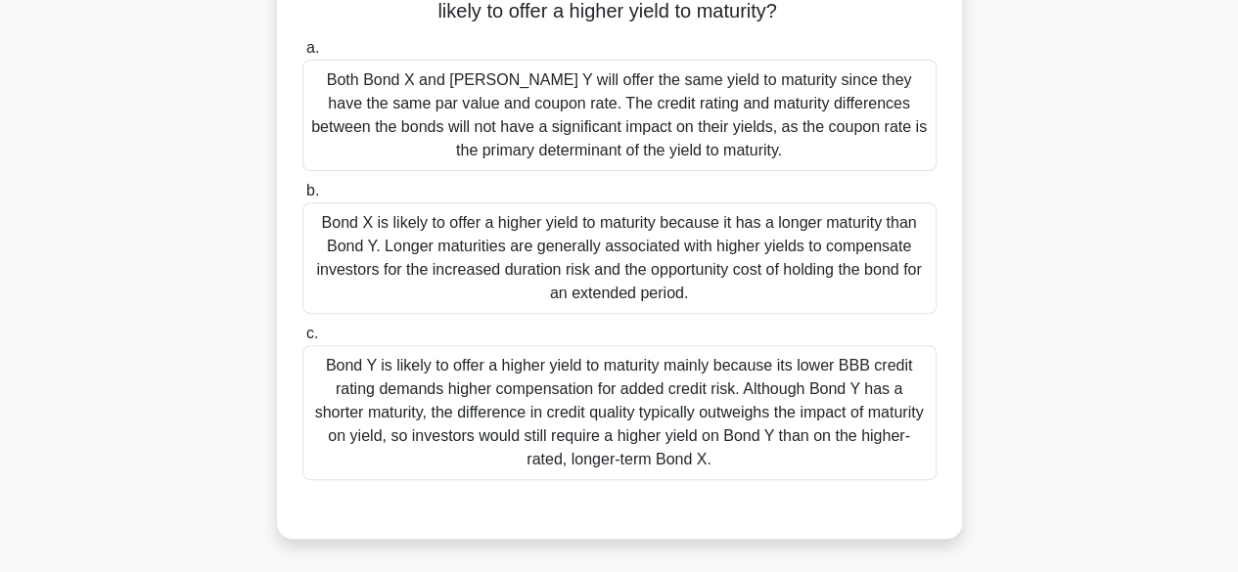
click at [848, 144] on div "Both Bond X and [PERSON_NAME] Y will offer the same yield to maturity since the…" at bounding box center [619, 116] width 634 height 112
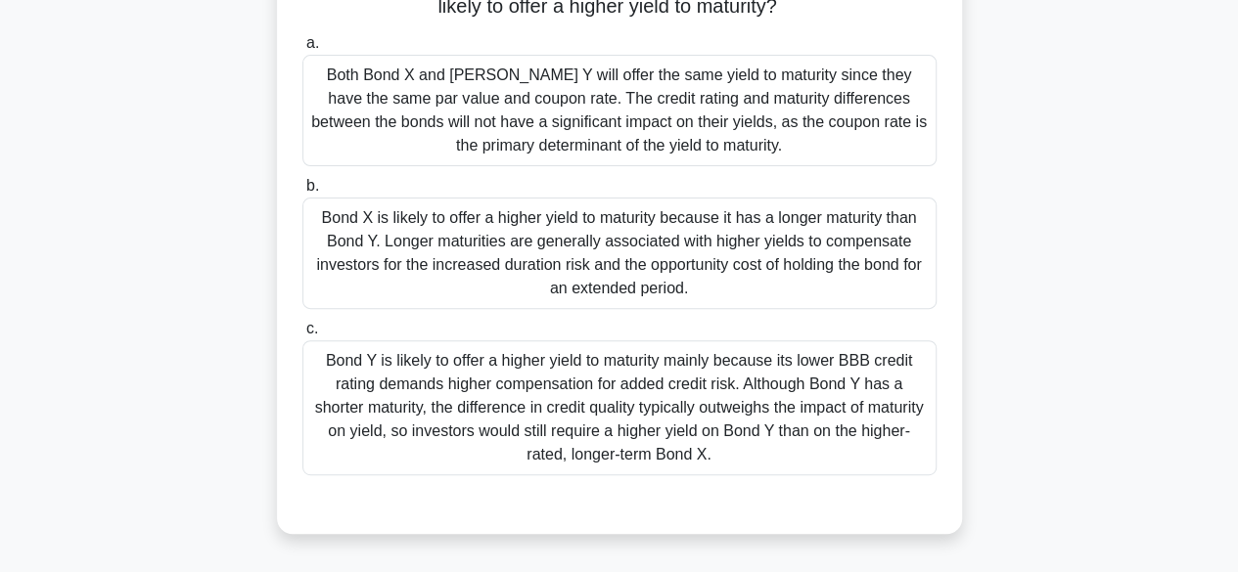
click at [302, 50] on input "a. Both Bond X and Bond Y will offer the same yield to maturity since they have…" at bounding box center [302, 43] width 0 height 13
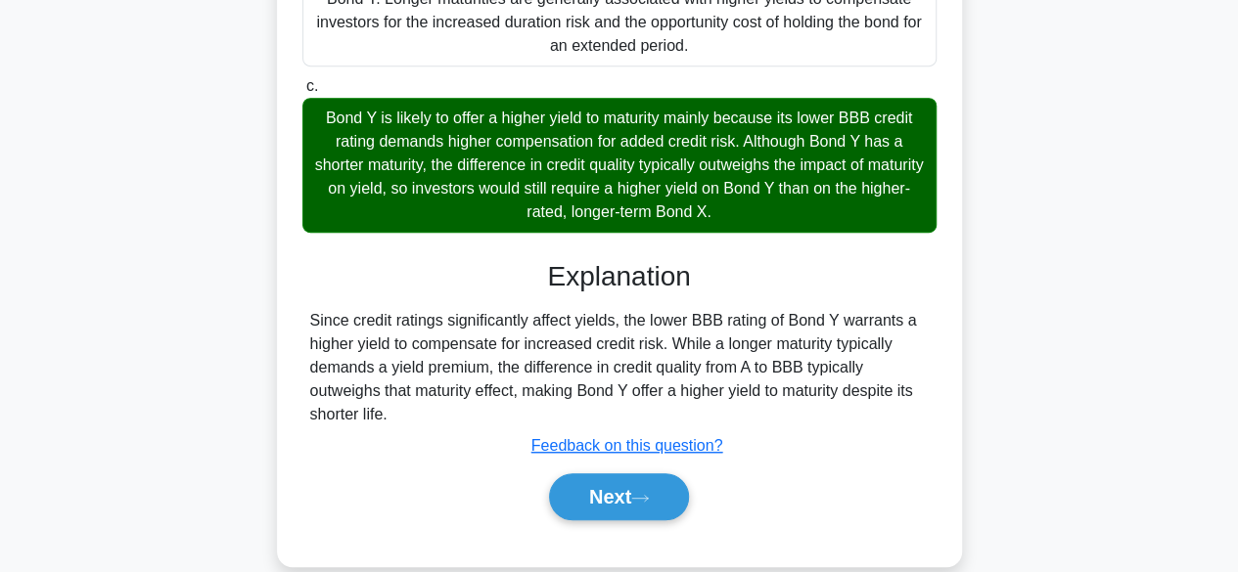
scroll to position [538, 0]
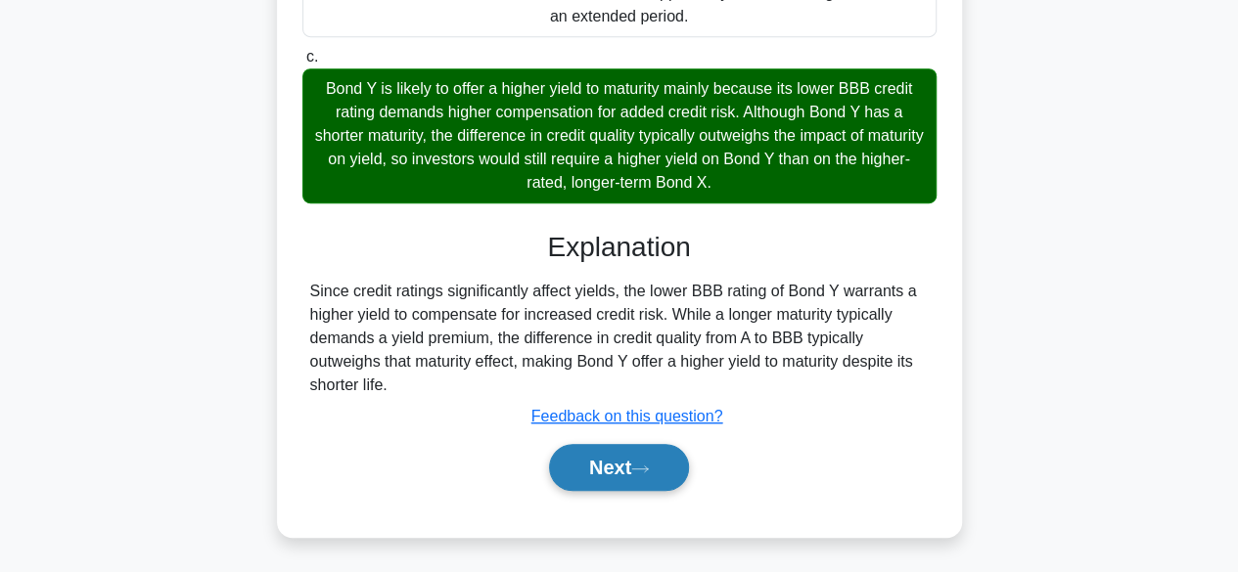
click at [649, 468] on icon at bounding box center [640, 469] width 18 height 11
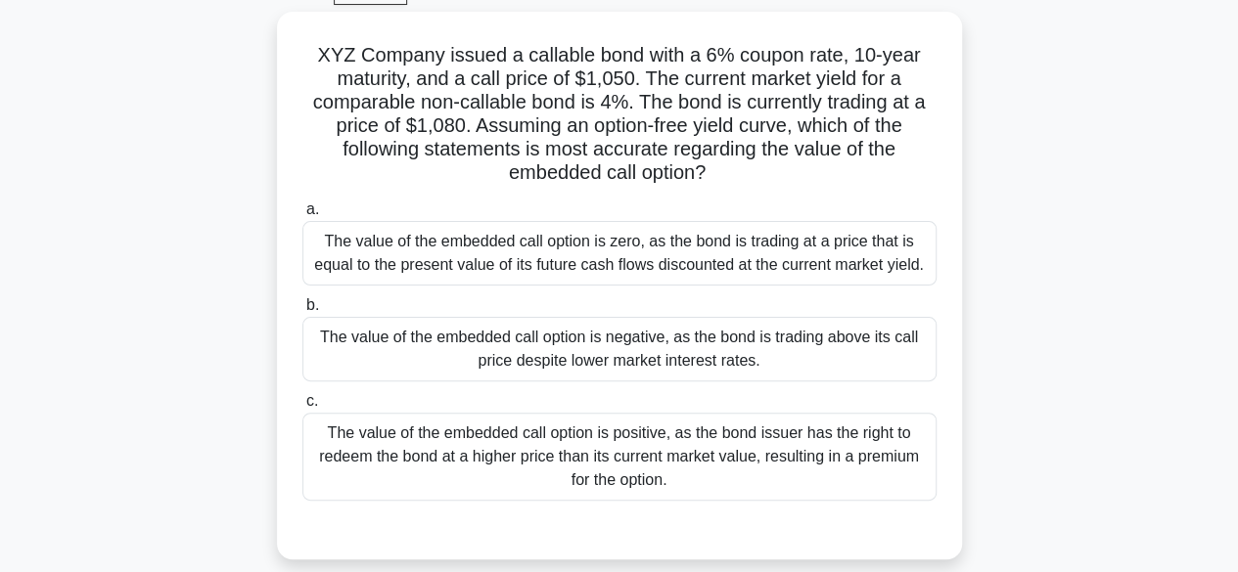
scroll to position [104, 0]
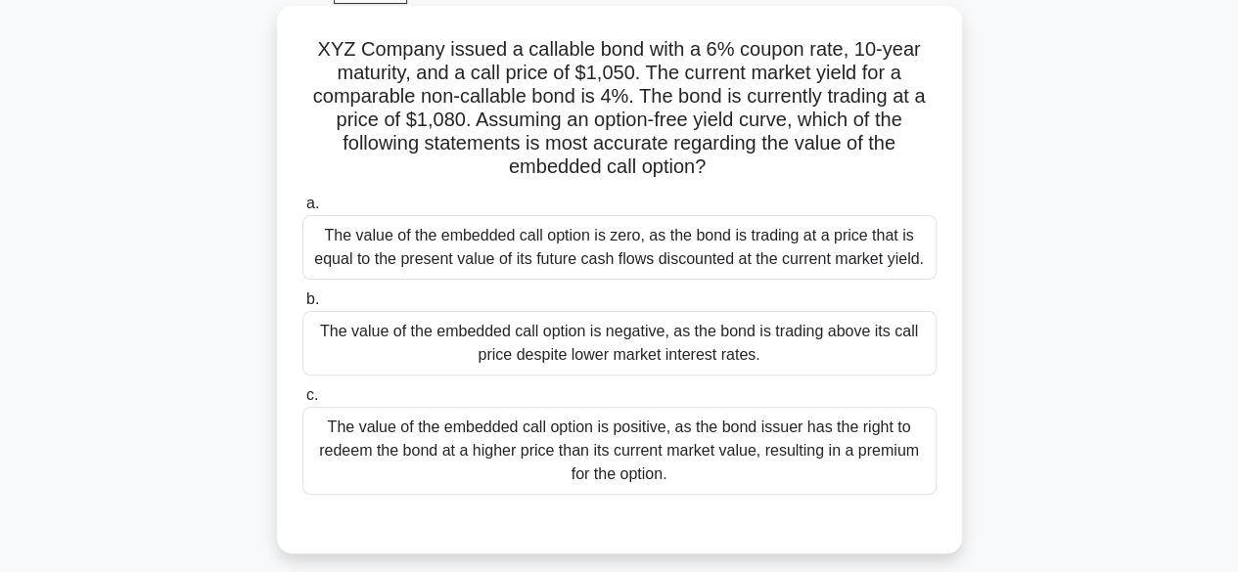
click at [844, 270] on div "The value of the embedded call option is zero, as the bond is trading at a pric…" at bounding box center [619, 247] width 634 height 65
click at [302, 210] on input "a. The value of the embedded call option is zero, as the bond is trading at a p…" at bounding box center [302, 204] width 0 height 13
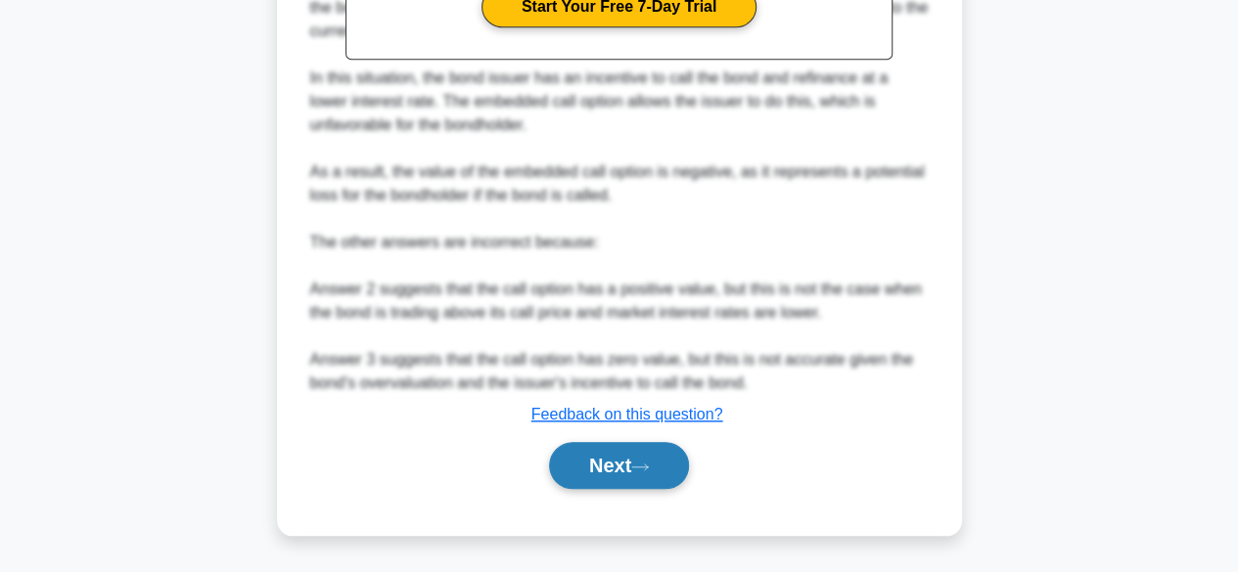
click at [667, 471] on button "Next" at bounding box center [619, 465] width 140 height 47
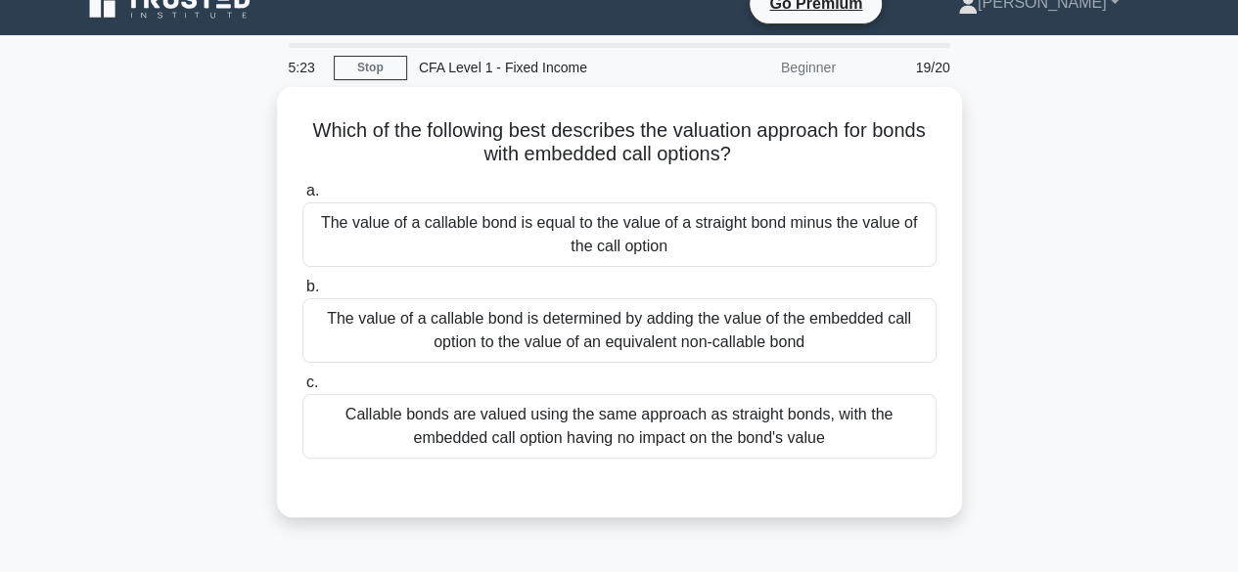
scroll to position [26, 0]
